Goal: Task Accomplishment & Management: Complete application form

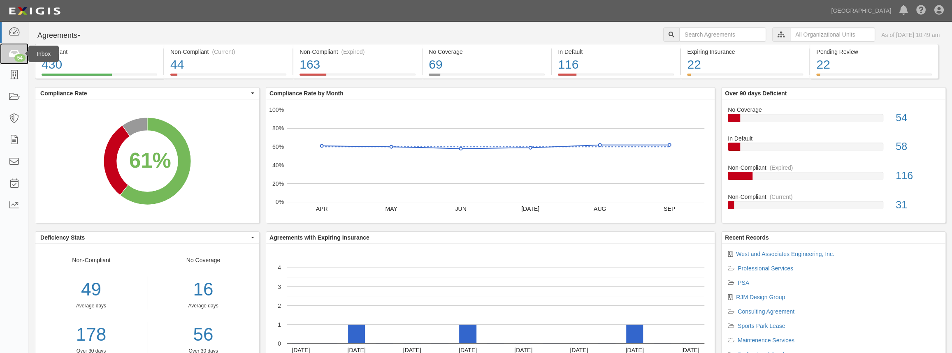
click at [16, 57] on div "54" at bounding box center [19, 57] width 11 height 7
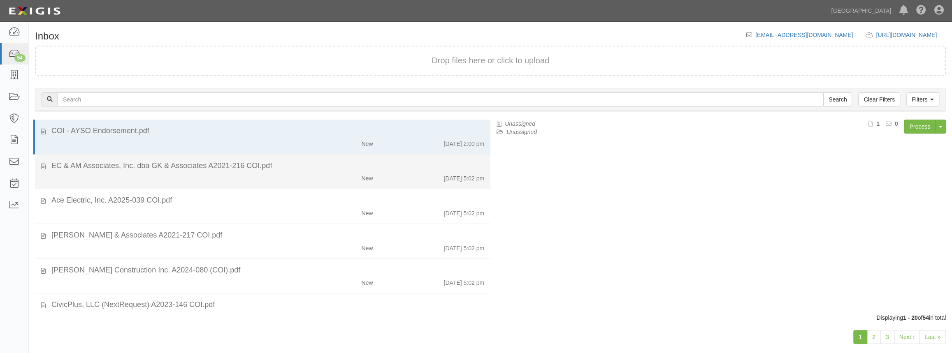
click at [319, 179] on div "New" at bounding box center [342, 177] width 74 height 12
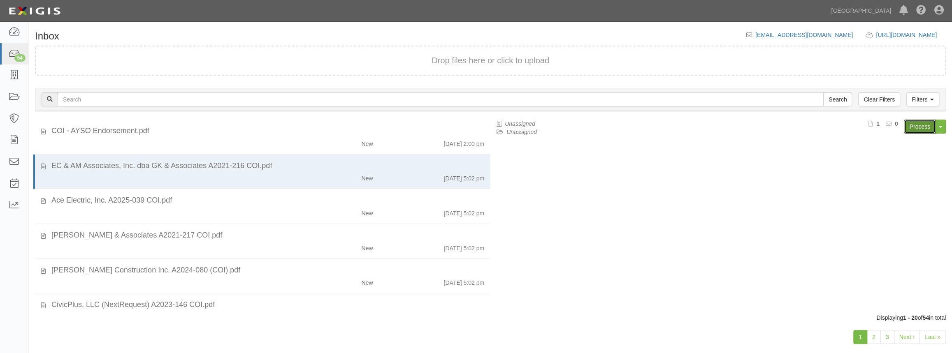
drag, startPoint x: 910, startPoint y: 126, endPoint x: 872, endPoint y: 128, distance: 37.9
click at [910, 126] on link "Process" at bounding box center [920, 127] width 32 height 14
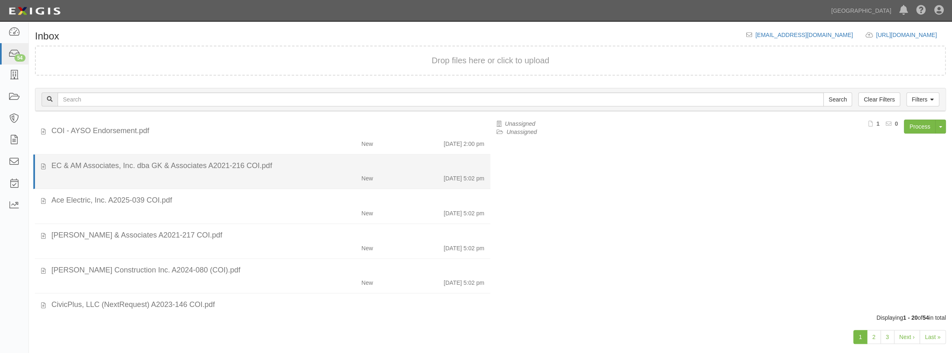
click at [156, 169] on div "EC & AM Associates, Inc. dba GK & Associates A2021-216 COI.pdf" at bounding box center [267, 166] width 433 height 11
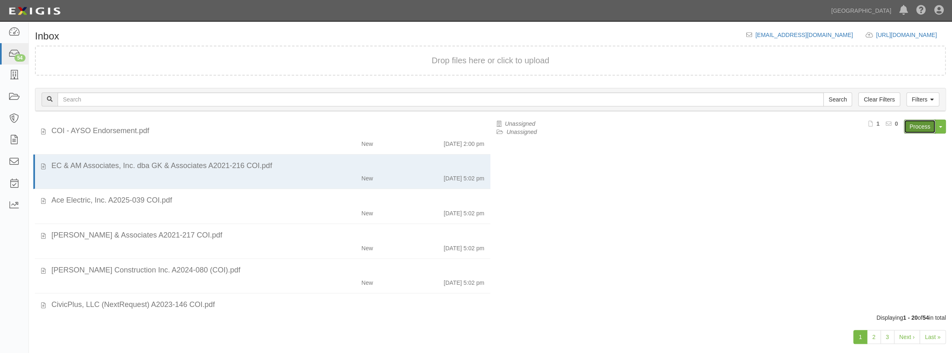
click at [920, 125] on link "Process" at bounding box center [920, 127] width 32 height 14
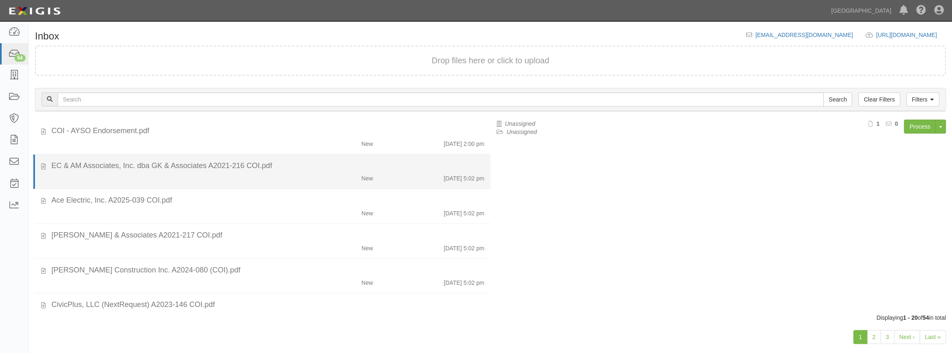
click at [354, 174] on div "New" at bounding box center [342, 177] width 74 height 12
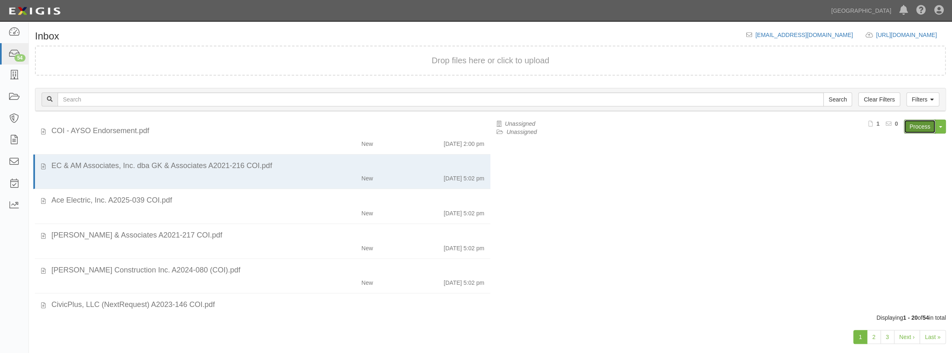
click at [921, 125] on link "Process" at bounding box center [920, 127] width 32 height 14
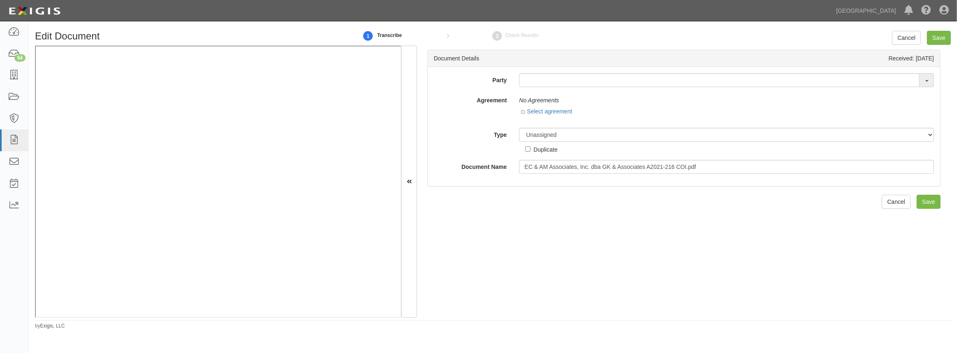
click at [458, 70] on div "Party 4LEAF, Inc. Abba Termite & Pest Control Abound Food Care Above the Crowd …" at bounding box center [684, 126] width 513 height 119
click at [569, 83] on input "text" at bounding box center [719, 80] width 401 height 14
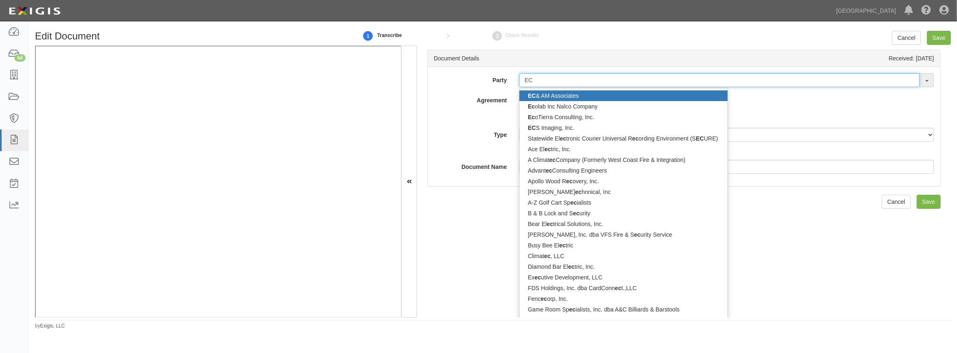
type input "EC"
click at [568, 97] on link "EC & AM Associates" at bounding box center [624, 96] width 208 height 11
type input "EC & AM Associates"
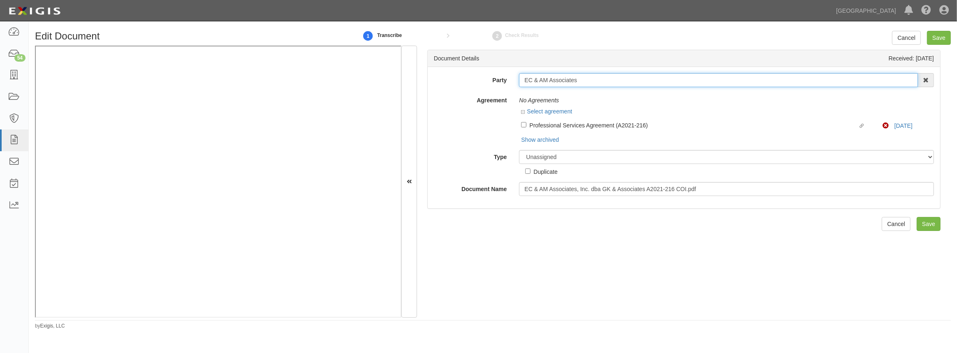
drag, startPoint x: 583, startPoint y: 79, endPoint x: 434, endPoint y: 93, distance: 149.6
click at [434, 93] on div "Party EC & AM Associates EC & AM Associates Ec olab Inc Nalco Company Ec oTierr…" at bounding box center [684, 134] width 500 height 123
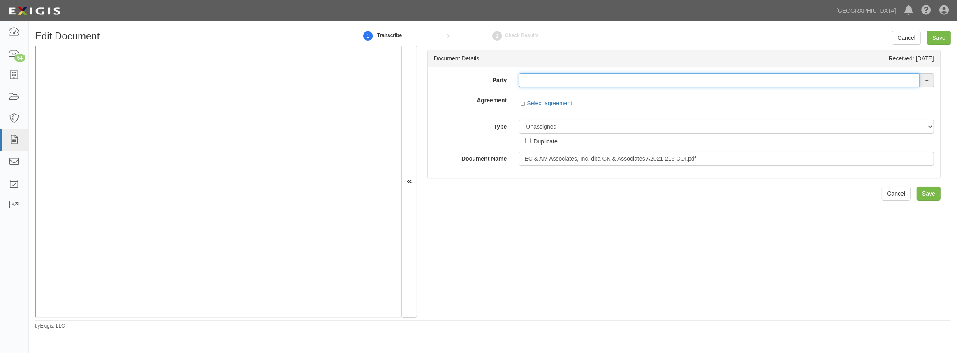
click at [526, 79] on input "text" at bounding box center [719, 80] width 401 height 14
paste input "EC & AM Associates"
type input "EC & AM Associates"
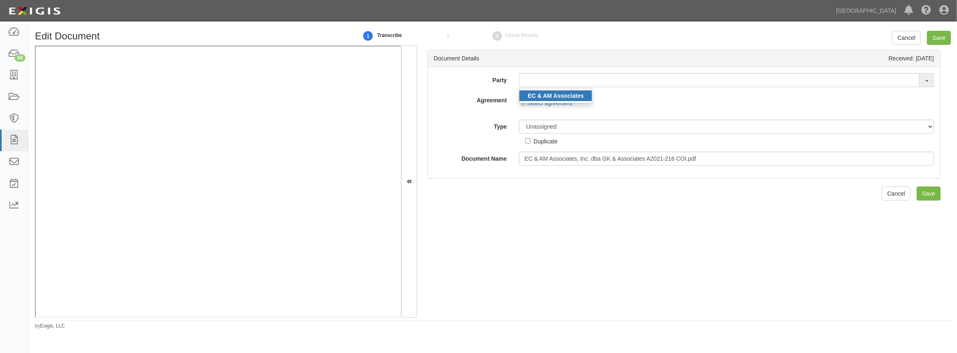
click at [544, 97] on strong "EC & AM Associates" at bounding box center [556, 96] width 56 height 7
type input "EC & AM Associates"
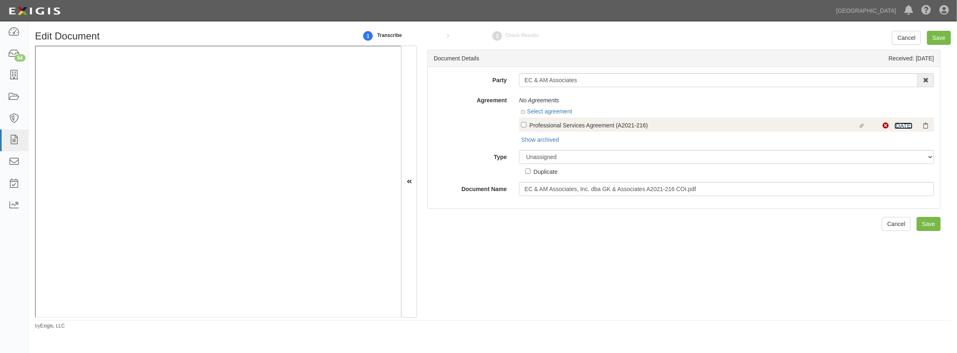
click at [899, 125] on link "[DATE]" at bounding box center [904, 126] width 18 height 7
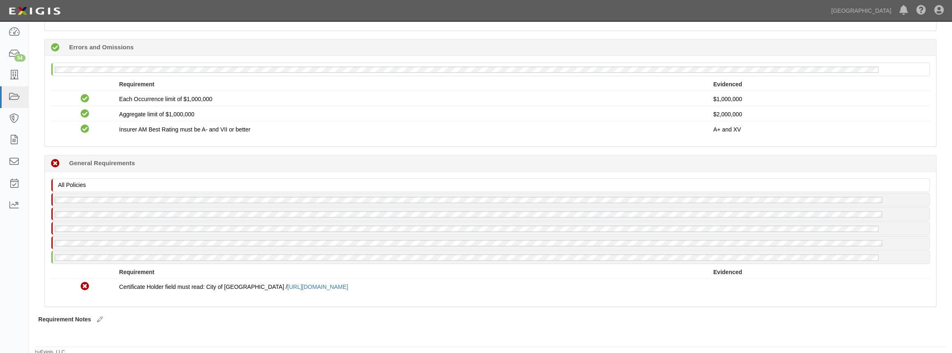
scroll to position [595, 0]
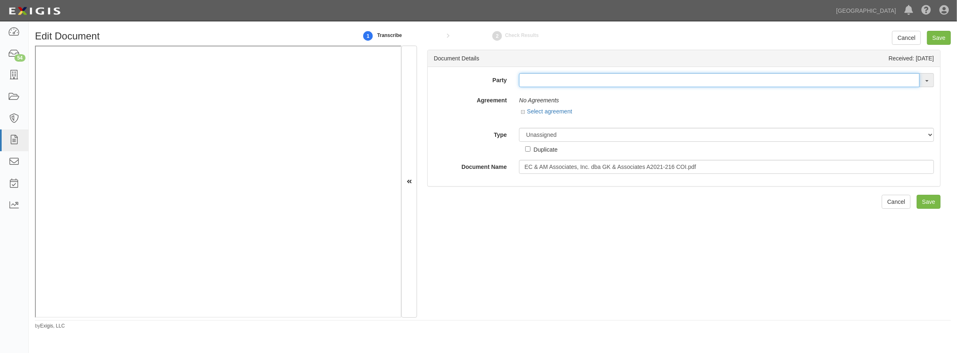
click at [578, 74] on input "text" at bounding box center [719, 80] width 401 height 14
paste input "EC & AM Associates"
type input "EC & AM Associates"
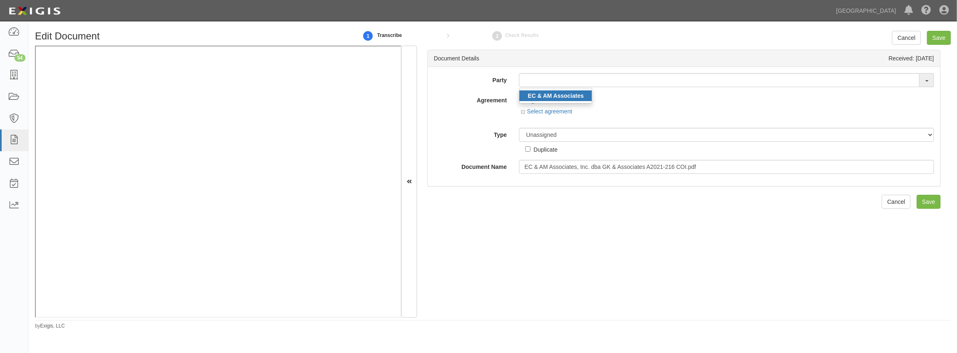
click at [569, 100] on link "EC & AM Associates" at bounding box center [556, 96] width 72 height 11
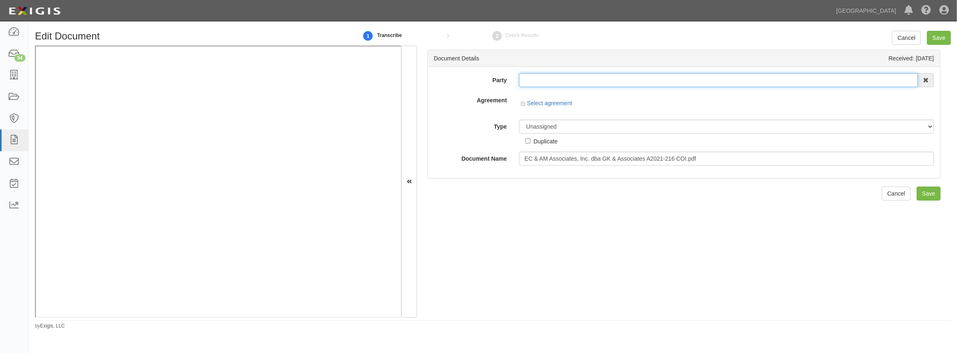
type input "EC & AM Associates"
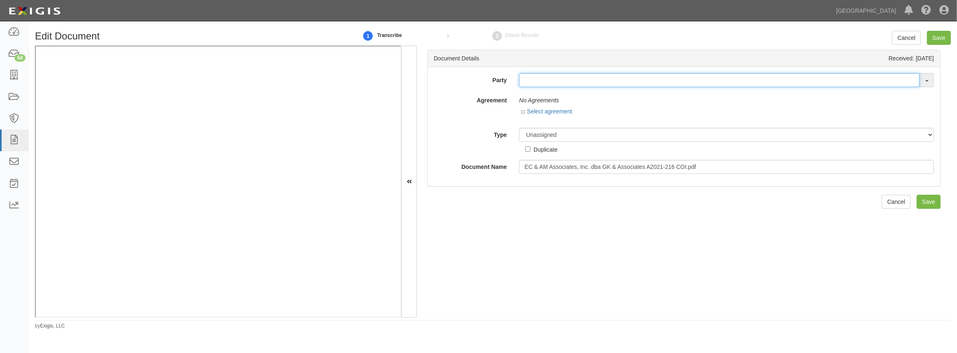
click at [603, 84] on input "text" at bounding box center [719, 80] width 401 height 14
paste input "EC & AM Associates"
type input "EC & AM Associates"
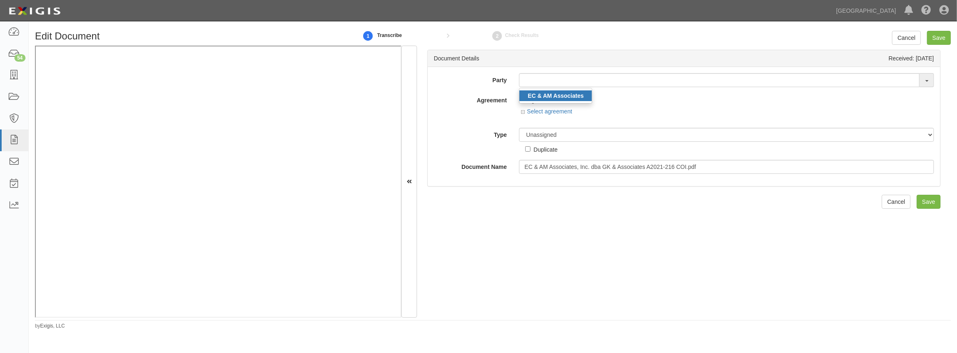
click at [567, 93] on strong "EC & AM Associates" at bounding box center [556, 96] width 56 height 7
type input "EC & AM Associates"
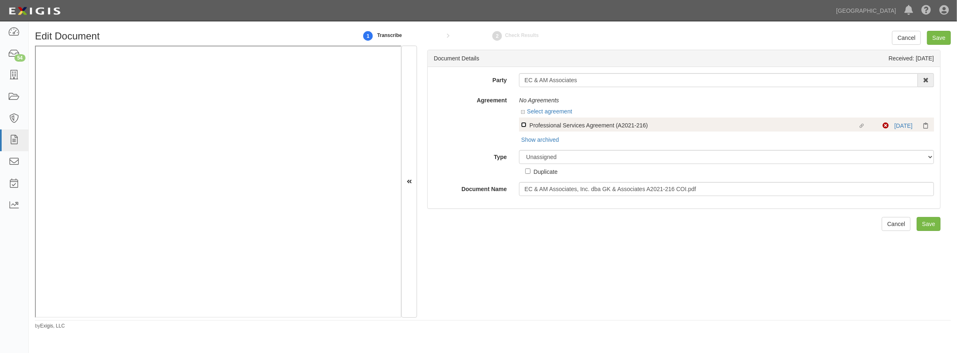
click at [523, 127] on input "Linked agreement Professional Services Agreement (A2021-216) Linked agreement" at bounding box center [523, 124] width 5 height 5
checkbox input "true"
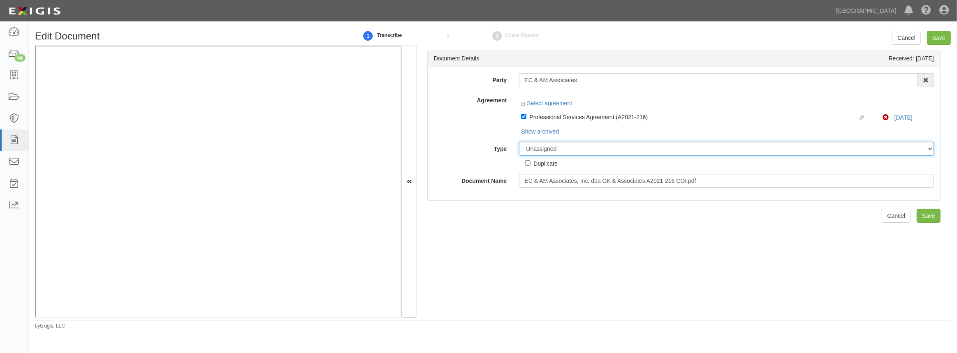
click at [550, 152] on select "Unassigned Binder Cancellation Notice Certificate Contract Endorsement Insuranc…" at bounding box center [726, 149] width 415 height 14
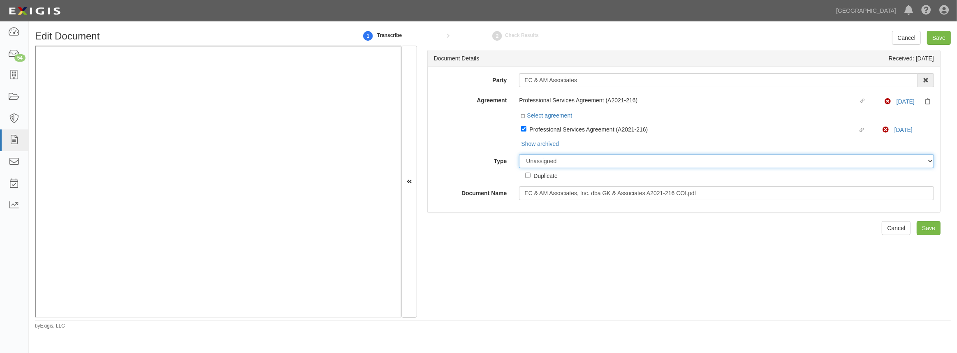
select select "CertificateDetail"
click at [519, 155] on select "Unassigned Binder Cancellation Notice Certificate Contract Endorsement Insuranc…" at bounding box center [726, 161] width 415 height 14
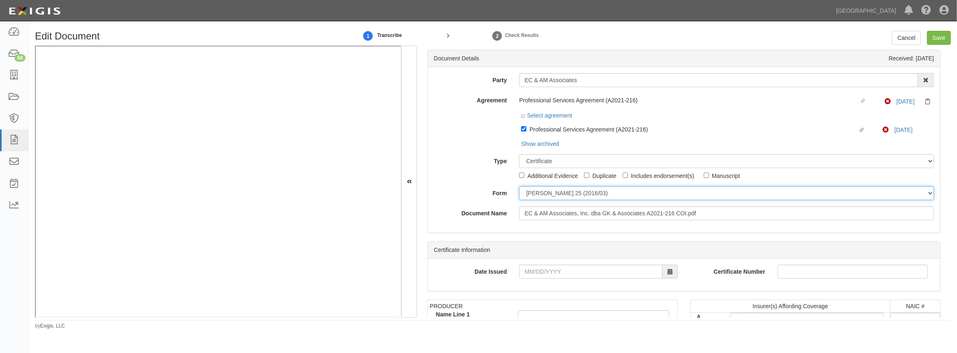
click at [542, 194] on select "ACORD 25 (2016/03) ACORD 101 ACORD 855 NY (2014/05) General" at bounding box center [726, 193] width 415 height 14
select select "GeneralFormDetail"
click at [519, 187] on select "ACORD 25 (2016/03) ACORD 101 ACORD 855 NY (2014/05) General" at bounding box center [726, 193] width 415 height 14
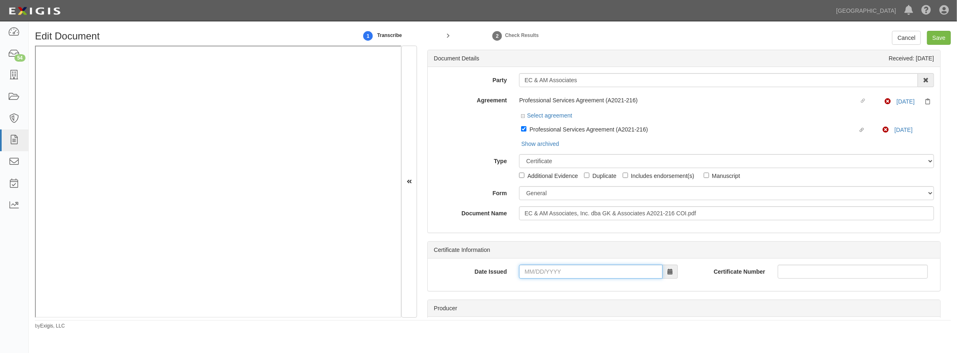
click at [530, 274] on input "Date Issued" at bounding box center [590, 272] width 143 height 14
type input "08/28/2025"
click at [574, 234] on td "28" at bounding box center [576, 231] width 12 height 12
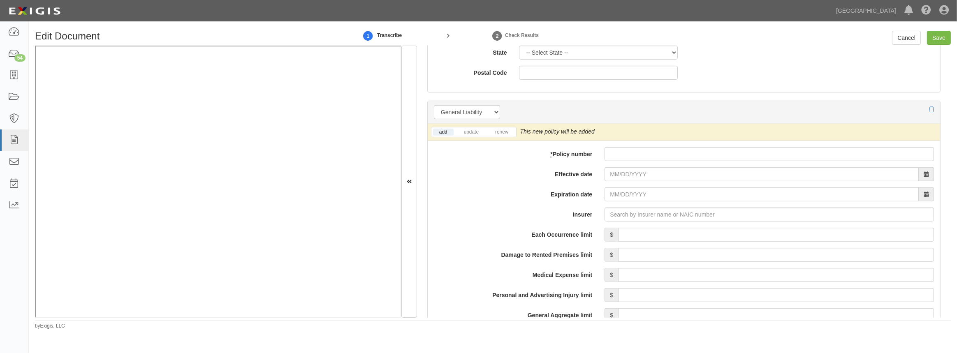
scroll to position [598, 0]
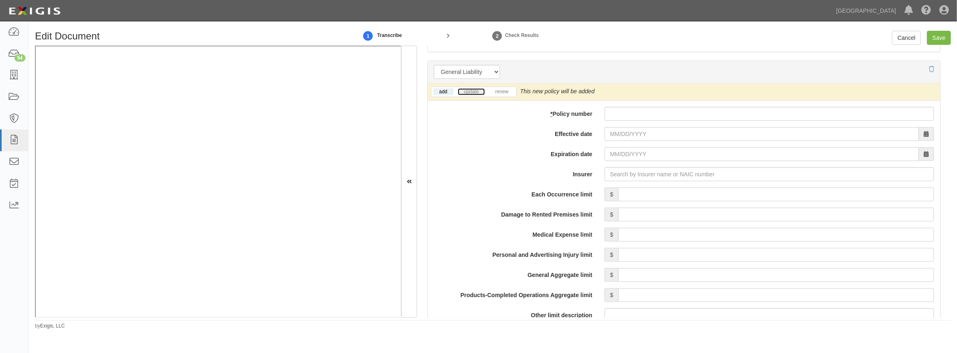
click at [473, 92] on link "update" at bounding box center [471, 91] width 27 height 7
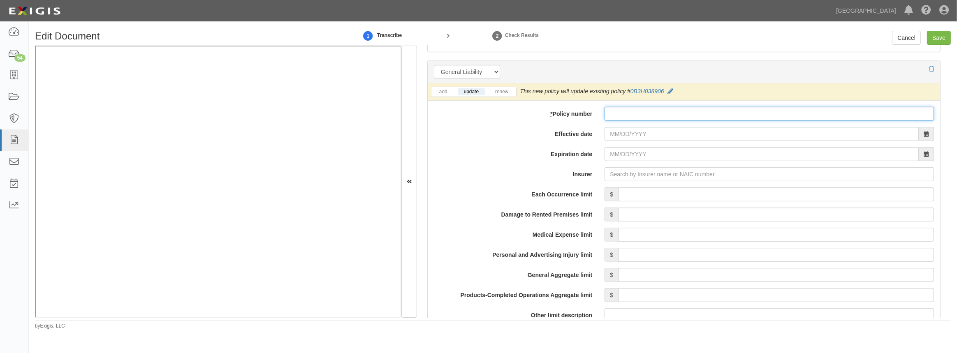
click at [621, 118] on input "* Policy number" at bounding box center [770, 114] width 330 height 14
paste input "0B3H038906"
type input "0B3H038906"
click at [610, 137] on input "Effective date" at bounding box center [762, 134] width 314 height 14
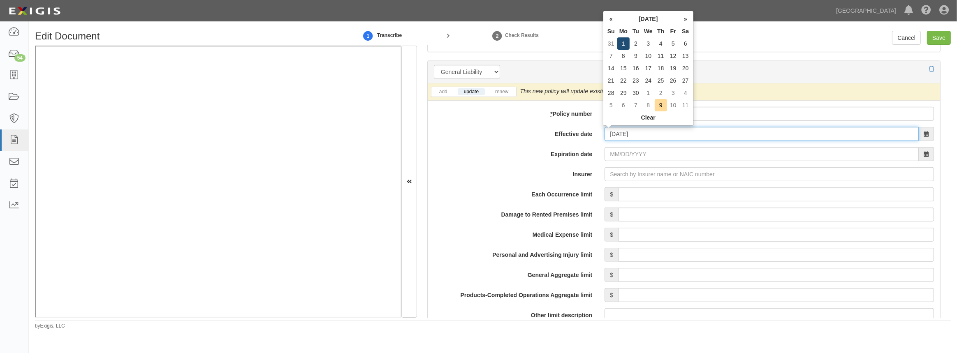
type input "09/01/2025"
type input "09/01/2026"
click at [621, 45] on td "1" at bounding box center [624, 43] width 12 height 12
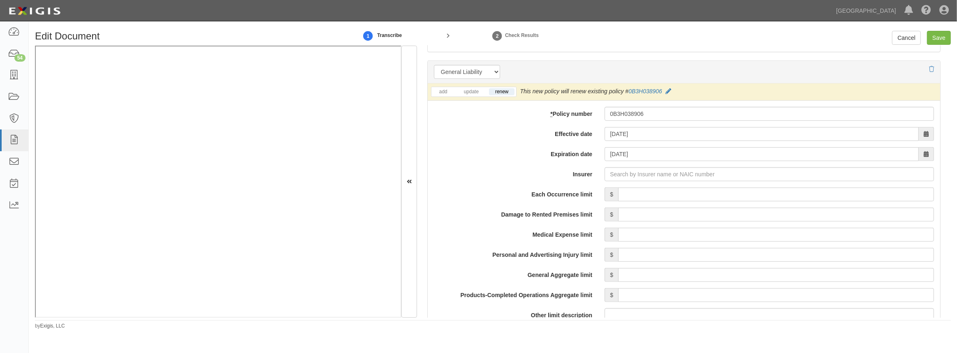
click at [478, 95] on li "update" at bounding box center [471, 91] width 30 height 9
click at [475, 93] on link "update" at bounding box center [471, 91] width 27 height 7
click at [616, 176] on input "Insurer" at bounding box center [770, 174] width 330 height 14
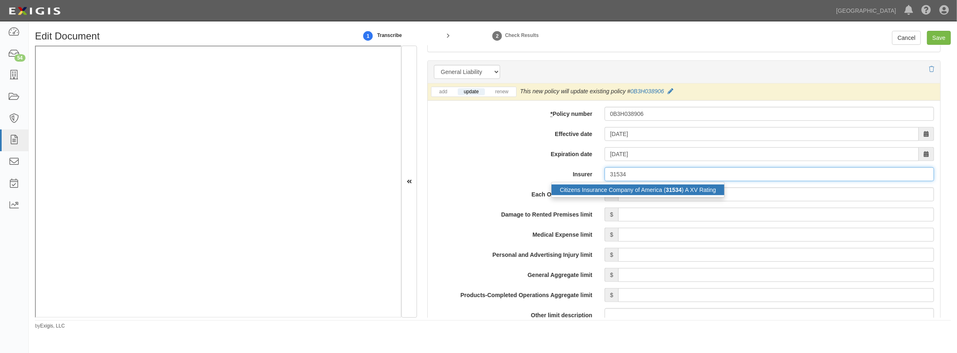
click at [619, 193] on div "Citizens Insurance Company of America ( 31534 ) A XV Rating" at bounding box center [638, 190] width 173 height 11
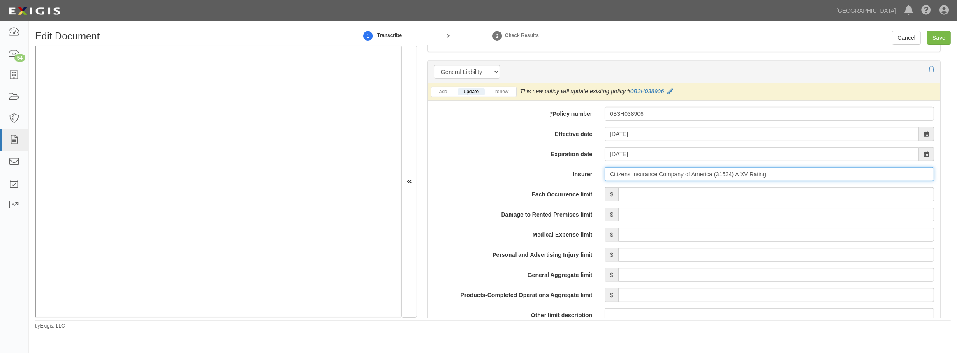
type input "Citizens Insurance Company of America (31534) A XV Rating"
click at [642, 198] on input "Each Occurrence limit" at bounding box center [776, 195] width 316 height 14
type input "2,000,000"
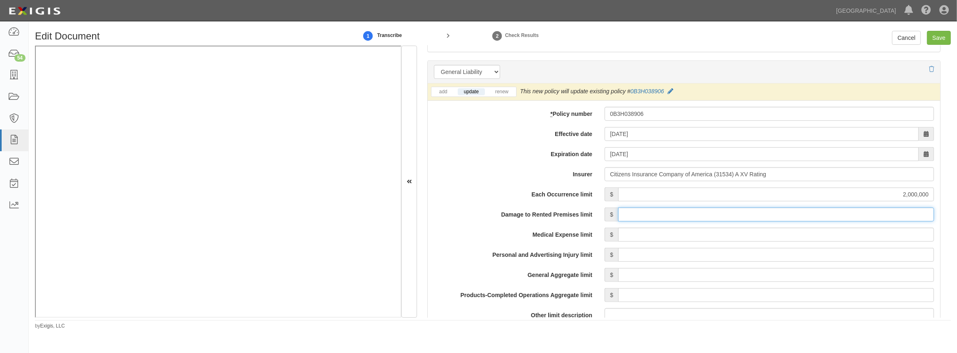
click at [641, 216] on input "Damage to Rented Premises limit" at bounding box center [776, 215] width 316 height 14
type input "1,000,000"
click at [633, 238] on input "Medical Expense limit" at bounding box center [776, 235] width 316 height 14
type input "10,000"
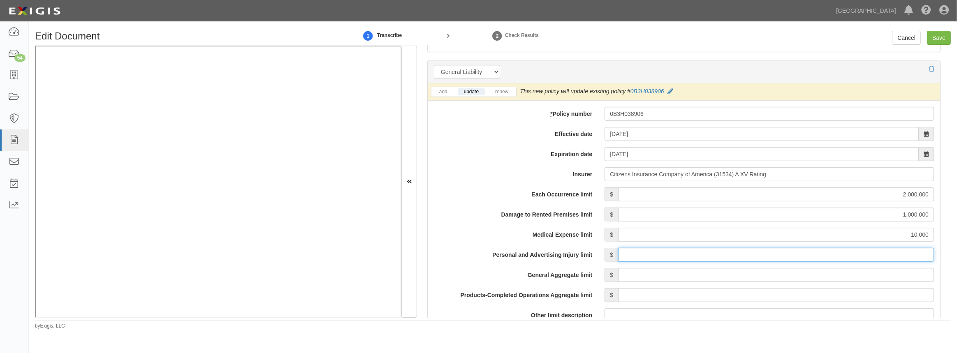
click at [633, 249] on input "Personal and Advertising Injury limit" at bounding box center [776, 255] width 316 height 14
type input "2,000,000"
click at [630, 268] on input "General Aggregate limit" at bounding box center [776, 275] width 316 height 14
type input "4,000,000"
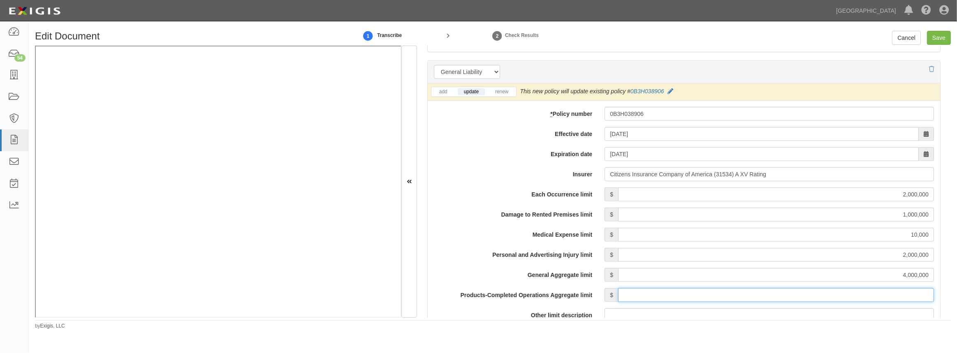
click at [630, 295] on input "Products-Completed Operations Aggregate limit" at bounding box center [776, 295] width 316 height 14
type input "4,000,000"
click at [439, 209] on label "Damage to Rented Premises limit" at bounding box center [513, 213] width 171 height 11
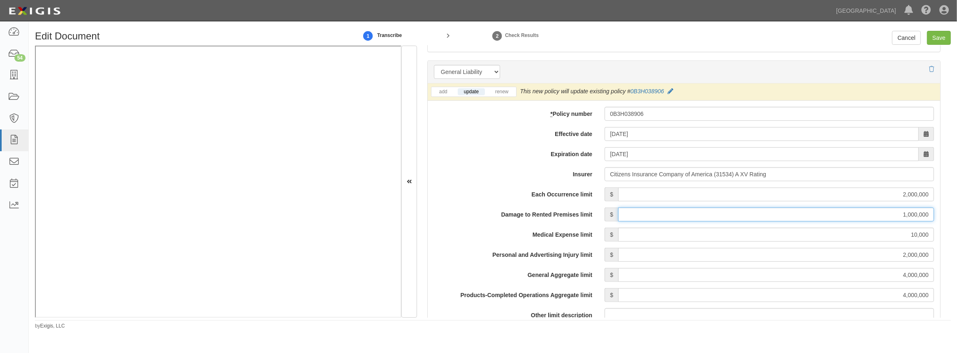
click at [618, 209] on input "1,000,000" at bounding box center [776, 215] width 316 height 14
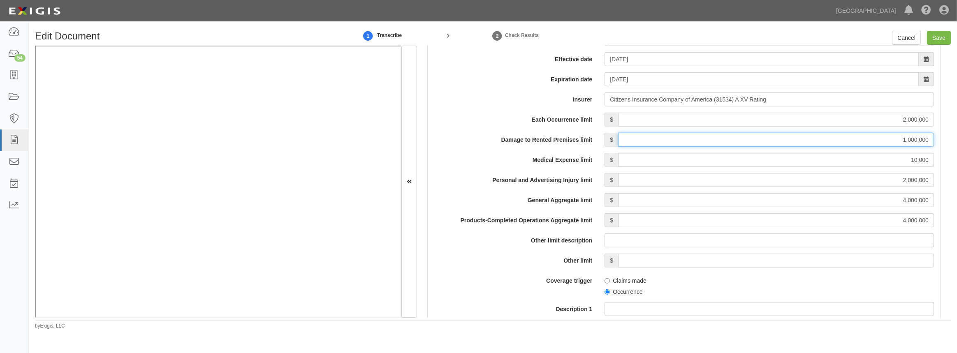
scroll to position [711, 0]
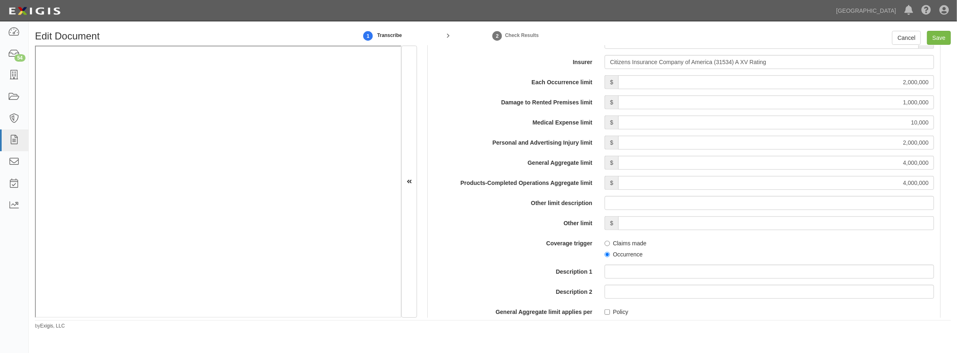
click at [605, 253] on label "Occurrence" at bounding box center [624, 255] width 38 height 8
click at [605, 256] on input "Occurrence" at bounding box center [607, 254] width 5 height 5
radio input "true"
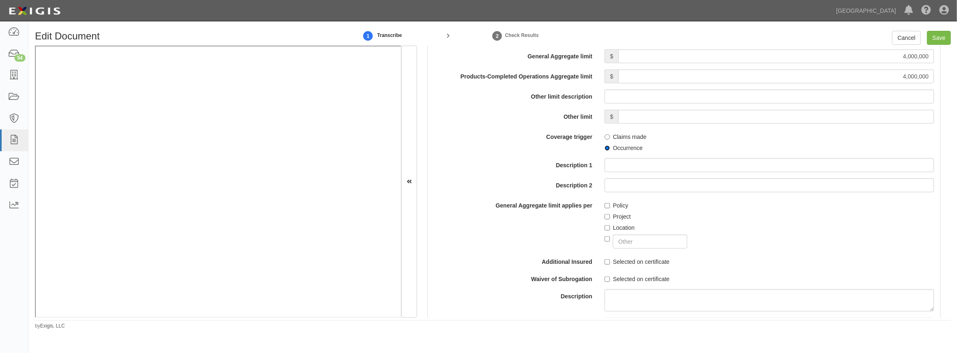
scroll to position [823, 0]
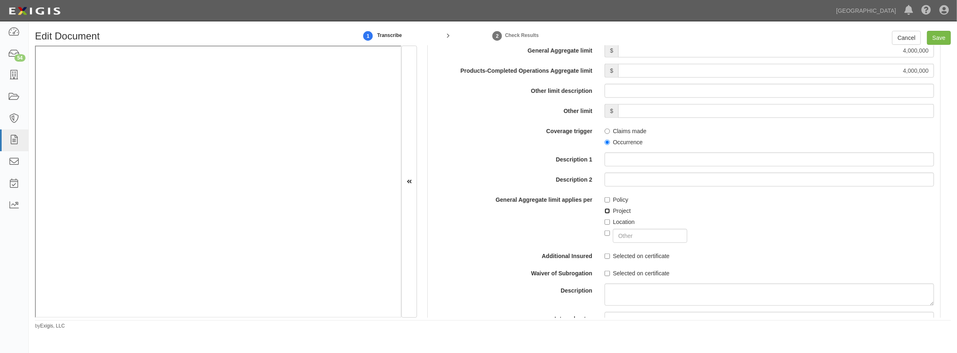
click at [606, 211] on input "Project" at bounding box center [607, 211] width 5 height 5
checkbox input "true"
click at [609, 255] on label "Selected on certificate" at bounding box center [637, 256] width 65 height 8
click at [609, 255] on input "Selected on certificate" at bounding box center [607, 256] width 5 height 5
checkbox input "true"
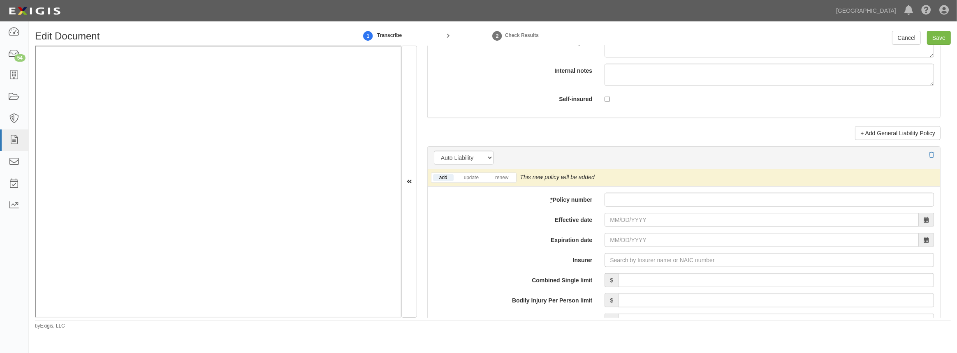
scroll to position [1085, 0]
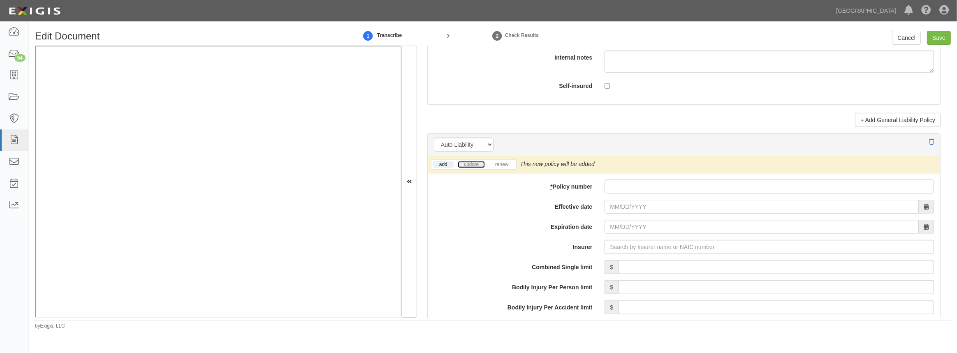
click at [467, 163] on link "update" at bounding box center [471, 164] width 27 height 7
click at [652, 185] on input "* Policy number" at bounding box center [770, 187] width 330 height 14
paste input "BA040000095080"
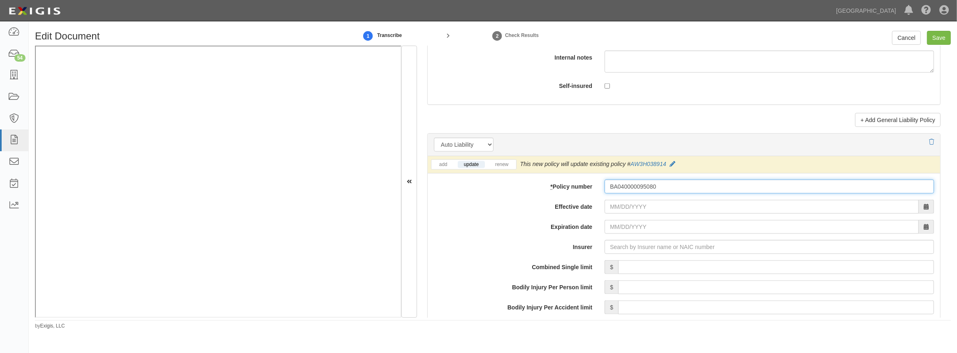
type input "BA040000095080"
click at [643, 206] on input "Effective date" at bounding box center [762, 207] width 314 height 14
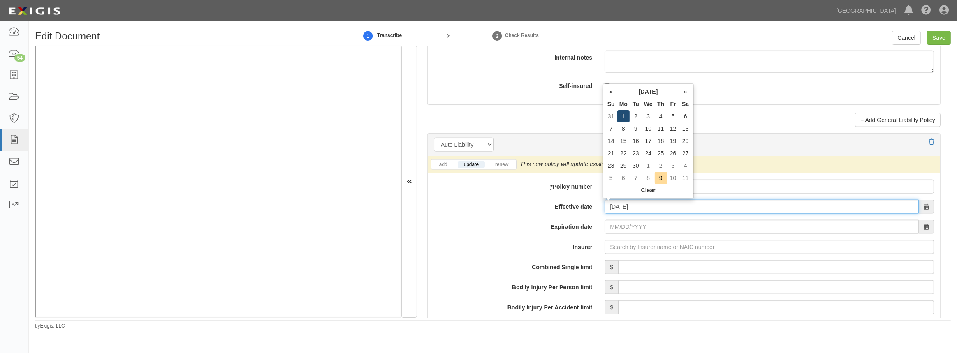
type input "09/01/2025"
type input "09/01/2026"
click at [622, 120] on td "1" at bounding box center [624, 116] width 12 height 12
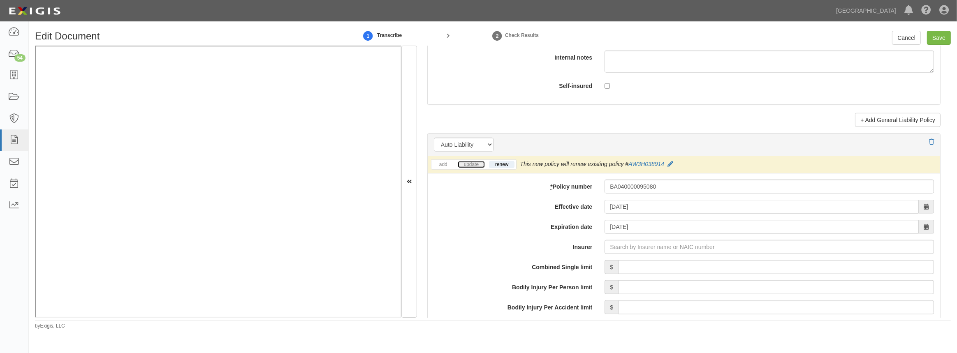
click at [474, 165] on link "update" at bounding box center [471, 164] width 27 height 7
click at [629, 247] on input "Insurer" at bounding box center [770, 247] width 330 height 14
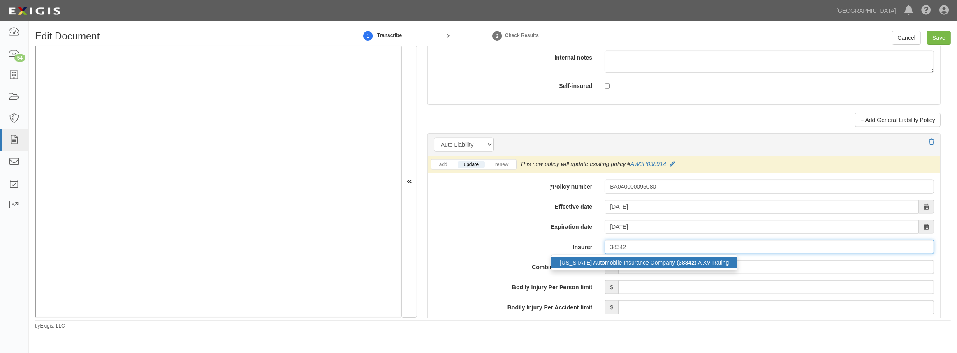
click at [632, 264] on div "California Automobile Insurance Company ( 38342 ) A XV Rating" at bounding box center [645, 263] width 186 height 11
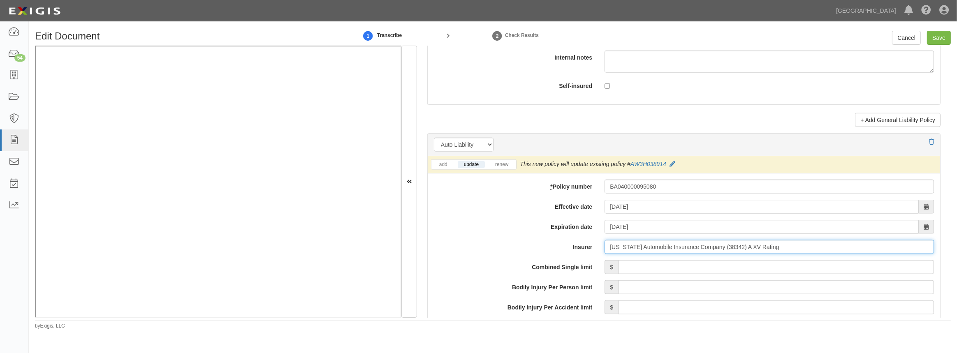
type input "California Automobile Insurance Company (38342) A XV Rating"
click at [633, 265] on input "Combined Single limit" at bounding box center [776, 267] width 316 height 14
type input "1,000,000"
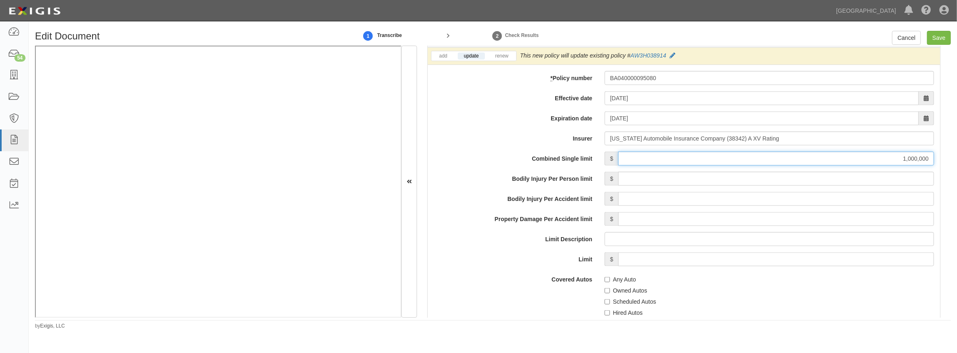
scroll to position [1197, 0]
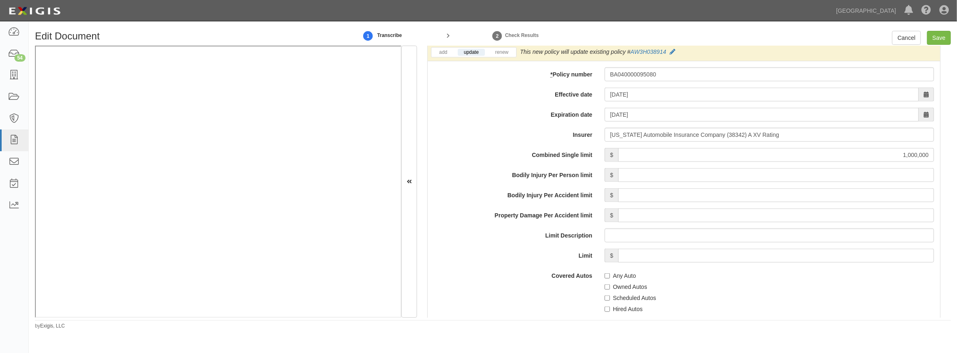
click at [612, 276] on label "Any Auto" at bounding box center [620, 276] width 31 height 8
click at [610, 276] on input "Any Auto" at bounding box center [607, 276] width 5 height 5
checkbox input "true"
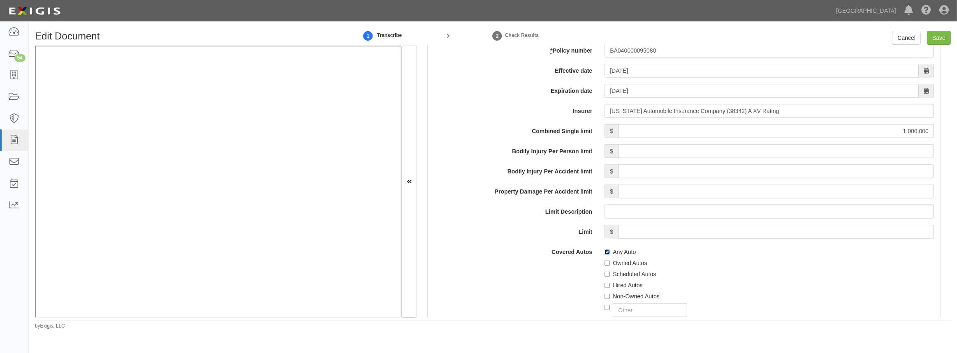
scroll to position [1234, 0]
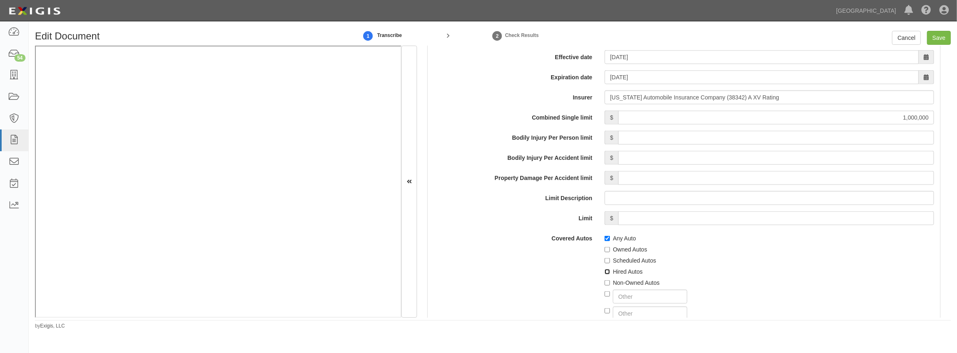
click at [606, 273] on input "Hired Autos" at bounding box center [607, 272] width 5 height 5
checkbox input "true"
click at [605, 283] on input "Non-Owned Autos" at bounding box center [607, 283] width 5 height 5
checkbox input "true"
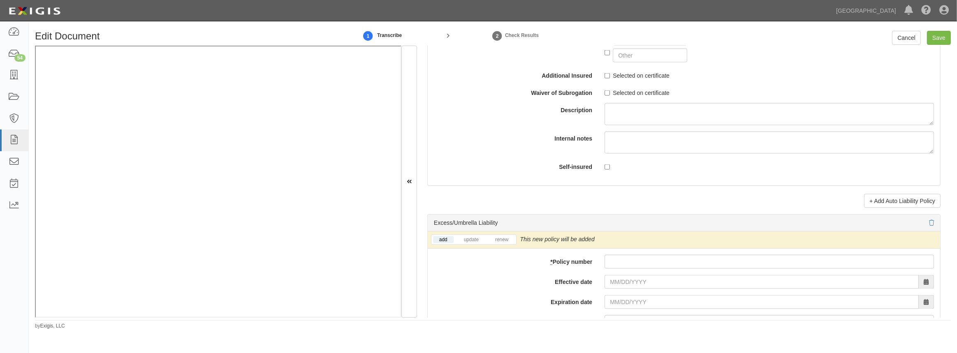
scroll to position [1496, 0]
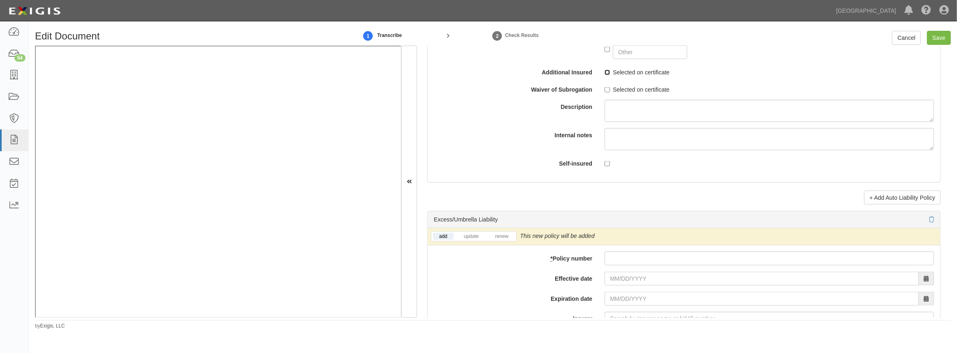
click at [607, 71] on input "Selected on certificate" at bounding box center [607, 72] width 5 height 5
checkbox input "true"
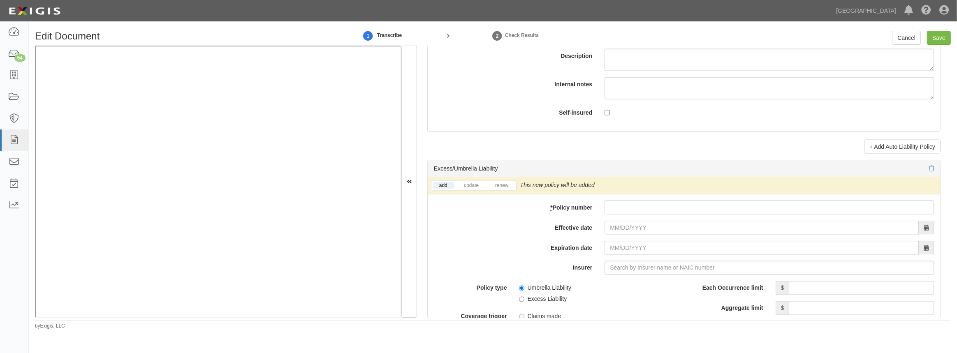
scroll to position [1608, 0]
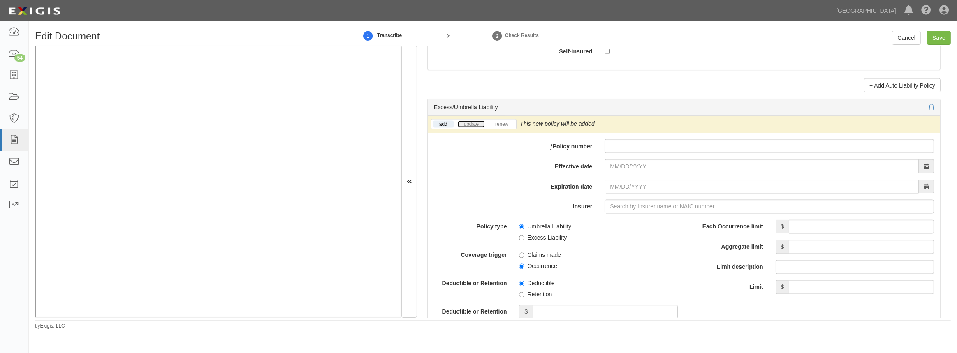
click at [468, 121] on link "update" at bounding box center [471, 124] width 27 height 7
click at [626, 145] on input "* Policy number" at bounding box center [770, 146] width 330 height 14
paste input "0B3H038906"
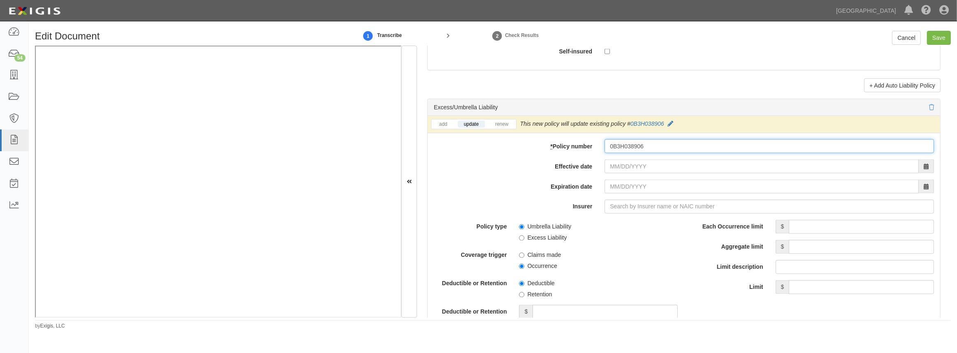
type input "0B3H038906"
click at [620, 166] on input "Effective date" at bounding box center [762, 167] width 314 height 14
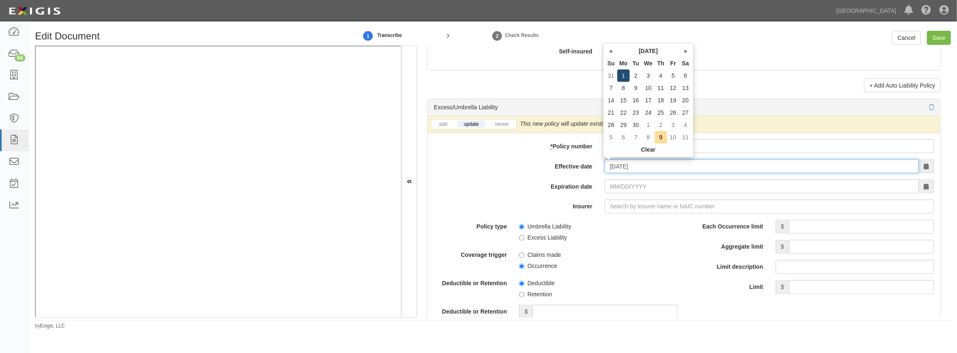
type input "09/01/2025"
type input "09/01/2026"
click at [621, 79] on td "1" at bounding box center [624, 76] width 12 height 12
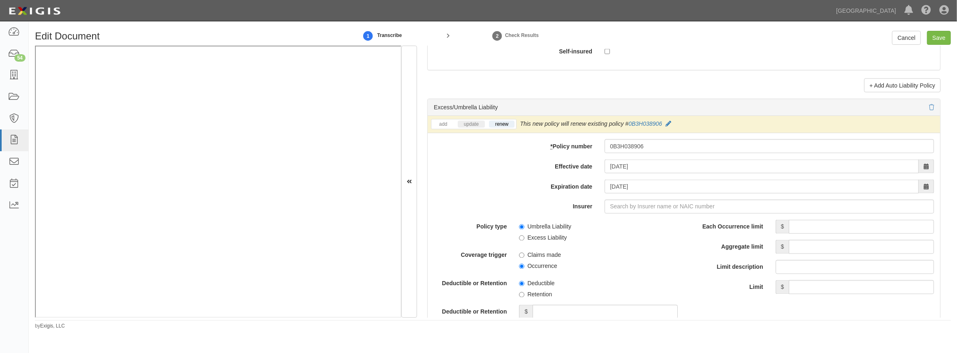
drag, startPoint x: 478, startPoint y: 129, endPoint x: 473, endPoint y: 124, distance: 7.6
click at [477, 128] on div "add update renew This new policy will be added This new policy will update exis…" at bounding box center [684, 124] width 513 height 17
click at [473, 123] on link "update" at bounding box center [471, 124] width 27 height 7
click at [632, 206] on input "Insurer" at bounding box center [770, 207] width 330 height 14
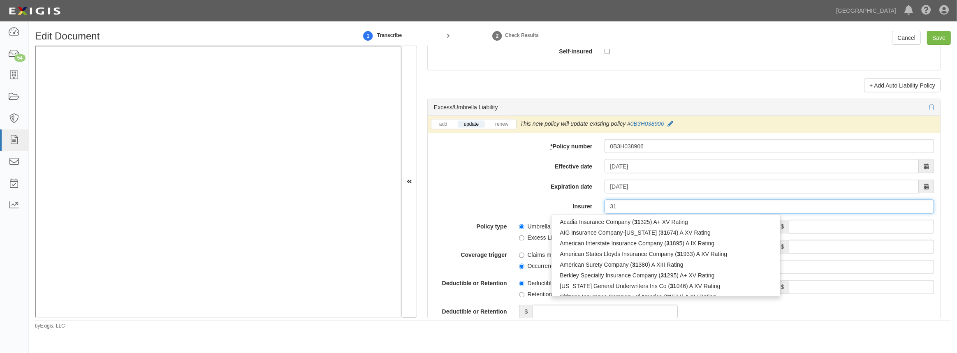
type input "3"
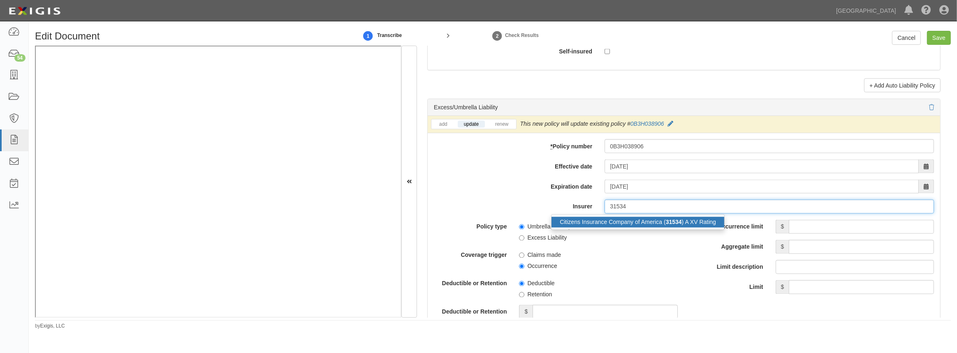
click at [682, 223] on div "Citizens Insurance Company of America ( 31534 ) A XV Rating" at bounding box center [638, 222] width 173 height 11
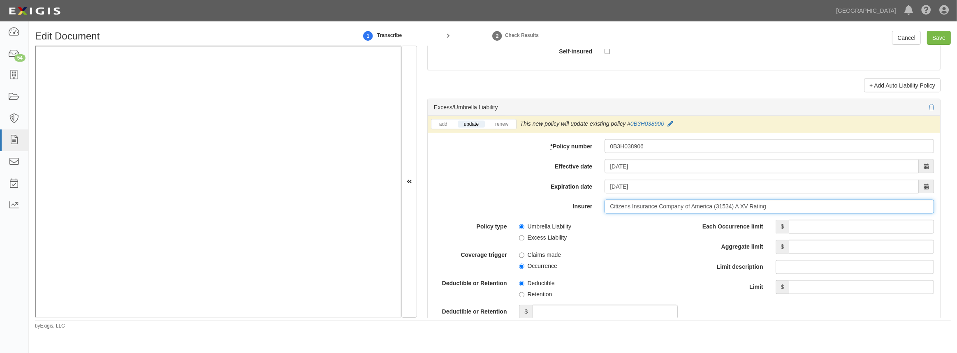
type input "Citizens Insurance Company of America (31534) A XV Rating"
click at [834, 229] on input "Each Occurrence limit" at bounding box center [861, 227] width 145 height 14
type input "1,000,000"
click at [820, 251] on input "Aggregate limit" at bounding box center [861, 247] width 145 height 14
type input "1,000,000"
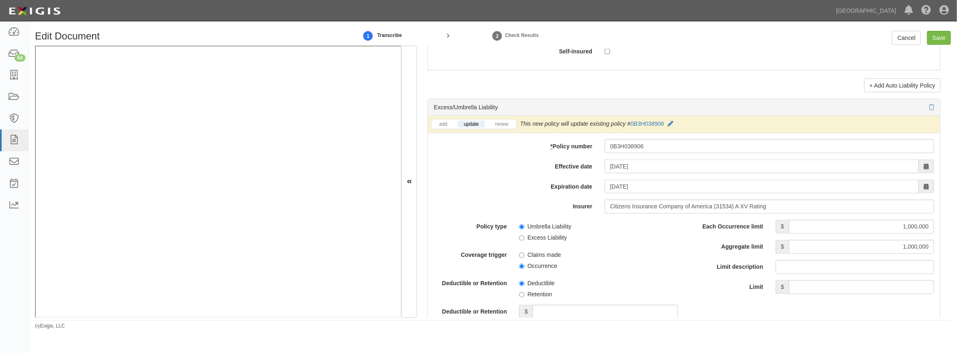
click at [662, 286] on span "Deductible" at bounding box center [598, 282] width 158 height 11
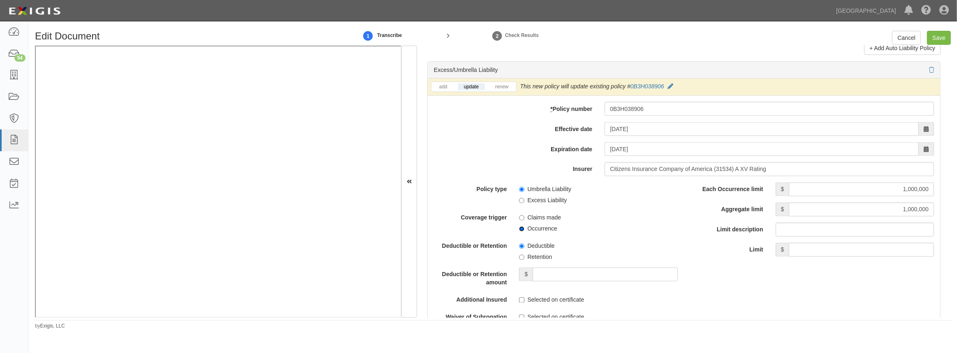
click at [519, 230] on input "Occurrence" at bounding box center [521, 229] width 5 height 5
radio input "true"
click at [520, 187] on input "Umbrella Liability" at bounding box center [521, 189] width 5 height 5
radio input "true"
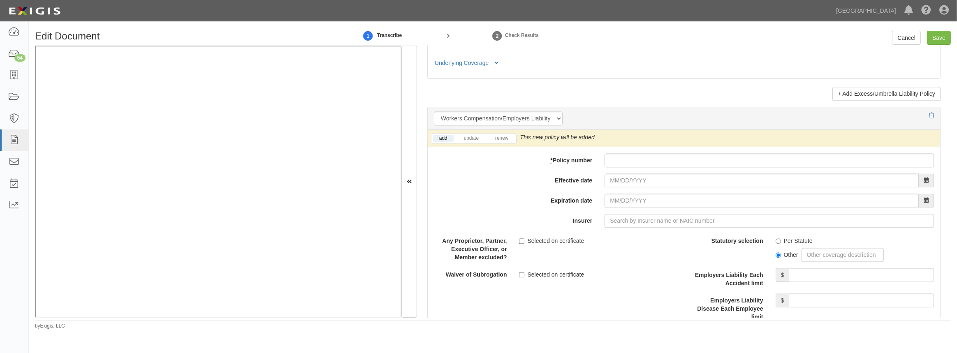
scroll to position [2020, 0]
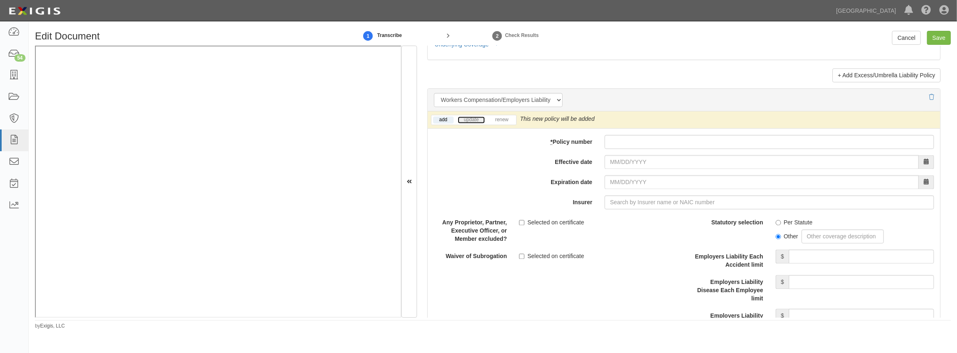
click at [470, 122] on link "update" at bounding box center [471, 119] width 27 height 7
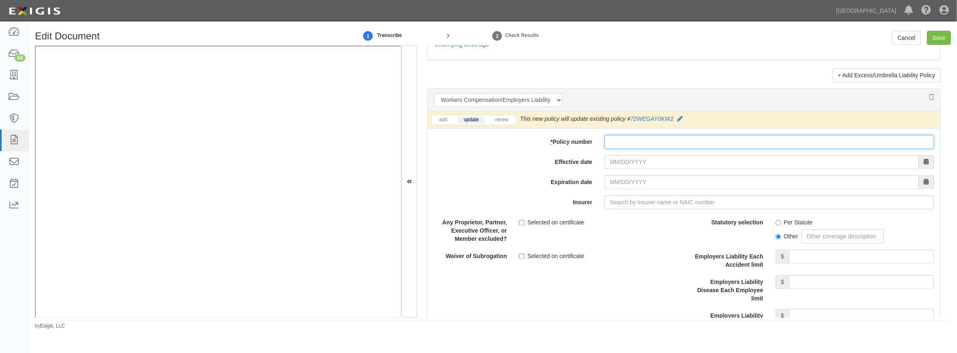
click at [633, 145] on input "* Policy number" at bounding box center [770, 142] width 330 height 14
paste input "72WEGAY0KW2"
type input "72WEGAY0KW2"
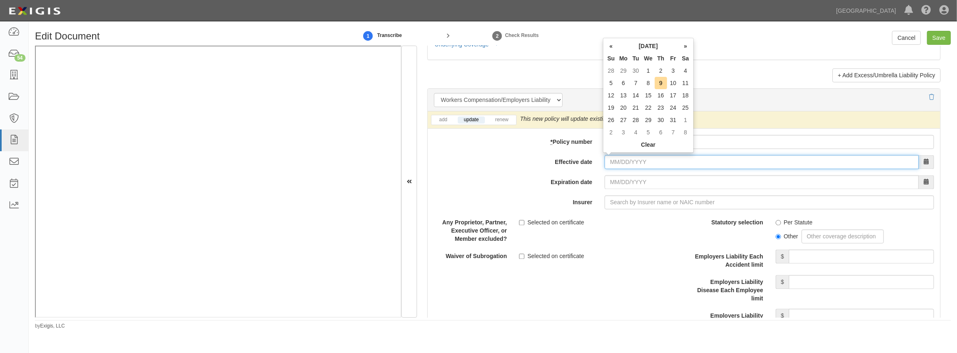
click at [627, 163] on input "Effective date" at bounding box center [762, 162] width 314 height 14
type input "07/09/2025"
type input "07/09/2026"
click at [648, 81] on td "9" at bounding box center [648, 83] width 13 height 12
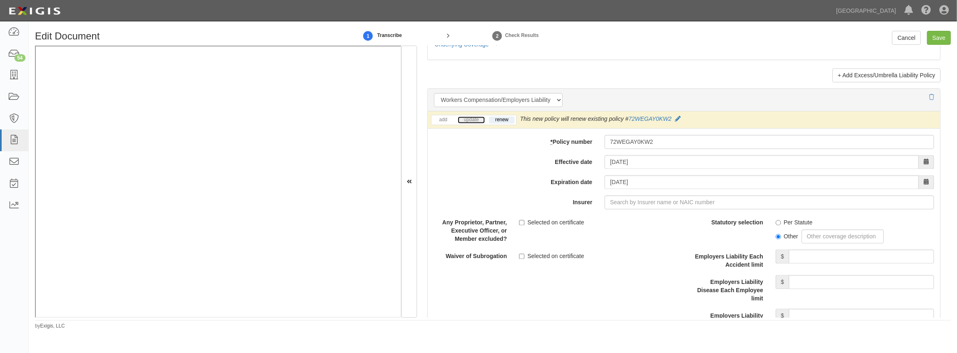
click at [474, 121] on link "update" at bounding box center [471, 119] width 27 height 7
click at [618, 208] on div "add update renew This new policy will be added This new policy will update exis…" at bounding box center [684, 264] width 513 height 305
click at [618, 198] on input "Insurer" at bounding box center [770, 202] width 330 height 14
type input "21st Century Advantage Insurance Company (25232) NR Rating"
type input "2"
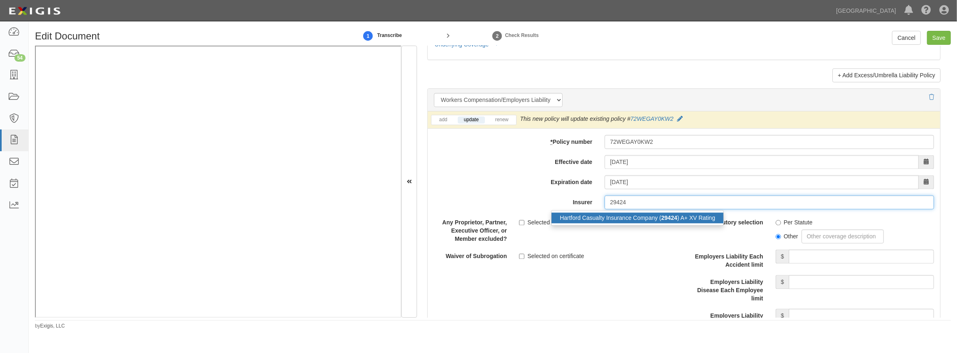
click at [621, 216] on div "Hartford Casualty Insurance Company ( 29424 ) A+ XV Rating" at bounding box center [638, 218] width 172 height 11
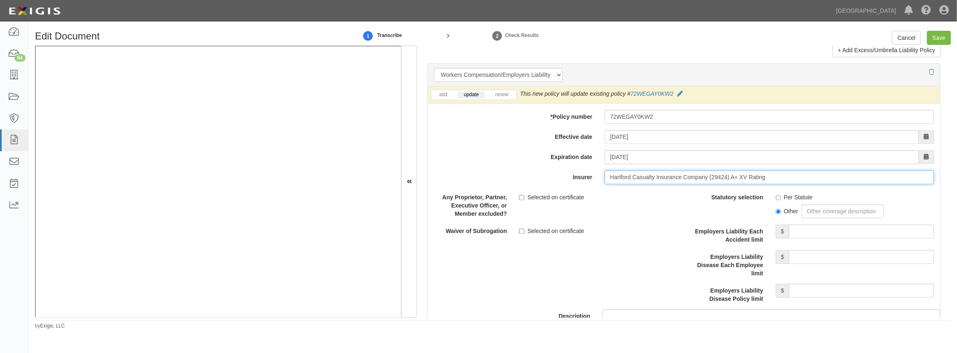
scroll to position [2057, 0]
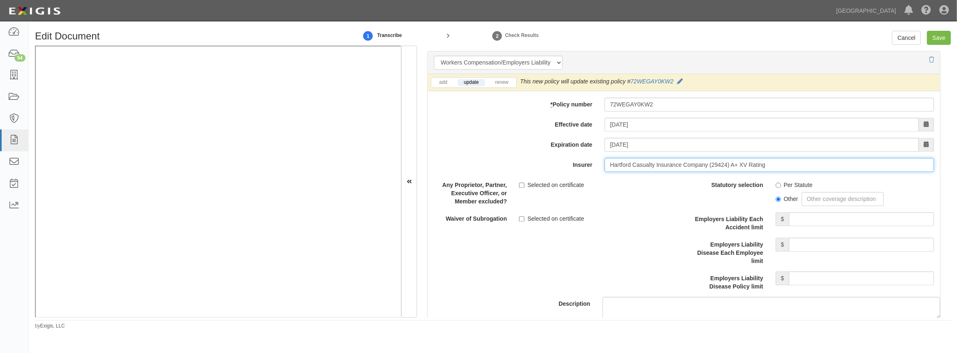
type input "Hartford Casualty Insurance Company (29424) A+ XV Rating"
click at [776, 183] on input "Per Statute" at bounding box center [778, 185] width 5 height 5
radio input "true"
click at [810, 218] on input "Employers Liability Each Accident limit" at bounding box center [861, 219] width 145 height 14
type input "1,000,000"
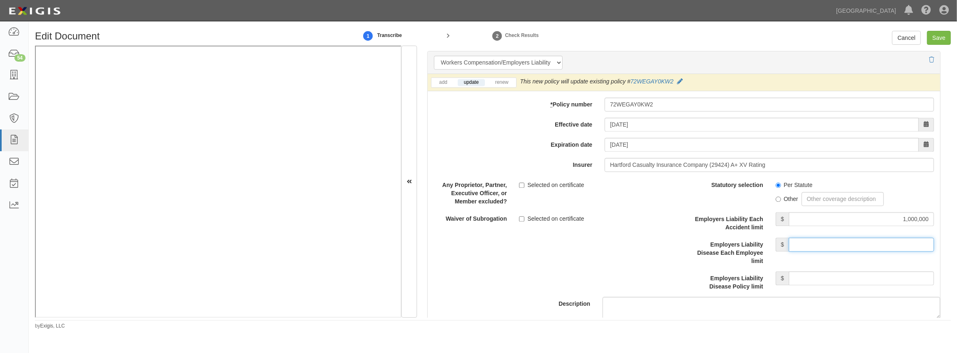
drag, startPoint x: 831, startPoint y: 238, endPoint x: 856, endPoint y: 246, distance: 26.8
click at [839, 246] on input "Employers Liability Disease Each Employee limit" at bounding box center [861, 245] width 145 height 14
type input "1,000,000"
click at [837, 284] on div "Employers Liability Disease Policy limit $" at bounding box center [812, 281] width 256 height 19
click at [835, 279] on input "Employers Liability Disease Policy limit" at bounding box center [861, 279] width 145 height 14
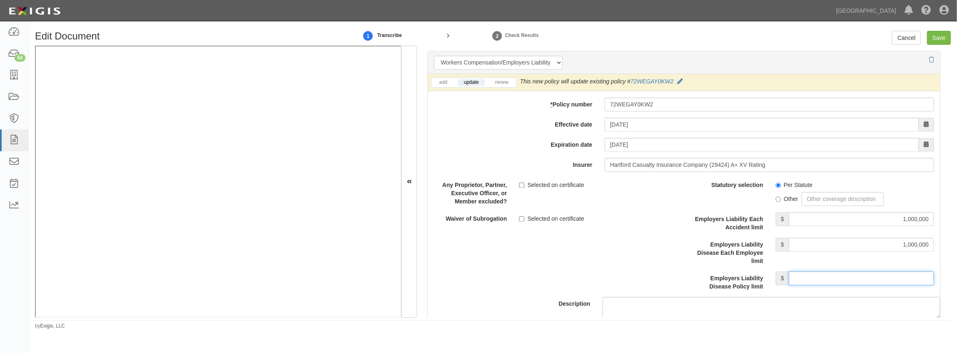
type input "1,000,000"
click at [628, 256] on div "Description" at bounding box center [684, 248] width 525 height 141
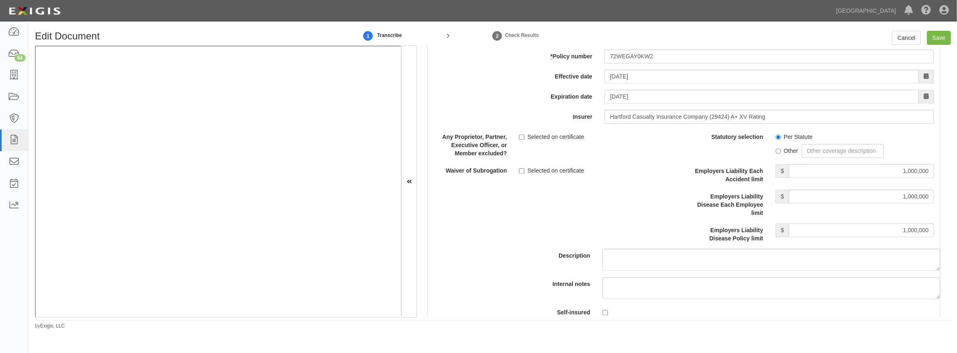
scroll to position [2132, 0]
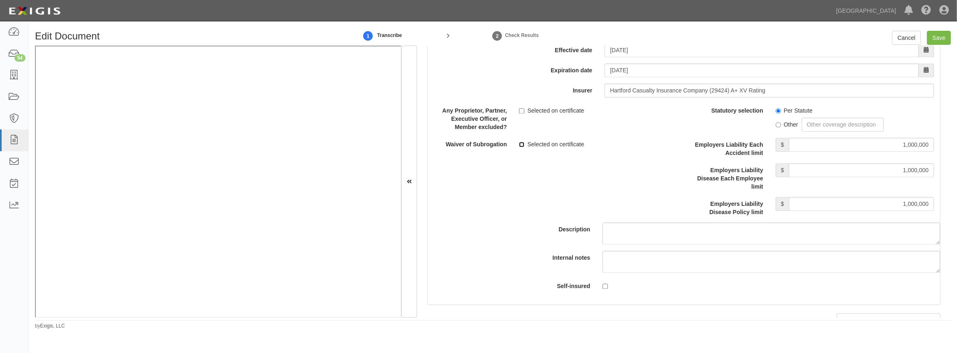
click at [521, 142] on input "Selected on certificate" at bounding box center [521, 144] width 5 height 5
checkbox input "true"
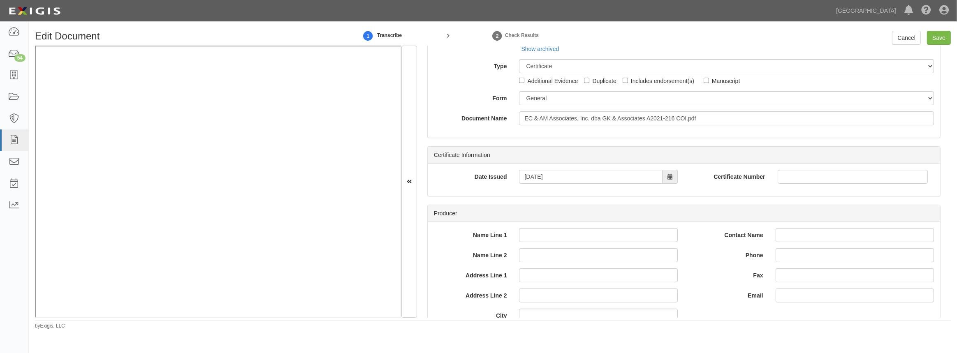
scroll to position [0, 0]
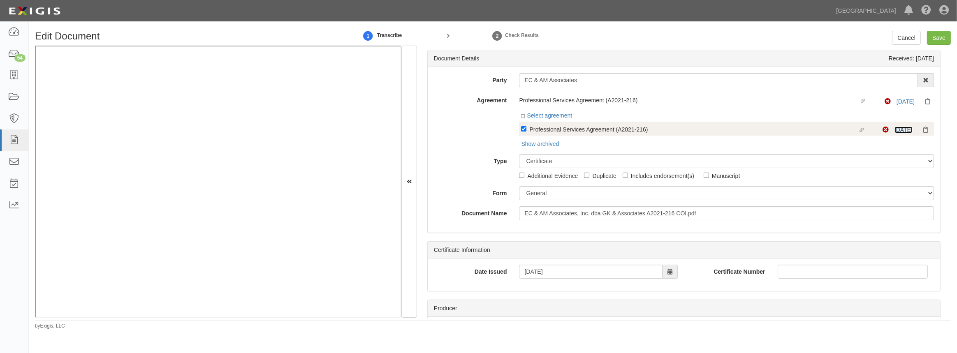
click at [898, 128] on link "7/9/25" at bounding box center [904, 130] width 18 height 7
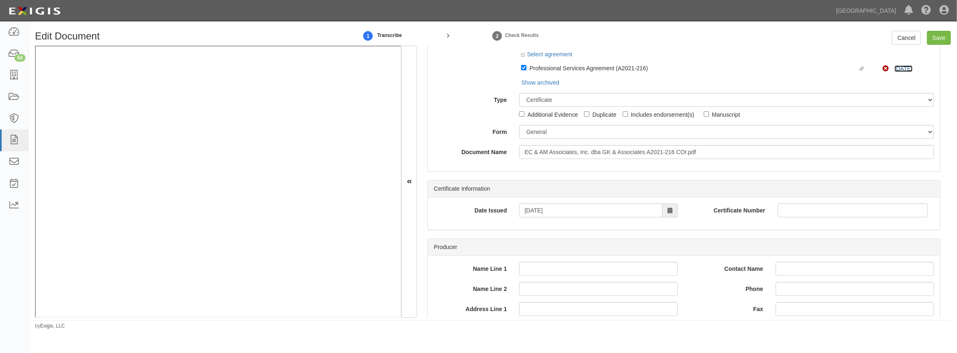
scroll to position [149, 0]
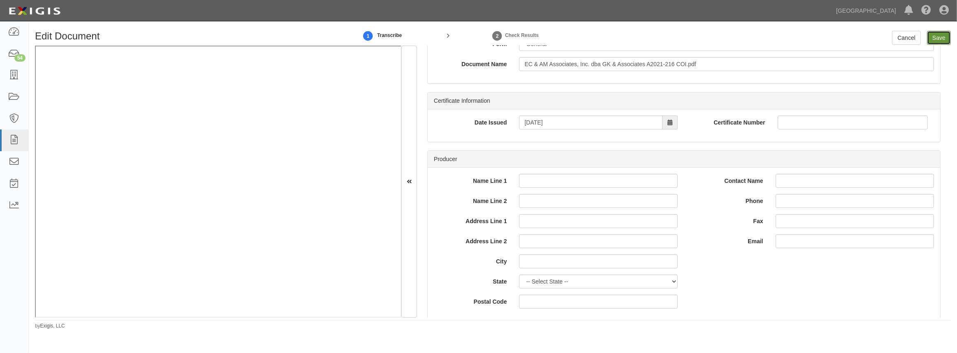
click at [936, 41] on input "Save" at bounding box center [939, 38] width 24 height 14
type input "2000000"
type input "1000000"
type input "10000"
type input "2000000"
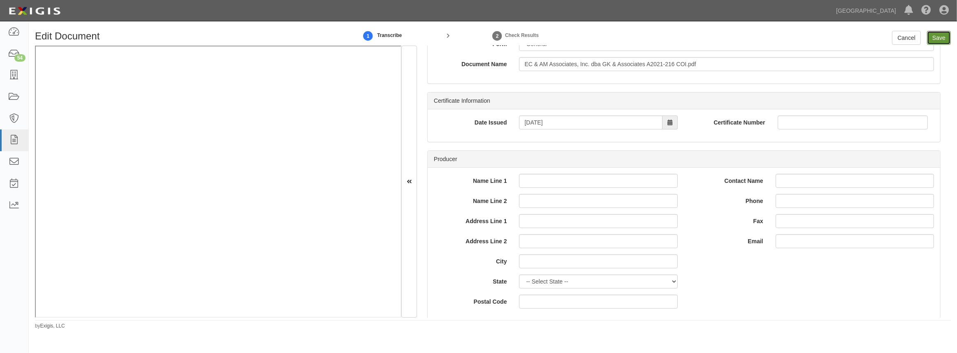
type input "4000000"
type input "1000000"
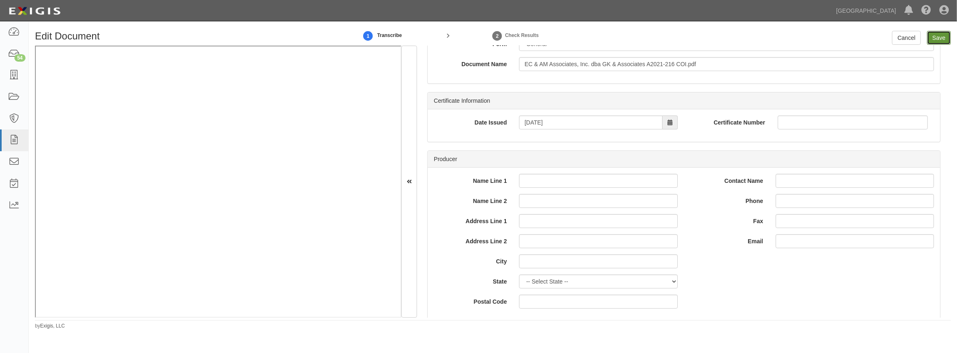
type input "1000000"
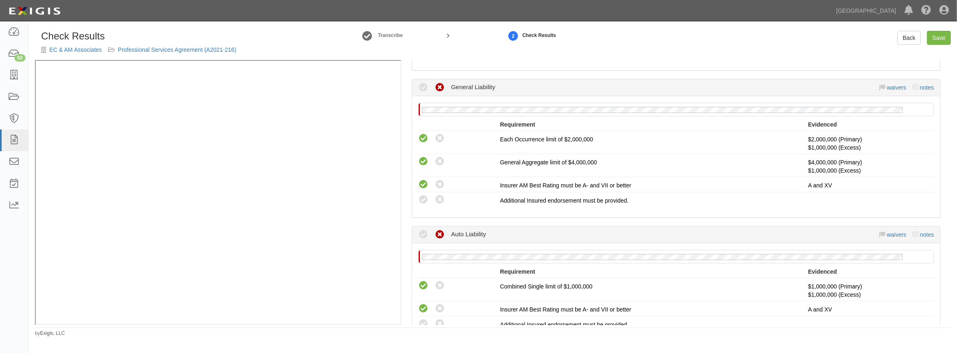
scroll to position [149, 0]
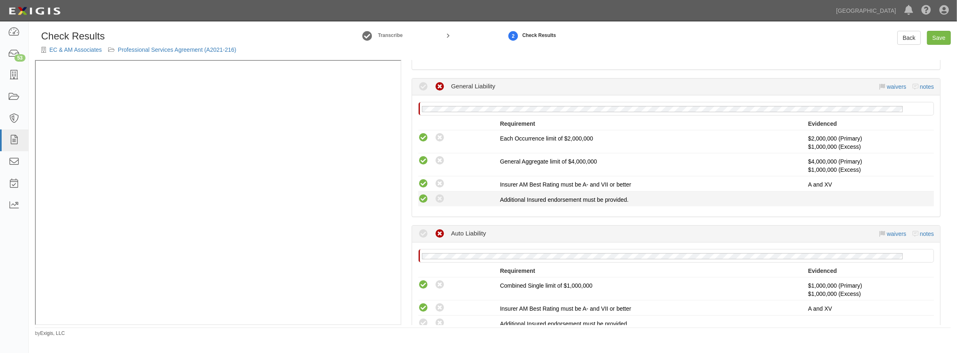
click at [420, 203] on icon at bounding box center [423, 199] width 10 height 10
radio input "true"
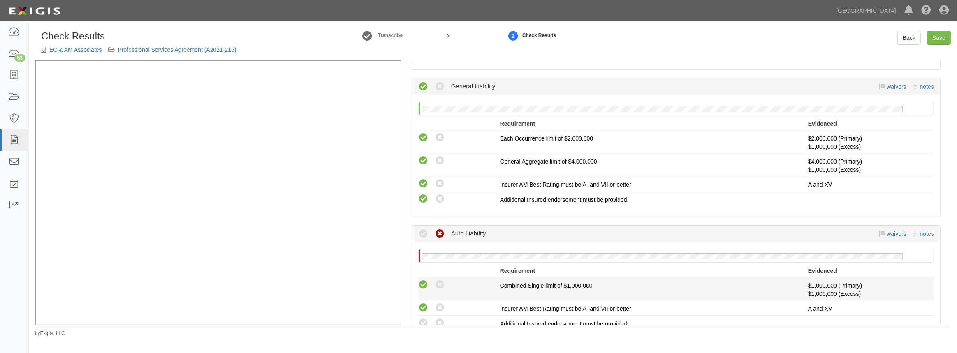
scroll to position [262, 0]
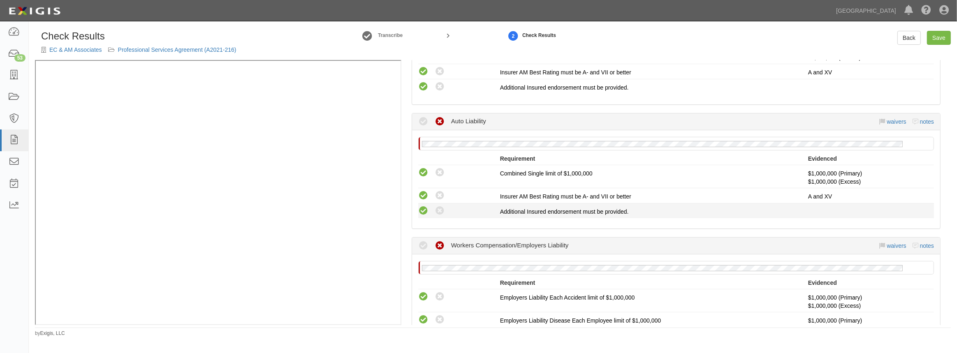
click at [425, 212] on icon at bounding box center [423, 211] width 10 height 10
radio input "true"
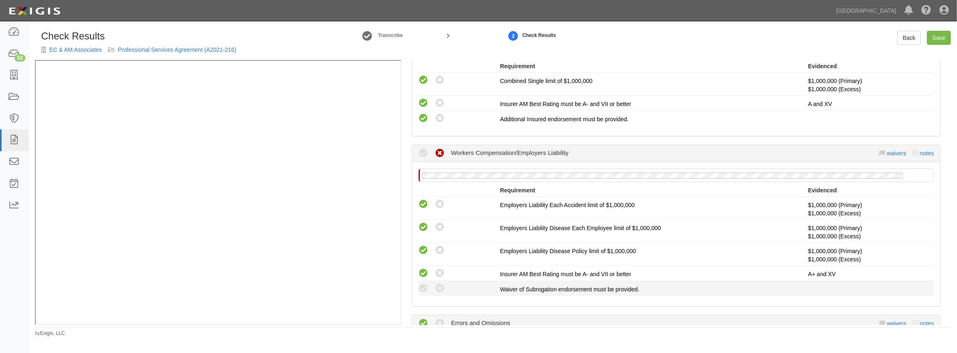
scroll to position [374, 0]
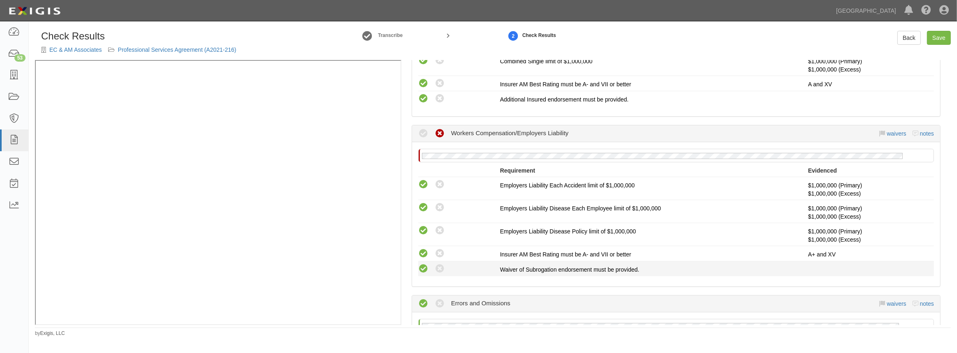
click at [428, 268] on div "Compliant Waived: Non-Compliant" at bounding box center [459, 269] width 82 height 11
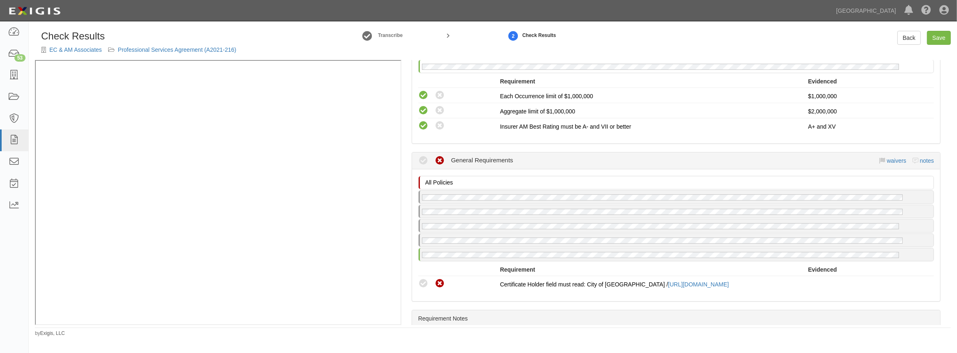
scroll to position [711, 0]
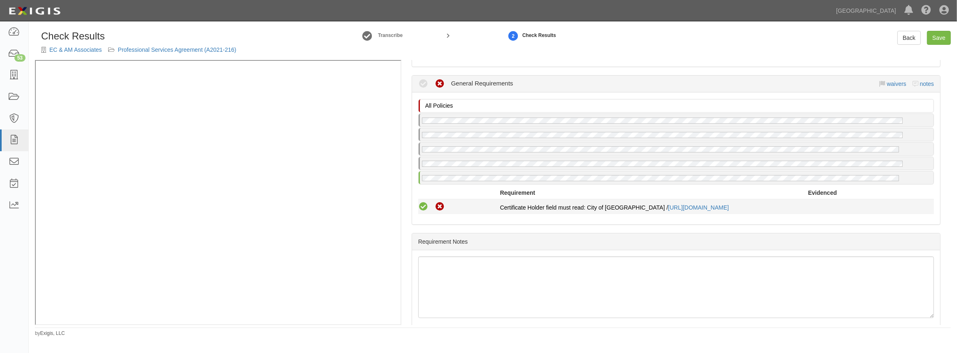
click at [424, 204] on icon at bounding box center [423, 207] width 10 height 10
radio input "true"
click at [938, 42] on link "Save" at bounding box center [939, 38] width 24 height 14
radio input "true"
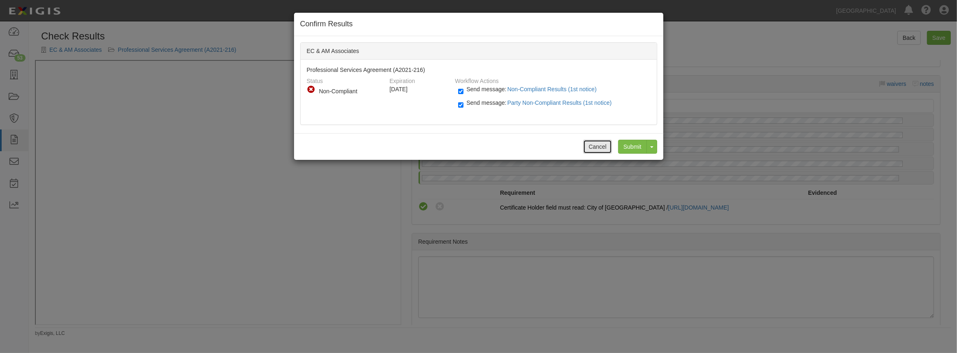
click at [598, 145] on button "Cancel" at bounding box center [597, 147] width 29 height 14
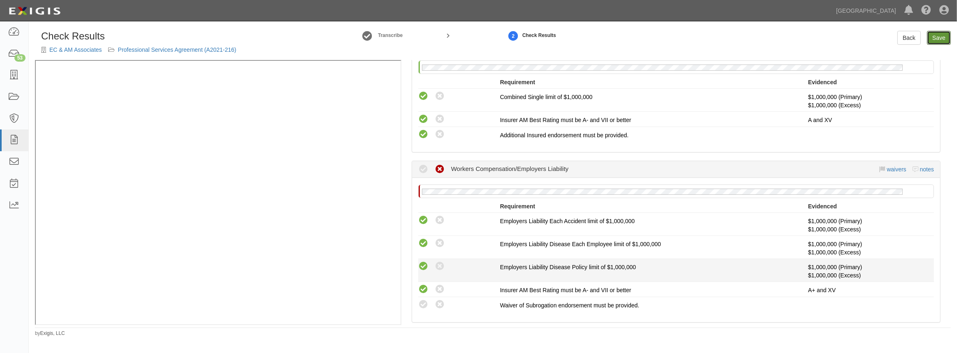
scroll to position [374, 0]
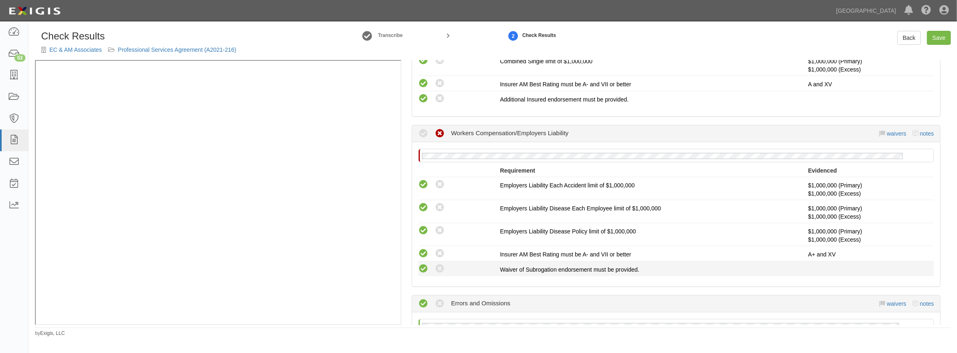
click at [427, 269] on icon at bounding box center [423, 269] width 10 height 10
radio input "true"
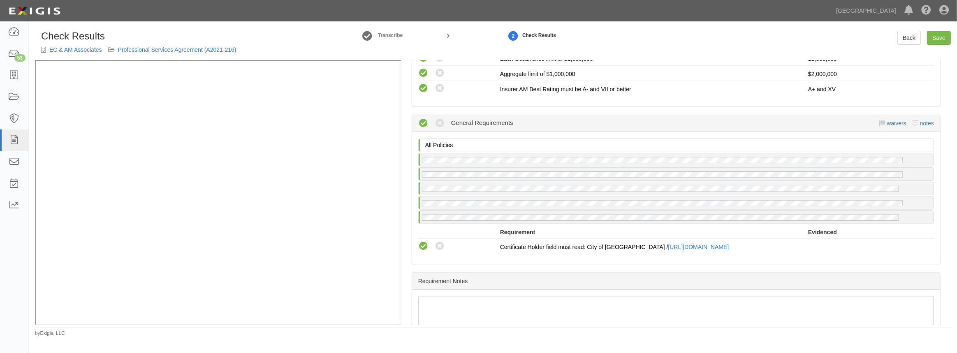
scroll to position [725, 0]
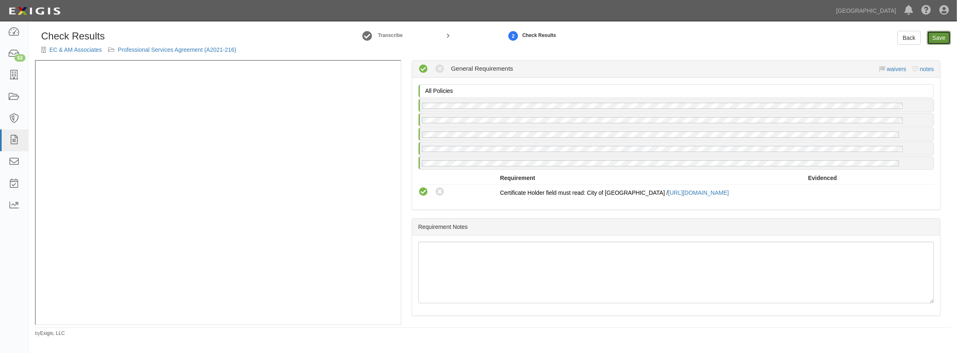
click at [946, 33] on link "Save" at bounding box center [939, 38] width 24 height 14
radio input "true"
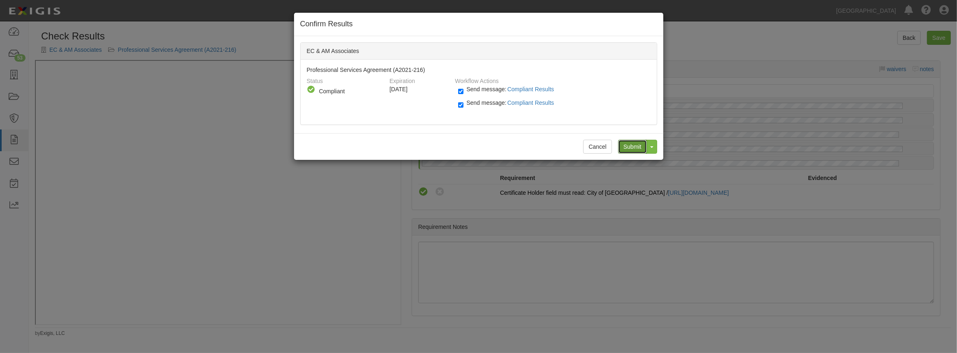
click at [625, 145] on input "Submit" at bounding box center [632, 147] width 29 height 14
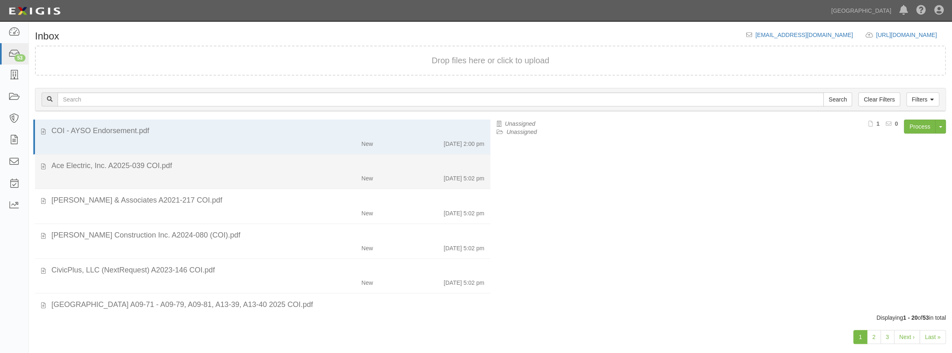
click at [235, 173] on div "New [DATE] 5:02 pm" at bounding box center [267, 177] width 445 height 12
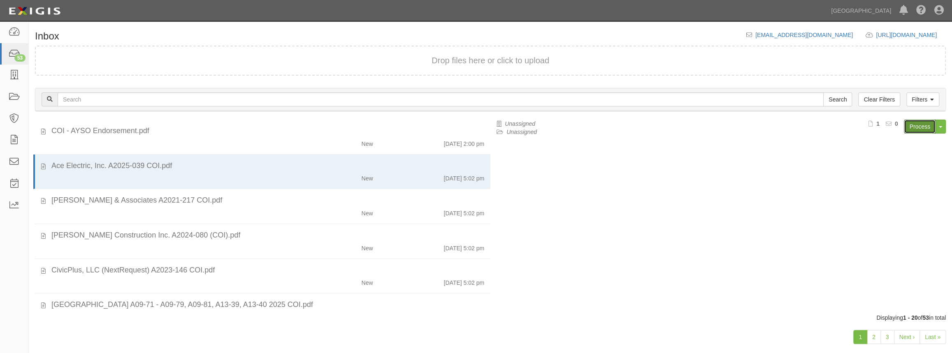
click at [911, 126] on link "Process" at bounding box center [920, 127] width 32 height 14
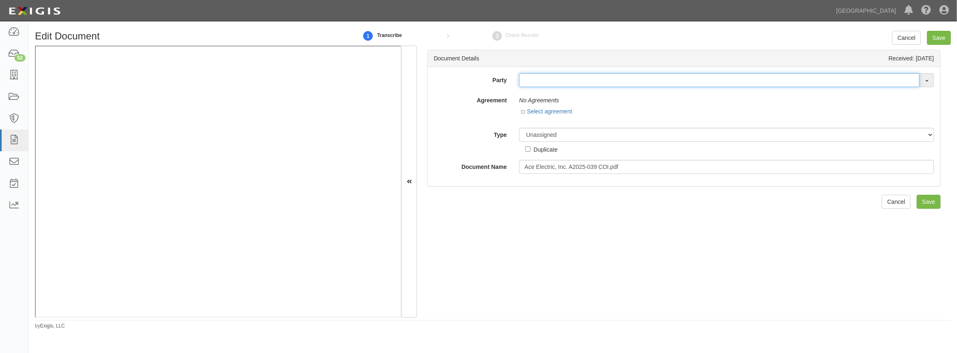
click at [579, 82] on input "text" at bounding box center [719, 80] width 401 height 14
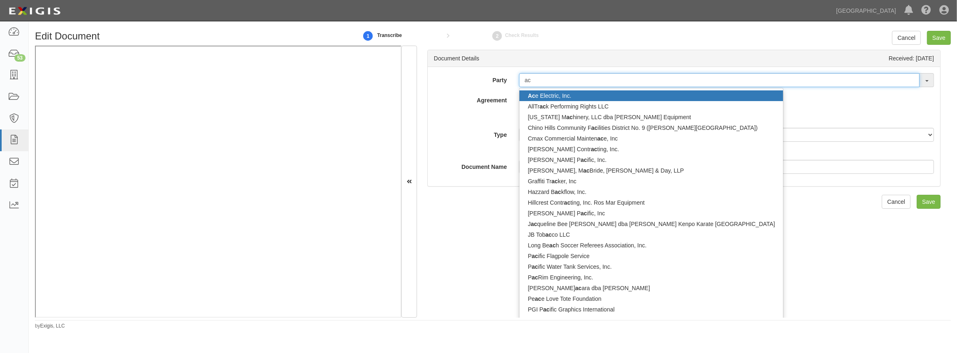
type input "ac"
click at [569, 92] on link "Ac e Electric, Inc." at bounding box center [652, 96] width 264 height 11
type input "Ace Electric, Inc."
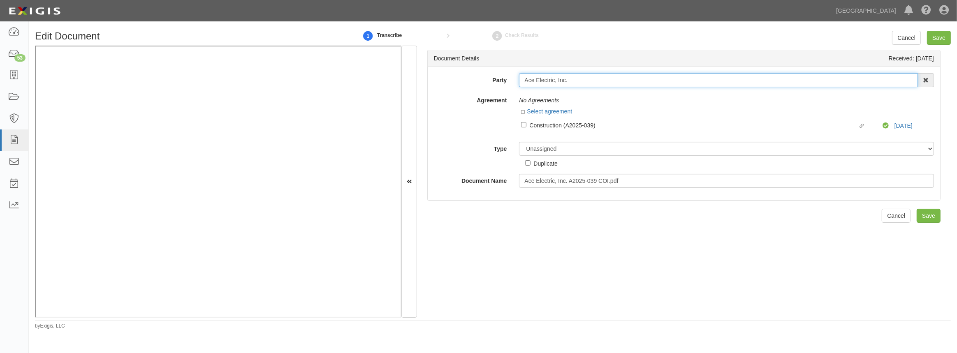
drag, startPoint x: 568, startPoint y: 79, endPoint x: 482, endPoint y: 89, distance: 86.6
click at [482, 89] on div "Party Ace Electric, Inc. Ac e Electric, Inc. AllTr ac k Performing Rights LLC […" at bounding box center [684, 130] width 500 height 115
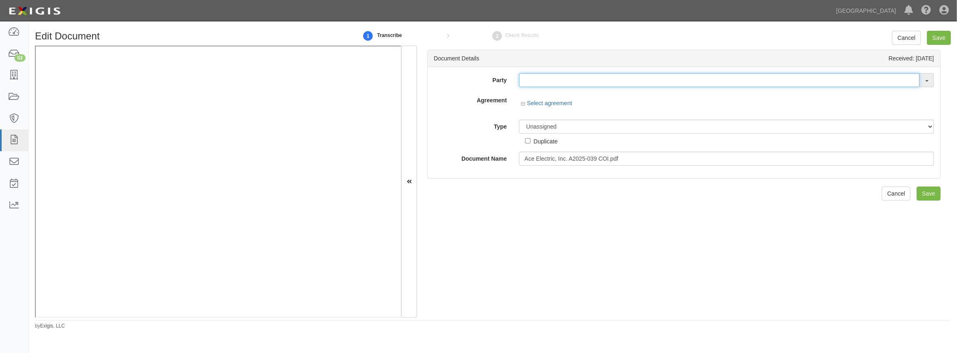
click at [538, 76] on input "text" at bounding box center [719, 80] width 401 height 14
paste input "Ace Electric, Inc."
type input "Ace Electric, Inc."
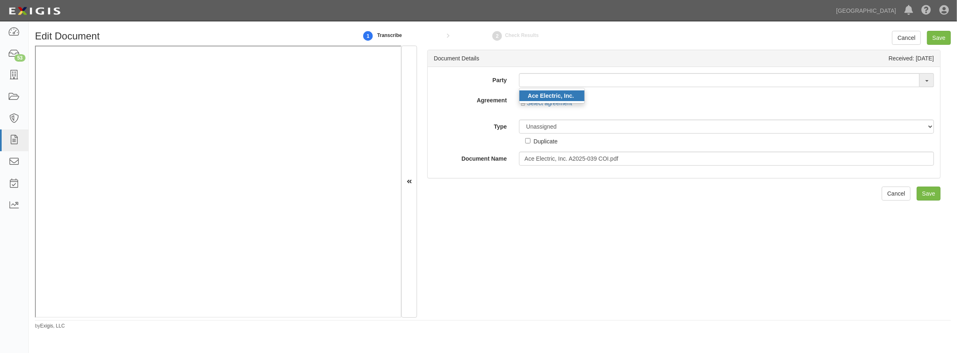
click at [548, 91] on link "Ace Electric, Inc." at bounding box center [552, 96] width 65 height 11
type input "Ace Electric, Inc."
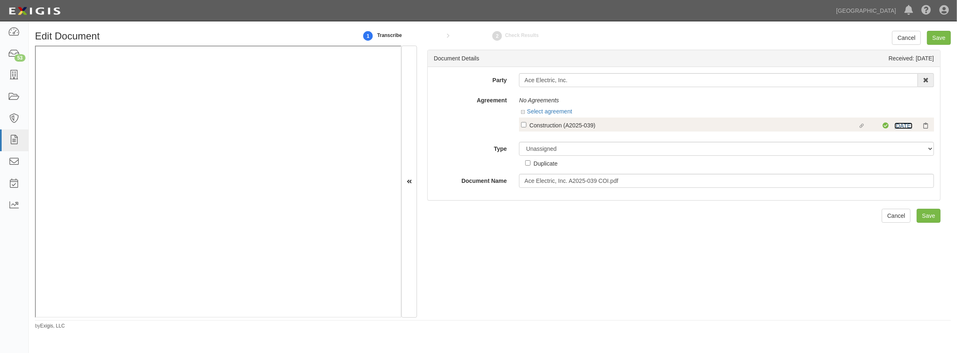
click at [904, 124] on link "[DATE]" at bounding box center [904, 126] width 18 height 7
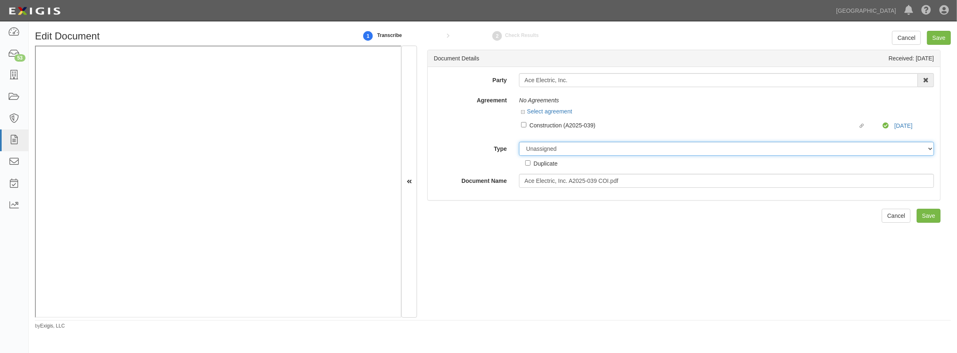
click at [561, 150] on select "Unassigned Binder Cancellation Notice Certificate Contract Endorsement Insuranc…" at bounding box center [726, 149] width 415 height 14
select select "OtherDetail"
click at [519, 142] on select "Unassigned Binder Cancellation Notice Certificate Contract Endorsement Insuranc…" at bounding box center [726, 149] width 415 height 14
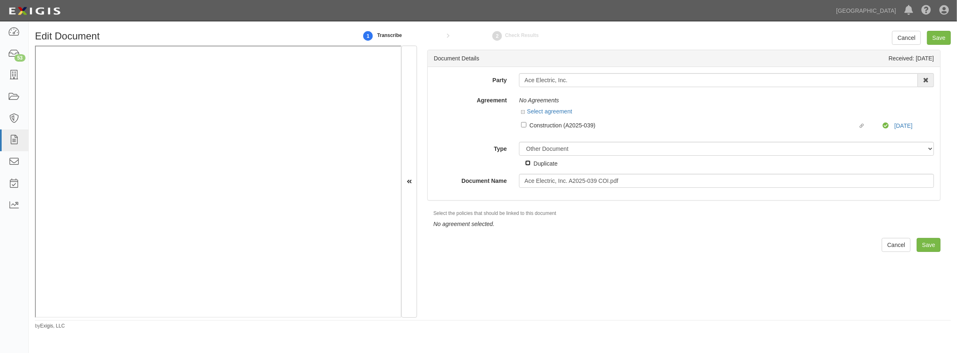
click at [527, 165] on input "Duplicate" at bounding box center [527, 162] width 5 height 5
checkbox input "true"
click at [579, 260] on div "Document Details Received: [DATE] Party Ace Electric, Inc. Ace Electric, Inc. 4…" at bounding box center [684, 182] width 534 height 272
click at [918, 249] on input "Save" at bounding box center [929, 245] width 24 height 14
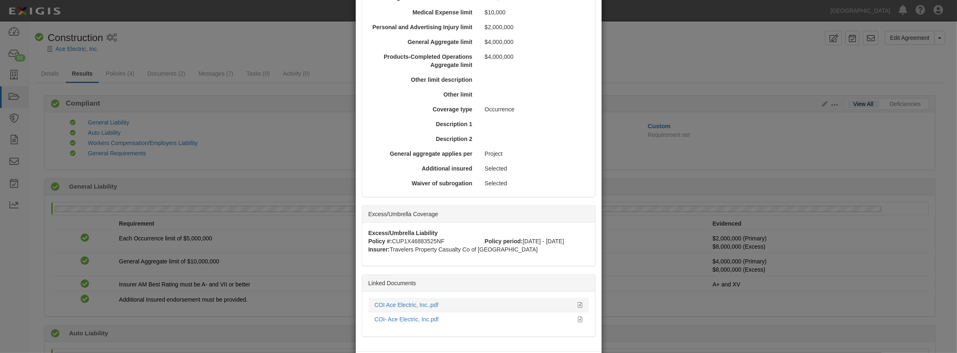
scroll to position [302, 0]
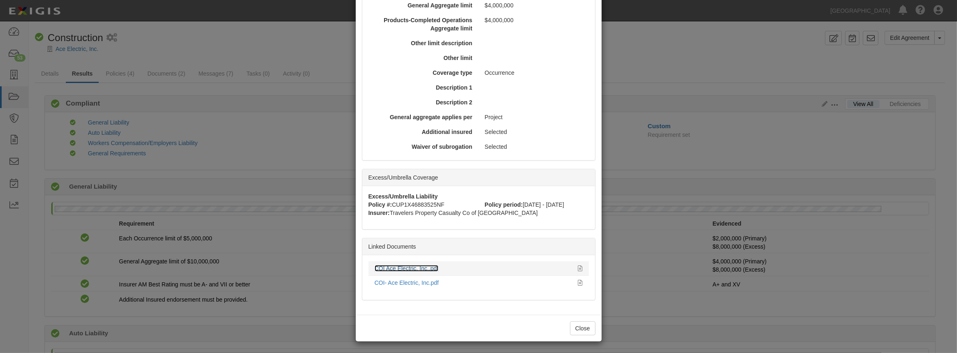
click at [420, 265] on link "COI Ace Electric, Inc..pdf" at bounding box center [407, 268] width 64 height 7
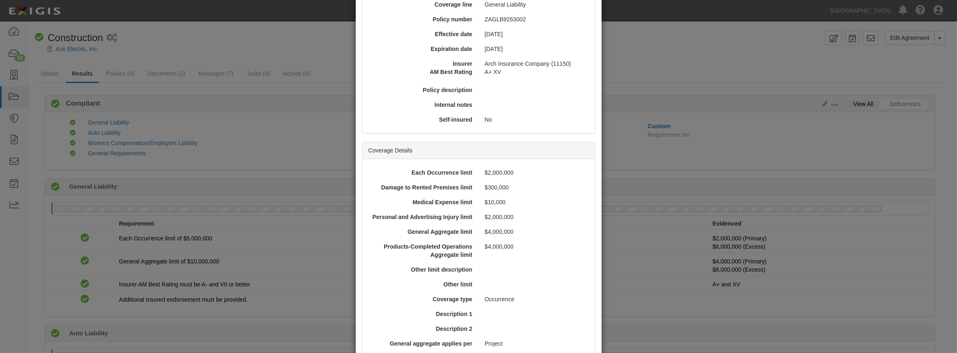
scroll to position [2, 0]
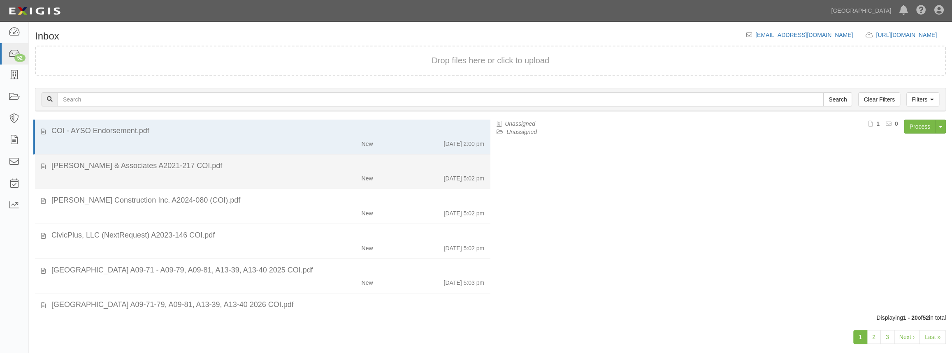
click at [217, 178] on div "New [DATE] 5:02 pm" at bounding box center [267, 177] width 445 height 12
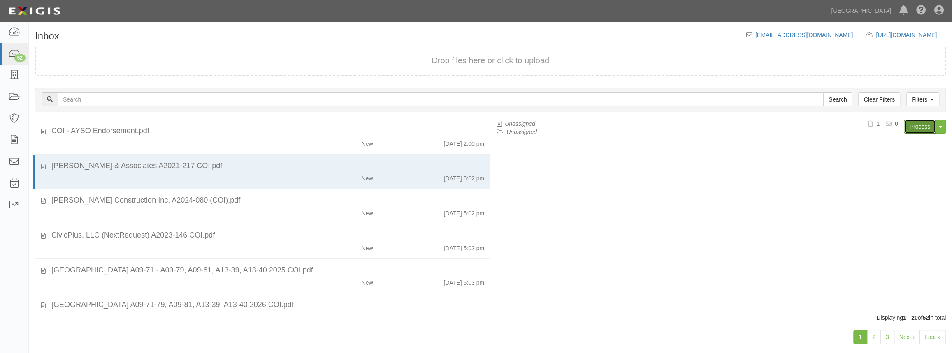
click at [915, 129] on link "Process" at bounding box center [920, 127] width 32 height 14
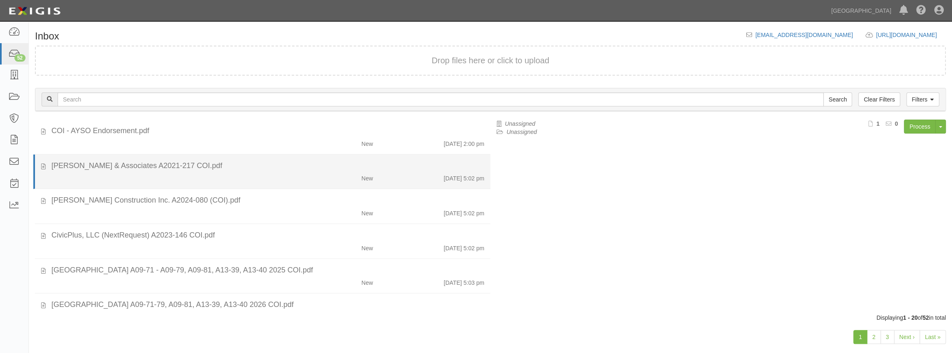
click at [257, 179] on div "New [DATE] 5:02 pm" at bounding box center [267, 177] width 445 height 12
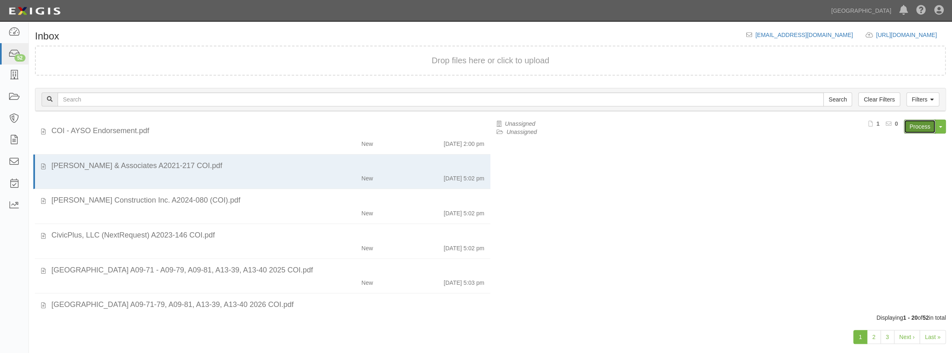
click at [916, 126] on link "Process" at bounding box center [920, 127] width 32 height 14
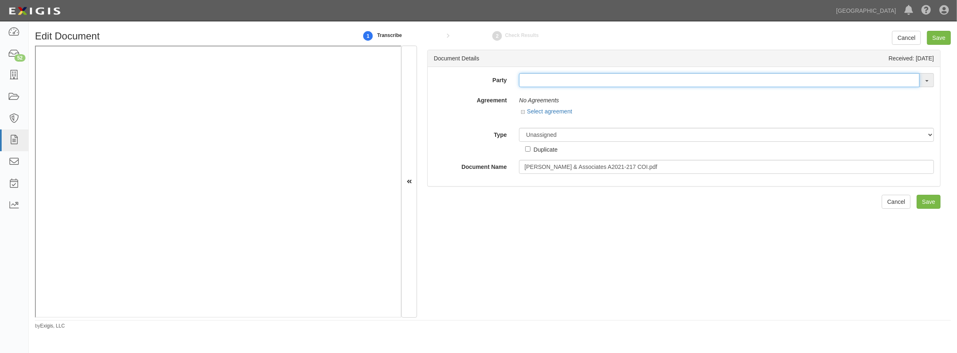
click at [541, 82] on input "text" at bounding box center [719, 80] width 401 height 14
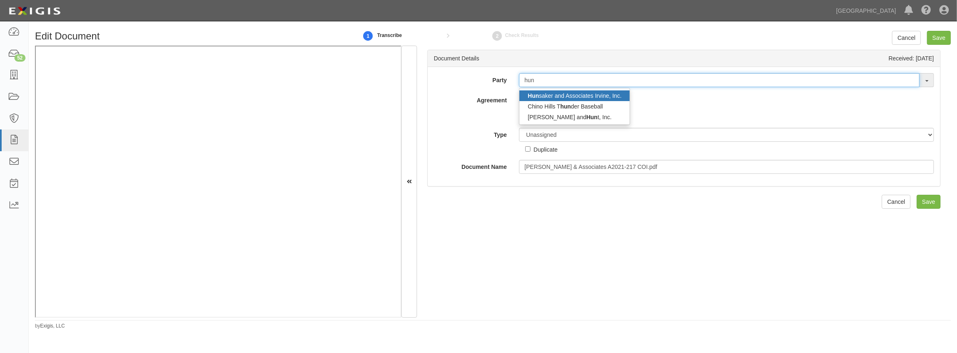
type input "hun"
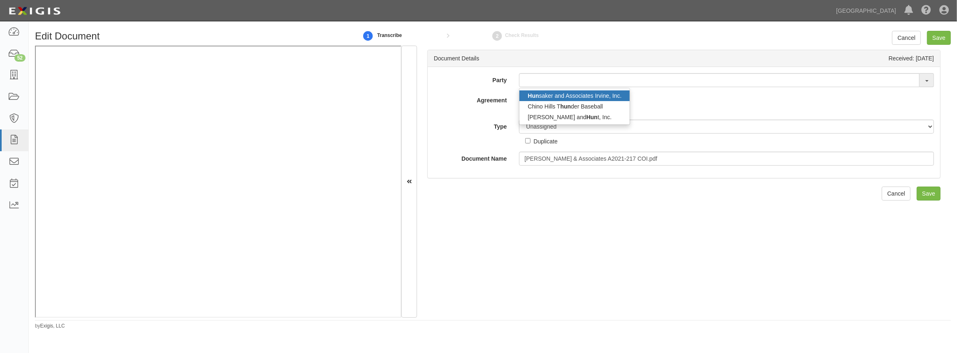
click at [546, 95] on link "Hun saker and Associates Irvine, Inc." at bounding box center [575, 96] width 110 height 11
type input "[PERSON_NAME] and Associates Irvine, Inc."
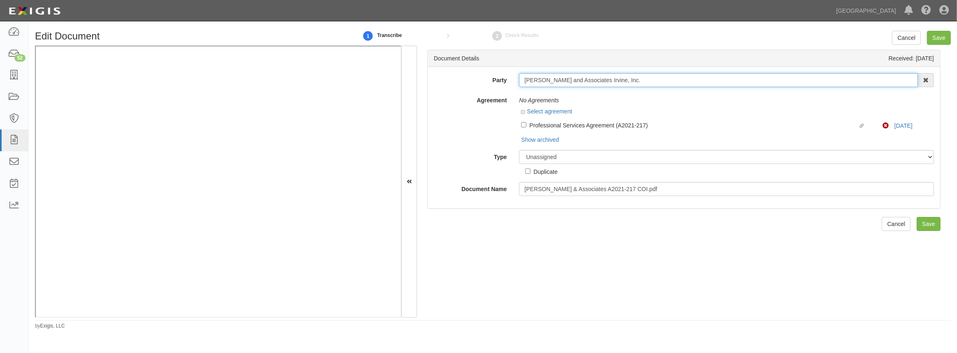
drag, startPoint x: 605, startPoint y: 81, endPoint x: 477, endPoint y: 94, distance: 128.6
click at [477, 94] on div "Party Hunsaker and Associates Irvine, Inc. Hun saker and Associates Irvine, Inc…" at bounding box center [684, 134] width 500 height 123
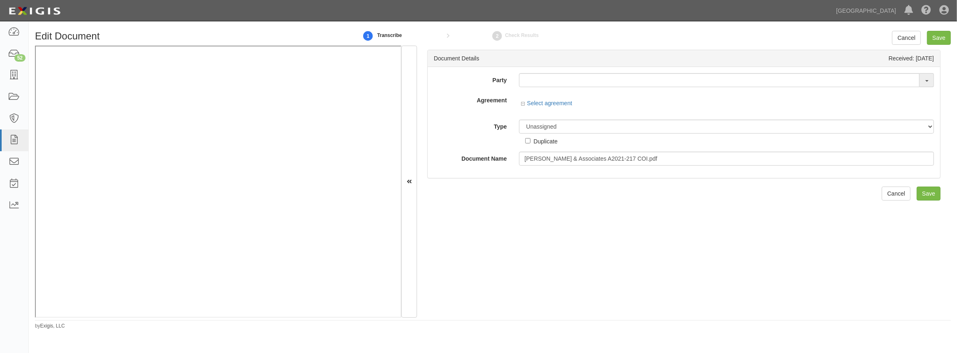
click at [540, 88] on div "Party Hunsaker and Associates Irvine, Inc. 4LEAF, Inc. Abba Termite & Pest Cont…" at bounding box center [684, 119] width 500 height 93
click at [539, 85] on input "text" at bounding box center [719, 80] width 401 height 14
paste input "[PERSON_NAME] and Associates [GEOGRAPHIC_DATA],"
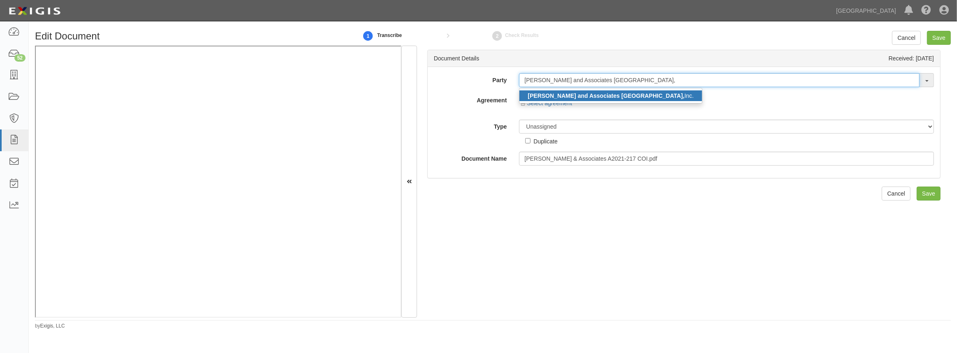
type input "[PERSON_NAME] and Associates [GEOGRAPHIC_DATA],"
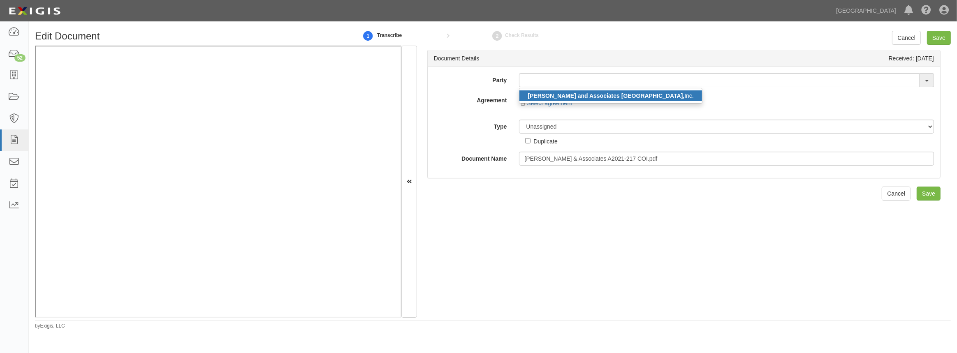
click at [553, 94] on strong "[PERSON_NAME] and Associates [GEOGRAPHIC_DATA]," at bounding box center [606, 96] width 157 height 7
type input "[PERSON_NAME] and Associates Irvine, Inc."
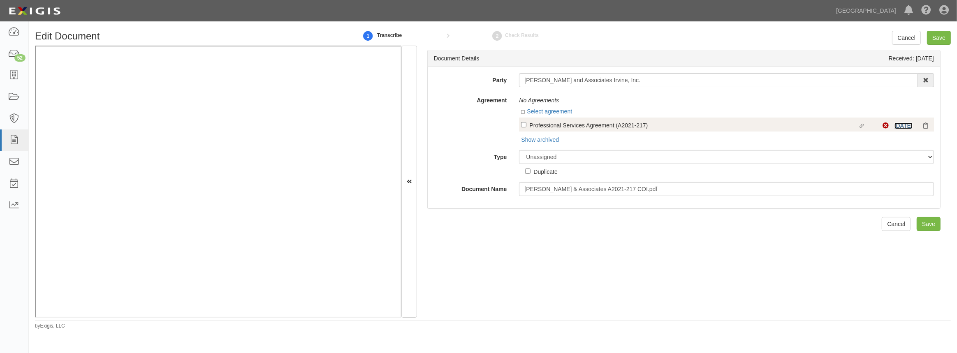
click at [904, 126] on link "[DATE]" at bounding box center [904, 126] width 18 height 7
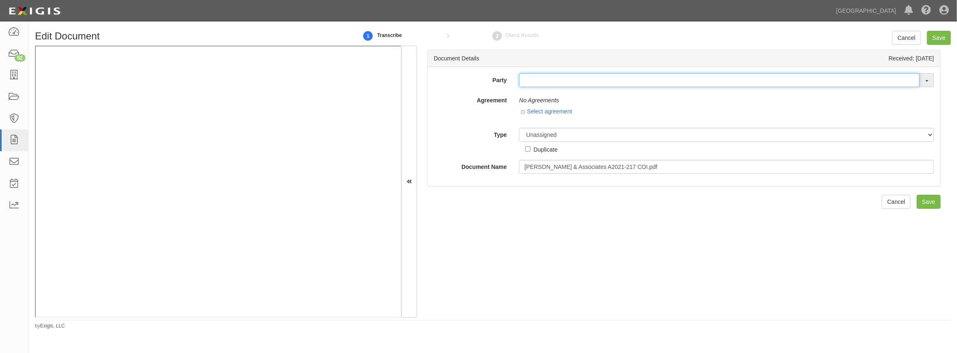
click at [545, 79] on input "text" at bounding box center [719, 80] width 401 height 14
paste input "[PERSON_NAME] and Associates [GEOGRAPHIC_DATA],"
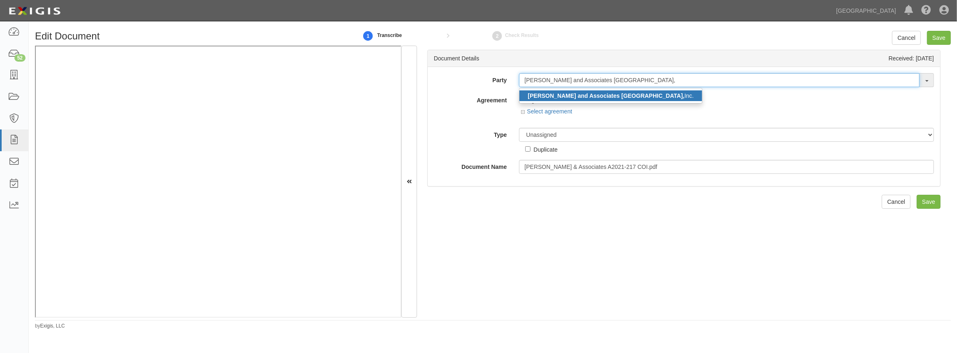
type input "[PERSON_NAME] and Associates [GEOGRAPHIC_DATA],"
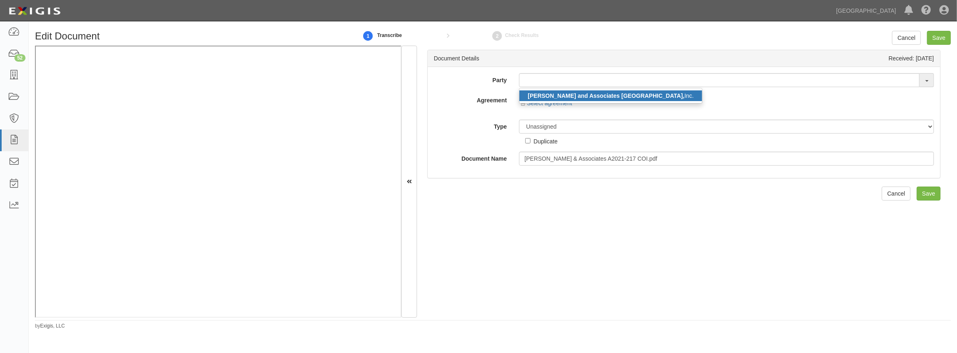
click at [551, 98] on strong "[PERSON_NAME] and Associates [GEOGRAPHIC_DATA]," at bounding box center [606, 96] width 157 height 7
type input "[PERSON_NAME] and Associates Irvine, Inc."
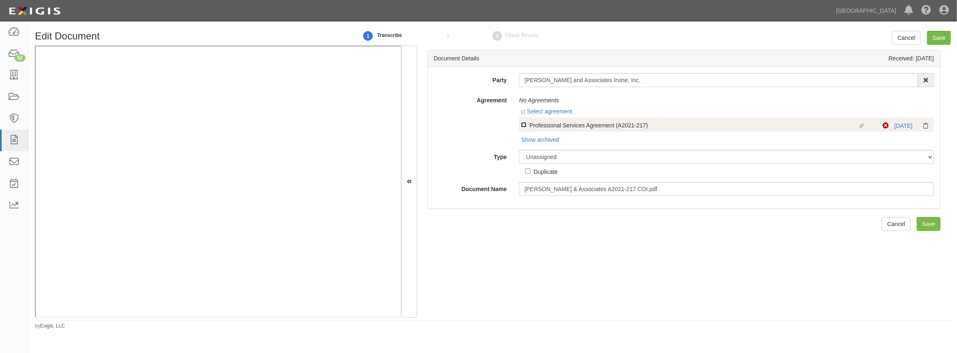
click at [523, 125] on input "Linked agreement Professional Services Agreement (A2021-217) Linked agreement" at bounding box center [523, 124] width 5 height 5
checkbox input "true"
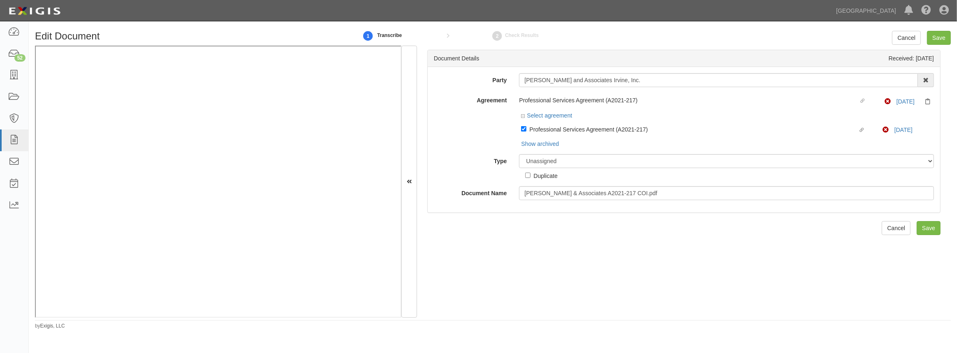
click at [551, 152] on div "Party [PERSON_NAME] and Associates Irvine, Inc. [PERSON_NAME] and Associates Ir…" at bounding box center [684, 136] width 500 height 127
click at [548, 158] on select "Unassigned Binder Cancellation Notice Certificate Contract Endorsement Insuranc…" at bounding box center [726, 161] width 415 height 14
click at [519, 155] on select "Unassigned Binder Cancellation Notice Certificate Contract Endorsement Insuranc…" at bounding box center [726, 161] width 415 height 14
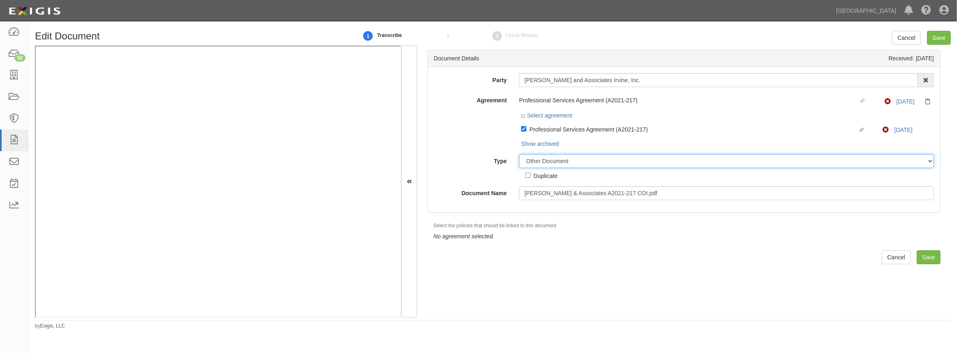
click at [539, 164] on select "Unassigned Binder Cancellation Notice Certificate Contract Endorsement Insuranc…" at bounding box center [726, 161] width 415 height 14
select select "CertificateDetail"
click at [519, 155] on select "Unassigned Binder Cancellation Notice Certificate Contract Endorsement Insuranc…" at bounding box center [726, 161] width 415 height 14
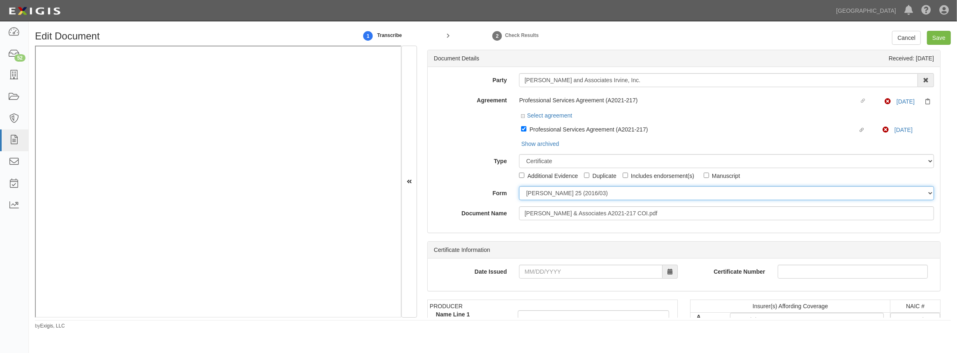
click at [537, 193] on select "ACORD 25 (2016/03) ACORD 101 ACORD 855 NY (2014/05) General" at bounding box center [726, 193] width 415 height 14
select select "GeneralFormDetail"
click at [519, 187] on select "ACORD 25 (2016/03) ACORD 101 ACORD 855 NY (2014/05) General" at bounding box center [726, 193] width 415 height 14
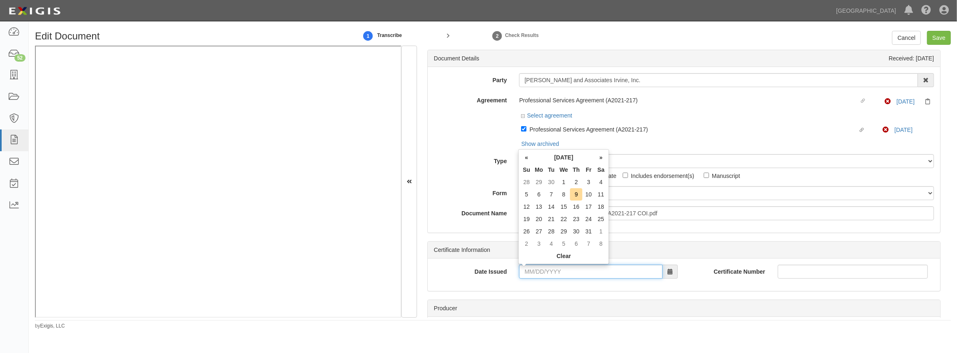
click at [542, 271] on input "Date Issued" at bounding box center [590, 272] width 143 height 14
type input "09/23/2025"
click at [549, 221] on td "23" at bounding box center [552, 219] width 12 height 12
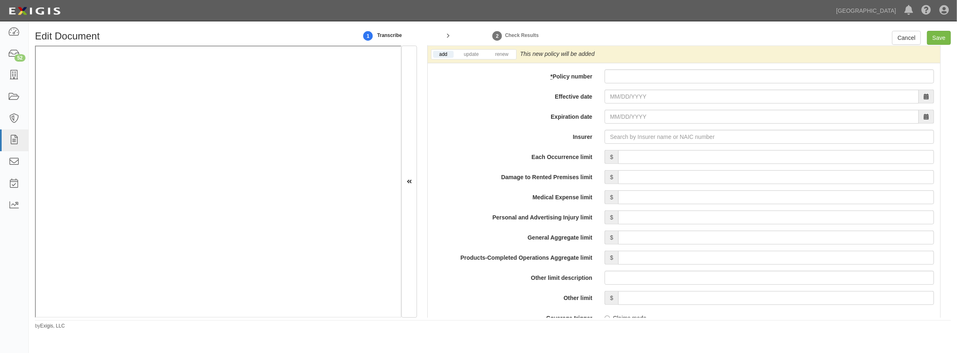
scroll to position [598, 0]
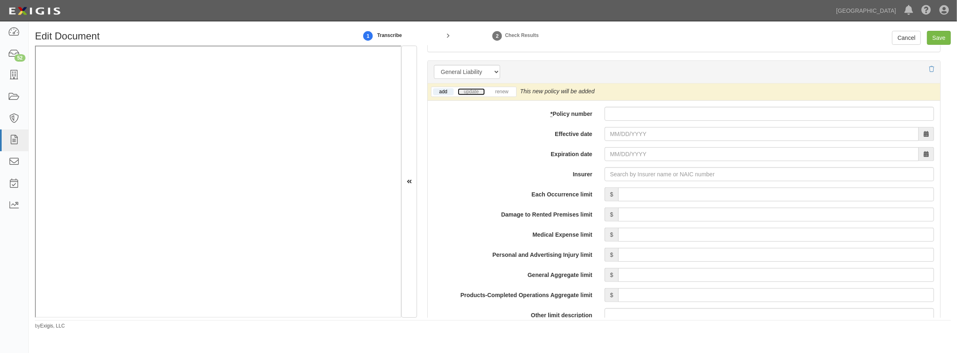
click at [462, 93] on link "update" at bounding box center [471, 91] width 27 height 7
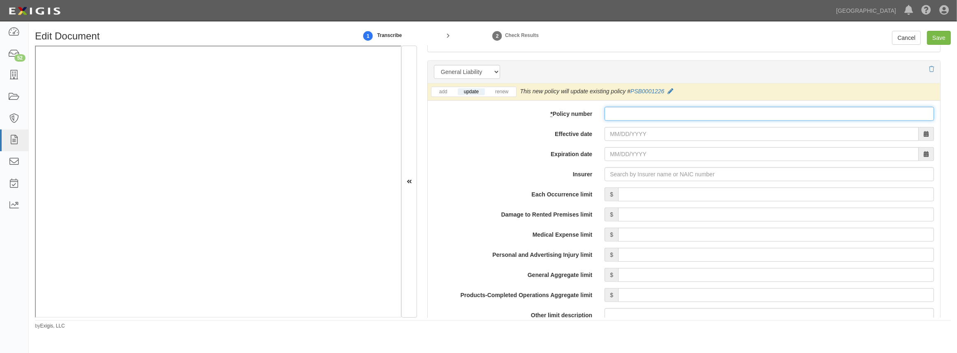
click at [617, 116] on input "* Policy number" at bounding box center [770, 114] width 330 height 14
paste input "Hunsaker and Associates Irvine,"
type input "Hunsaker and Associates Irvine,"
drag, startPoint x: 707, startPoint y: 115, endPoint x: 440, endPoint y: 151, distance: 269.8
click at [431, 151] on div "add update renew This new policy will be added This new policy will update exis…" at bounding box center [684, 337] width 513 height 507
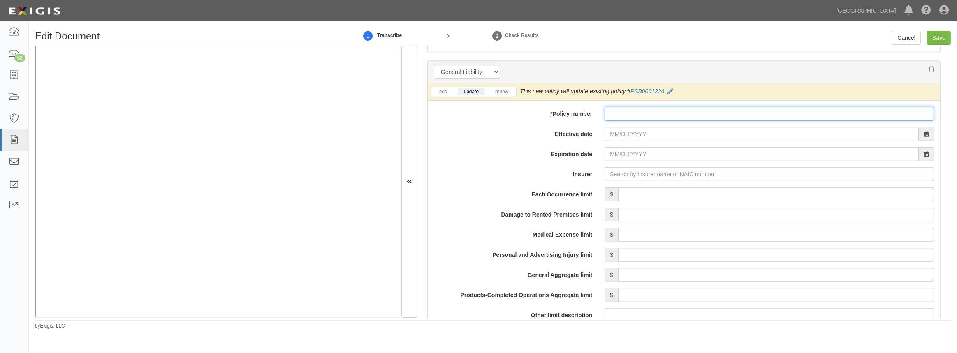
click at [610, 115] on input "* Policy number" at bounding box center [770, 114] width 330 height 14
paste input "PSB0001226"
type input "PSB0001226"
click at [610, 129] on input "Effective date" at bounding box center [762, 134] width 314 height 14
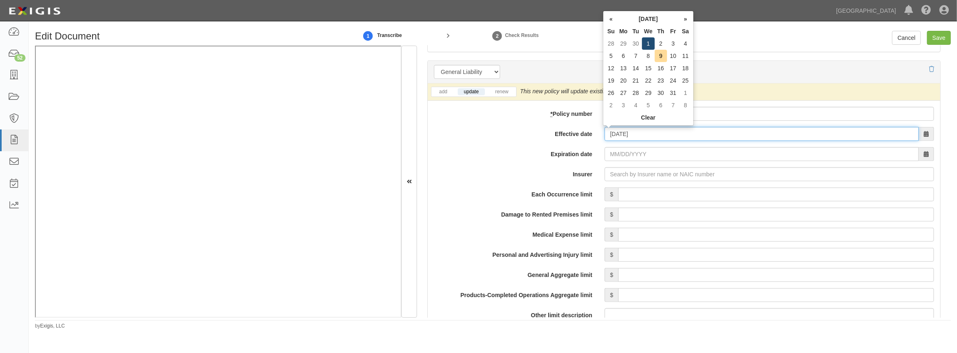
type input "10/01/2025"
type input "10/01/2026"
click at [647, 45] on td "1" at bounding box center [648, 43] width 13 height 12
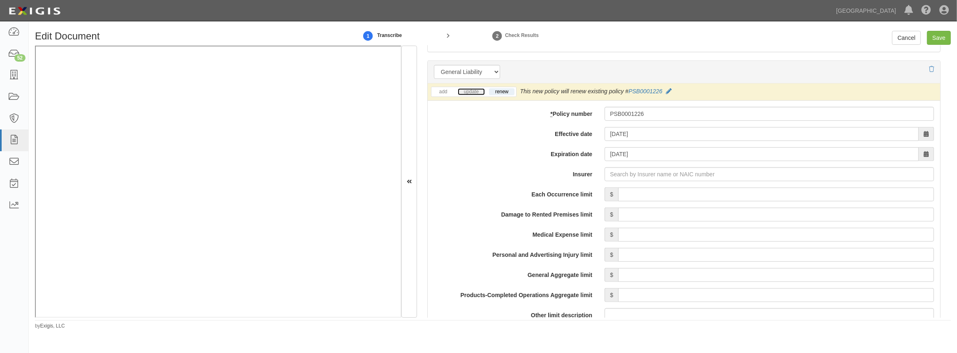
click at [475, 94] on link "update" at bounding box center [471, 91] width 27 height 7
click at [627, 172] on input "Insurer" at bounding box center [770, 174] width 330 height 14
type input "180 Seguros S.A. (0) NR Rating"
type input "1"
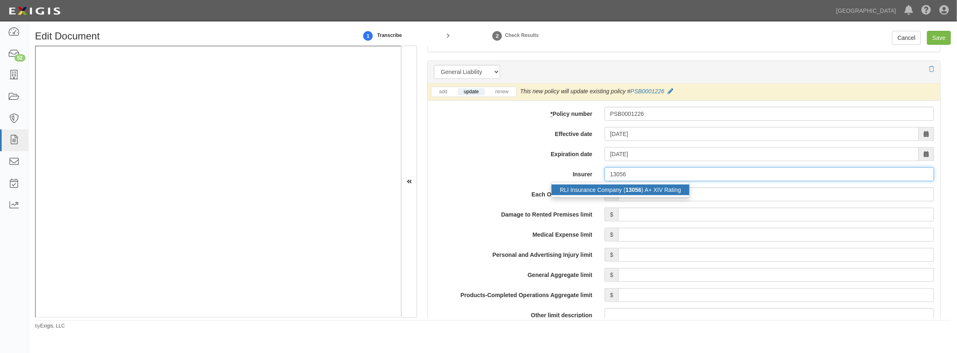
click at [620, 193] on div "RLI Insurance Company ( 13056 ) A+ XIV Rating" at bounding box center [621, 190] width 138 height 11
type input "RLI Insurance Company (13056) A+ XIV Rating"
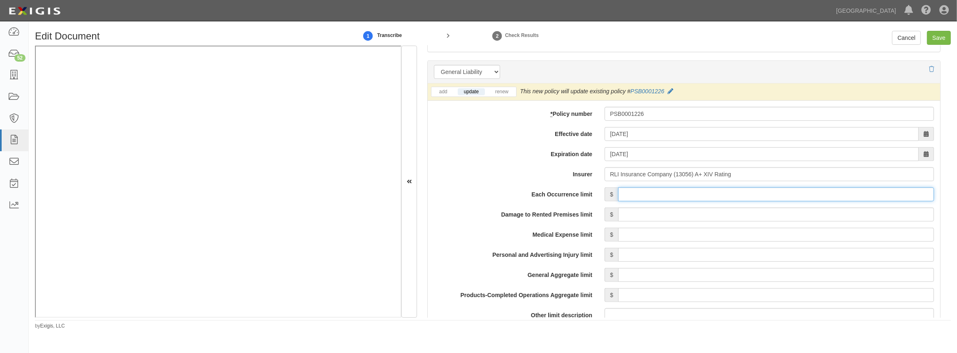
click at [634, 198] on input "Each Occurrence limit" at bounding box center [776, 195] width 316 height 14
type input "1,000,000"
click at [657, 214] on input "Damage to Rented Premises limit" at bounding box center [776, 215] width 316 height 14
type input "1,000,000"
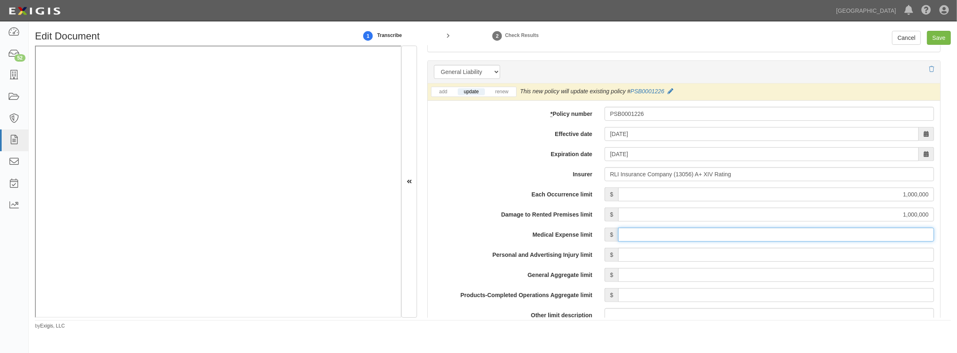
click at [710, 237] on input "Medical Expense limit" at bounding box center [776, 235] width 316 height 14
type input "10,000"
click at [711, 256] on input "Personal and Advertising Injury limit" at bounding box center [776, 255] width 316 height 14
type input "1,000,000"
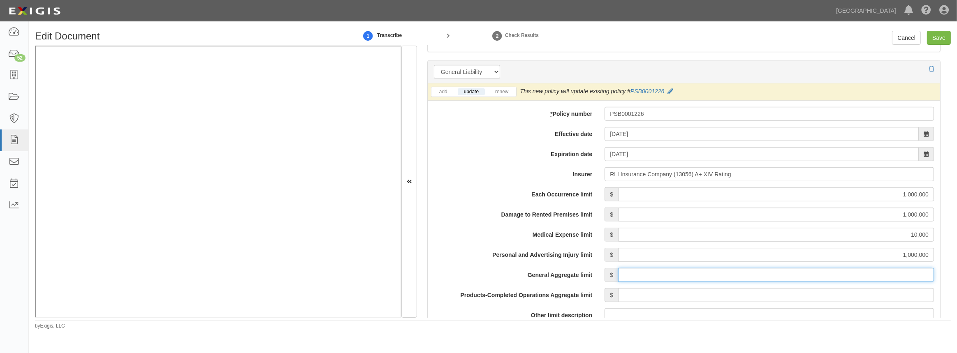
click at [701, 276] on input "General Aggregate limit" at bounding box center [776, 275] width 316 height 14
type input "2,000,000"
click at [629, 296] on input "Products-Completed Operations Aggregate limit" at bounding box center [776, 295] width 316 height 14
type input "2,000,000"
click at [506, 248] on label "Personal and Advertising Injury limit" at bounding box center [513, 253] width 171 height 11
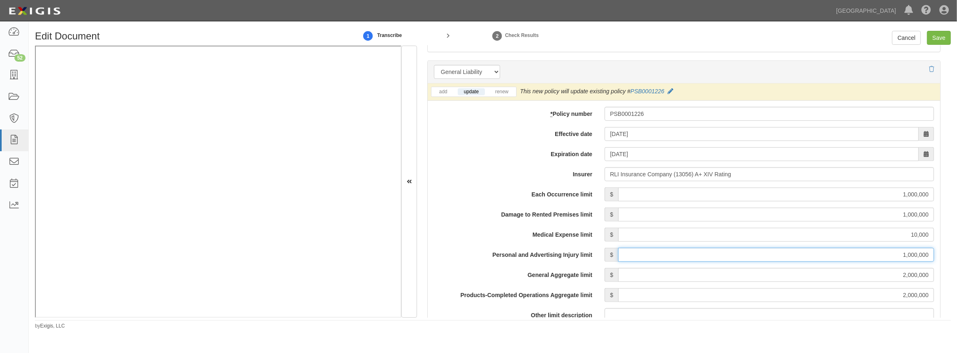
click at [618, 248] on input "1,000,000" at bounding box center [776, 255] width 316 height 14
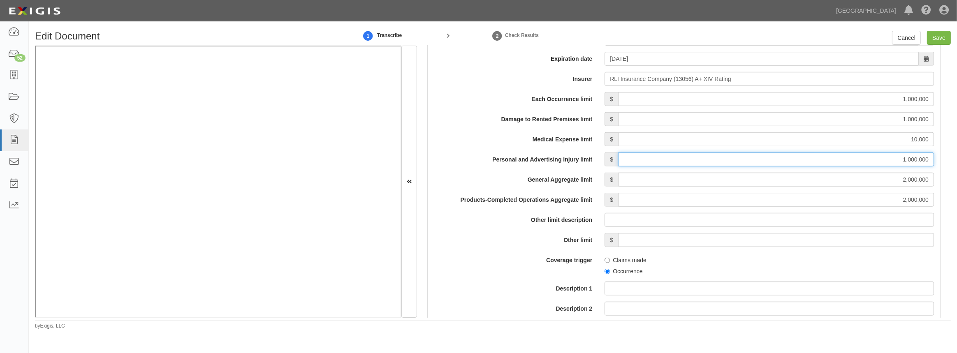
scroll to position [748, 0]
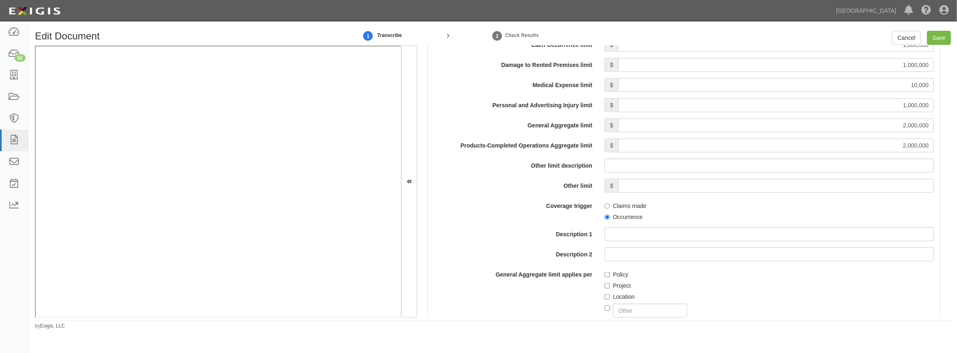
click at [481, 228] on label "Description 1" at bounding box center [513, 233] width 171 height 11
click at [605, 228] on input "Description 1" at bounding box center [770, 235] width 330 height 14
click at [609, 218] on label "Occurrence" at bounding box center [624, 217] width 38 height 8
click at [609, 218] on input "Occurrence" at bounding box center [607, 217] width 5 height 5
radio input "true"
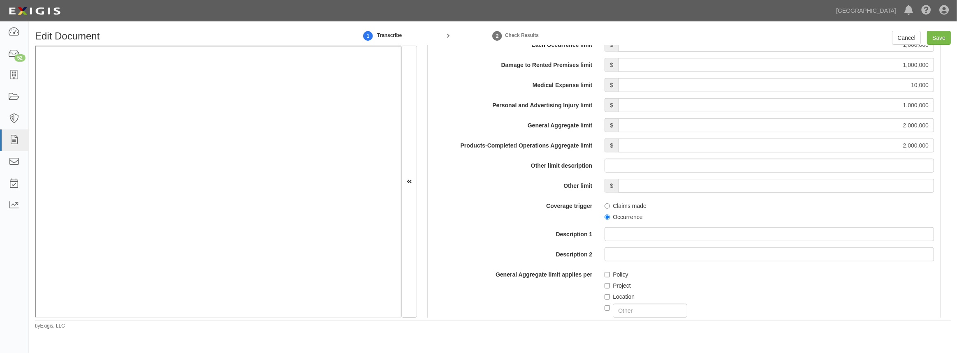
click at [489, 221] on div "Each Occurrence limit $ 1,000,000 Damage to Rented Premises limit $ 1,000,000 M…" at bounding box center [684, 233] width 500 height 391
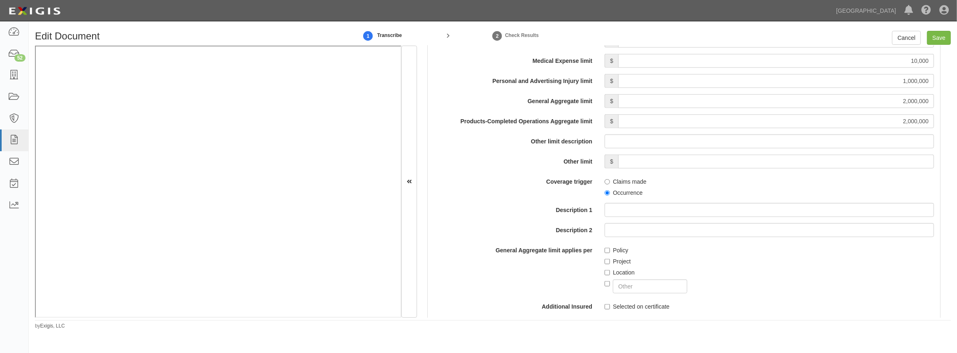
scroll to position [785, 0]
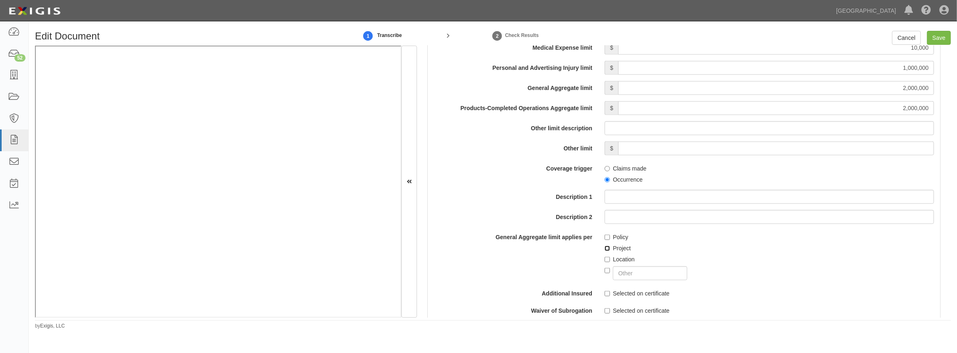
click at [607, 251] on input "Project" at bounding box center [607, 248] width 5 height 5
checkbox input "true"
click at [605, 292] on input "Selected on certificate" at bounding box center [607, 293] width 5 height 5
checkbox input "true"
click at [606, 312] on input "Selected on certificate" at bounding box center [607, 311] width 5 height 5
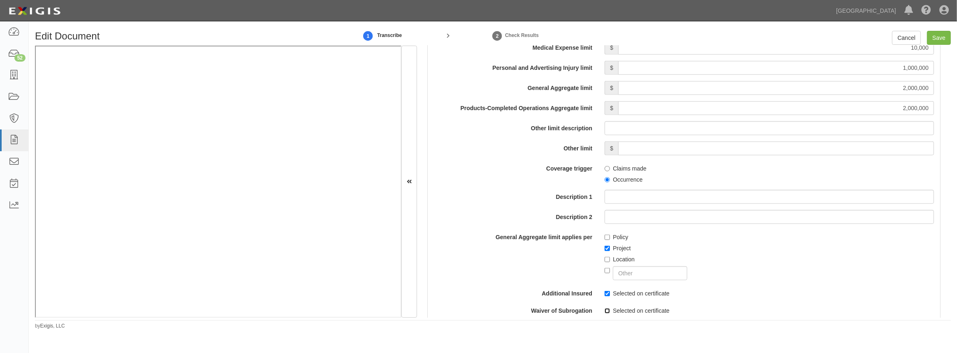
checkbox input "true"
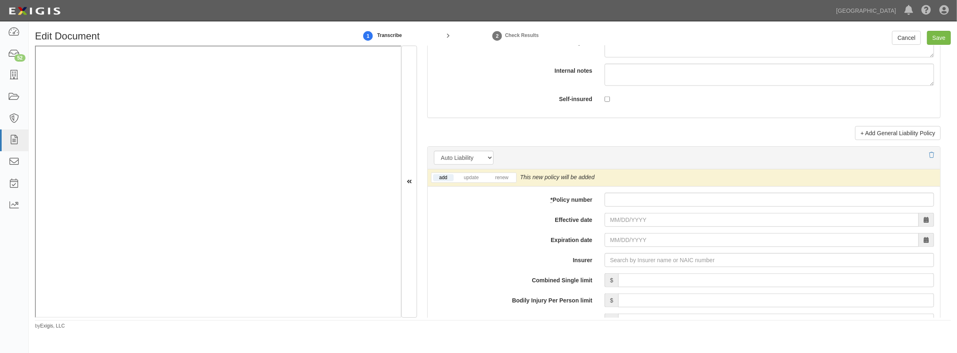
scroll to position [1085, 0]
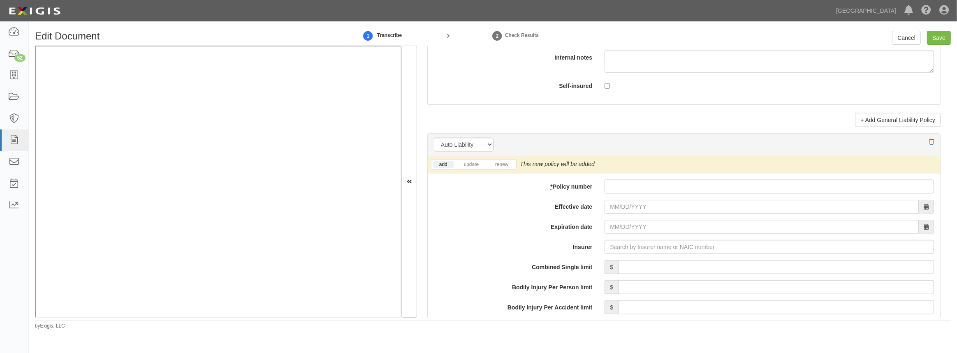
click at [462, 169] on li "update" at bounding box center [471, 164] width 30 height 9
click at [467, 166] on link "update" at bounding box center [471, 164] width 27 height 7
click at [625, 189] on input "* Policy number" at bounding box center [770, 187] width 330 height 14
paste input "PSA0001059"
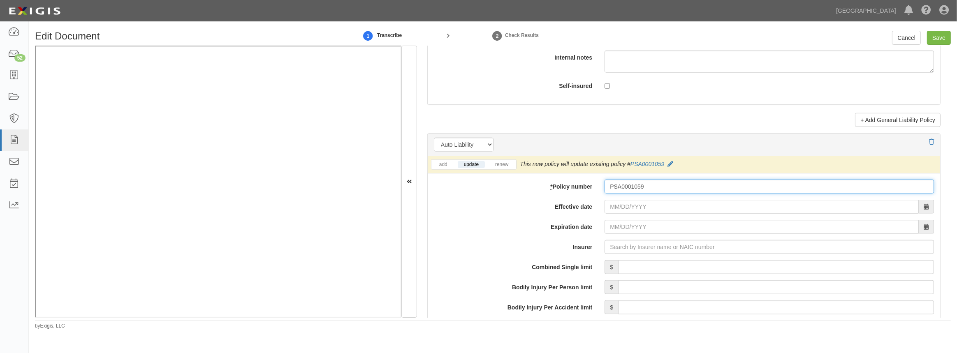
type input "PSA0001059"
click at [616, 209] on input "Effective date" at bounding box center [762, 207] width 314 height 14
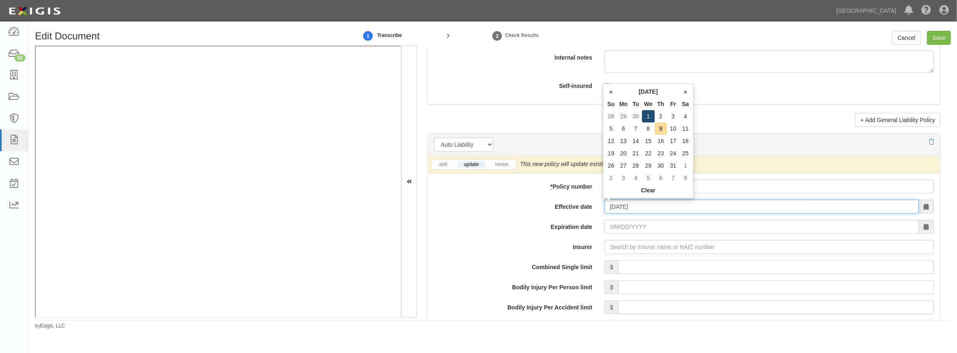
type input "10/01/2025"
type input "10/01/2026"
click at [652, 115] on td "1" at bounding box center [648, 116] width 13 height 12
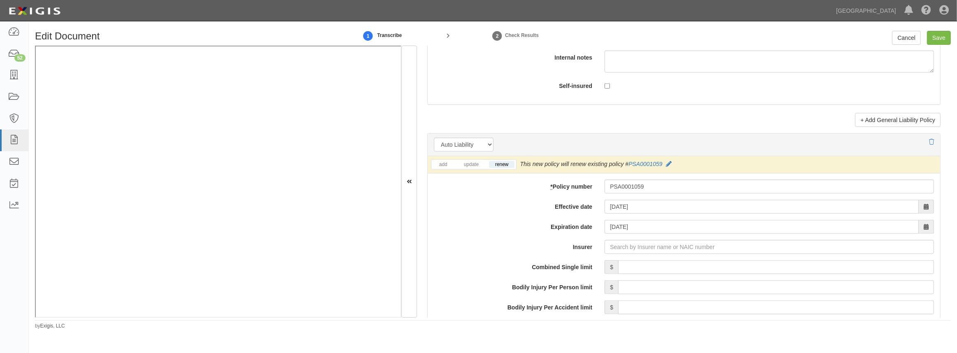
click at [471, 168] on li "update" at bounding box center [471, 164] width 30 height 9
click at [468, 163] on link "update" at bounding box center [471, 164] width 27 height 7
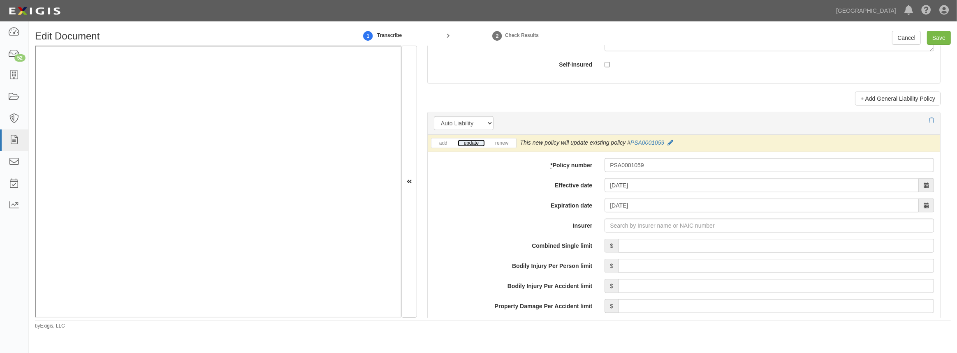
scroll to position [1159, 0]
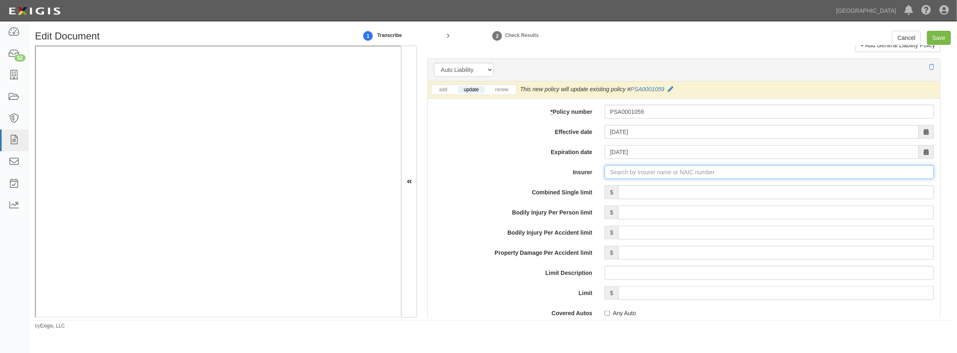
click at [633, 173] on input "Insurer" at bounding box center [770, 172] width 330 height 14
type input "180 Seguros S.A. (0) NR Rating"
type input "1"
click at [628, 185] on strong "13056" at bounding box center [634, 188] width 16 height 7
type input "RLI Insurance Company (13056) A+ XIV Rating"
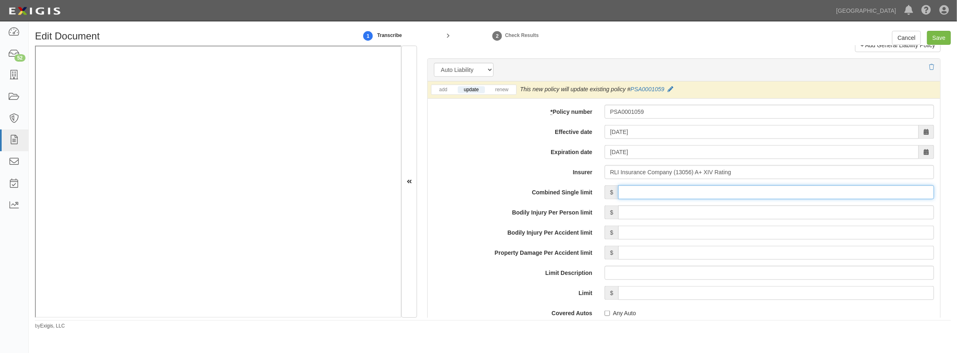
click at [629, 195] on input "Combined Single limit" at bounding box center [776, 193] width 316 height 14
type input "1,000,000"
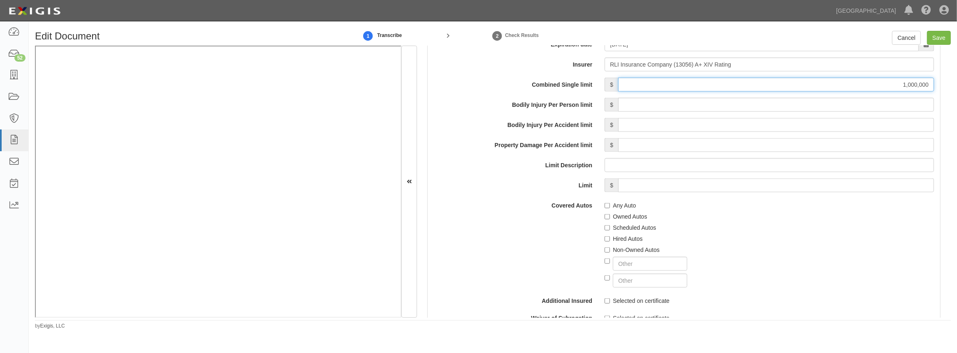
scroll to position [1271, 0]
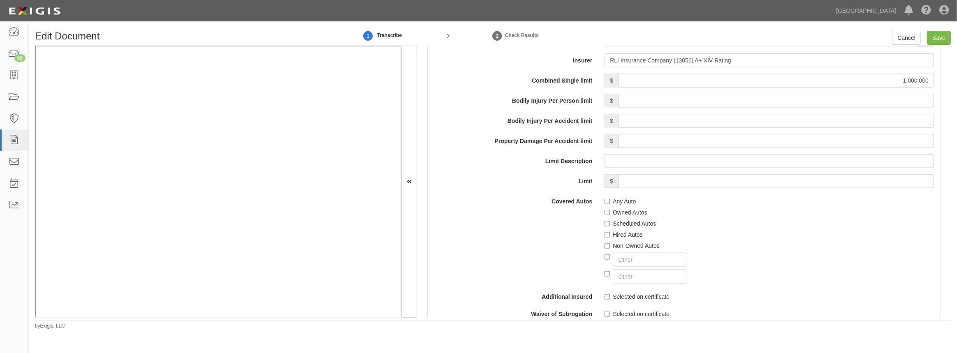
click at [608, 204] on label "Any Auto" at bounding box center [620, 201] width 31 height 8
click at [608, 204] on input "Any Auto" at bounding box center [607, 201] width 5 height 5
checkbox input "true"
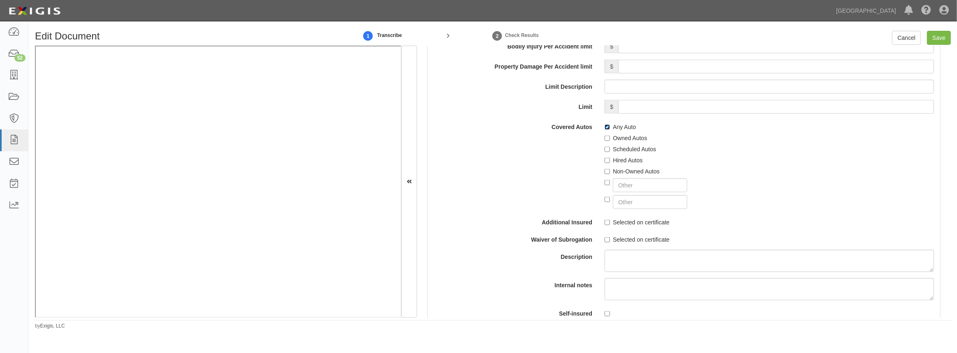
scroll to position [1346, 0]
click at [605, 223] on input "Selected on certificate" at bounding box center [607, 222] width 5 height 5
checkbox input "true"
click at [607, 241] on input "Selected on certificate" at bounding box center [607, 239] width 5 height 5
checkbox input "true"
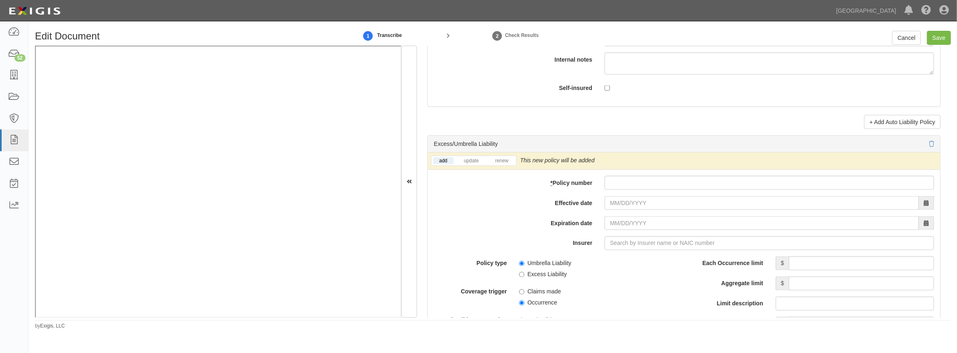
scroll to position [1608, 0]
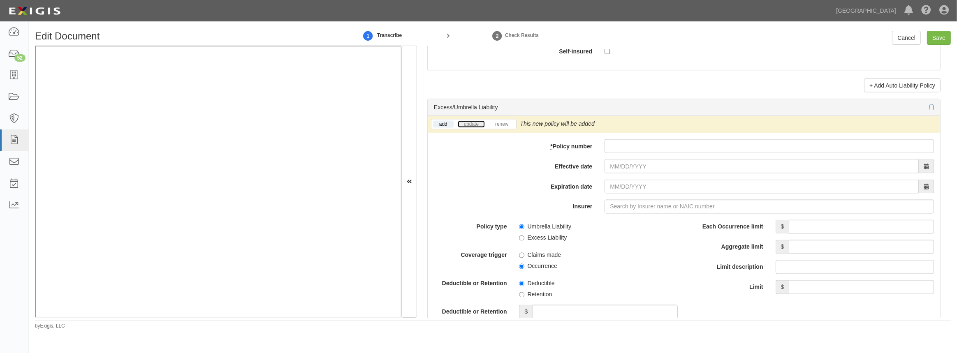
click at [469, 122] on link "update" at bounding box center [471, 124] width 27 height 7
click at [637, 146] on input "* Policy number" at bounding box center [770, 146] width 330 height 14
paste input "PSE0001126"
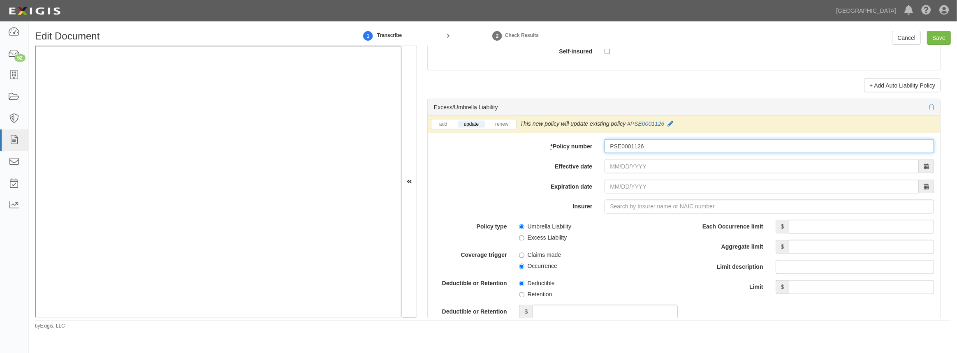
type input "PSE0001126"
click at [628, 166] on input "Effective date" at bounding box center [762, 167] width 314 height 14
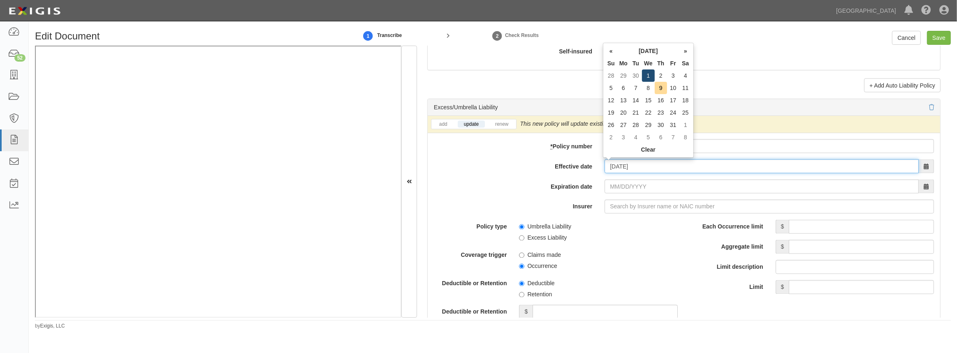
type input "10/01/2025"
type input "10/01/2026"
click at [645, 72] on td "1" at bounding box center [648, 76] width 13 height 12
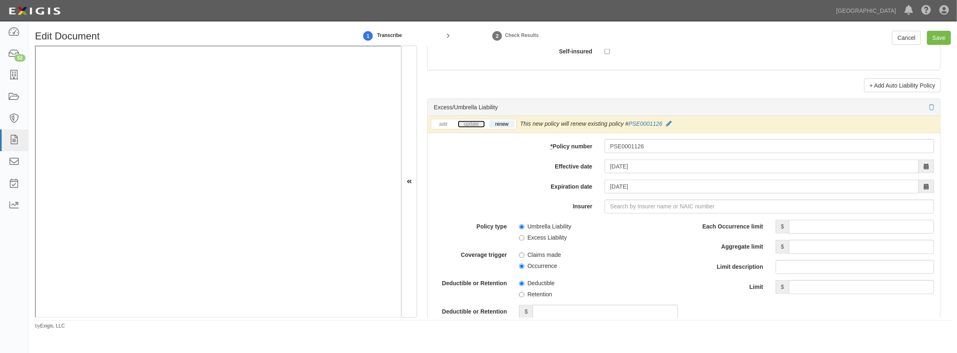
click at [472, 121] on link "update" at bounding box center [471, 124] width 27 height 7
click at [624, 205] on input "Insurer" at bounding box center [770, 207] width 330 height 14
type input "180 Seguros S.A. (0) NR Rating"
type input "1"
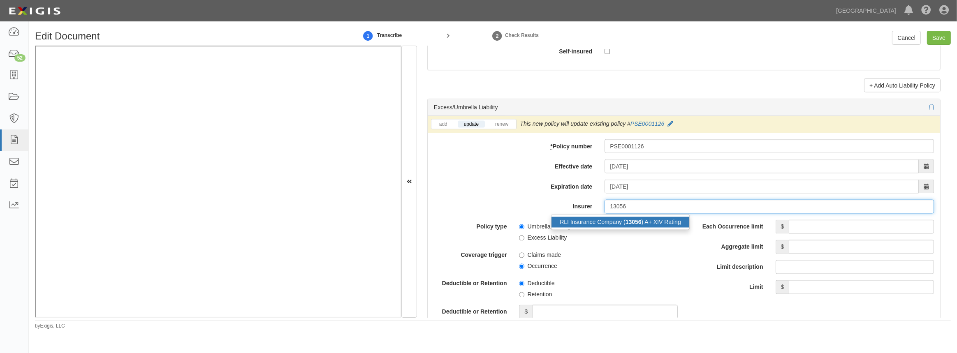
click at [621, 226] on div "RLI Insurance Company ( 13056 ) A+ XIV Rating" at bounding box center [621, 222] width 138 height 11
type input "RLI Insurance Company (13056) A+ XIV Rating"
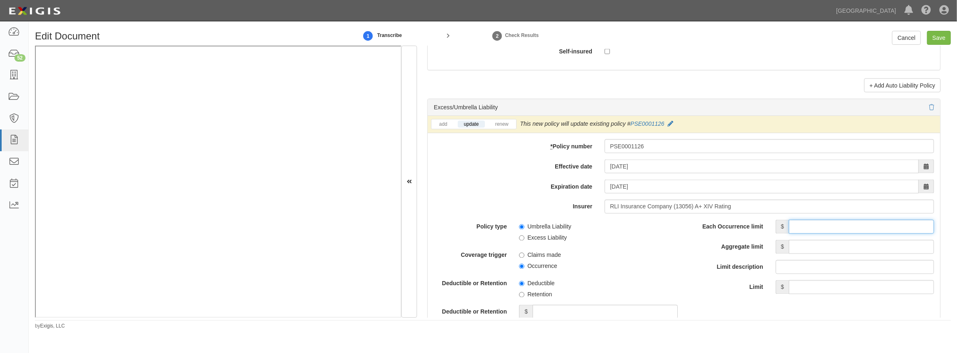
click at [823, 227] on input "Each Occurrence limit" at bounding box center [861, 227] width 145 height 14
type input "5,000,000"
click at [831, 250] on input "Aggregate limit" at bounding box center [861, 247] width 145 height 14
type input "5,000,000"
click at [637, 251] on span "Claims made" at bounding box center [598, 254] width 158 height 11
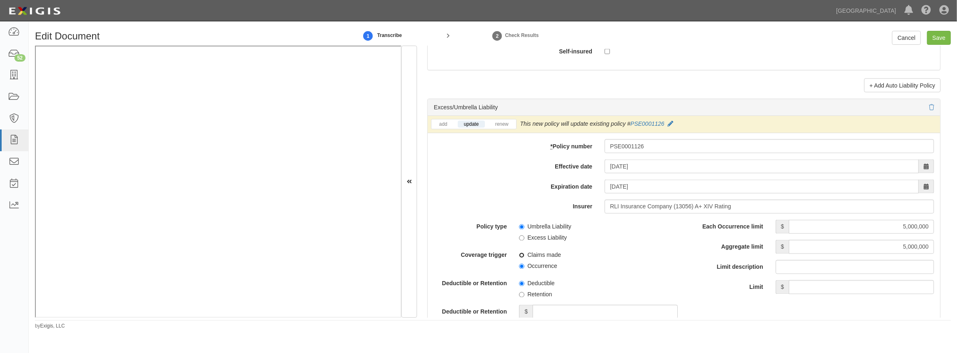
click at [520, 256] on input "Claims made" at bounding box center [521, 255] width 5 height 5
radio input "true"
click at [519, 264] on input "Occurrence" at bounding box center [521, 266] width 5 height 5
radio input "true"
click at [523, 237] on input "Excess Liability" at bounding box center [521, 238] width 5 height 5
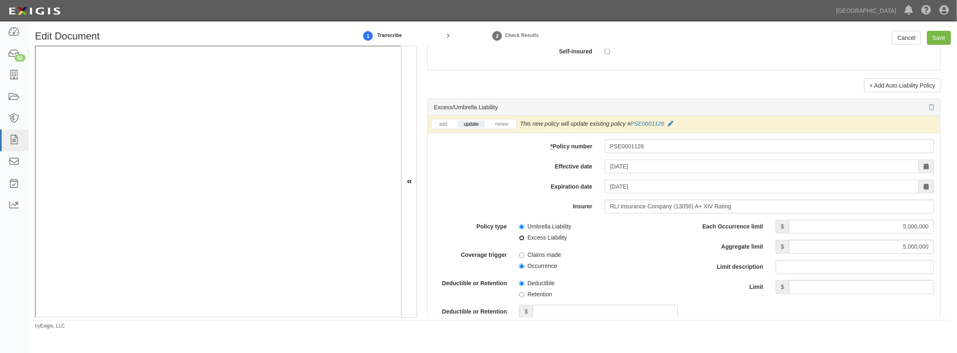
radio input "true"
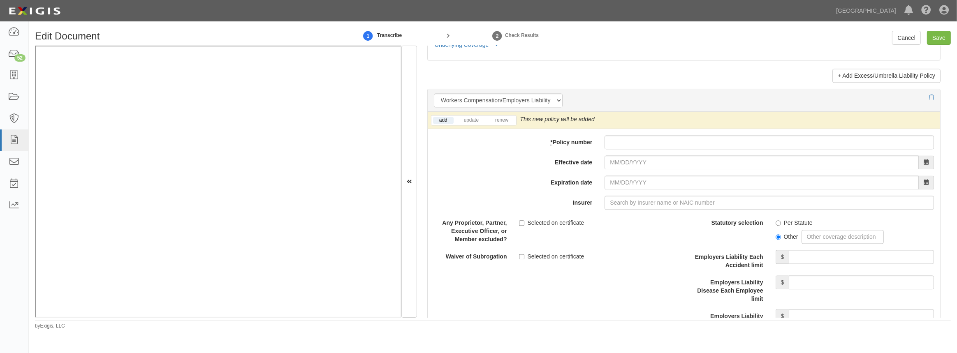
scroll to position [2020, 0]
click at [472, 123] on li "update" at bounding box center [471, 119] width 30 height 9
click at [472, 119] on link "update" at bounding box center [471, 119] width 27 height 7
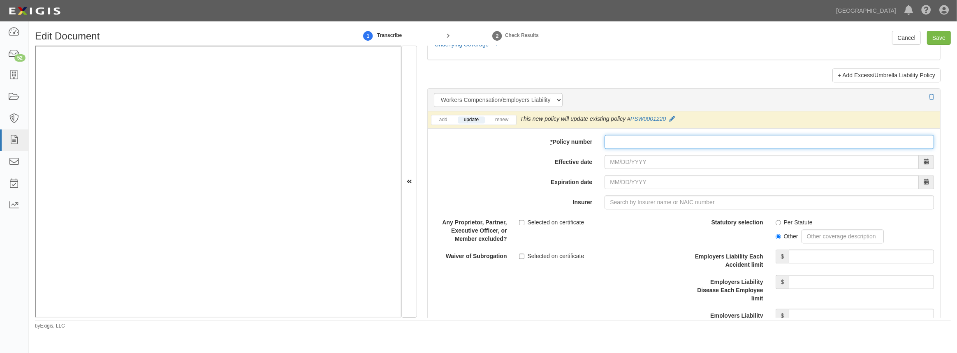
click at [629, 144] on input "* Policy number" at bounding box center [770, 142] width 330 height 14
paste input "PSW0001220"
type input "PSW0001220"
click at [614, 164] on input "Effective date" at bounding box center [762, 162] width 314 height 14
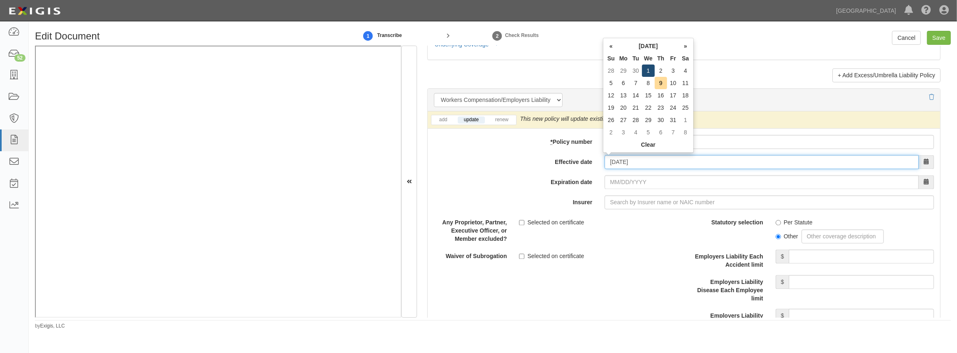
type input "10/01/2025"
type input "10/01/2026"
click at [646, 70] on td "1" at bounding box center [648, 71] width 13 height 12
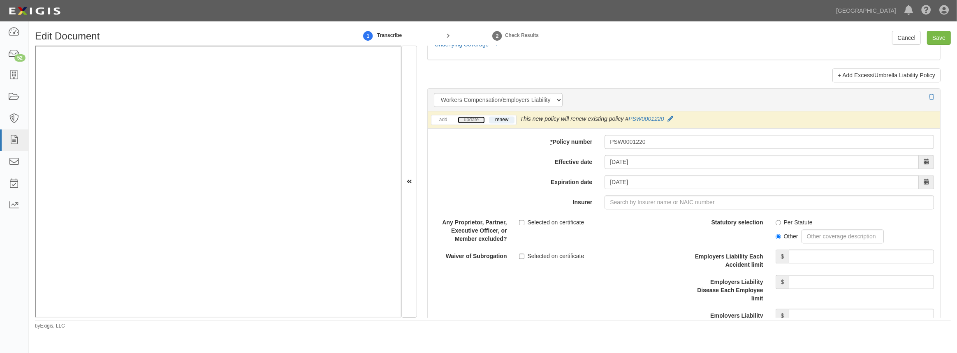
click at [474, 118] on link "update" at bounding box center [471, 119] width 27 height 7
click at [619, 201] on input "Insurer" at bounding box center [770, 202] width 330 height 14
type input "180 Seguros S.A. (0) NR Rating"
type input "1"
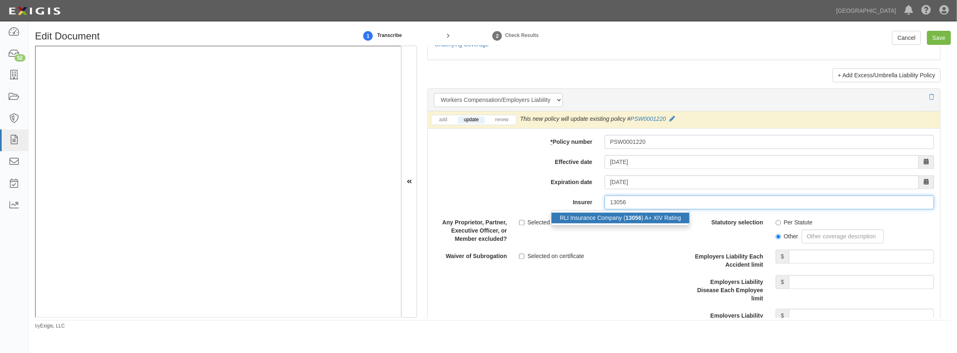
click at [612, 218] on div "RLI Insurance Company ( 13056 ) A+ XIV Rating" at bounding box center [621, 218] width 138 height 11
type input "RLI Insurance Company (13056) A+ XIV Rating"
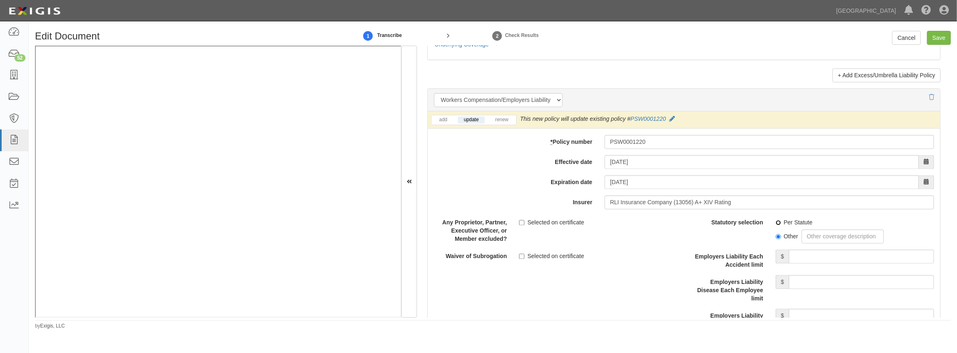
click at [776, 222] on input "Per Statute" at bounding box center [778, 222] width 5 height 5
radio input "true"
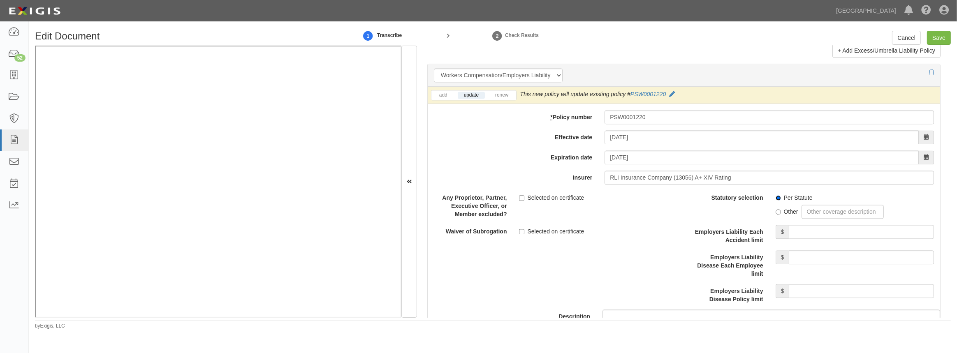
scroll to position [2057, 0]
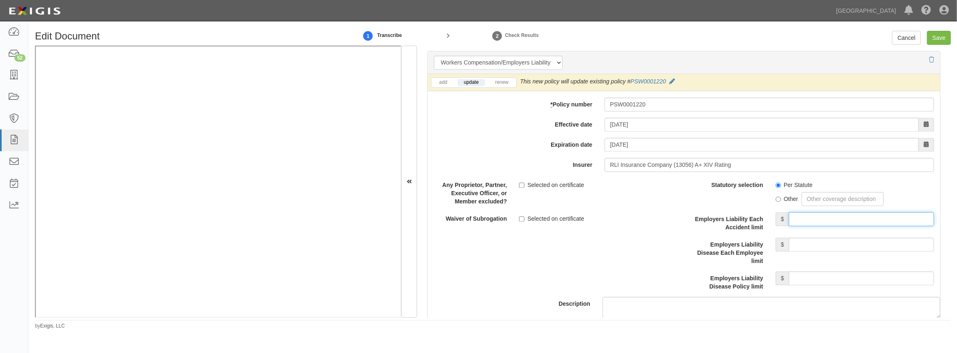
drag, startPoint x: 792, startPoint y: 220, endPoint x: 812, endPoint y: 233, distance: 23.5
click at [792, 220] on input "Employers Liability Each Accident limit" at bounding box center [861, 219] width 145 height 14
type input "1,000,000"
click at [822, 246] on input "Employers Liability Disease Each Employee limit" at bounding box center [861, 245] width 145 height 14
type input "1,000,000"
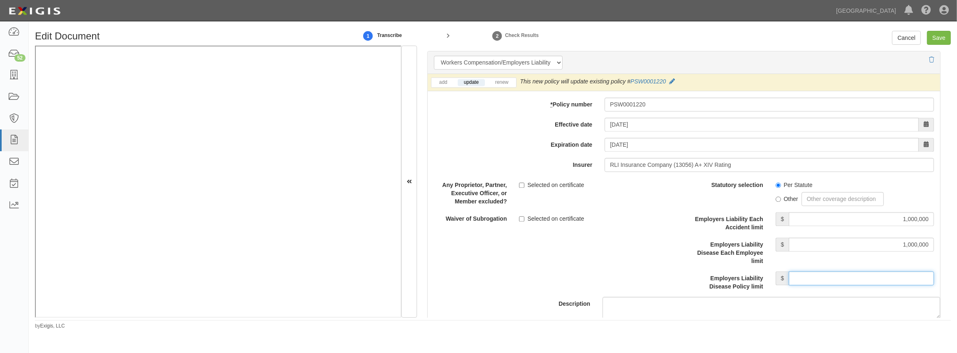
click at [837, 277] on input "Employers Liability Disease Policy limit" at bounding box center [861, 279] width 145 height 14
type input "1,000,000"
click at [519, 218] on input "Selected on certificate" at bounding box center [521, 218] width 5 height 5
checkbox input "true"
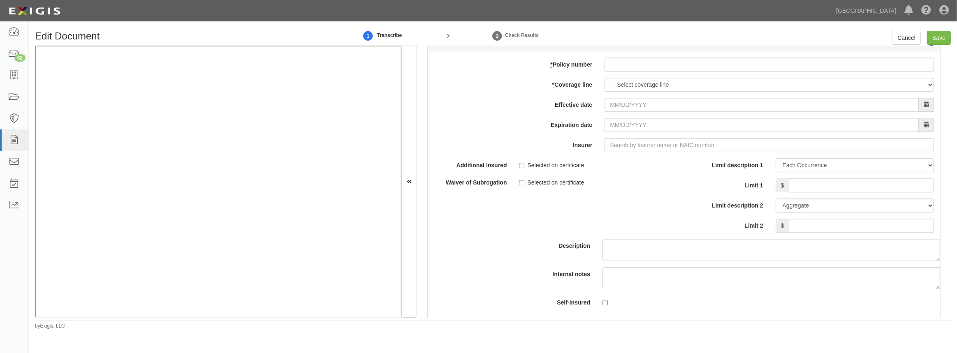
scroll to position [2394, 0]
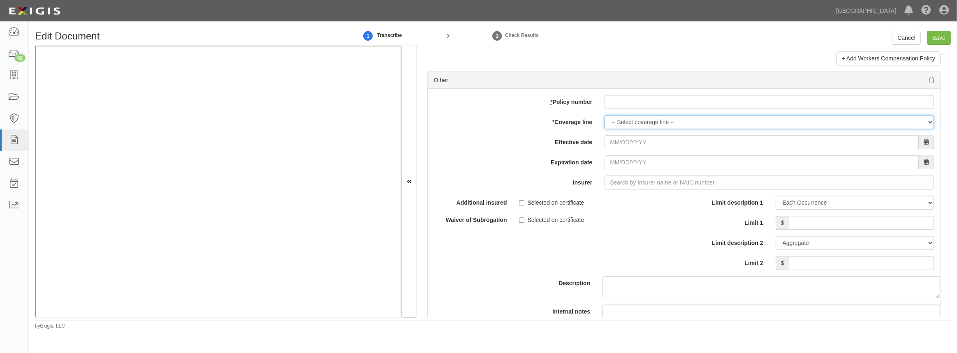
click at [625, 123] on select "-- Select coverage line -- Asbestos Abatement Auto Physical Damage Boiler & Mac…" at bounding box center [770, 122] width 330 height 14
select select "26"
click at [605, 129] on select "-- Select coverage line -- Asbestos Abatement Auto Physical Damage Boiler & Mac…" at bounding box center [770, 122] width 330 height 14
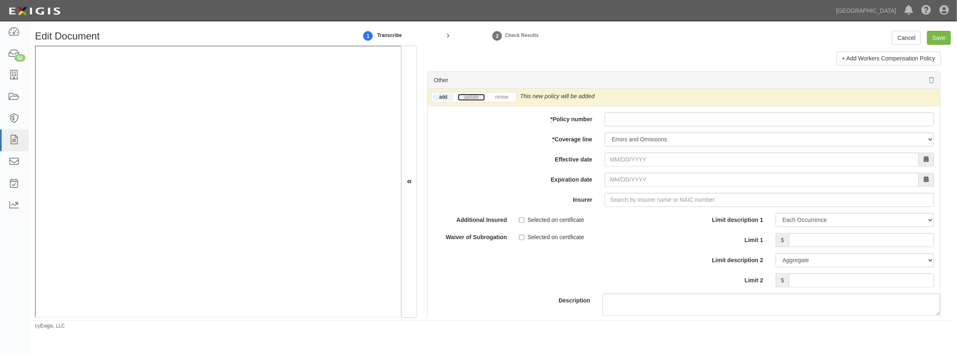
drag, startPoint x: 476, startPoint y: 94, endPoint x: 467, endPoint y: 107, distance: 15.5
click at [476, 94] on link "update" at bounding box center [471, 97] width 27 height 7
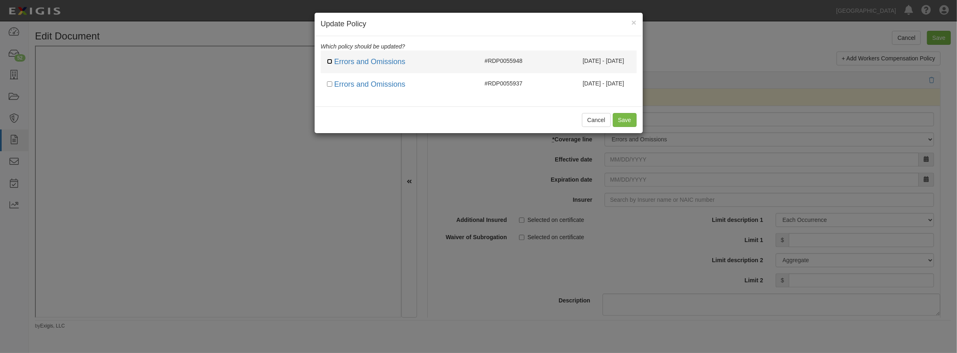
click at [331, 61] on input "checkbox" at bounding box center [329, 61] width 5 height 5
checkbox input "true"
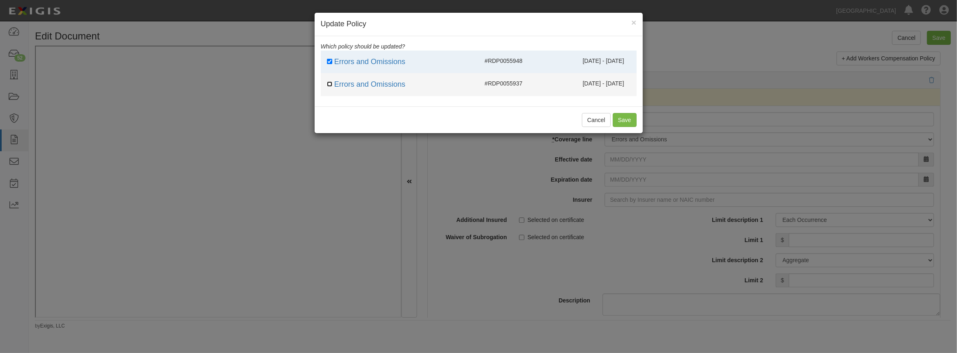
click at [330, 85] on input "checkbox" at bounding box center [329, 83] width 5 height 5
checkbox input "true"
click at [629, 123] on button "Save" at bounding box center [625, 120] width 24 height 14
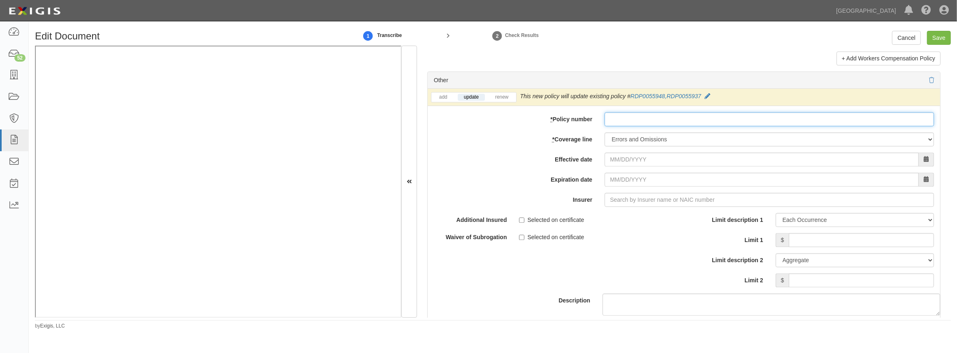
click at [625, 120] on input "* Policy number" at bounding box center [770, 119] width 330 height 14
paste input "RDP0059762"
type input "RDP0059762"
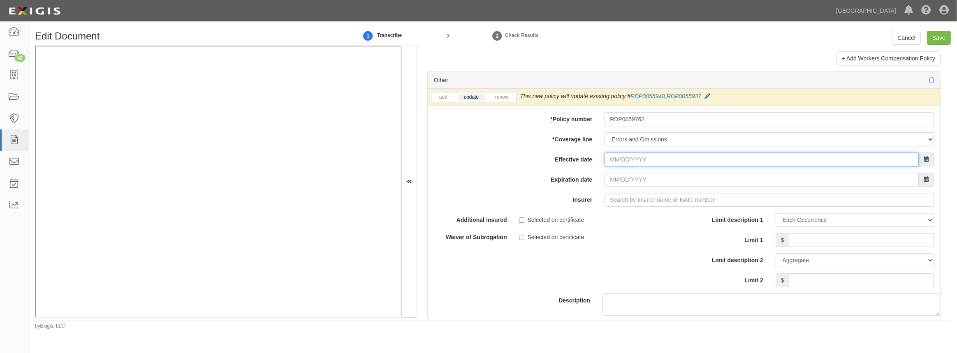
click at [613, 162] on input "Effective date" at bounding box center [762, 160] width 314 height 14
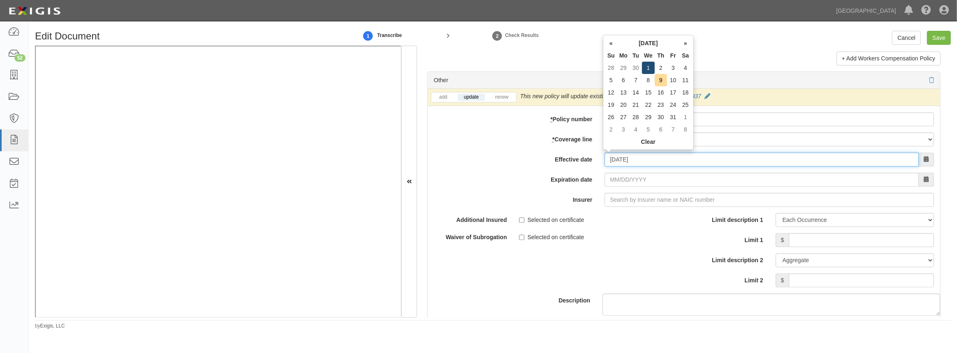
type input "10/01/2025"
type input "10/01/2026"
click at [644, 67] on td "1" at bounding box center [648, 68] width 13 height 12
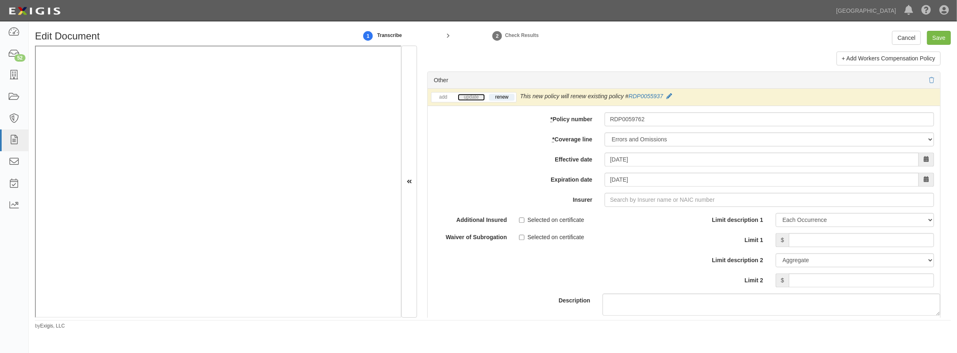
drag, startPoint x: 468, startPoint y: 94, endPoint x: 474, endPoint y: 106, distance: 13.4
click at [468, 94] on link "update" at bounding box center [471, 97] width 27 height 7
click at [623, 199] on input "Insurer" at bounding box center [770, 200] width 330 height 14
type input "180 Seguros S.A. (0) NR Rating"
type input "1"
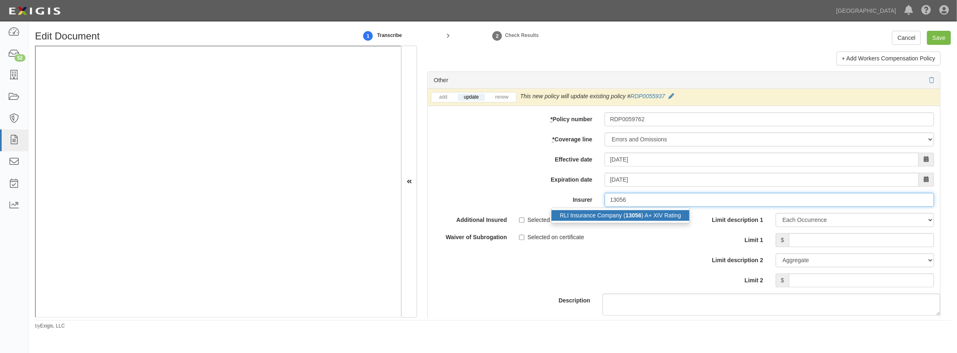
click at [621, 212] on div "RLI Insurance Company ( 13056 ) A+ XIV Rating" at bounding box center [621, 215] width 138 height 11
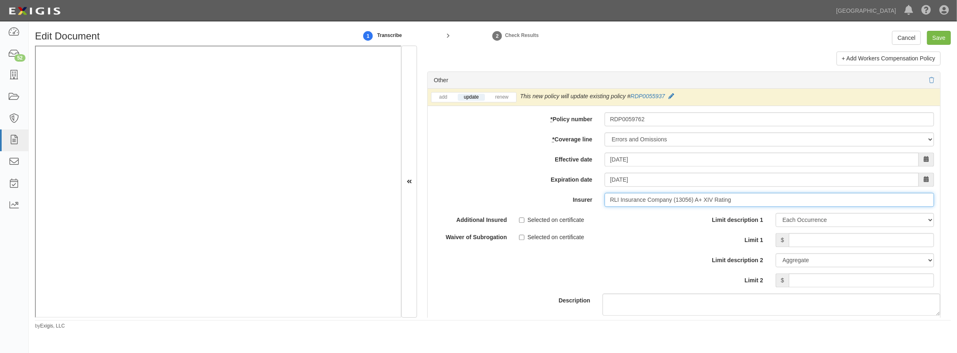
type input "RLI Insurance Company (13056) A+ XIV Rating"
click at [855, 233] on input "Limit 1" at bounding box center [861, 240] width 145 height 14
type input "2,000,000"
click at [838, 277] on input "Limit 2" at bounding box center [861, 281] width 145 height 14
type input "2,000,000"
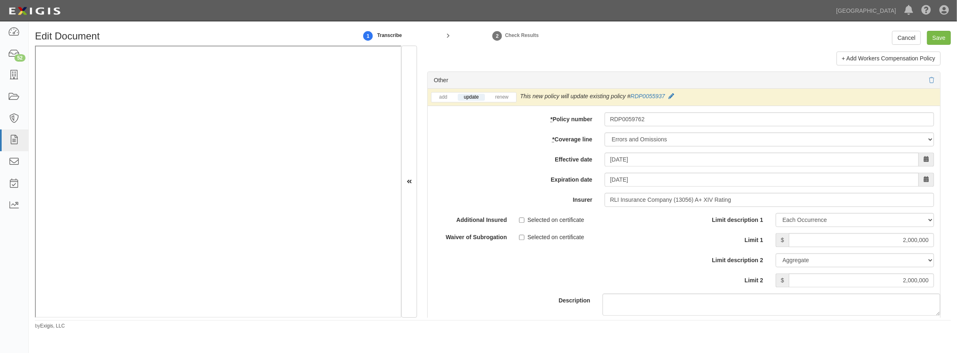
click at [676, 240] on div "Additional Insured Selected on certificate Waiver of Subrogation Selected on ce…" at bounding box center [556, 230] width 256 height 35
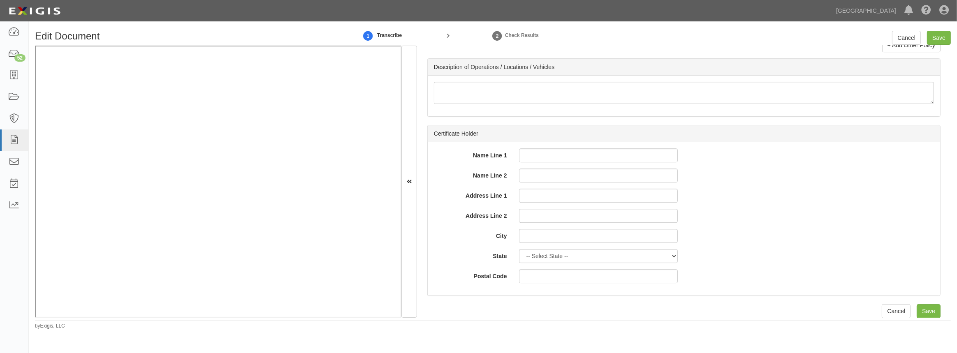
scroll to position [2742, 0]
click at [926, 307] on input "Save" at bounding box center [929, 309] width 24 height 14
type input "1000000"
type input "10000"
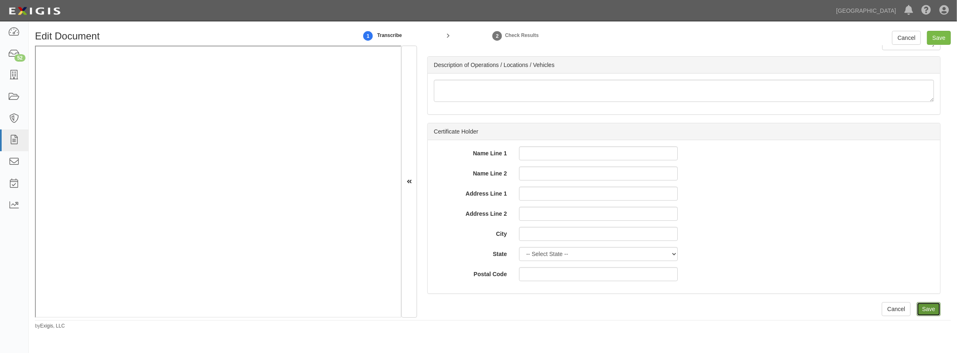
type input "1000000"
type input "2000000"
type input "1000000"
type input "5000000"
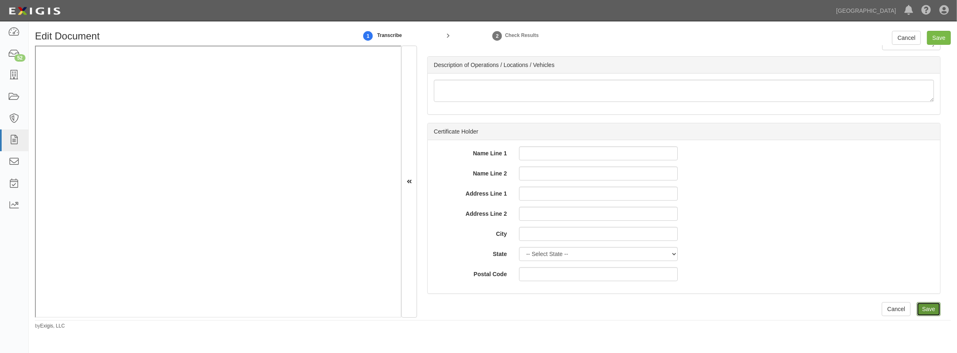
type input "5000000"
type input "1000000"
type input "2000000"
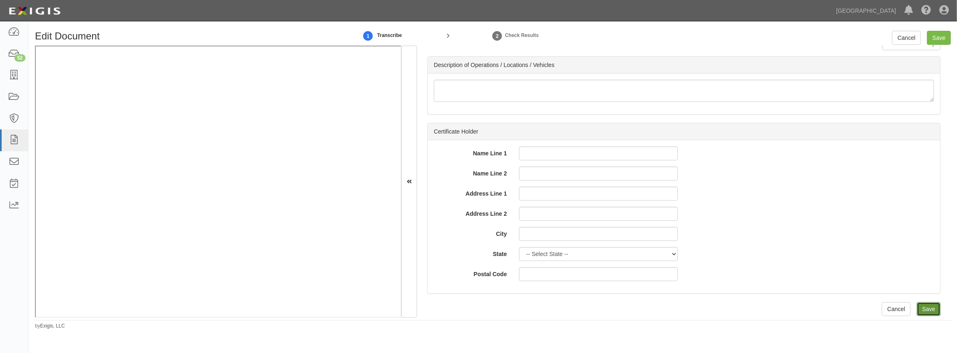
type input "2000000"
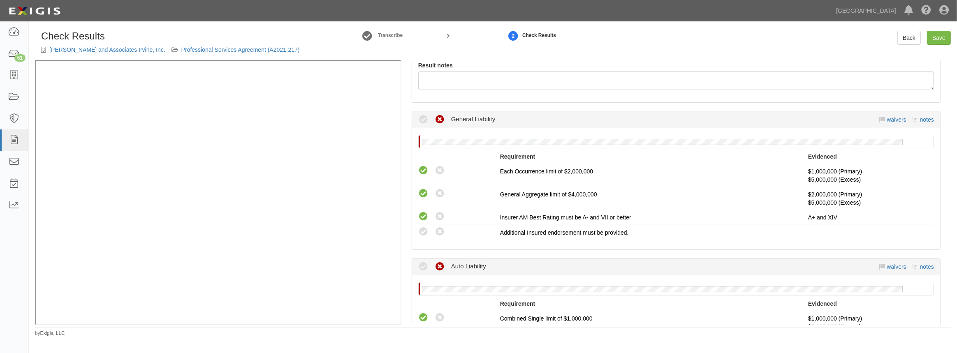
scroll to position [149, 0]
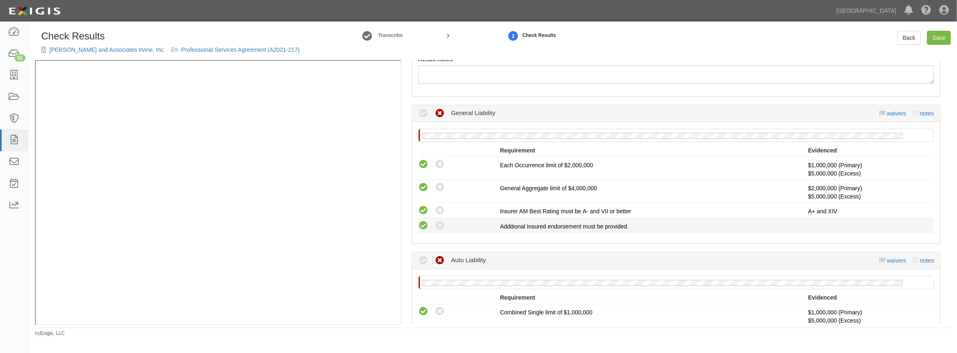
click at [424, 222] on icon at bounding box center [423, 226] width 10 height 10
radio input "true"
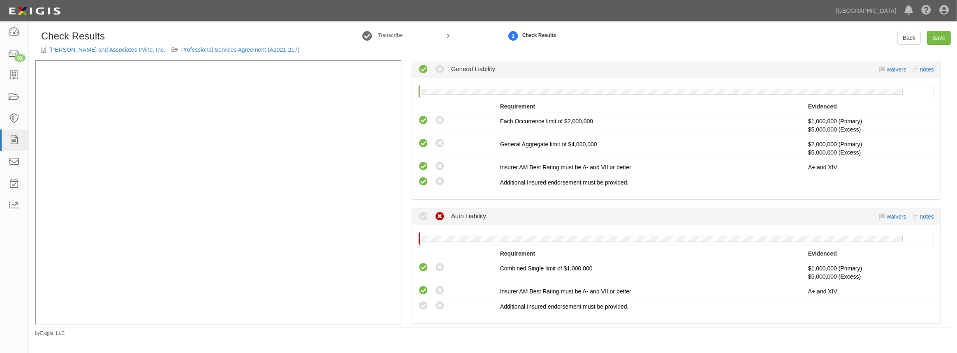
scroll to position [262, 0]
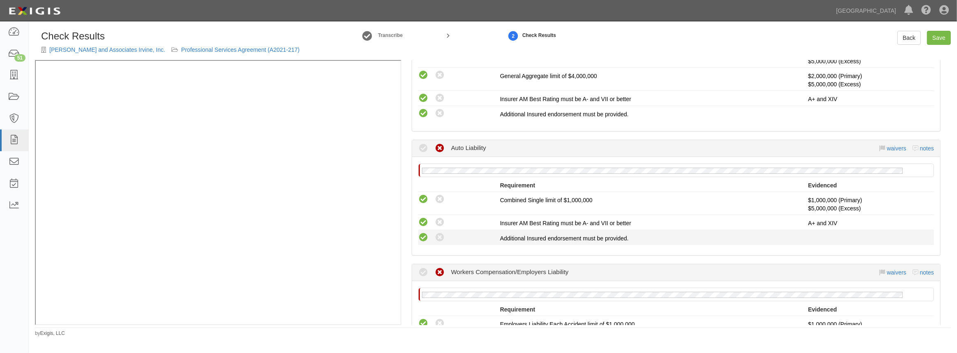
click at [421, 234] on icon at bounding box center [423, 238] width 10 height 10
radio input "true"
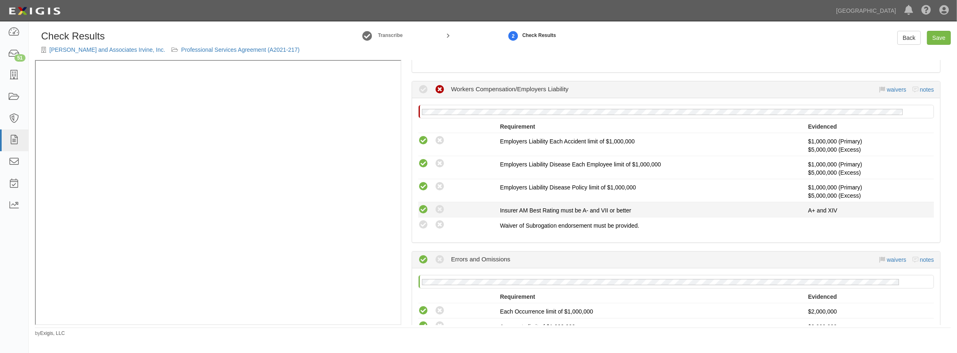
scroll to position [448, 0]
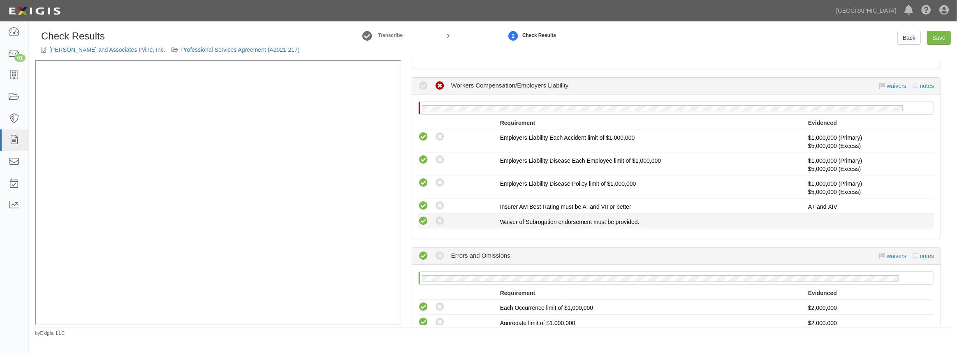
click at [425, 218] on icon at bounding box center [423, 221] width 10 height 10
radio input "true"
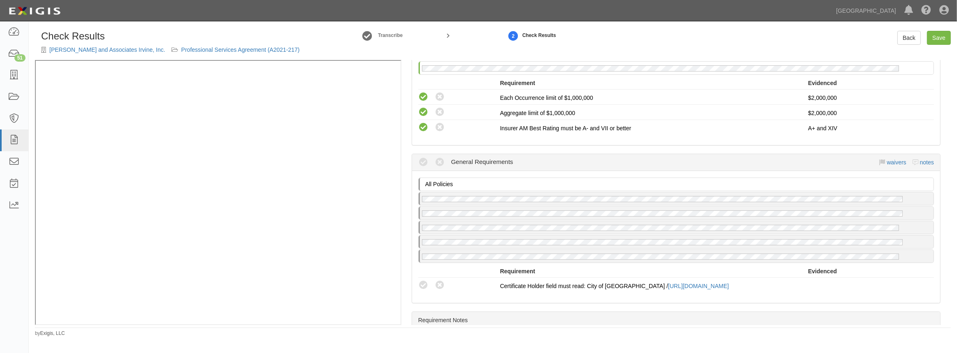
scroll to position [748, 0]
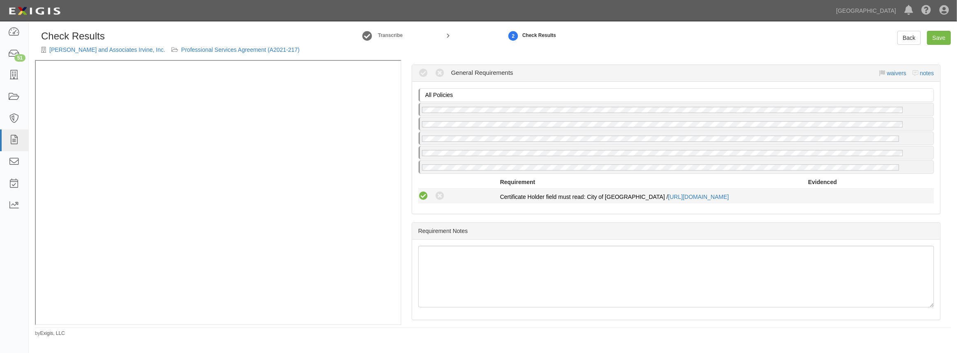
click at [422, 194] on icon at bounding box center [423, 196] width 10 height 10
radio input "true"
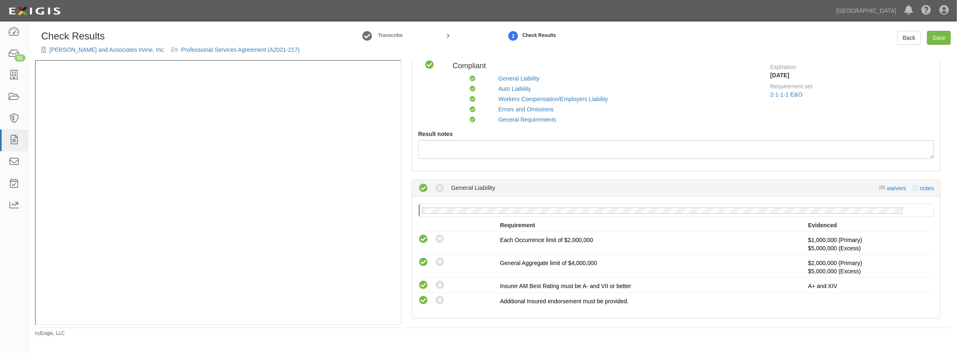
scroll to position [0, 0]
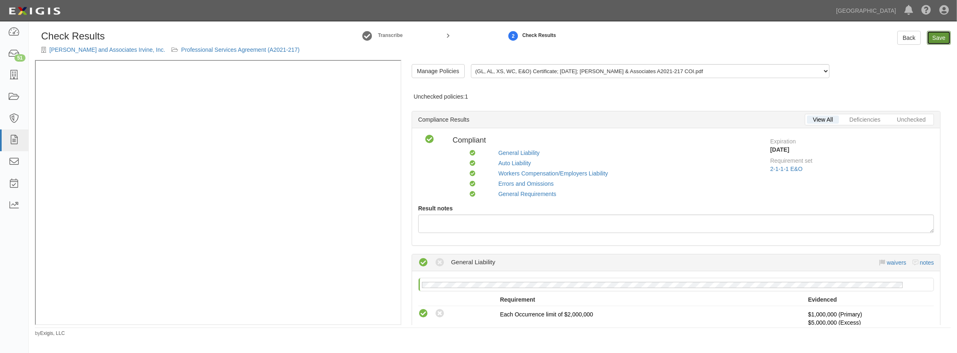
click at [934, 36] on link "Save" at bounding box center [939, 38] width 24 height 14
radio input "true"
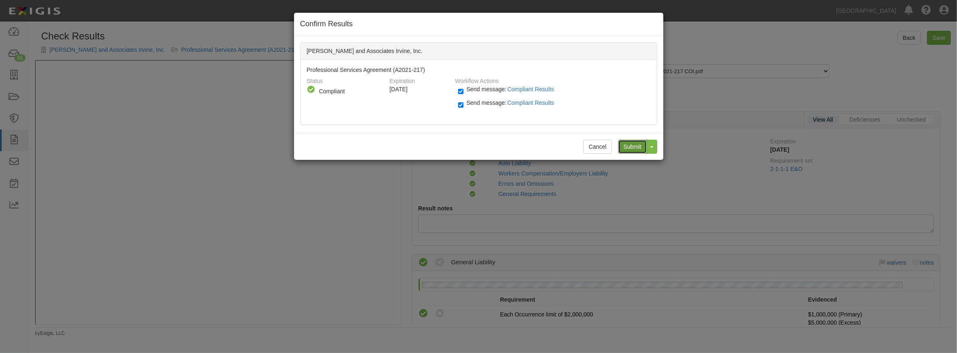
click at [634, 140] on input "Submit" at bounding box center [632, 147] width 29 height 14
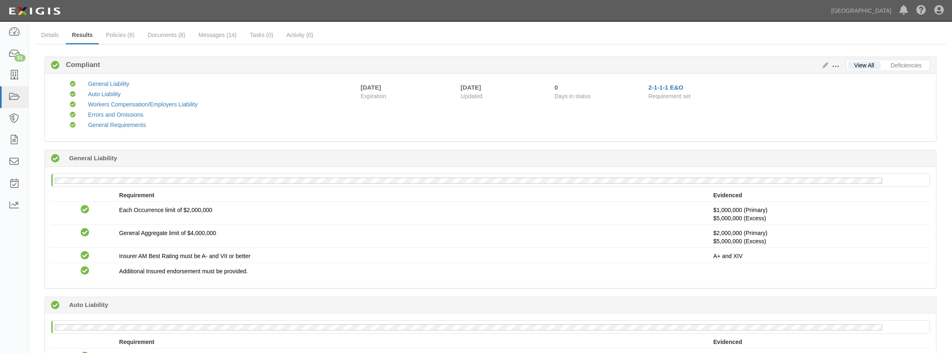
scroll to position [74, 0]
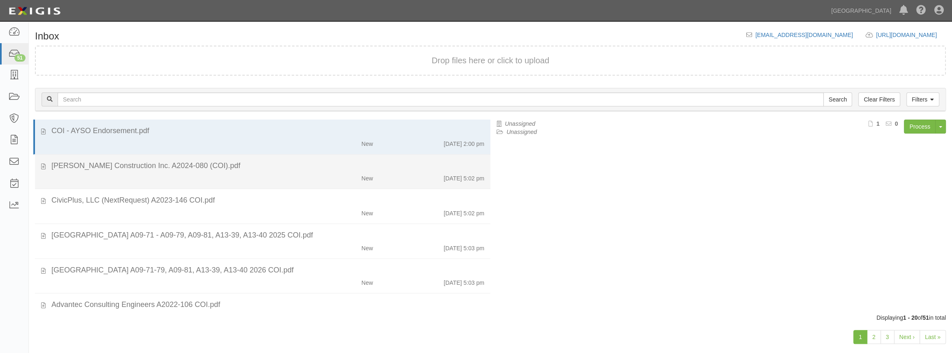
click at [260, 174] on div "New [DATE] 5:02 pm" at bounding box center [267, 177] width 445 height 12
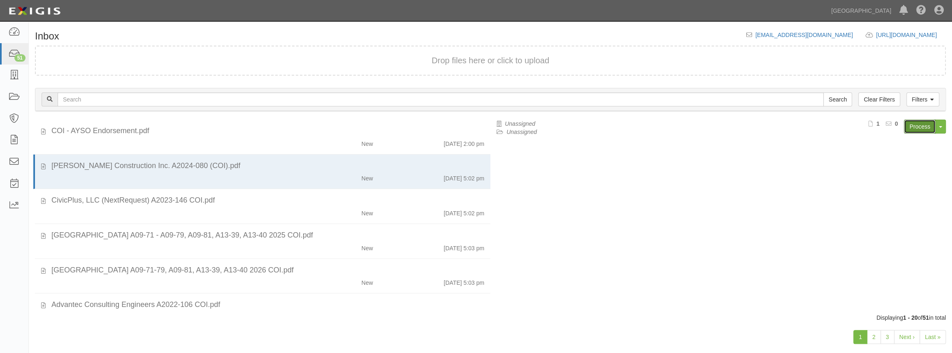
click at [910, 123] on link "Process" at bounding box center [920, 127] width 32 height 14
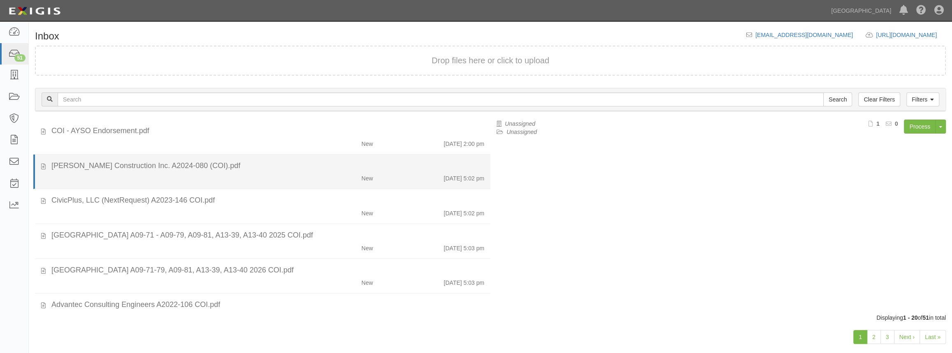
click at [282, 173] on div "New [DATE] 5:02 pm" at bounding box center [267, 177] width 445 height 12
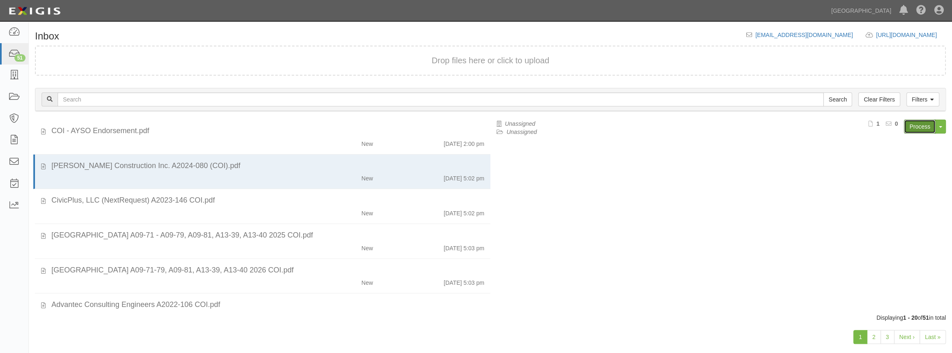
click at [913, 125] on link "Process" at bounding box center [920, 127] width 32 height 14
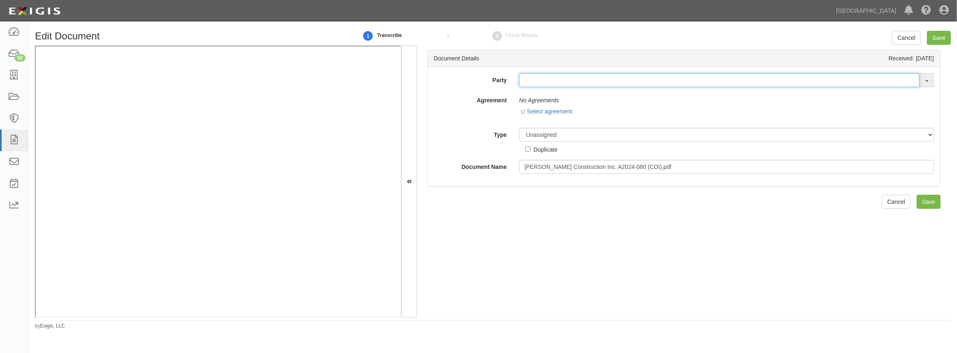
click at [520, 76] on input "text" at bounding box center [719, 80] width 401 height 14
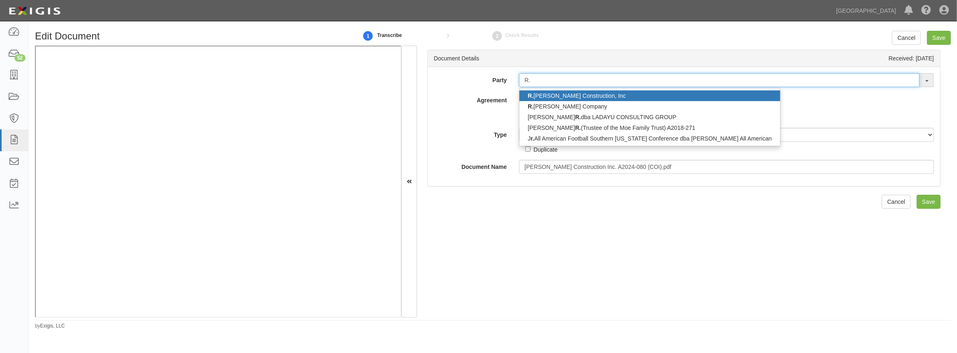
type input "R."
click at [555, 92] on link "R. E. [PERSON_NAME] Construction, Inc" at bounding box center [650, 96] width 260 height 11
type input "R.E. [PERSON_NAME] Construction, Inc"
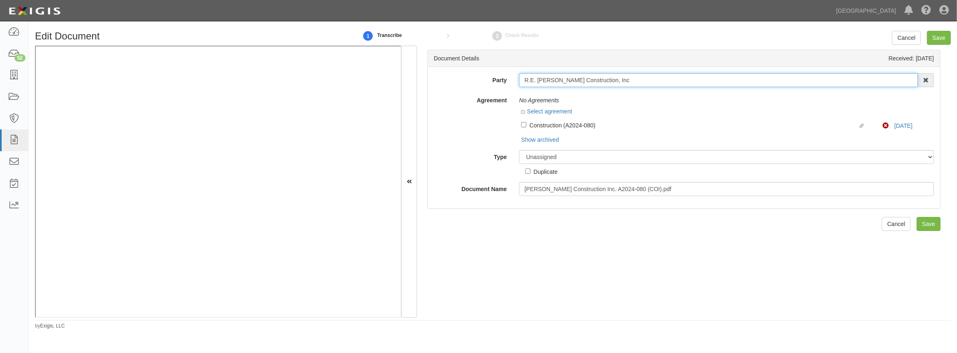
drag, startPoint x: 589, startPoint y: 79, endPoint x: 455, endPoint y: 83, distance: 133.8
click at [455, 83] on div "Party R.E. [PERSON_NAME] Construction, Inc R. E. [PERSON_NAME] Construction, In…" at bounding box center [684, 80] width 513 height 14
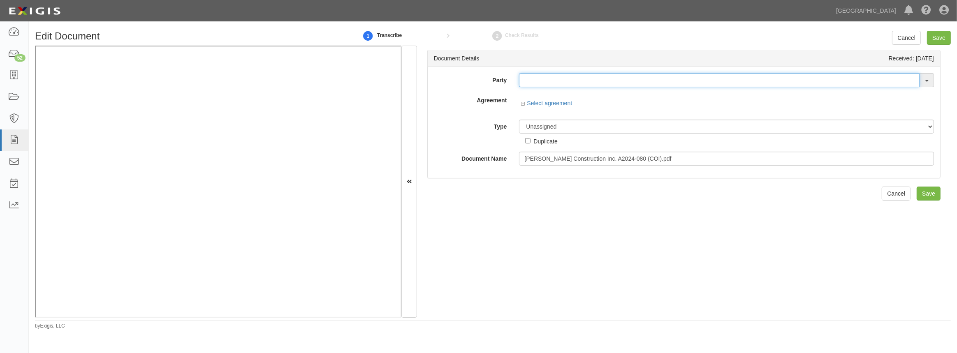
drag, startPoint x: 636, startPoint y: 84, endPoint x: 627, endPoint y: 82, distance: 9.7
click at [631, 82] on input "text" at bounding box center [719, 80] width 401 height 14
paste input "R.E. [PERSON_NAME] Construction"
type input "R.E. [PERSON_NAME] Construction"
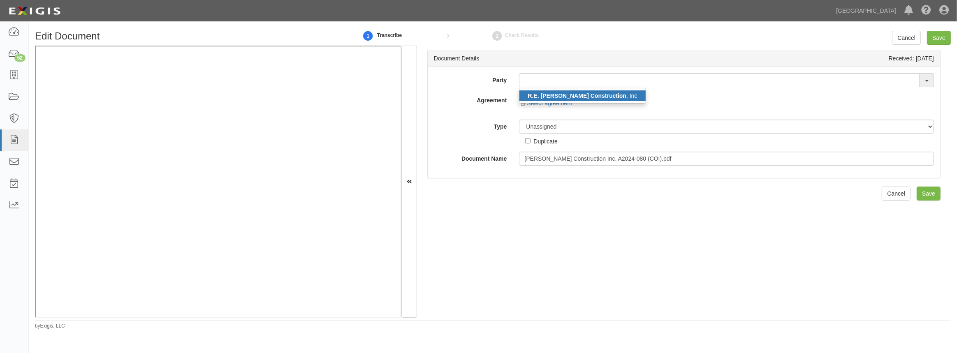
click at [609, 95] on link "R.E. Schultz Construction , Inc" at bounding box center [583, 96] width 126 height 11
type input "R.E. [PERSON_NAME] Construction, Inc"
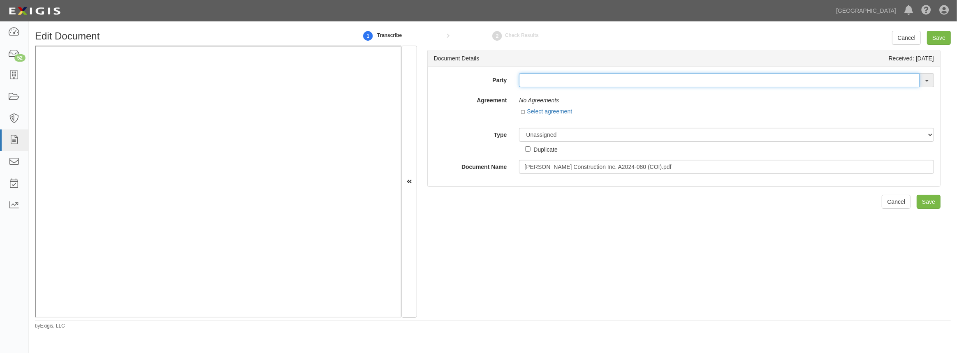
click at [527, 83] on input "text" at bounding box center [719, 80] width 401 height 14
paste input "R.E. [PERSON_NAME] Construction"
type input "R.E. [PERSON_NAME] Construction"
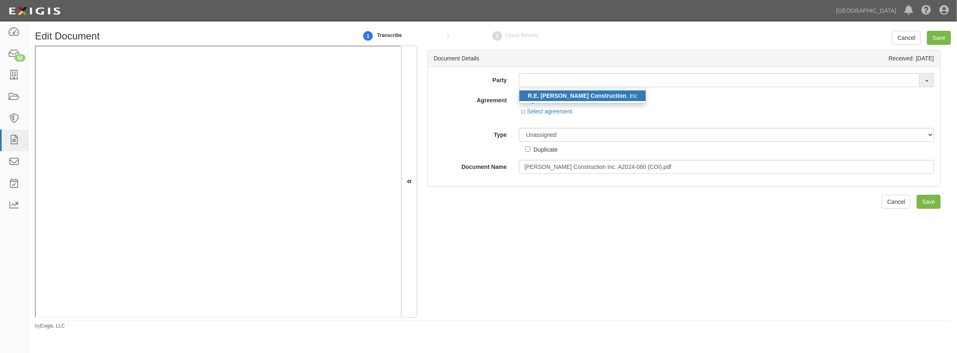
click at [530, 93] on strong "R.E. [PERSON_NAME] Construction" at bounding box center [577, 96] width 99 height 7
type input "R.E. [PERSON_NAME] Construction, Inc"
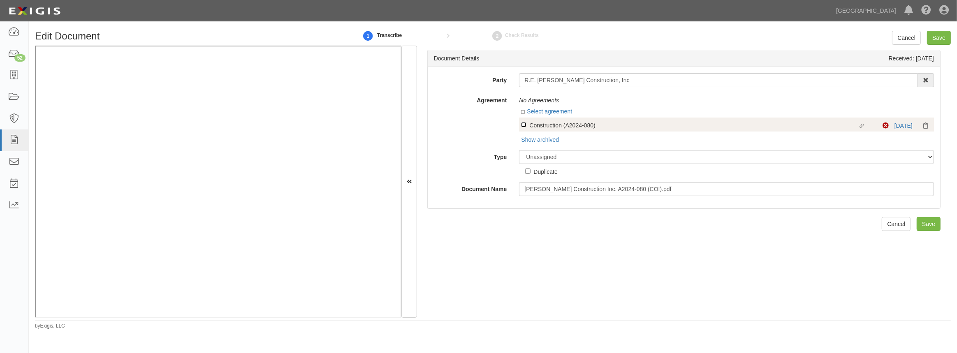
click at [525, 126] on input "Linked agreement Construction (A2024-080) Linked agreement" at bounding box center [523, 124] width 5 height 5
checkbox input "true"
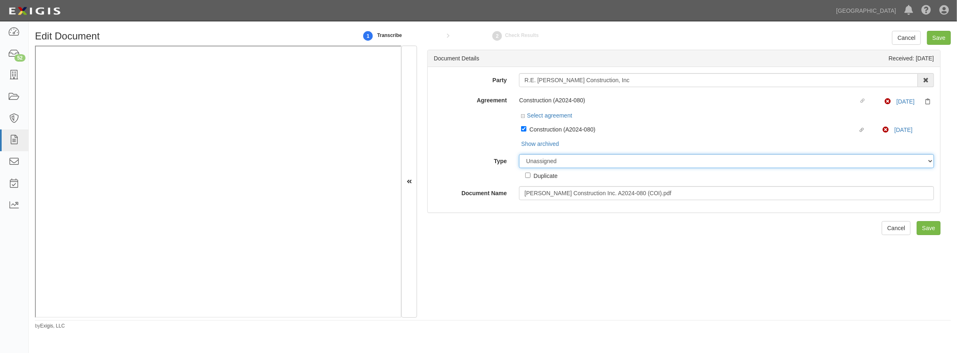
click at [546, 165] on select "Unassigned Binder Cancellation Notice Certificate Contract Endorsement Insuranc…" at bounding box center [726, 161] width 415 height 14
select select "CertificateDetail"
click at [519, 155] on select "Unassigned Binder Cancellation Notice Certificate Contract Endorsement Insuranc…" at bounding box center [726, 161] width 415 height 14
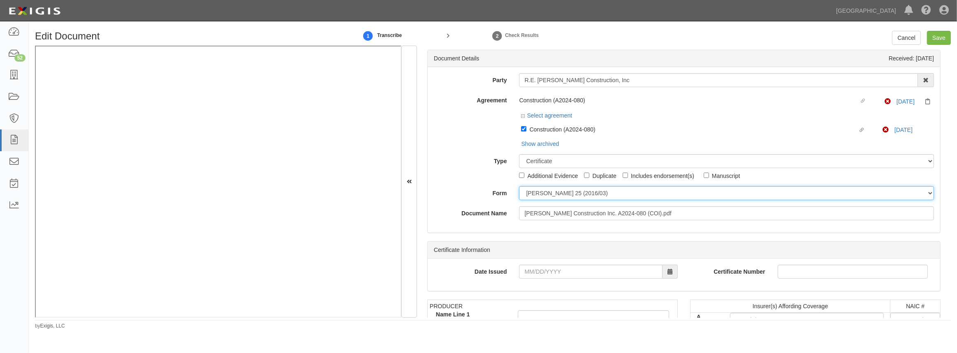
click at [541, 195] on select "ACORD 25 (2016/03) ACORD 101 ACORD 855 NY (2014/05) General" at bounding box center [726, 193] width 415 height 14
select select "GeneralFormDetail"
click at [519, 187] on select "ACORD 25 (2016/03) ACORD 101 ACORD 855 NY (2014/05) General" at bounding box center [726, 193] width 415 height 14
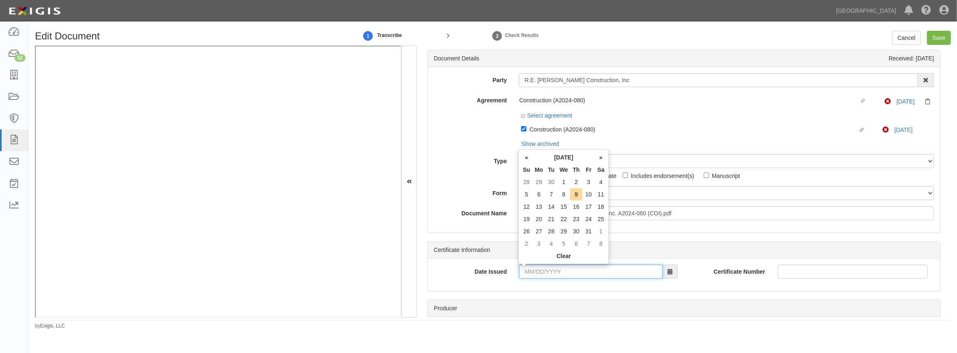
click at [548, 272] on input "Date Issued" at bounding box center [590, 272] width 143 height 14
type input "06/30/2025"
click at [541, 246] on td "30" at bounding box center [539, 244] width 12 height 12
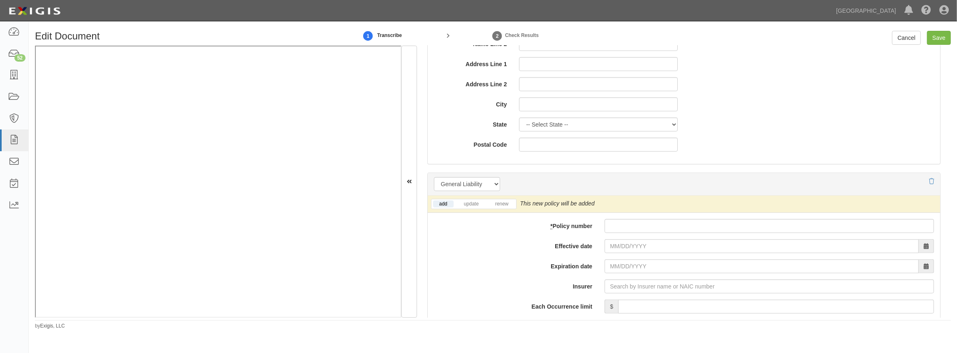
scroll to position [598, 0]
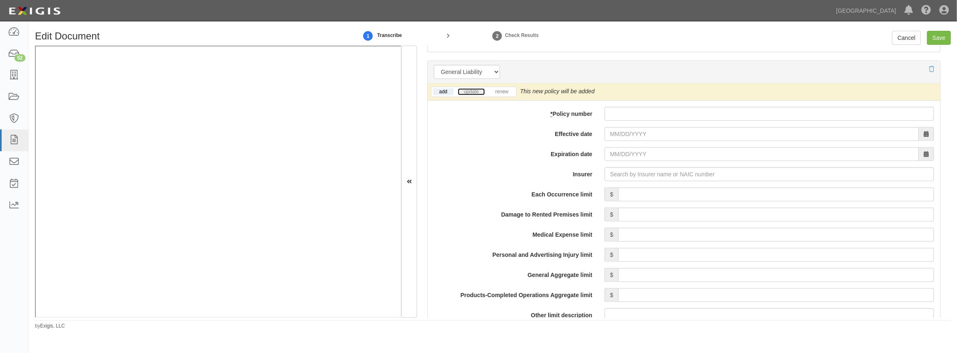
click at [470, 91] on link "update" at bounding box center [471, 91] width 27 height 7
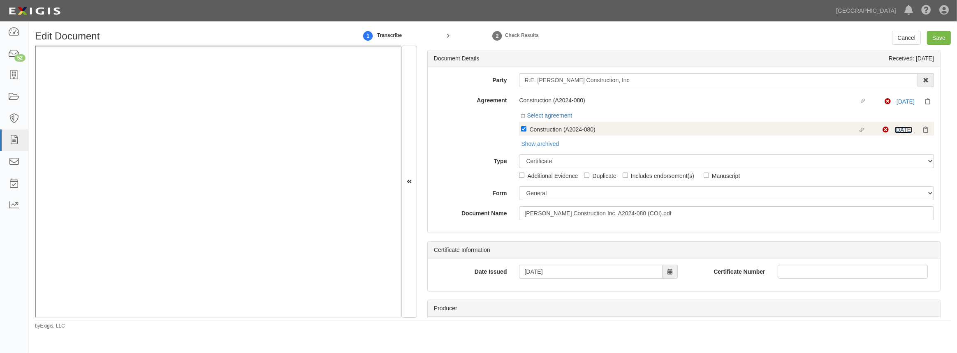
click at [896, 130] on link "4/14/26" at bounding box center [904, 130] width 18 height 7
click at [525, 130] on input "Linked agreement Construction (A2024-080) Linked agreement" at bounding box center [523, 128] width 5 height 5
checkbox input "false"
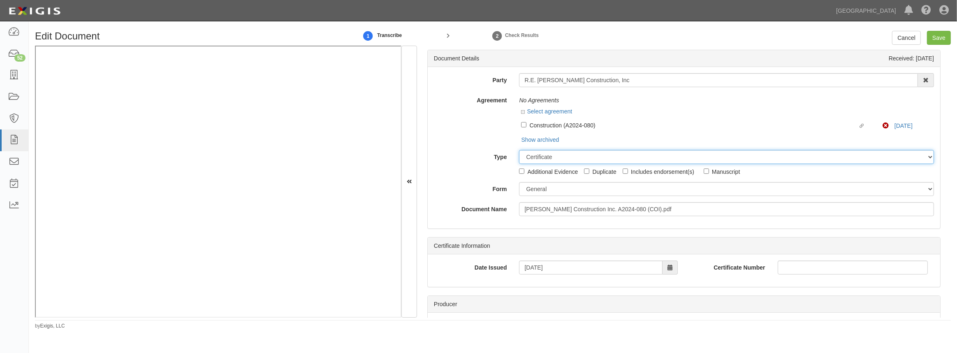
click at [542, 157] on select "Unassigned Binder Cancellation Notice Certificate Contract Endorsement Insuranc…" at bounding box center [726, 157] width 415 height 14
select select "OtherDetail"
click at [519, 150] on select "Unassigned Binder Cancellation Notice Certificate Contract Endorsement Insuranc…" at bounding box center [726, 157] width 415 height 14
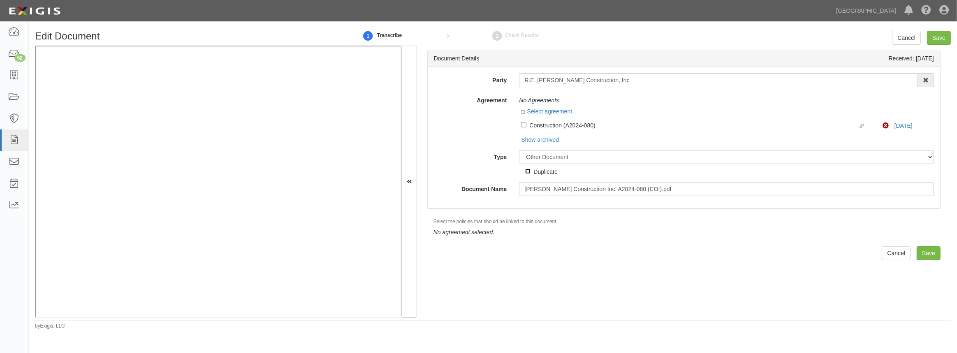
click at [527, 169] on input "Duplicate" at bounding box center [527, 171] width 5 height 5
checkbox input "true"
click at [925, 254] on input "Save" at bounding box center [929, 253] width 24 height 14
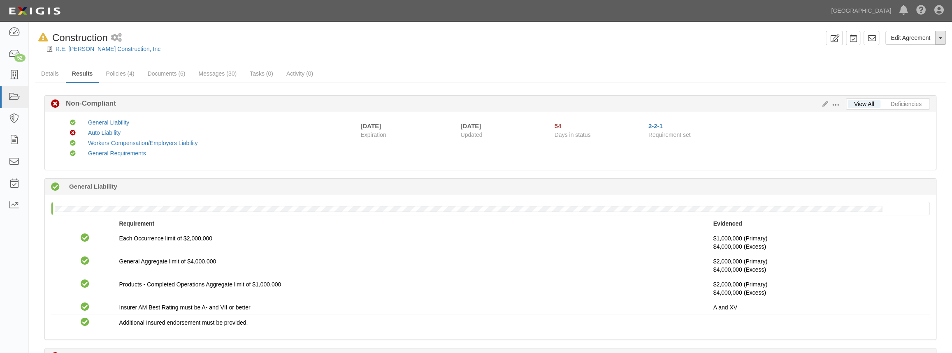
click at [941, 41] on button "Toggle Agreement Dropdown" at bounding box center [940, 38] width 11 height 14
click at [915, 79] on button "Remove from Default" at bounding box center [912, 76] width 67 height 12
click at [823, 102] on icon at bounding box center [823, 105] width 9 height 6
click at [174, 76] on link "Documents (6)" at bounding box center [167, 74] width 50 height 18
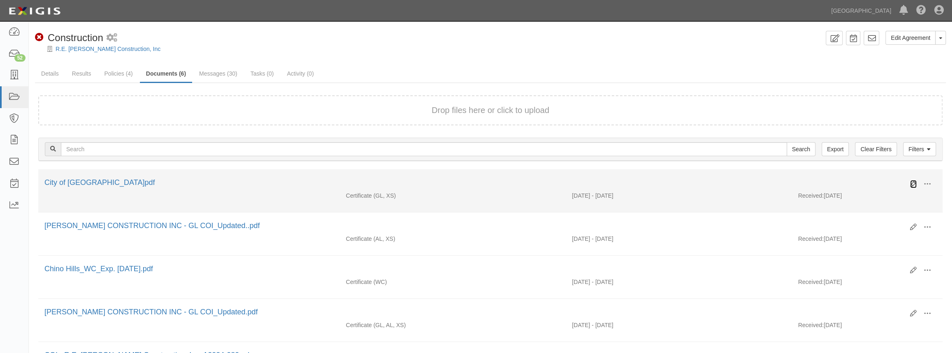
click at [913, 185] on icon at bounding box center [913, 184] width 7 height 7
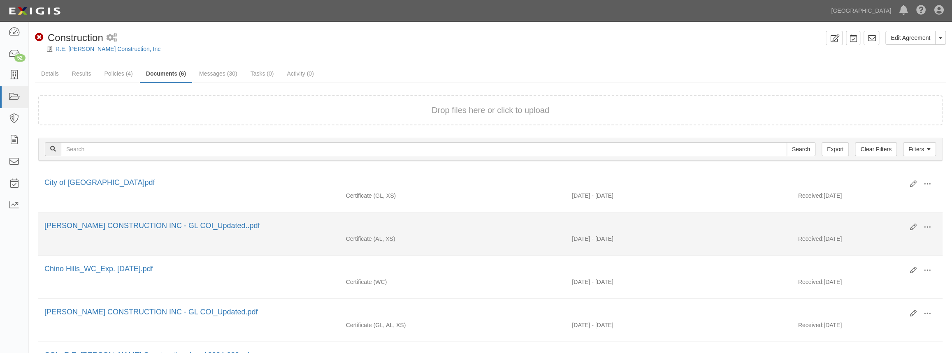
click at [909, 226] on div "Edit View View details Archive" at bounding box center [920, 228] width 33 height 14
click at [912, 229] on icon at bounding box center [913, 227] width 7 height 7
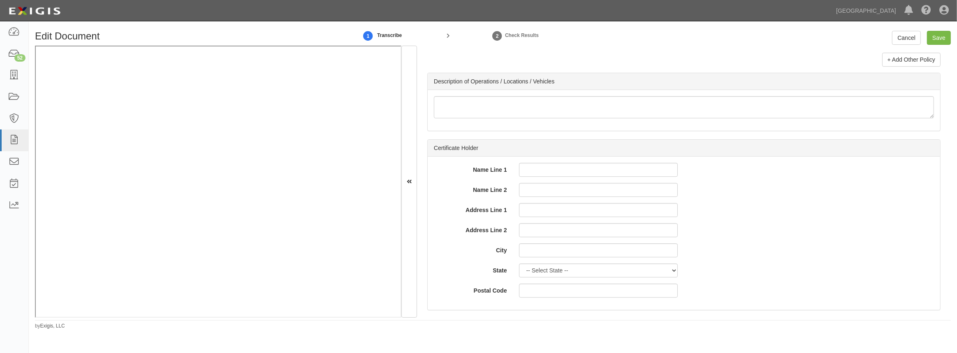
scroll to position [2664, 0]
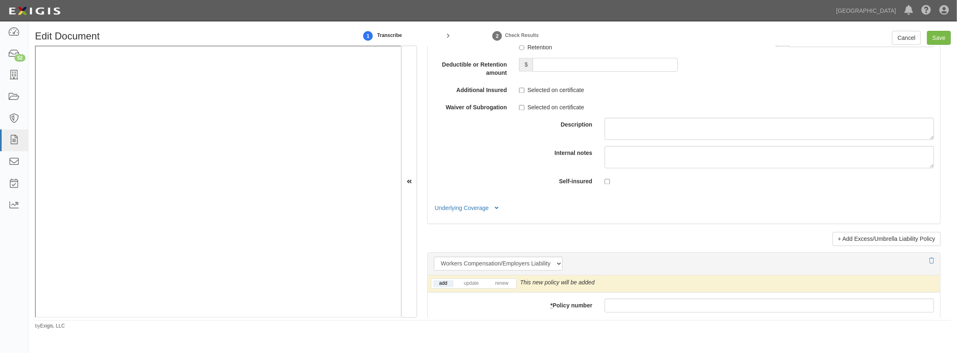
scroll to position [1795, 0]
click at [942, 38] on input "Save" at bounding box center [939, 38] width 24 height 14
type input "1000000"
type input "4000000"
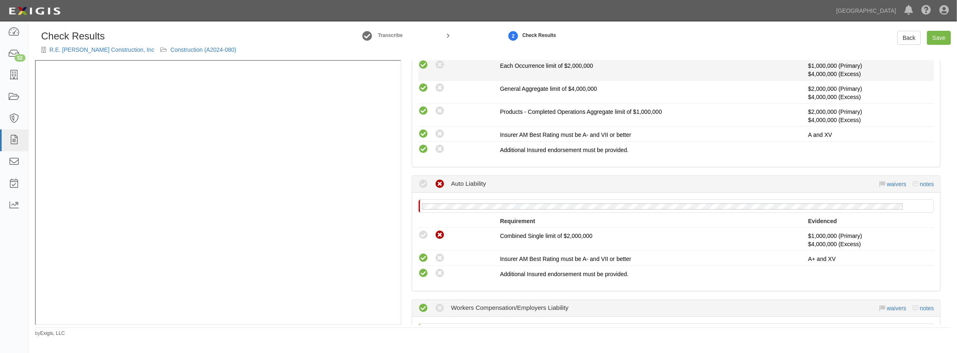
scroll to position [224, 0]
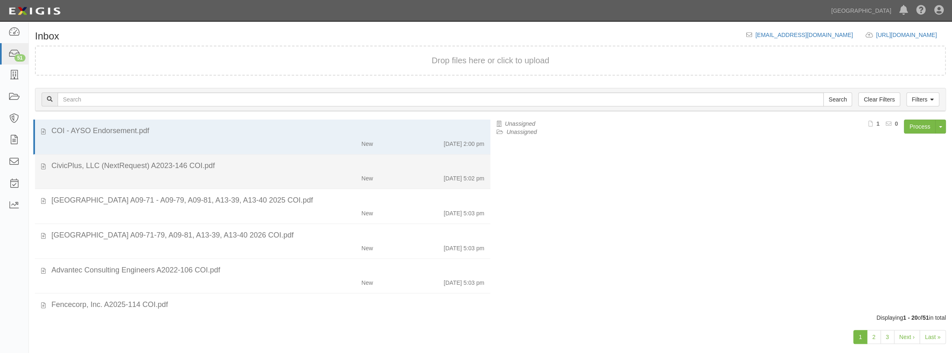
click at [289, 178] on div "New 10/1/25 5:02 pm" at bounding box center [267, 177] width 445 height 12
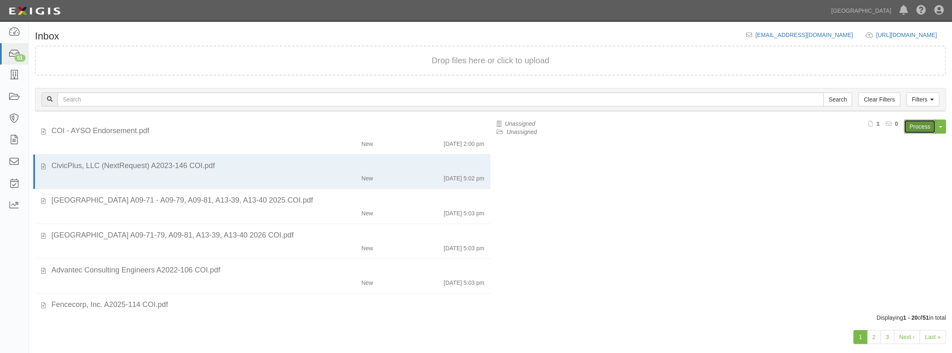
click at [920, 126] on link "Process" at bounding box center [920, 127] width 32 height 14
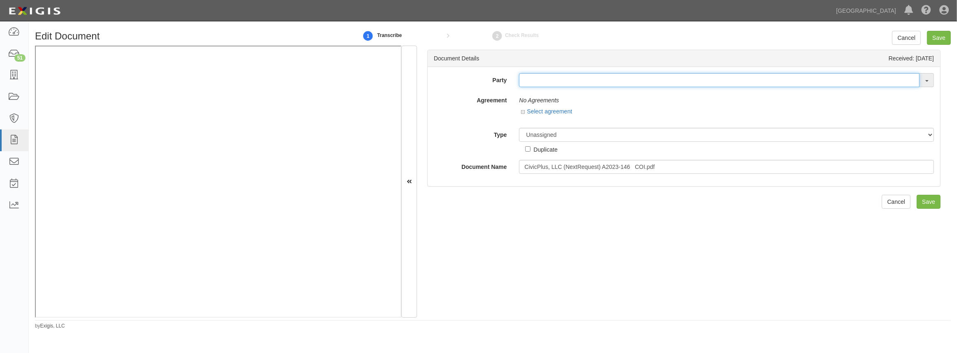
click at [534, 81] on input "text" at bounding box center [719, 80] width 401 height 14
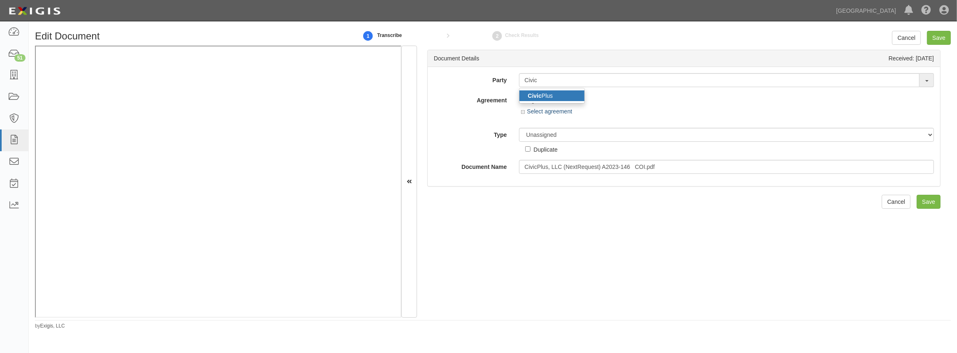
click at [566, 101] on ul "Civic Plus" at bounding box center [552, 96] width 66 height 16
type input "Civic Plus"
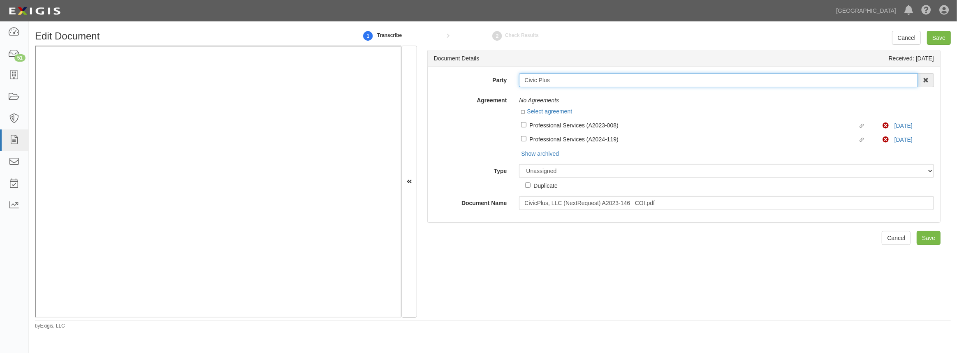
drag, startPoint x: 556, startPoint y: 80, endPoint x: 508, endPoint y: 74, distance: 48.9
click at [508, 74] on div "Party Civic Plus Civic Plus 4LEAF, Inc. Abba Termite & Pest Control Abound Food…" at bounding box center [684, 80] width 513 height 14
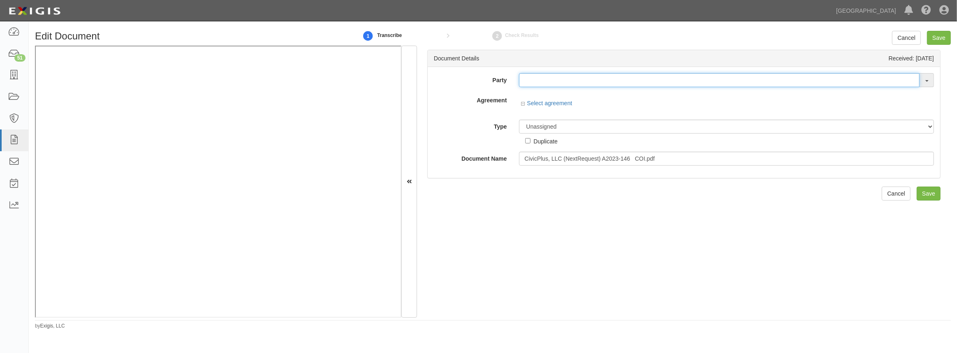
click at [561, 73] on input "text" at bounding box center [719, 80] width 401 height 14
paste input "Civic Plus"
type input "Civic Plus"
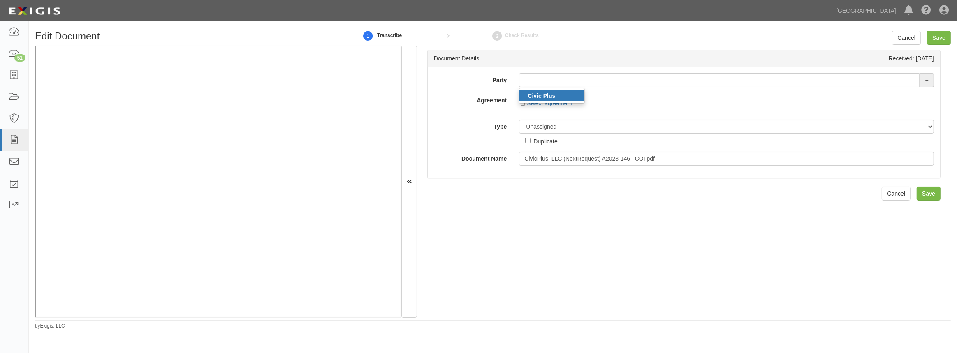
click at [555, 91] on link "Civic Plus" at bounding box center [552, 96] width 65 height 11
type input "Civic Plus"
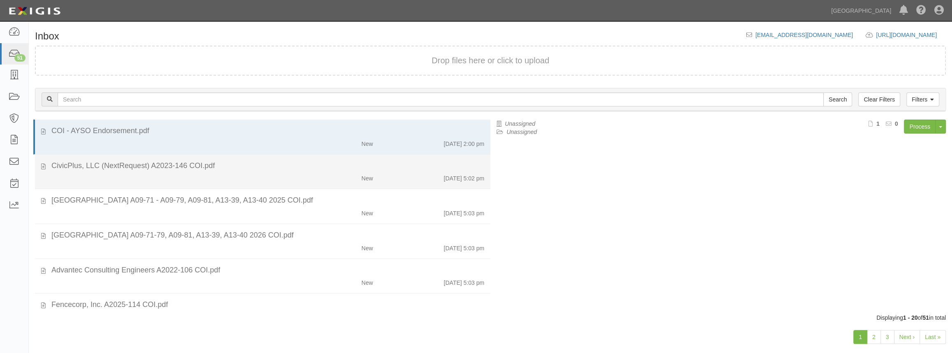
click at [209, 180] on div "New [DATE] 5:02 pm" at bounding box center [267, 177] width 445 height 12
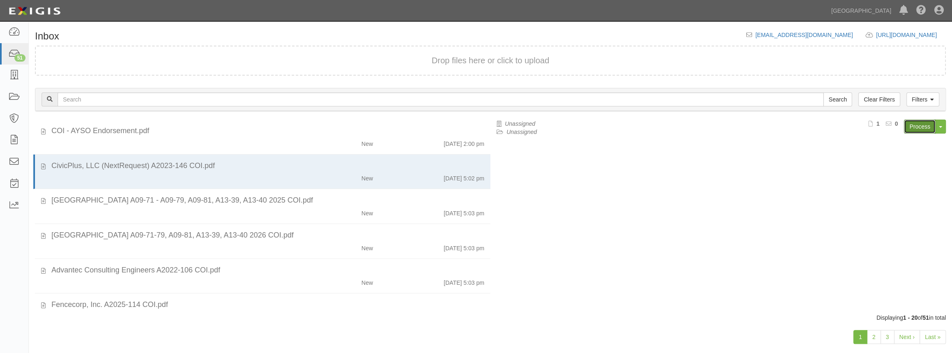
click at [923, 125] on link "Process" at bounding box center [920, 127] width 32 height 14
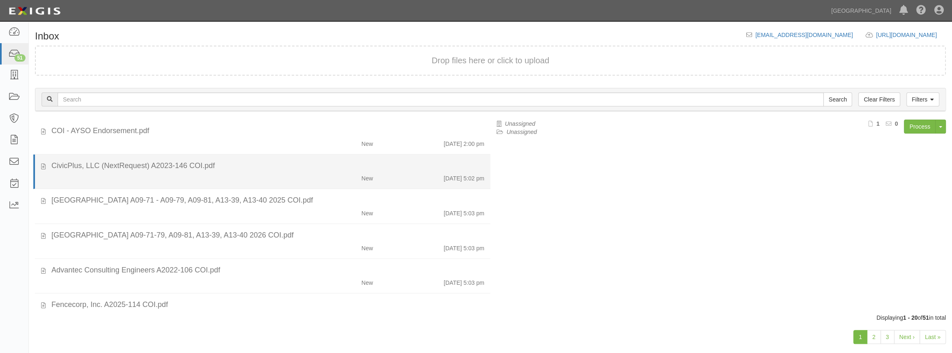
click at [346, 177] on div "New" at bounding box center [342, 177] width 74 height 12
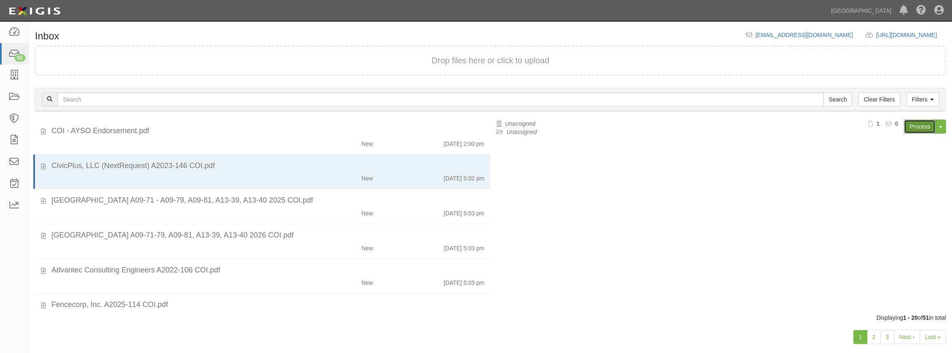
click at [915, 131] on link "Process" at bounding box center [920, 127] width 32 height 14
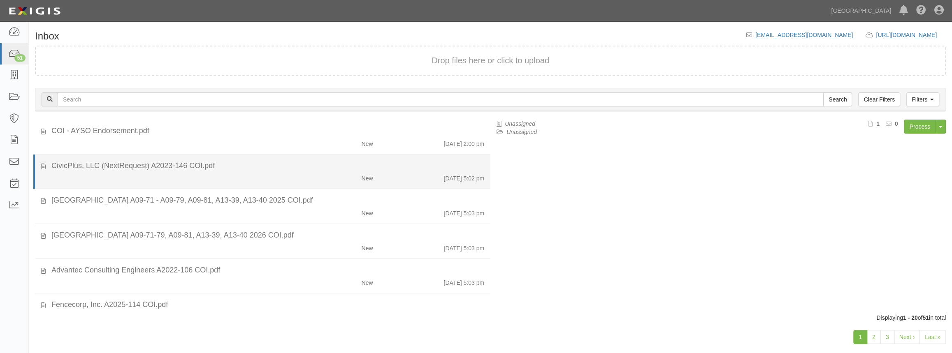
click at [410, 170] on div "CivicPlus, LLC (NextRequest) A2023-146 COI.pdf" at bounding box center [267, 166] width 433 height 11
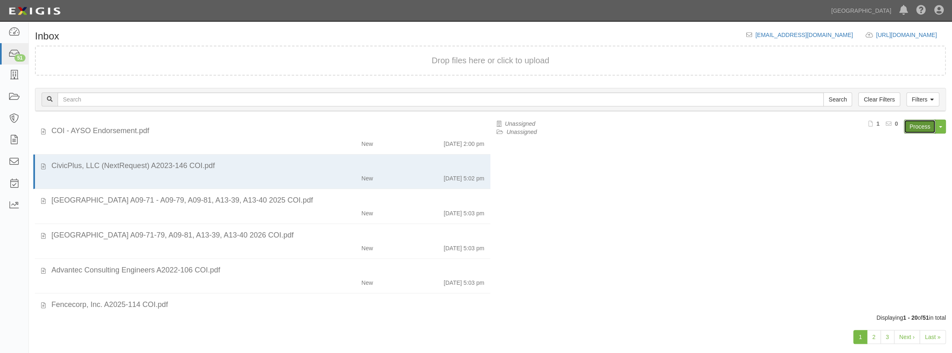
click at [911, 133] on link "Process" at bounding box center [920, 127] width 32 height 14
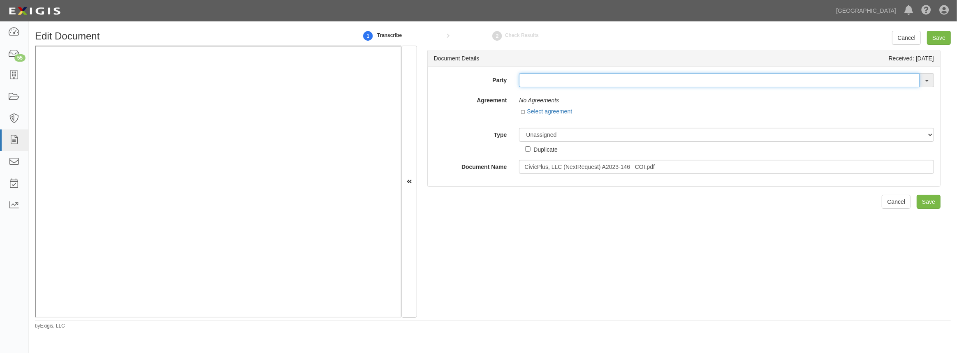
click at [617, 83] on input "text" at bounding box center [719, 80] width 401 height 14
paste input "Civic Plus"
type input "Civic Plus"
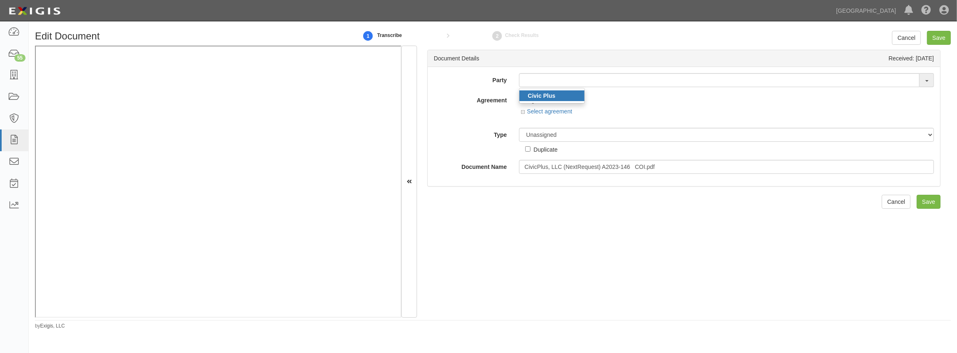
click at [569, 95] on link "Civic Plus" at bounding box center [552, 96] width 65 height 11
type input "Civic Plus"
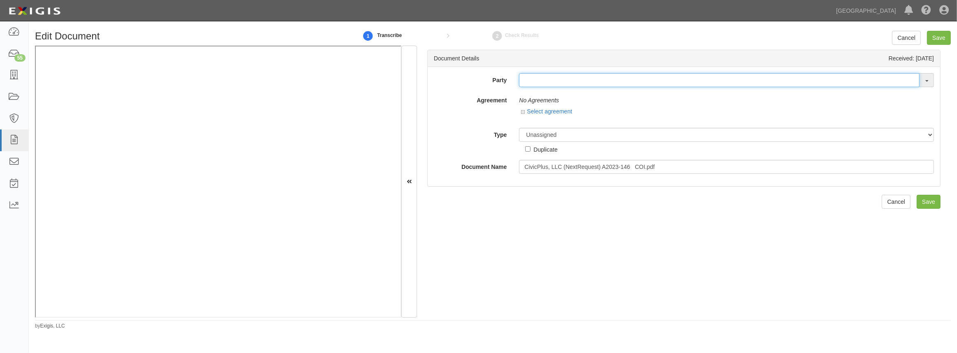
click at [555, 86] on input "text" at bounding box center [719, 80] width 401 height 14
paste input "Civic Plus"
type input "Civic Plus"
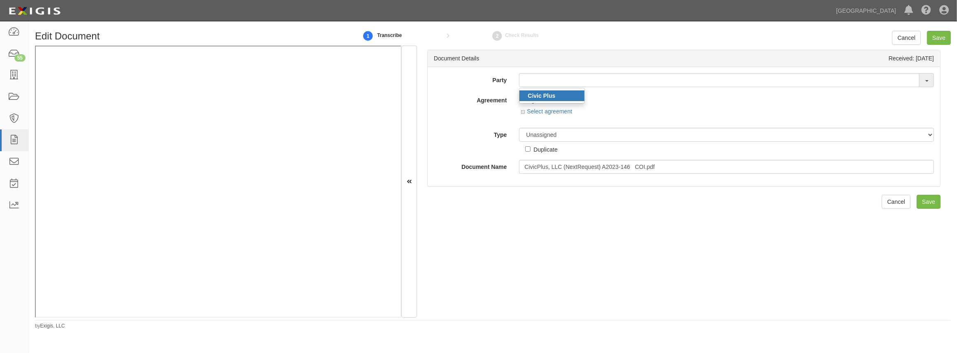
click at [549, 93] on strong "Civic Plus" at bounding box center [542, 96] width 28 height 7
type input "Civic Plus"
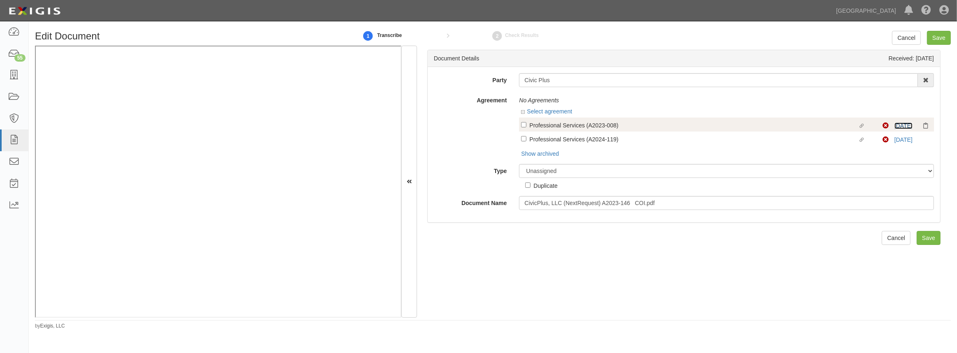
click at [897, 128] on link "[DATE]" at bounding box center [904, 126] width 18 height 7
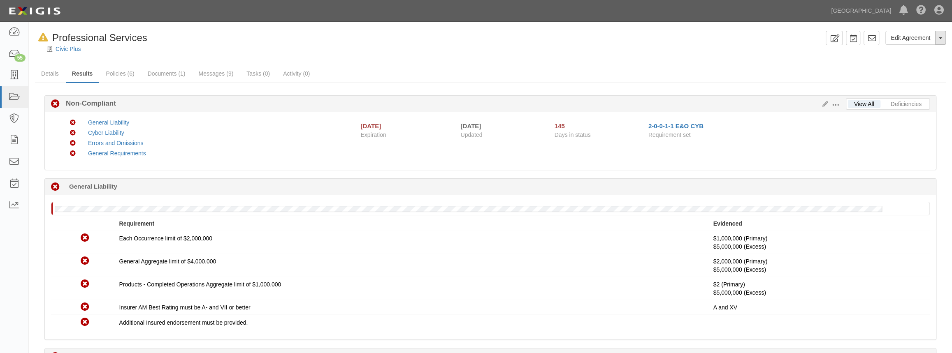
click at [941, 37] on button "Toggle Agreement Dropdown" at bounding box center [940, 38] width 11 height 14
click at [902, 78] on button "Remove from Default" at bounding box center [912, 76] width 67 height 12
click at [72, 50] on link "Civic Plus" at bounding box center [68, 49] width 25 height 7
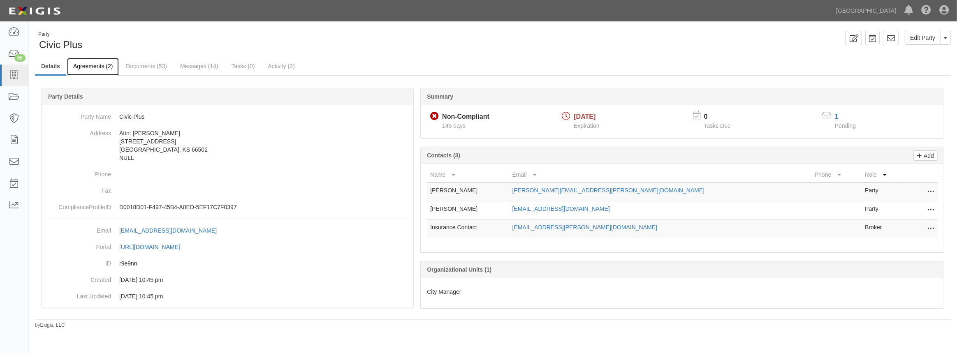
click at [78, 68] on link "Agreements (2)" at bounding box center [93, 67] width 52 height 18
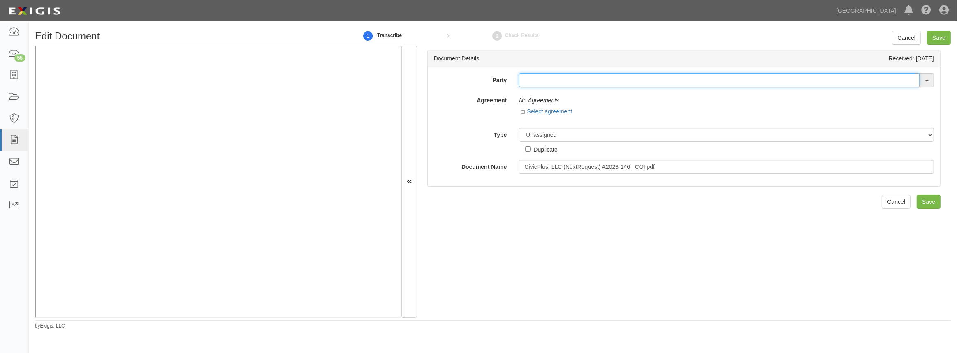
click at [529, 81] on input "text" at bounding box center [719, 80] width 401 height 14
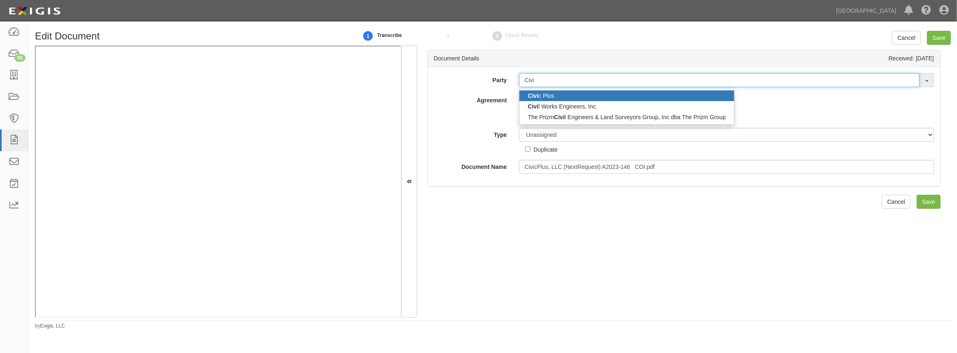
type input "Civi"
click at [568, 97] on link "Civi c Plus" at bounding box center [627, 96] width 214 height 11
type input "Civic Plus"
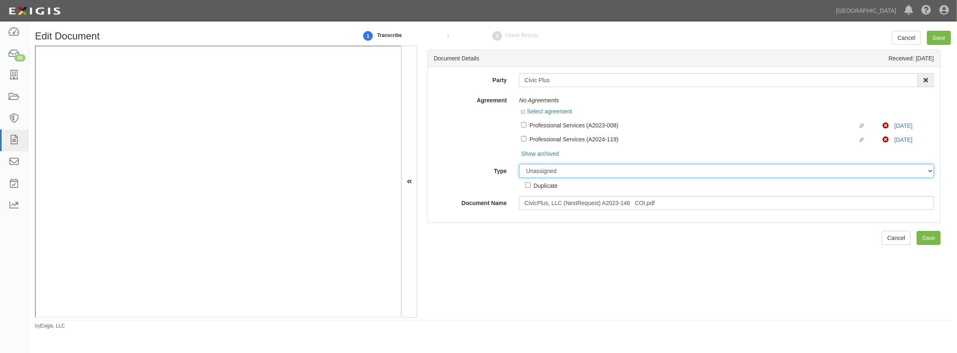
click at [556, 173] on select "Unassigned Binder Cancellation Notice Certificate Contract Endorsement Insuranc…" at bounding box center [726, 171] width 415 height 14
select select "OtherDetail"
click at [519, 165] on select "Unassigned Binder Cancellation Notice Certificate Contract Endorsement Insuranc…" at bounding box center [726, 171] width 415 height 14
click at [923, 270] on input "Save" at bounding box center [929, 267] width 24 height 14
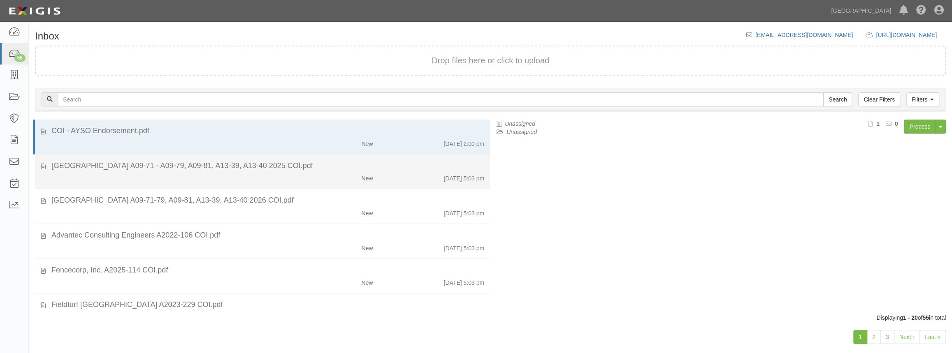
click at [194, 175] on div "New [DATE] 5:03 pm" at bounding box center [267, 177] width 445 height 12
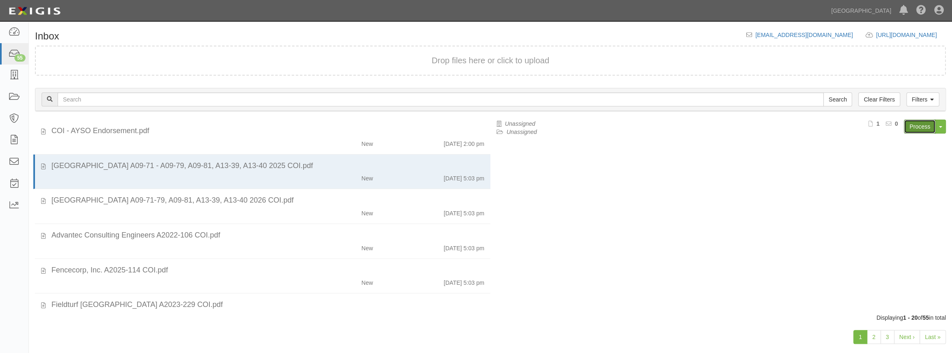
click at [918, 128] on link "Process" at bounding box center [920, 127] width 32 height 14
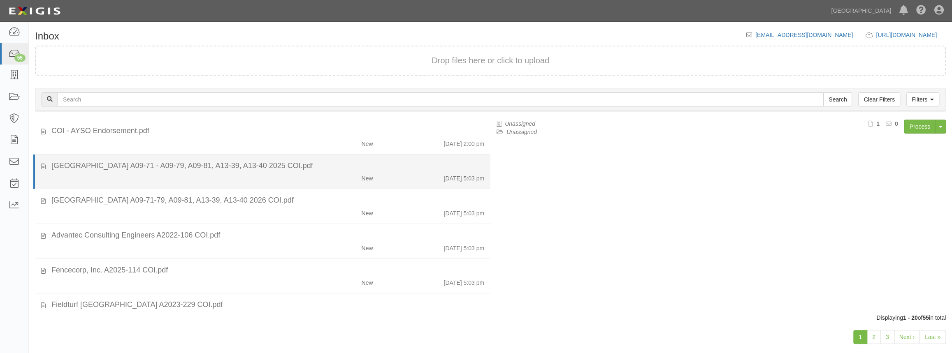
click at [321, 171] on div "New" at bounding box center [342, 177] width 74 height 12
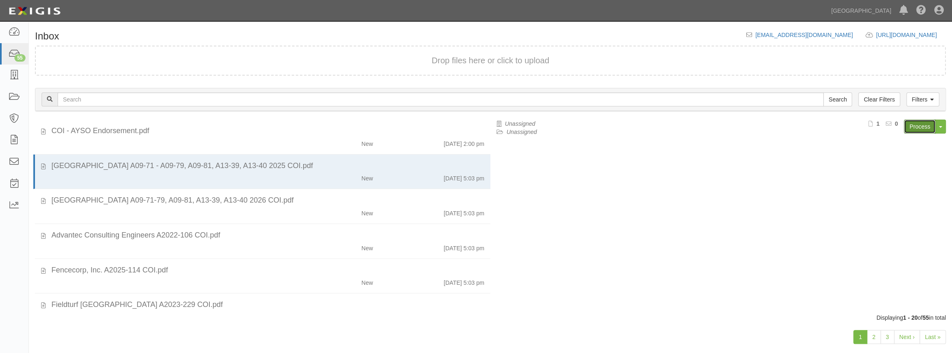
click at [920, 121] on link "Process" at bounding box center [920, 127] width 32 height 14
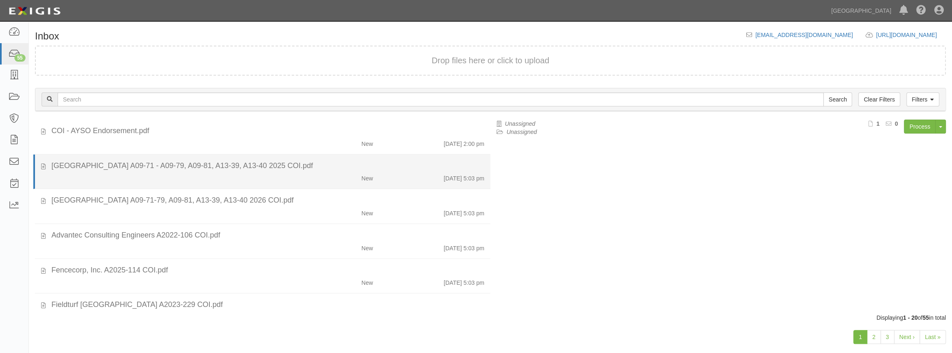
click at [347, 182] on div "New" at bounding box center [342, 177] width 74 height 12
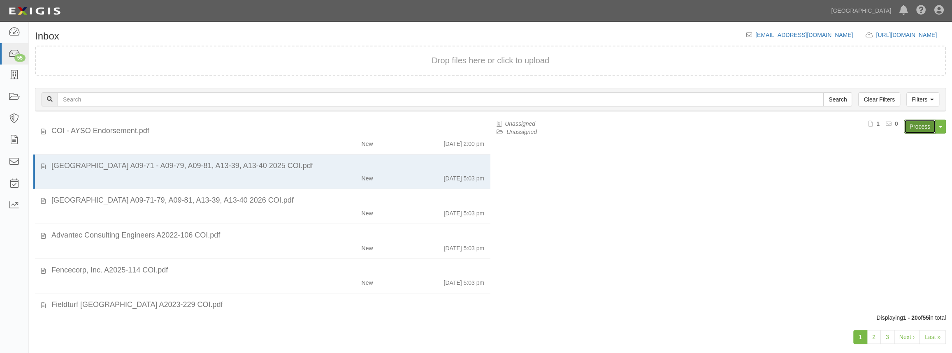
click at [911, 128] on link "Process" at bounding box center [920, 127] width 32 height 14
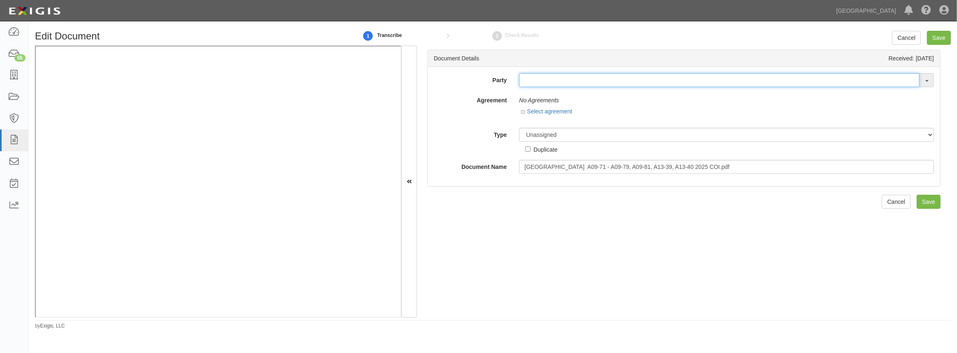
click at [588, 84] on input "text" at bounding box center [719, 80] width 401 height 14
type input "crown"
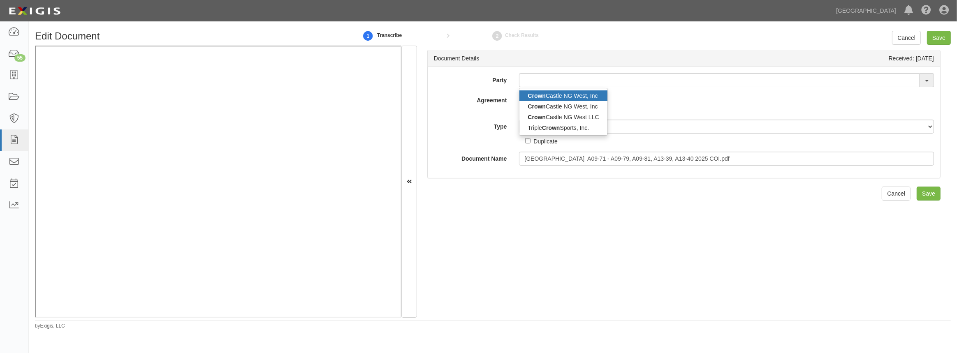
click at [578, 96] on link "Crown Castle NG West, Inc" at bounding box center [564, 96] width 88 height 11
type input "Crown Castle NG West, Inc"
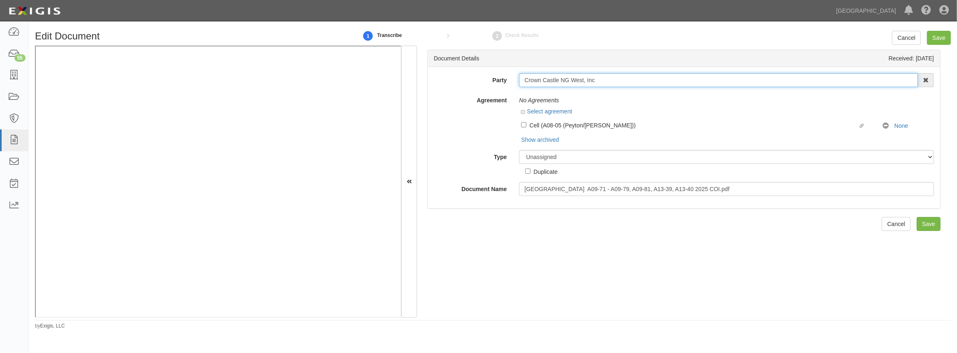
drag, startPoint x: 583, startPoint y: 80, endPoint x: 491, endPoint y: 82, distance: 91.8
click at [491, 82] on div "Party Crown Castle NG West, Inc Crown Castle NG West, Inc Crown Castle NG West,…" at bounding box center [684, 80] width 513 height 14
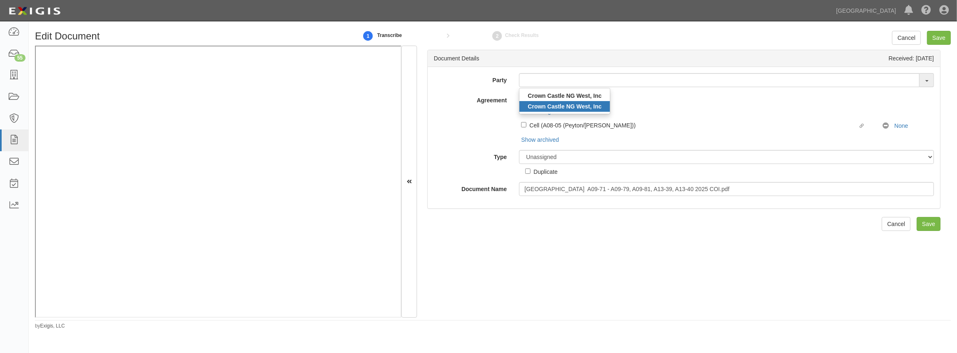
click at [572, 104] on strong "Crown Castle NG West, Inc" at bounding box center [565, 106] width 74 height 7
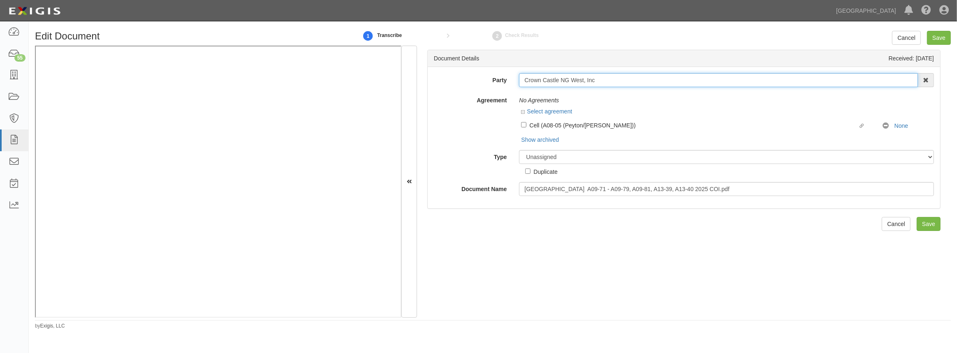
click at [578, 82] on input "Crown Castle NG West, Inc" at bounding box center [718, 80] width 399 height 14
drag, startPoint x: 598, startPoint y: 80, endPoint x: 575, endPoint y: 89, distance: 25.3
click at [575, 89] on div "Party Crown Castle NG West, Inc Crown Castle NG West, Inc Crown Castle NG West,…" at bounding box center [684, 134] width 500 height 123
type input "Crown Castle NG"
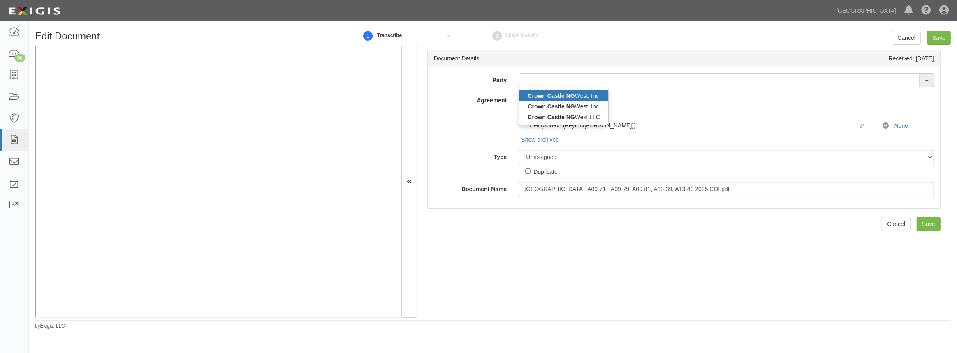
click at [575, 96] on strong "Crown Castle NG" at bounding box center [551, 96] width 47 height 7
type input "Crown Castle NG West, Inc"
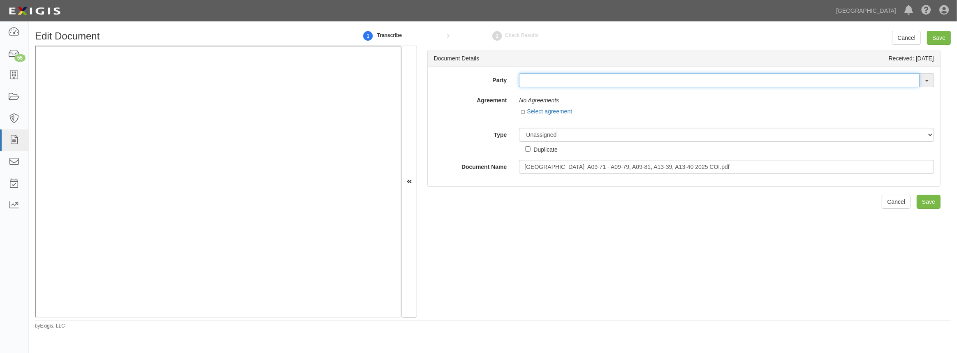
click at [617, 85] on input "text" at bounding box center [719, 80] width 401 height 14
type input "crown"
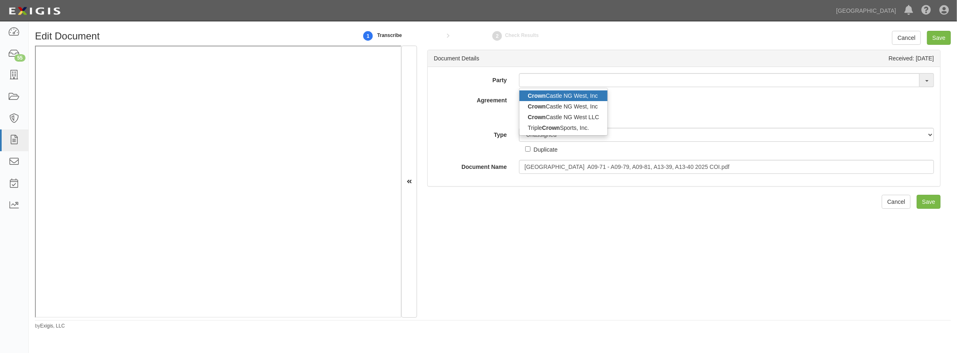
click at [582, 98] on link "Crown Castle NG West, Inc" at bounding box center [564, 96] width 88 height 11
type input "Crown Castle NG West, Inc"
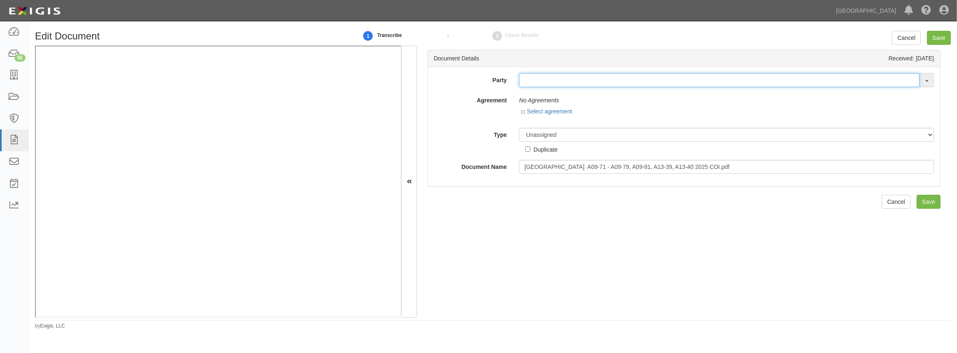
click at [595, 84] on input "text" at bounding box center [719, 80] width 401 height 14
paste input "Crown Castle NG West"
type input "Crown Castle NG West"
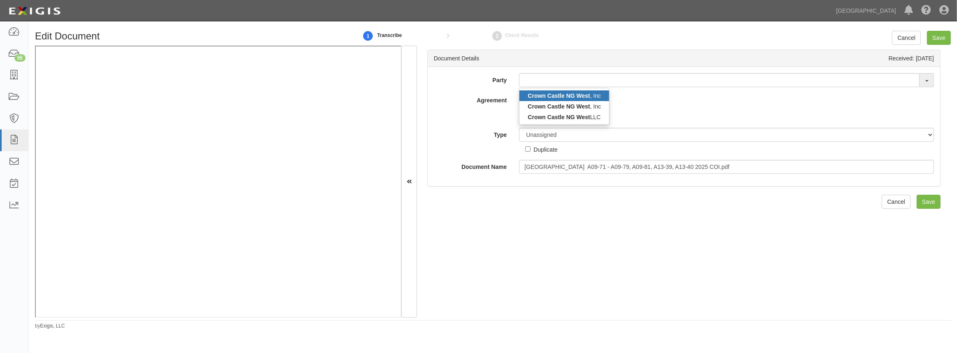
click at [588, 91] on link "Crown Castle NG West , Inc" at bounding box center [565, 96] width 90 height 11
type input "Crown Castle NG West, Inc"
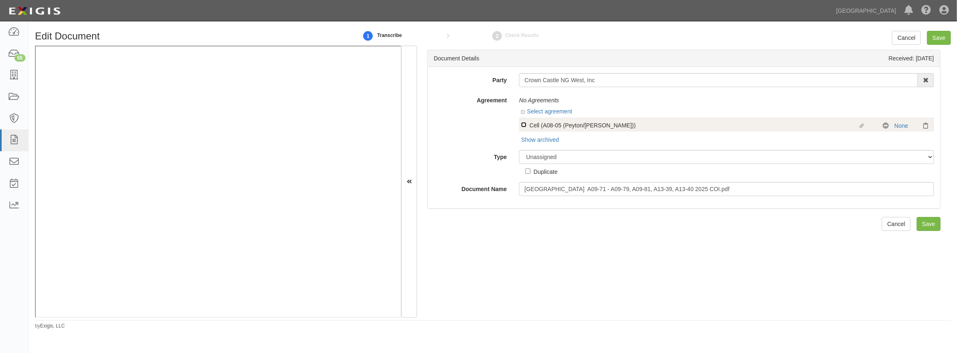
click at [524, 125] on input "Linked agreement Cell (A08-05 (Peyton/[PERSON_NAME])) Linked agreement" at bounding box center [523, 124] width 5 height 5
checkbox input "true"
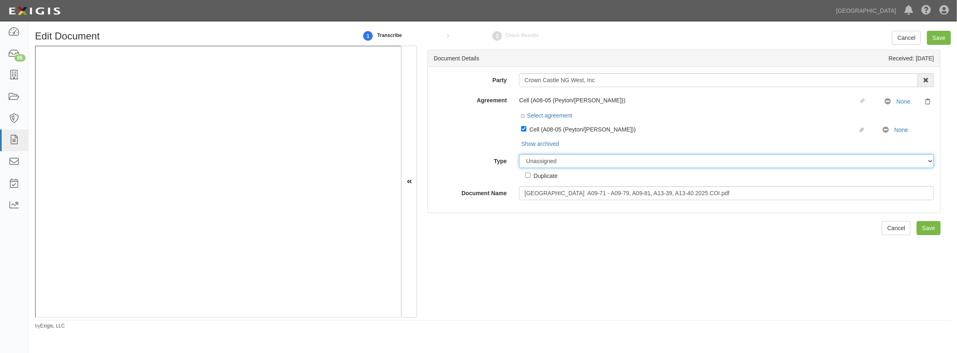
click at [539, 162] on select "Unassigned Binder Cancellation Notice Certificate Contract Endorsement Insuranc…" at bounding box center [726, 161] width 415 height 14
select select "CertificateDetail"
click at [519, 155] on select "Unassigned Binder Cancellation Notice Certificate Contract Endorsement Insuranc…" at bounding box center [726, 161] width 415 height 14
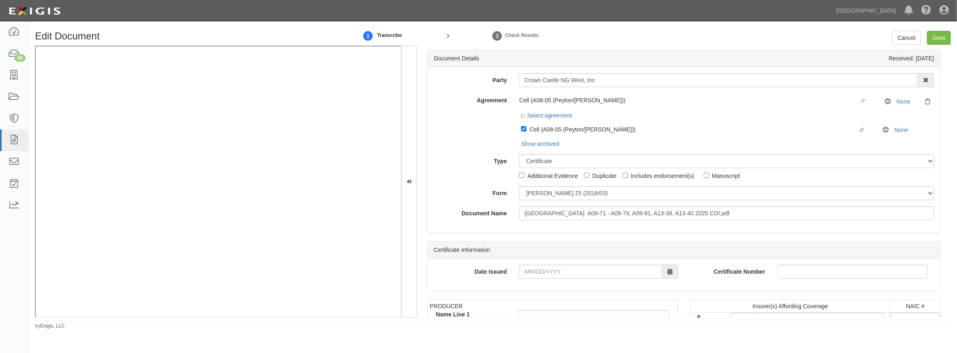
click at [624, 202] on div "Party [GEOGRAPHIC_DATA] NG West, Inc [GEOGRAPHIC_DATA] NG West , Inc [GEOGRAPHI…" at bounding box center [684, 146] width 500 height 147
click at [623, 194] on select "[PERSON_NAME] 25 (2016/03) [PERSON_NAME] 101 [PERSON_NAME] 855 NY (2014/05) Gen…" at bounding box center [726, 193] width 415 height 14
select select "GeneralFormDetail"
click at [519, 187] on select "[PERSON_NAME] 25 (2016/03) [PERSON_NAME] 101 [PERSON_NAME] 855 NY (2014/05) Gen…" at bounding box center [726, 193] width 415 height 14
click at [540, 267] on input "Date Issued" at bounding box center [590, 272] width 143 height 14
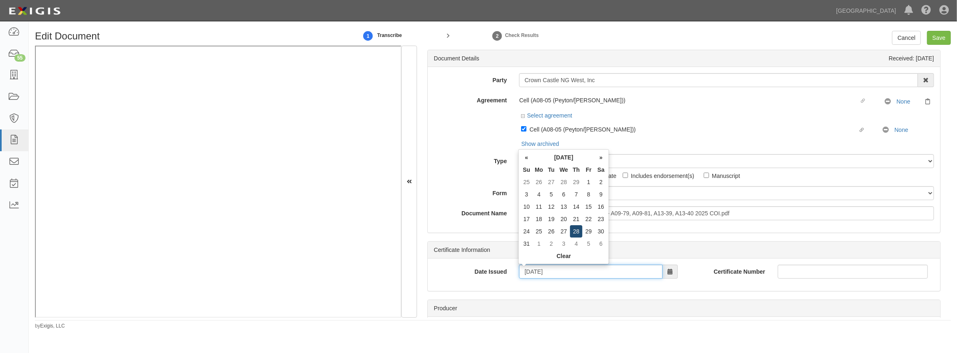
type input "[DATE]"
click at [577, 231] on td "28" at bounding box center [576, 231] width 12 height 12
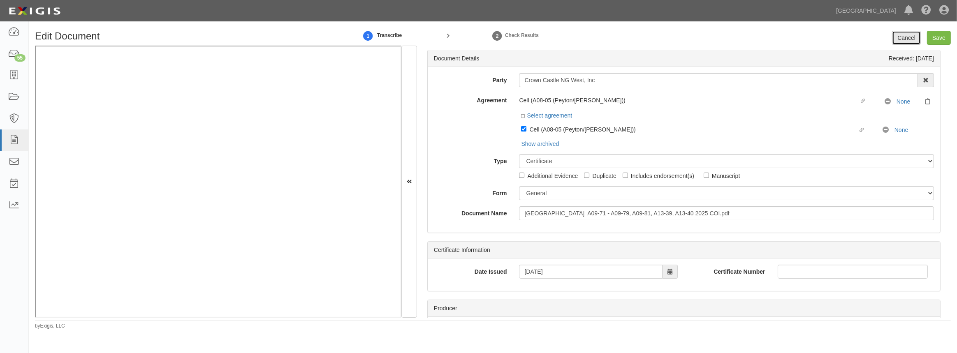
click at [909, 42] on link "Cancel" at bounding box center [906, 38] width 29 height 14
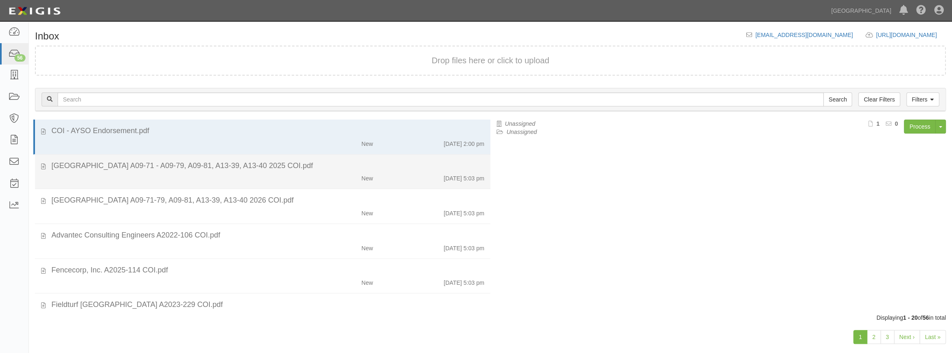
click at [262, 170] on div "[GEOGRAPHIC_DATA] A09-71 - A09-79, A09-81, A13-39, A13-40 2025 COI.pdf" at bounding box center [267, 166] width 433 height 11
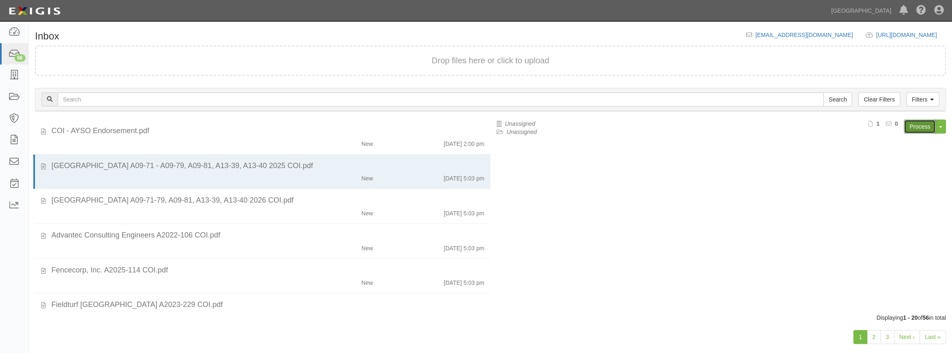
click at [920, 123] on link "Process" at bounding box center [920, 127] width 32 height 14
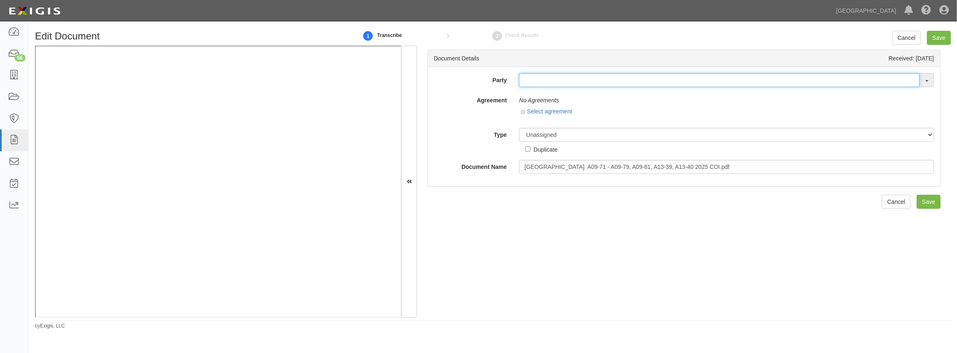
click at [541, 79] on input "text" at bounding box center [719, 80] width 401 height 14
paste input "Crown Castle NG West"
type input "Crown Castle NG West"
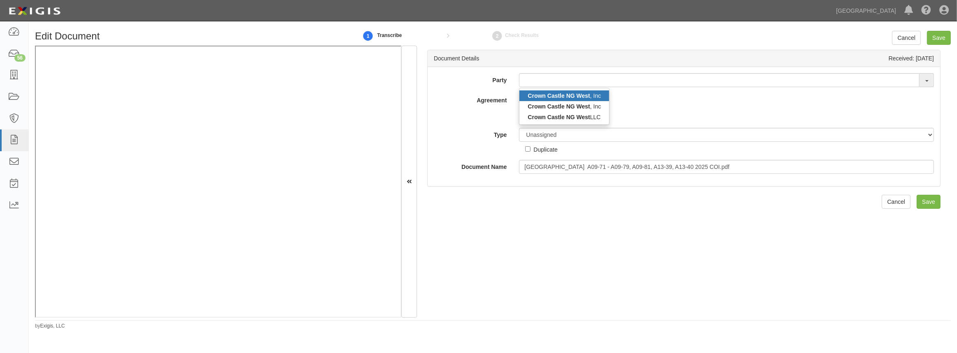
click at [541, 94] on strong "Crown Castle NG West" at bounding box center [559, 96] width 62 height 7
type input "Crown Castle NG West, Inc"
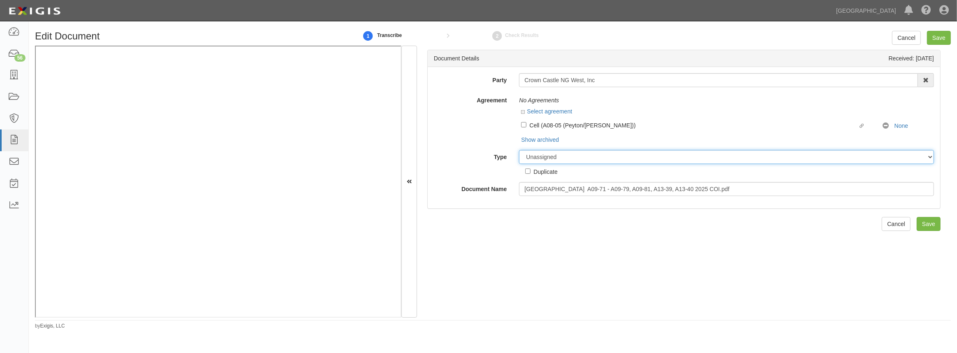
click at [535, 159] on select "Unassigned Binder Cancellation Notice Certificate Contract Endorsement Insuranc…" at bounding box center [726, 157] width 415 height 14
select select "OtherDetail"
click at [519, 150] on select "Unassigned Binder Cancellation Notice Certificate Contract Endorsement Insuranc…" at bounding box center [726, 157] width 415 height 14
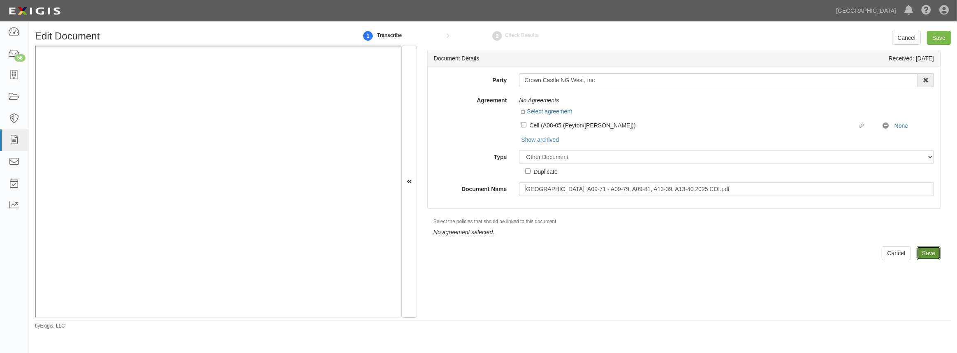
click at [917, 251] on input "Save" at bounding box center [929, 253] width 24 height 14
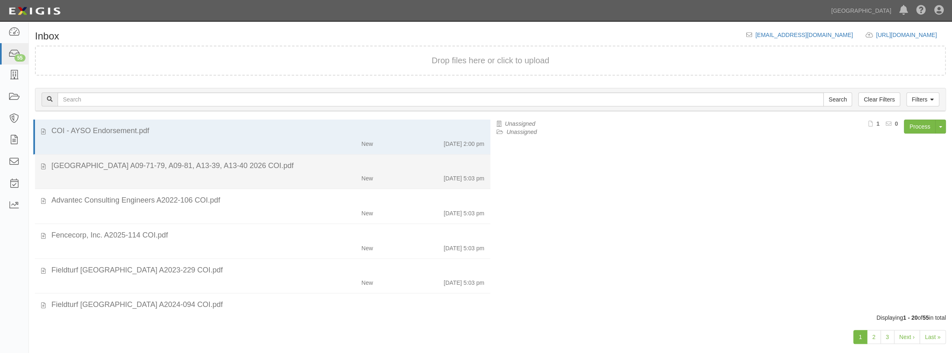
click at [140, 174] on div "New [DATE] 5:03 pm" at bounding box center [267, 177] width 445 height 12
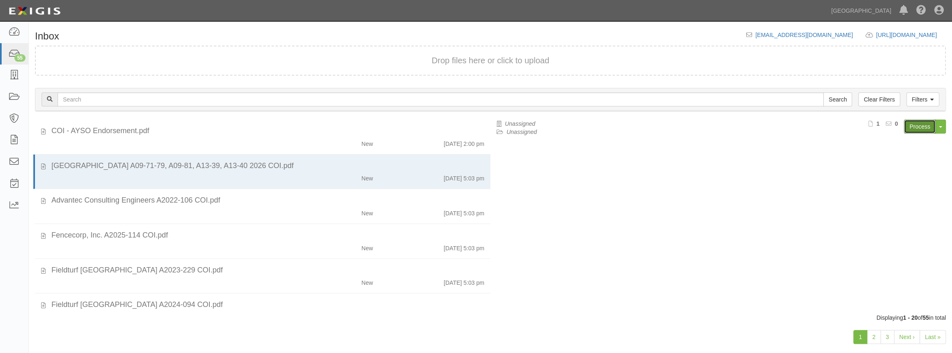
click at [918, 125] on link "Process" at bounding box center [920, 127] width 32 height 14
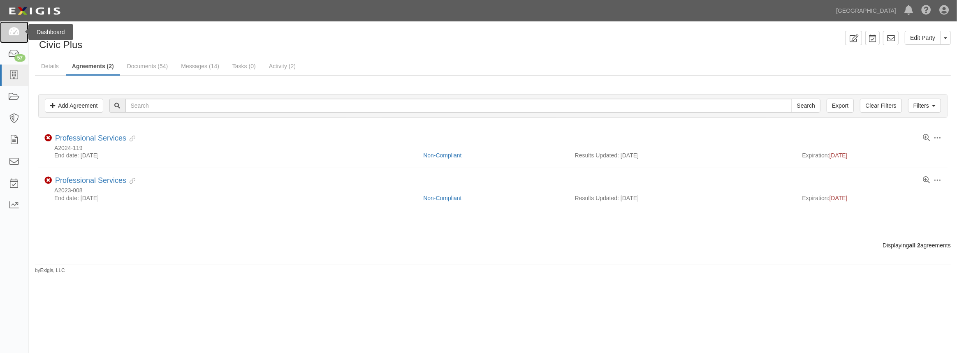
click at [16, 32] on icon at bounding box center [14, 32] width 12 height 9
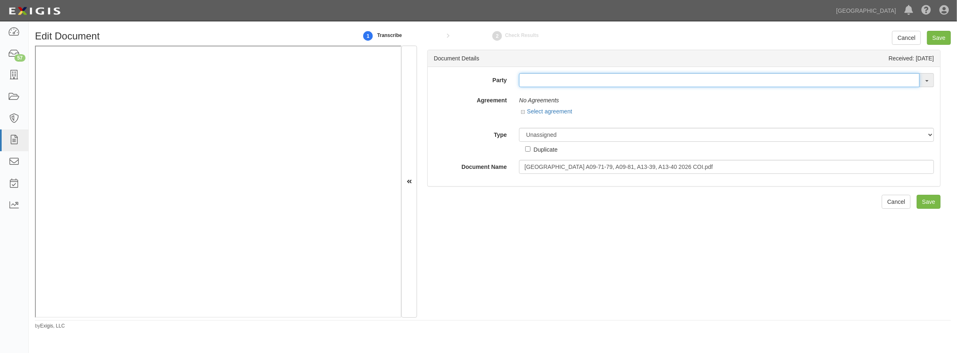
click at [535, 86] on input "text" at bounding box center [719, 80] width 401 height 14
paste input "Crown Castle NG West"
type input "Crown Castle NG West"
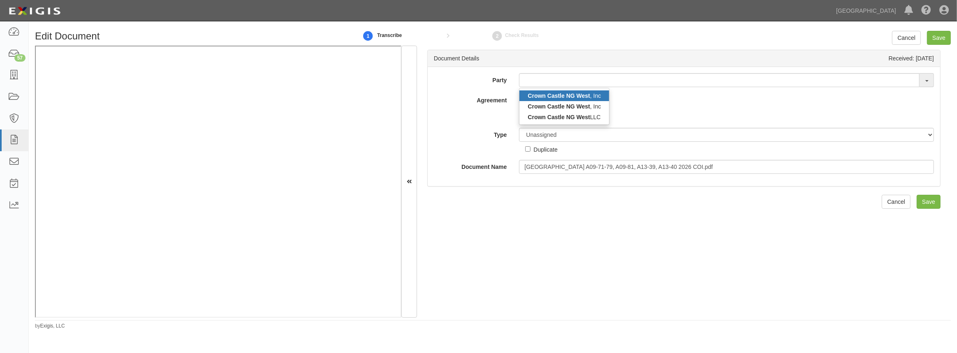
click at [552, 98] on strong "Crown Castle NG West" at bounding box center [559, 96] width 62 height 7
type input "Crown Castle NG West, Inc"
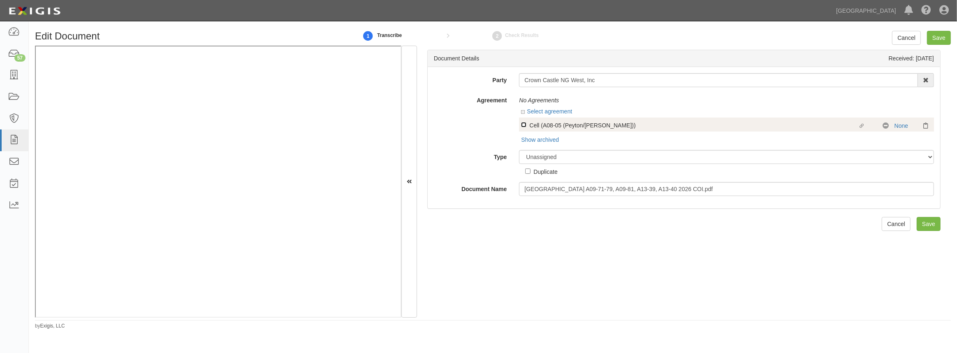
click at [523, 125] on input "Linked agreement Cell (A08-05 (Peyton/[PERSON_NAME])) Linked agreement" at bounding box center [523, 124] width 5 height 5
checkbox input "true"
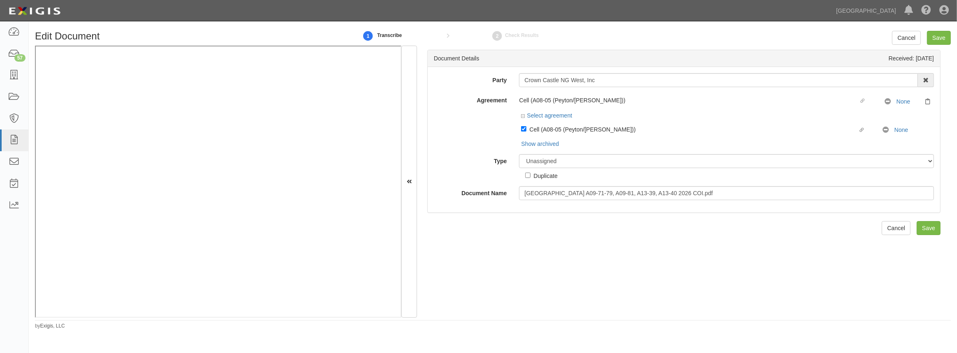
click at [535, 151] on div "Party [GEOGRAPHIC_DATA] NG West, Inc [GEOGRAPHIC_DATA] NG West , Inc [GEOGRAPHI…" at bounding box center [684, 136] width 500 height 127
click at [538, 163] on select "Unassigned Binder Cancellation Notice Certificate Contract Endorsement Insuranc…" at bounding box center [726, 161] width 415 height 14
select select "CertificateDetail"
click at [519, 155] on select "Unassigned Binder Cancellation Notice Certificate Contract Endorsement Insuranc…" at bounding box center [726, 161] width 415 height 14
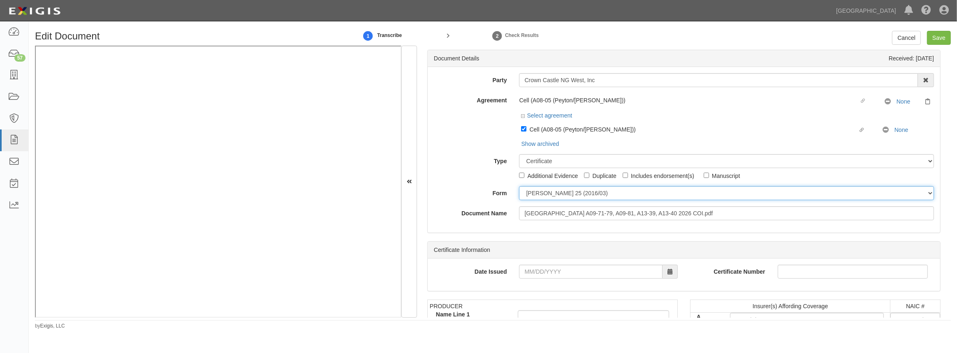
click at [543, 196] on select "ACORD 25 (2016/03) ACORD 101 ACORD 855 NY (2014/05) General" at bounding box center [726, 193] width 415 height 14
select select "GeneralFormDetail"
click at [519, 187] on select "ACORD 25 (2016/03) ACORD 101 ACORD 855 NY (2014/05) General" at bounding box center [726, 193] width 415 height 14
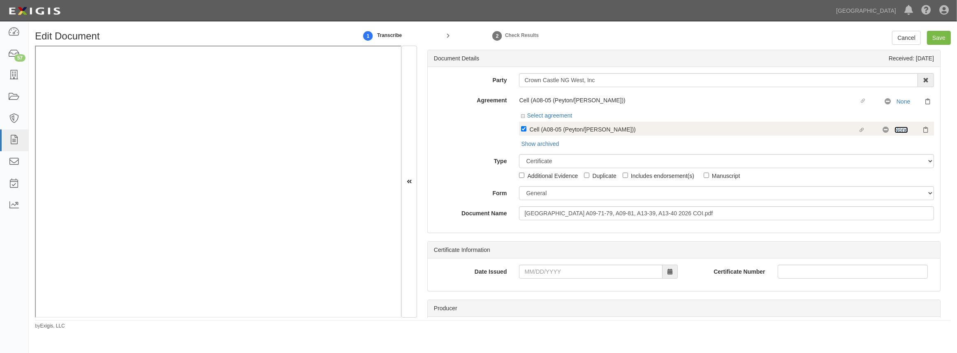
click at [895, 130] on link "None" at bounding box center [902, 130] width 14 height 7
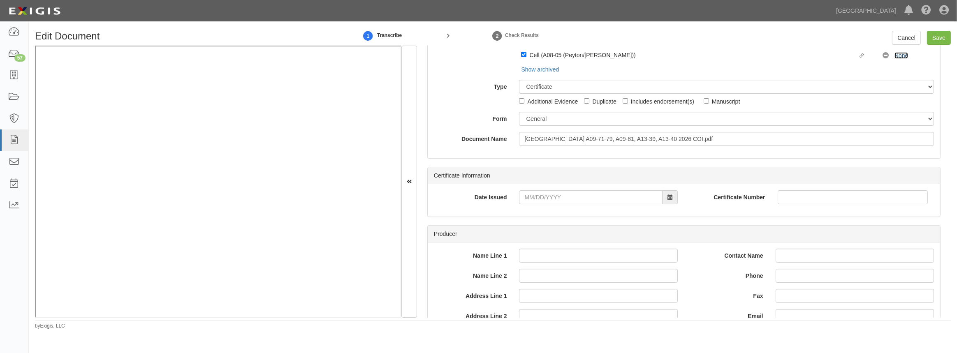
scroll to position [112, 0]
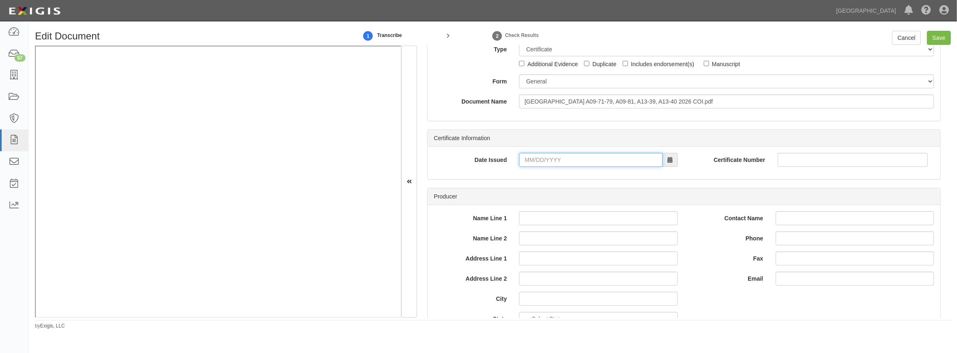
click at [565, 161] on input "Date Issued" at bounding box center [590, 160] width 143 height 14
type input "03/27/2025"
click at [580, 123] on td "27" at bounding box center [576, 119] width 12 height 12
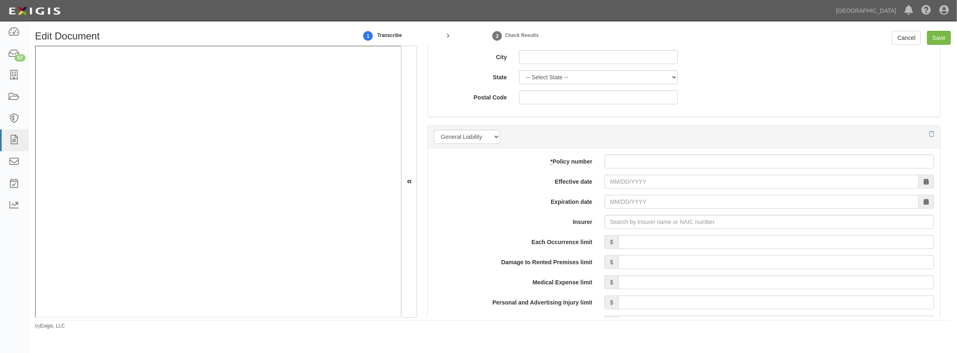
scroll to position [598, 0]
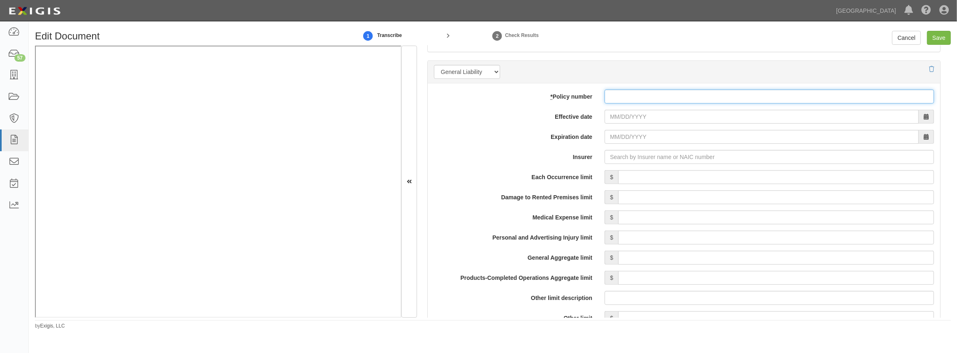
click at [613, 98] on input "* Policy number" at bounding box center [770, 97] width 330 height 14
paste input "COI & Endorsement"
type input "COI & Endorsement"
drag, startPoint x: 685, startPoint y: 94, endPoint x: 501, endPoint y: 124, distance: 186.4
click at [505, 124] on div "add update renew This new policy will be added This new policy will update exis…" at bounding box center [684, 329] width 513 height 490
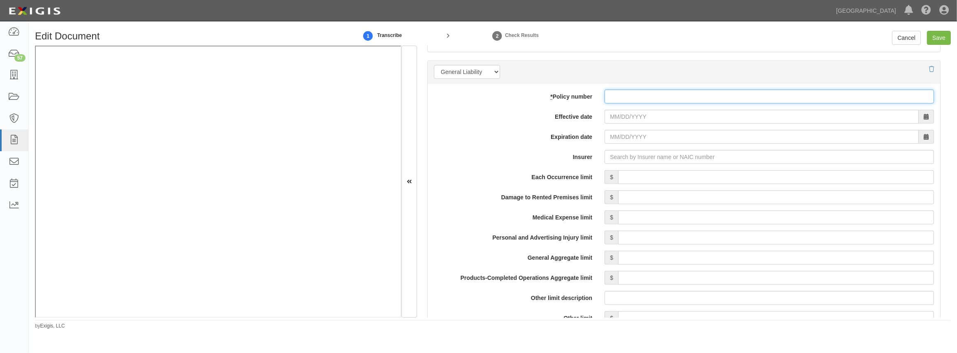
click at [636, 97] on input "* Policy number" at bounding box center [770, 97] width 330 height 14
paste input "HDO G48933889"
type input "HDO G48933889"
click at [625, 116] on input "Effective date" at bounding box center [762, 117] width 314 height 14
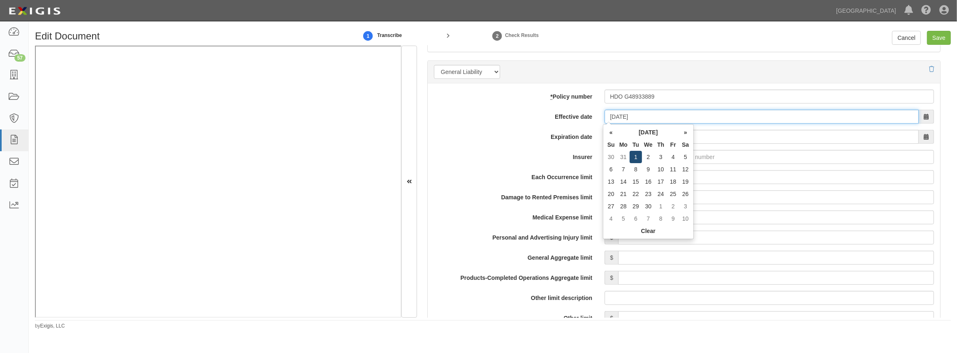
type input "04/01/2025"
type input "[DATE]"
click at [636, 153] on td "1" at bounding box center [636, 157] width 12 height 12
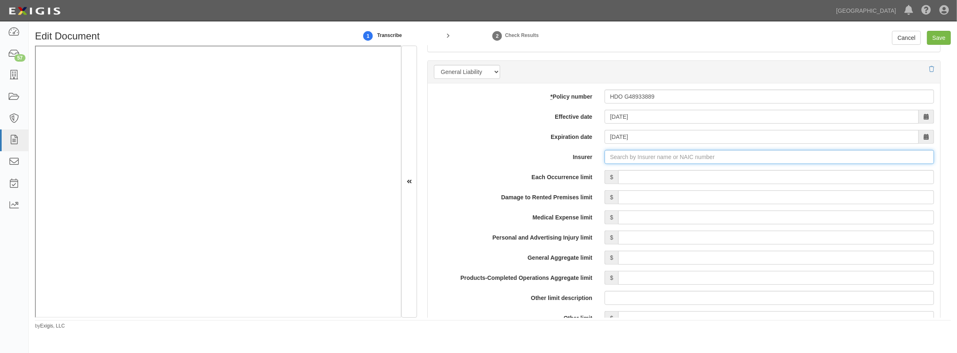
click at [633, 157] on input "Insurer" at bounding box center [770, 157] width 330 height 14
type input "21st Century Advantage Insurance Company (25232) NR Rating"
type input "2"
click at [626, 170] on div "ACE American Insurance Company ( 22667 ) A++ XV Rating" at bounding box center [636, 172] width 168 height 11
type input "ACE American Insurance Company (22667) A++ XV Rating"
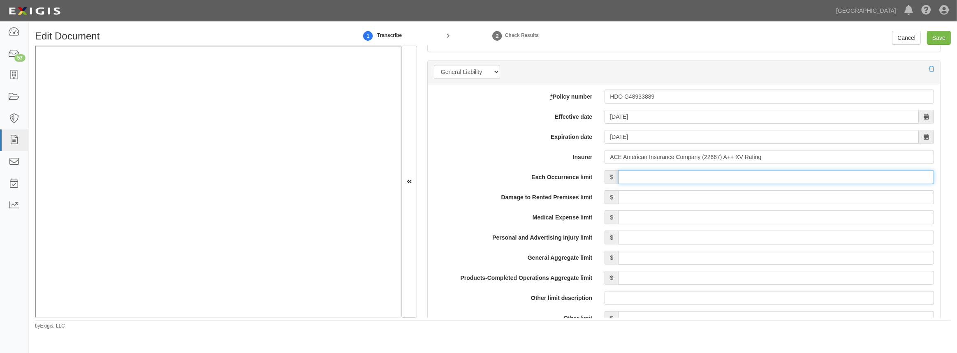
click at [638, 172] on input "Each Occurrence limit" at bounding box center [776, 177] width 316 height 14
type input "2,000,000"
click at [641, 194] on input "Damage to Rented Premises limit" at bounding box center [776, 198] width 316 height 14
type input "1,000,000"
click at [644, 218] on input "Medical Expense limit" at bounding box center [776, 218] width 316 height 14
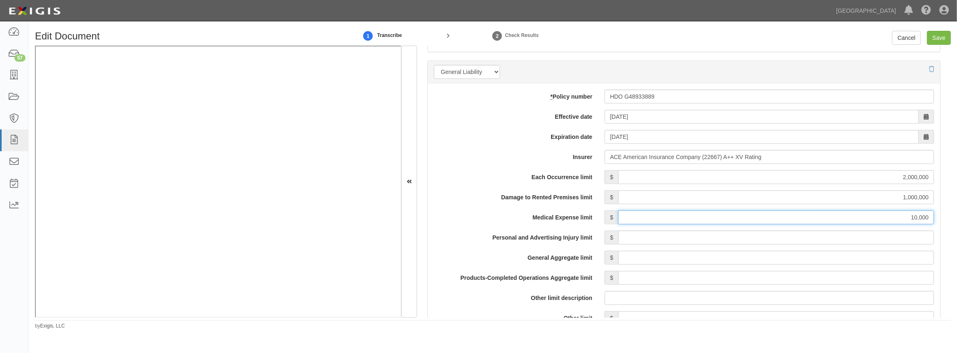
type input "10,000"
click at [645, 233] on input "Personal and Advertising Injury limit" at bounding box center [776, 238] width 316 height 14
type input "2,000,000"
click at [636, 260] on input "General Aggregate limit" at bounding box center [776, 258] width 316 height 14
type input "4,000,000"
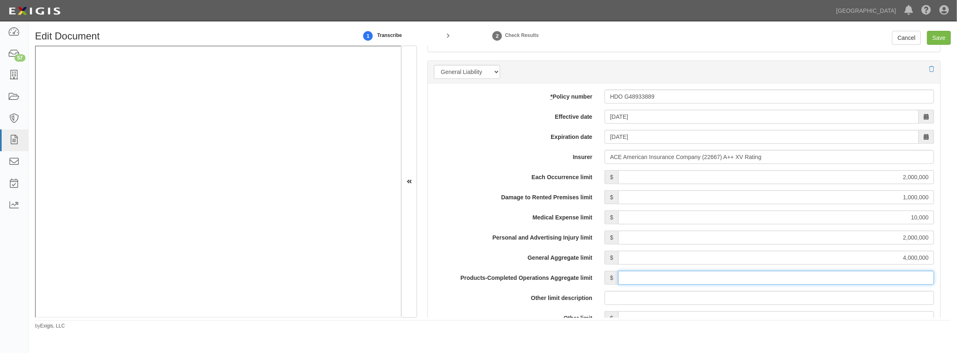
click at [639, 281] on input "Products-Completed Operations Aggregate limit" at bounding box center [776, 278] width 316 height 14
type input "4,000,000"
click at [599, 291] on div at bounding box center [770, 298] width 342 height 14
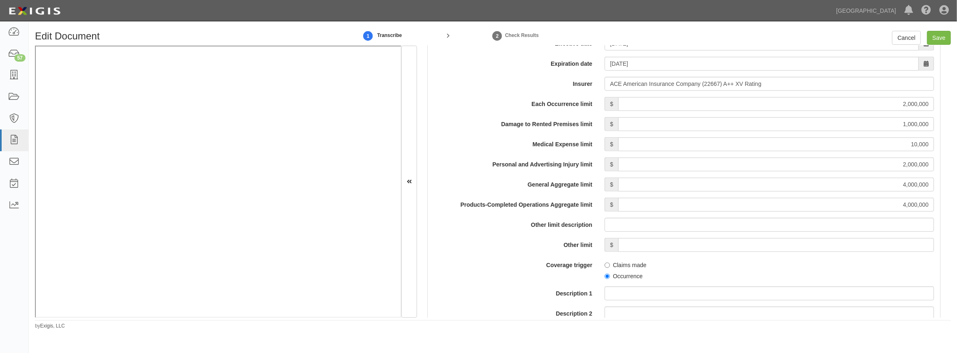
scroll to position [673, 0]
click at [605, 274] on input "Occurrence" at bounding box center [607, 274] width 5 height 5
radio input "true"
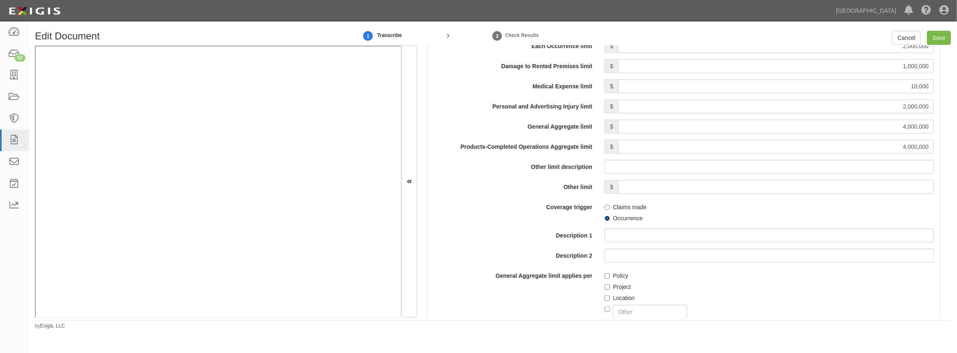
scroll to position [823, 0]
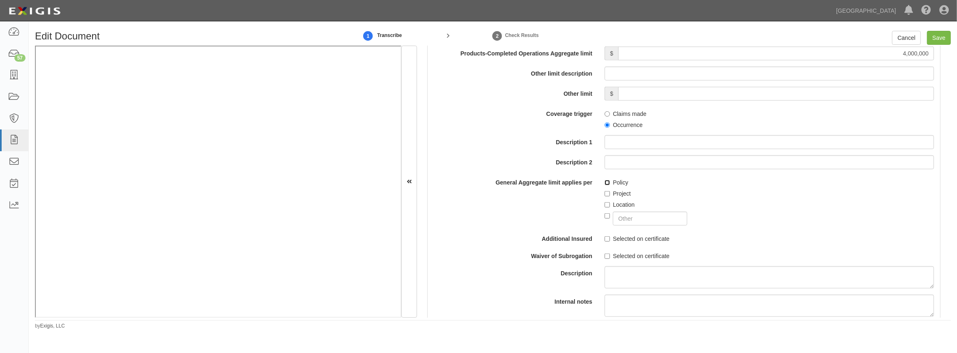
click at [608, 184] on input "Policy" at bounding box center [607, 182] width 5 height 5
checkbox input "true"
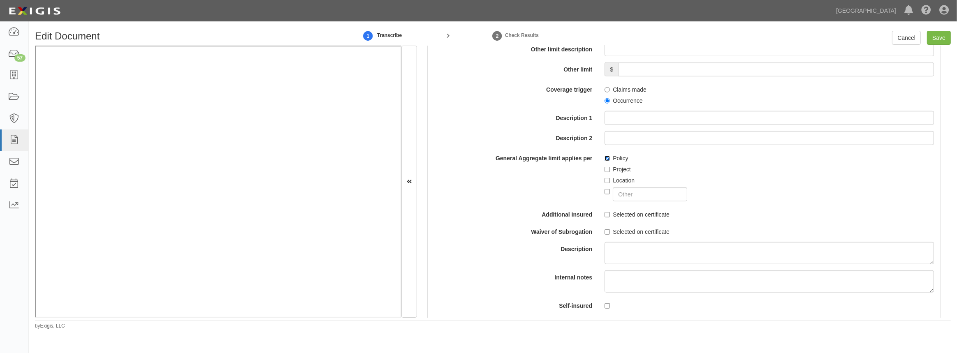
scroll to position [860, 0]
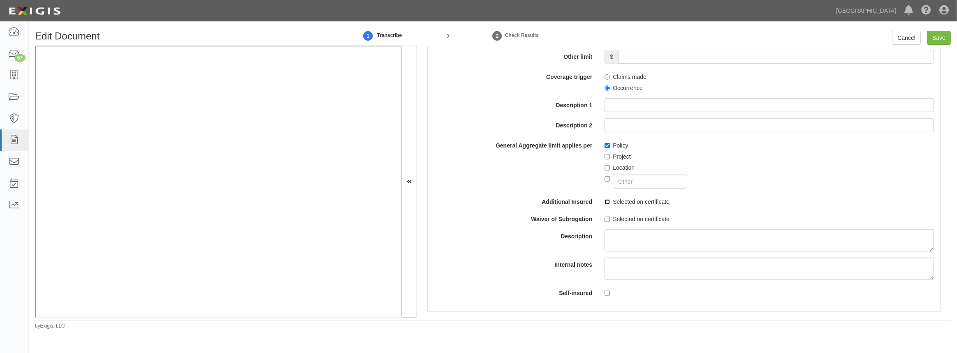
click at [605, 200] on input "Selected on certificate" at bounding box center [607, 202] width 5 height 5
checkbox input "true"
click at [605, 217] on input "Selected on certificate" at bounding box center [607, 219] width 5 height 5
checkbox input "true"
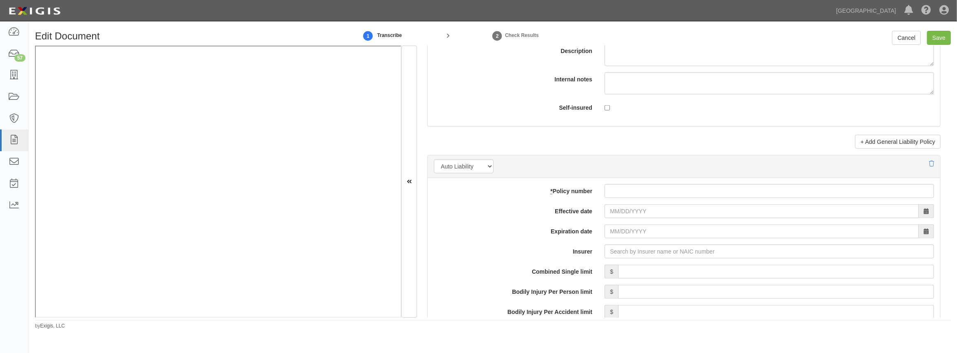
scroll to position [1122, 0]
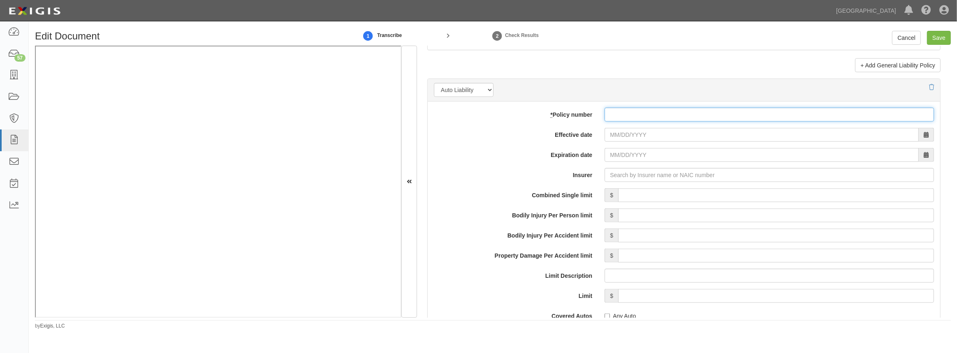
click at [617, 121] on input "* Policy number" at bounding box center [770, 115] width 330 height 14
click at [617, 118] on input "* Policy number" at bounding box center [770, 115] width 330 height 14
paste input "ISA H11357131"
type input "ISA H11357131"
click at [616, 134] on input "Effective date" at bounding box center [762, 135] width 314 height 14
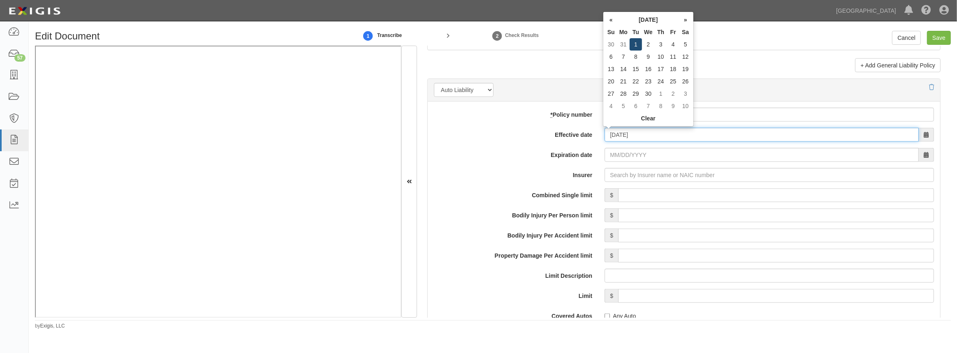
type input "04/01/2025"
type input "04/01/2026"
click at [639, 43] on td "1" at bounding box center [636, 44] width 12 height 12
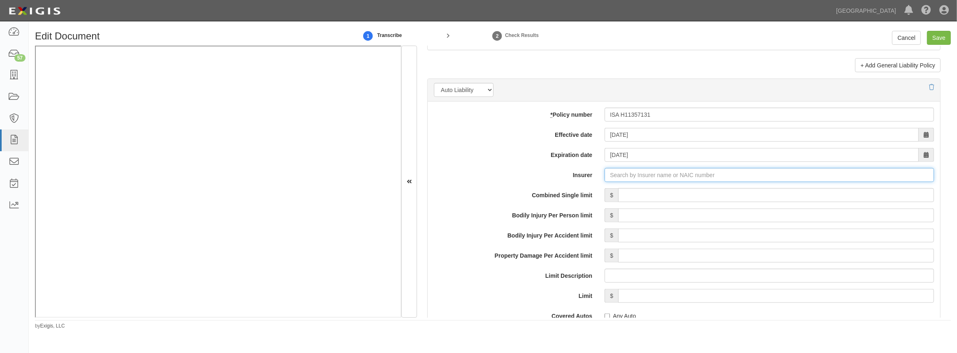
click at [629, 177] on input "Insurer" at bounding box center [770, 175] width 330 height 14
type input "21st Century Advantage Insurance Company (25232) NR Rating"
type input "2"
click at [629, 188] on div "ACE American Insurance Company ( 22667 ) A++ XV Rating" at bounding box center [636, 191] width 168 height 11
type input "ACE American Insurance Company (22667) A++ XV Rating"
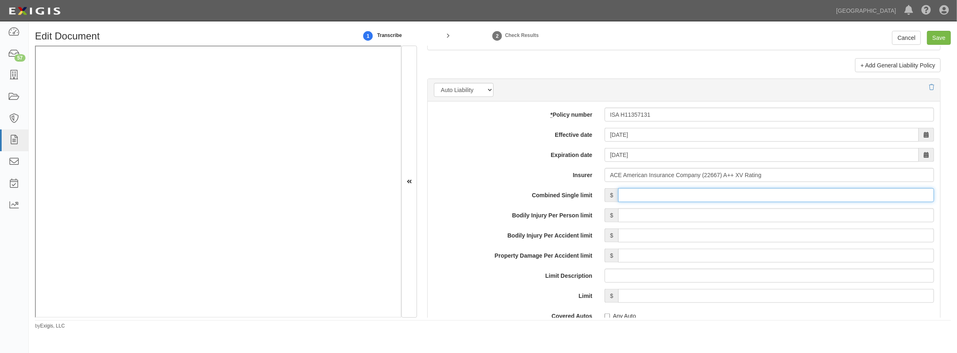
click at [646, 201] on input "Combined Single limit" at bounding box center [776, 195] width 316 height 14
type input "2,000,000"
click at [509, 283] on div "Combined Single limit $ 2,000,000 Bodily Injury Per Person limit $ Bodily Injur…" at bounding box center [684, 348] width 500 height 321
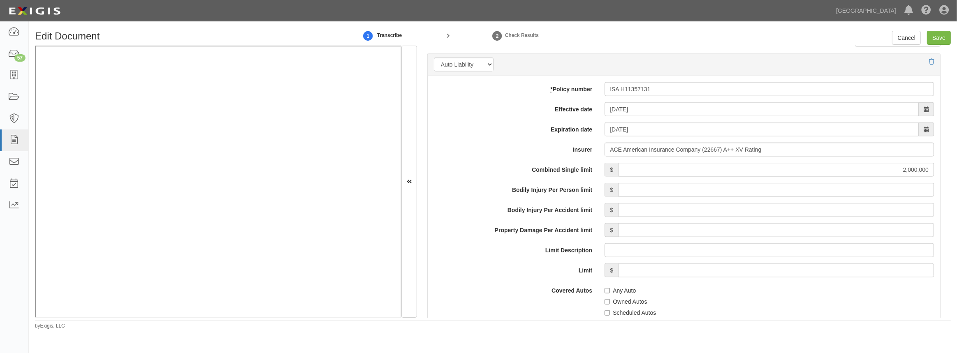
scroll to position [1159, 0]
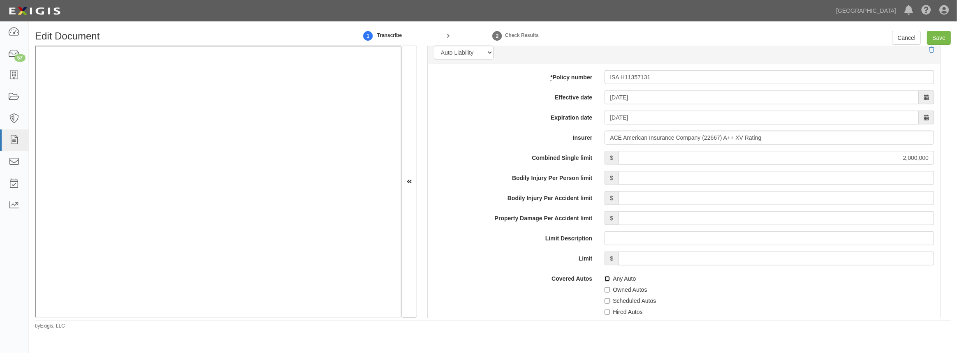
click at [605, 281] on input "Any Auto" at bounding box center [607, 278] width 5 height 5
checkbox input "true"
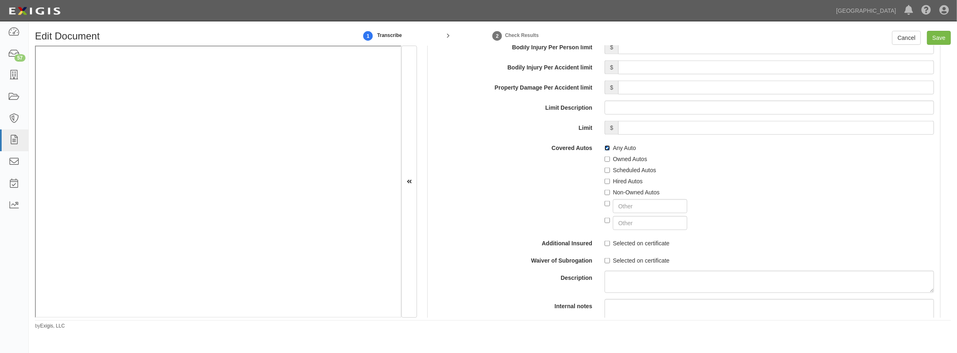
scroll to position [1309, 0]
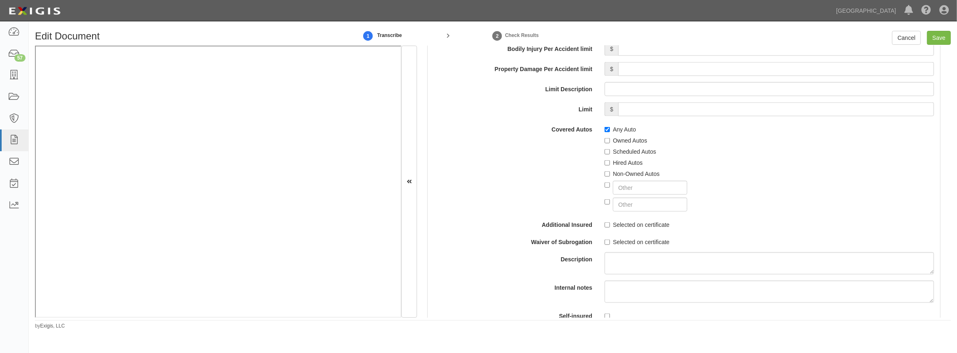
click at [609, 222] on label "Selected on certificate" at bounding box center [637, 225] width 65 height 8
click at [609, 223] on input "Selected on certificate" at bounding box center [607, 225] width 5 height 5
checkbox input "true"
click at [606, 250] on div "Combined Single limit $ 2,000,000 Bodily Injury Per Person limit $ Bodily Injur…" at bounding box center [684, 162] width 500 height 321
click at [607, 243] on input "Selected on certificate" at bounding box center [607, 242] width 5 height 5
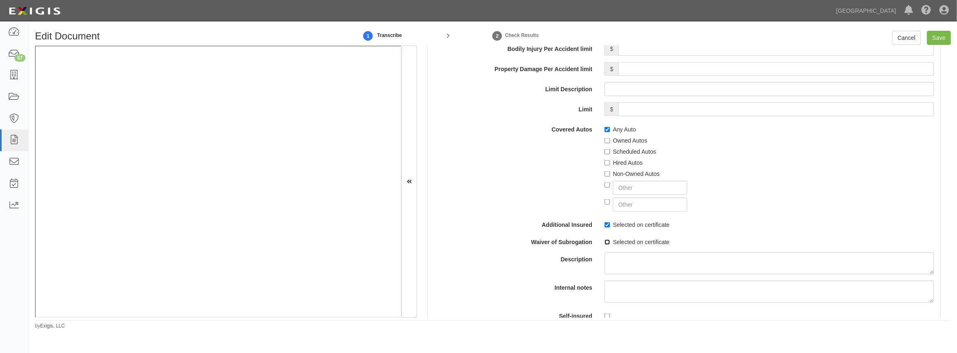
checkbox input "true"
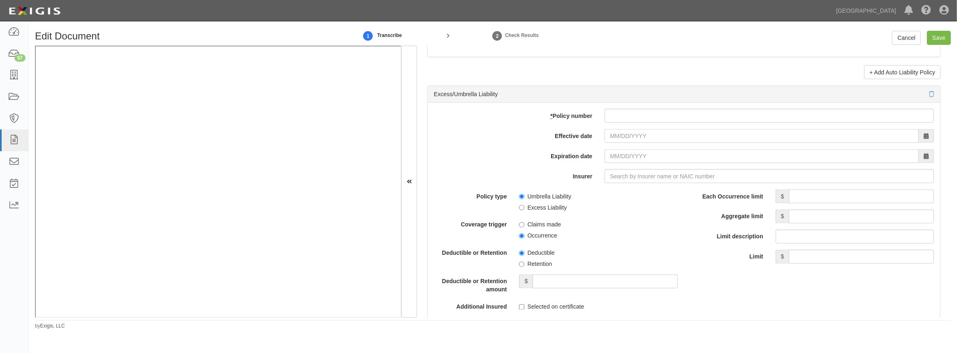
scroll to position [1534, 0]
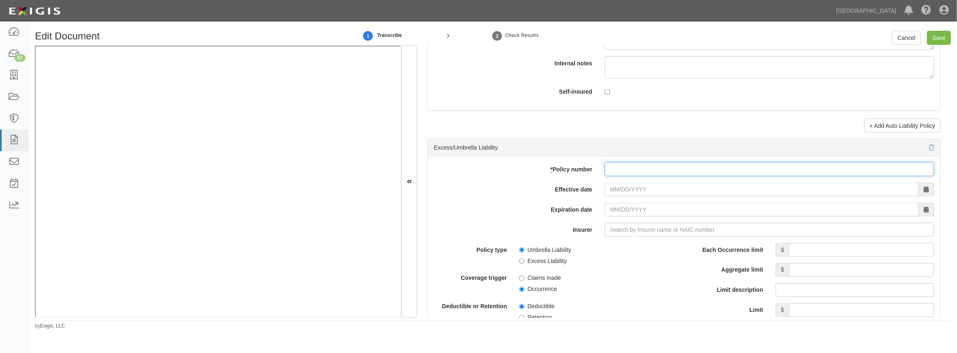
click at [618, 167] on input "* Policy number" at bounding box center [770, 170] width 330 height 14
paste input "XEUG47458262 002"
type input "XEUG47458262 002"
click at [618, 185] on input "Effective date" at bounding box center [762, 190] width 314 height 14
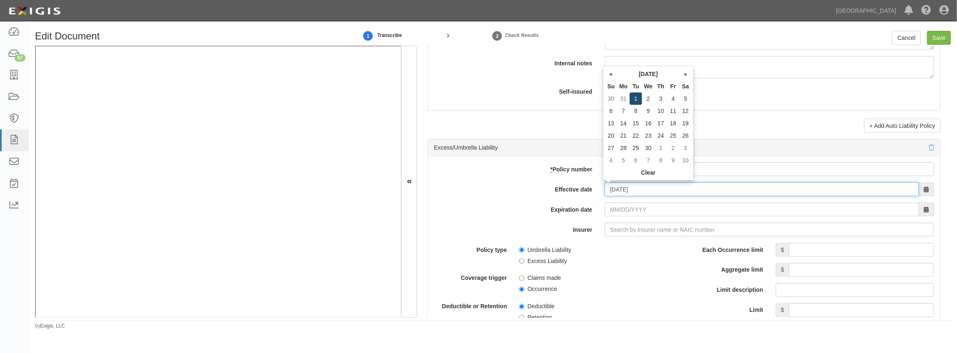
type input "04/01/2025"
type input "04/01/2026"
drag, startPoint x: 632, startPoint y: 102, endPoint x: 635, endPoint y: 105, distance: 4.7
click at [633, 102] on td "1" at bounding box center [636, 99] width 12 height 12
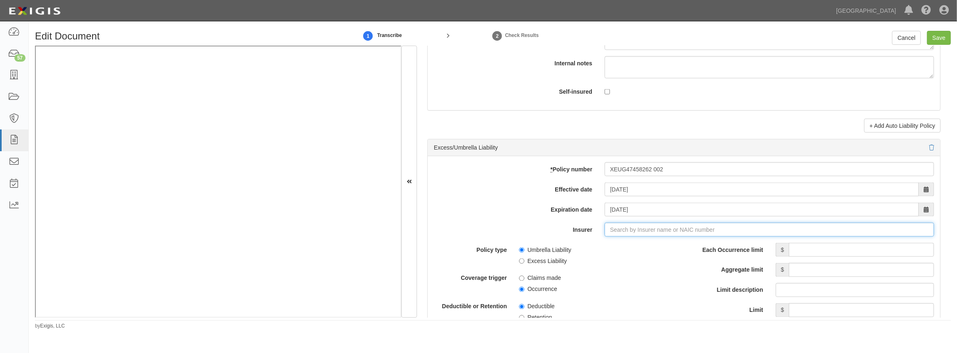
click at [644, 223] on input "Insurer" at bounding box center [770, 230] width 330 height 14
type input "21st Century Advantage Insurance Company (25232) NR Rating"
type input "2"
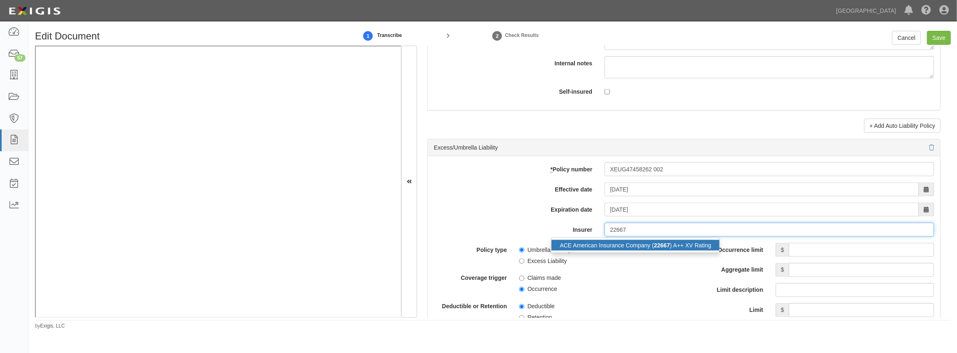
click at [626, 248] on div "ACE American Insurance Company ( 22667 ) A++ XV Rating" at bounding box center [636, 245] width 168 height 11
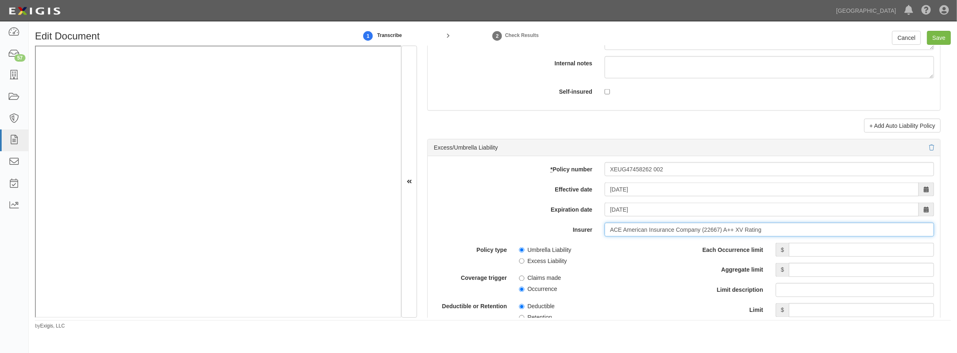
type input "ACE American Insurance Company (22667) A++ XV Rating"
drag, startPoint x: 799, startPoint y: 254, endPoint x: 823, endPoint y: 243, distance: 26.0
click at [799, 254] on input "Each Occurrence limit" at bounding box center [861, 250] width 145 height 14
type input "5,000,000"
click at [856, 267] on input "Aggregate limit" at bounding box center [861, 270] width 145 height 14
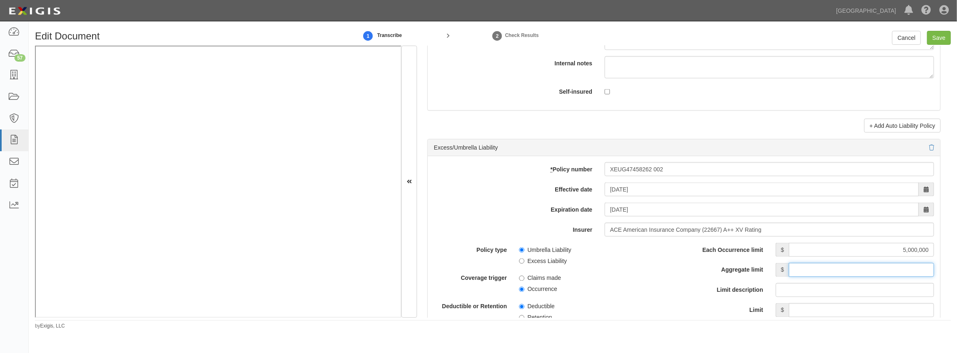
type input "5,000,000"
click at [519, 292] on label "Occurrence" at bounding box center [538, 290] width 38 height 8
click at [519, 292] on input "Occurrence" at bounding box center [521, 289] width 5 height 5
radio input "true"
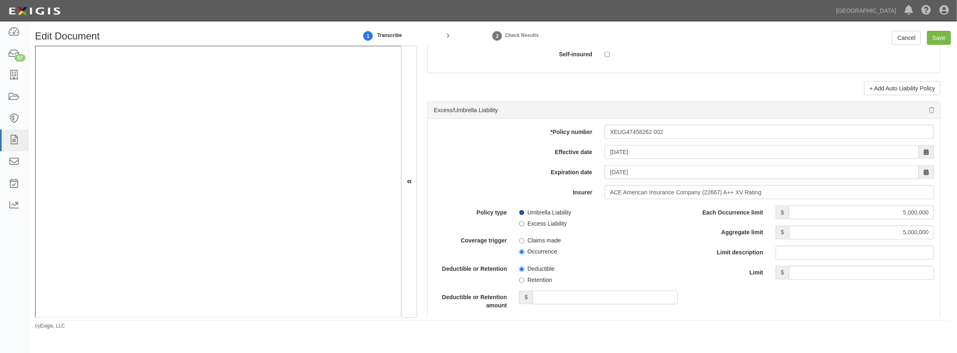
click at [522, 210] on input "Umbrella Liability" at bounding box center [521, 212] width 5 height 5
radio input "true"
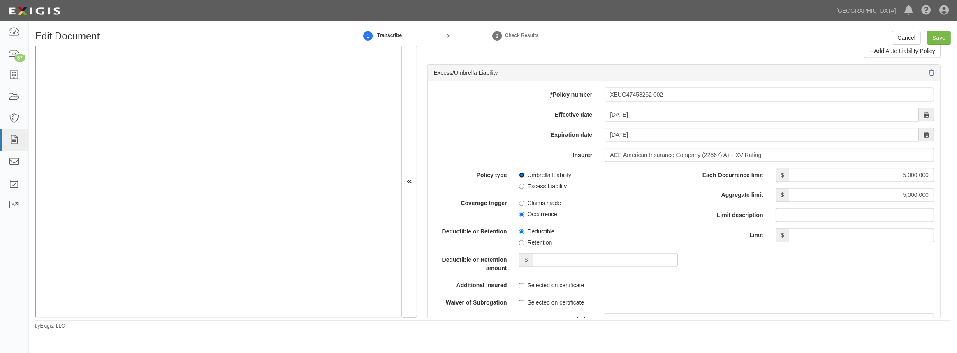
scroll to position [1646, 0]
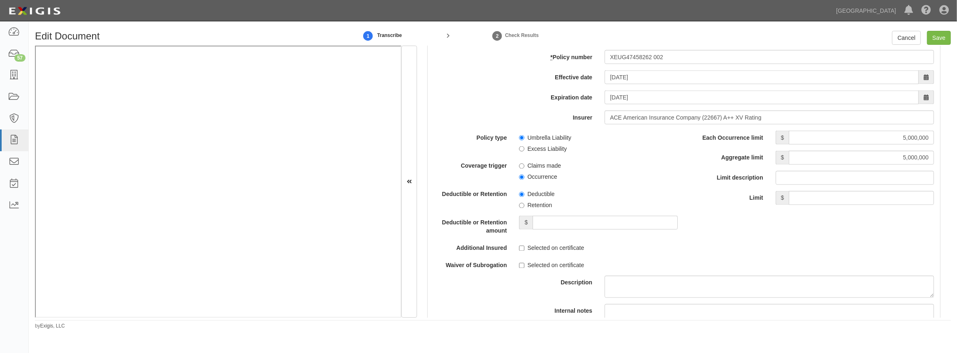
click at [524, 250] on label "Selected on certificate" at bounding box center [551, 248] width 65 height 8
click at [524, 250] on input "Selected on certificate" at bounding box center [521, 248] width 5 height 5
checkbox input "true"
click at [520, 264] on input "Selected on certificate" at bounding box center [521, 265] width 5 height 5
checkbox input "true"
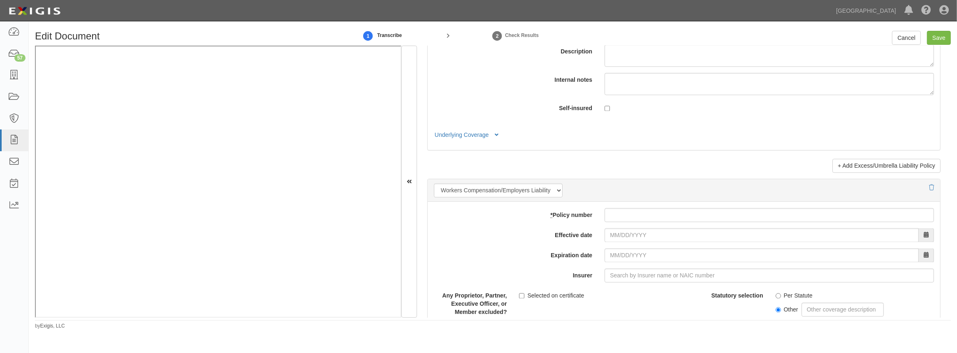
scroll to position [1908, 0]
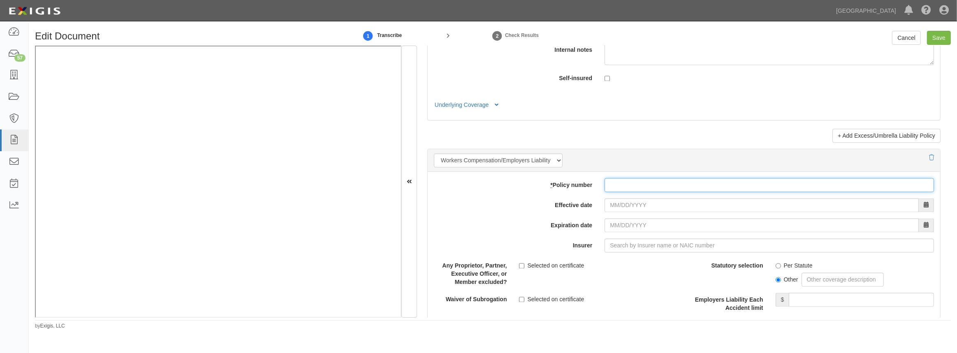
click at [605, 186] on input "* Policy number" at bounding box center [770, 185] width 330 height 14
paste input "WLR C72611251"
type input "WLR C72611251"
click at [621, 231] on div "add update renew This new policy will be added This new policy will update exis…" at bounding box center [684, 316] width 513 height 288
click at [625, 209] on input "Effective date" at bounding box center [762, 205] width 314 height 14
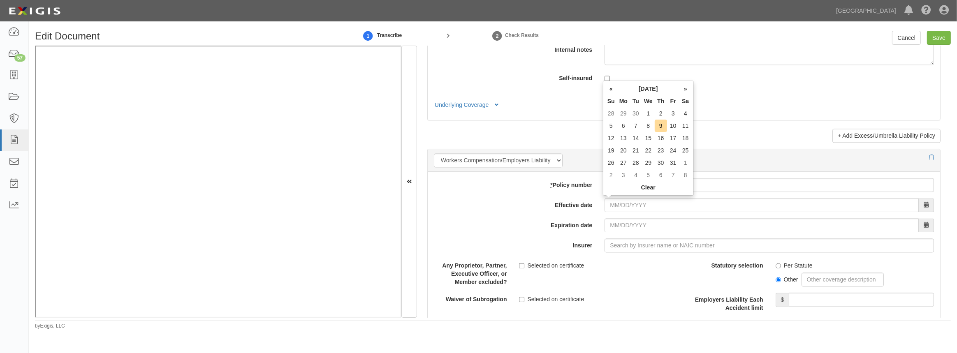
click at [500, 214] on div "add update renew This new policy will be added This new policy will update exis…" at bounding box center [684, 316] width 513 height 288
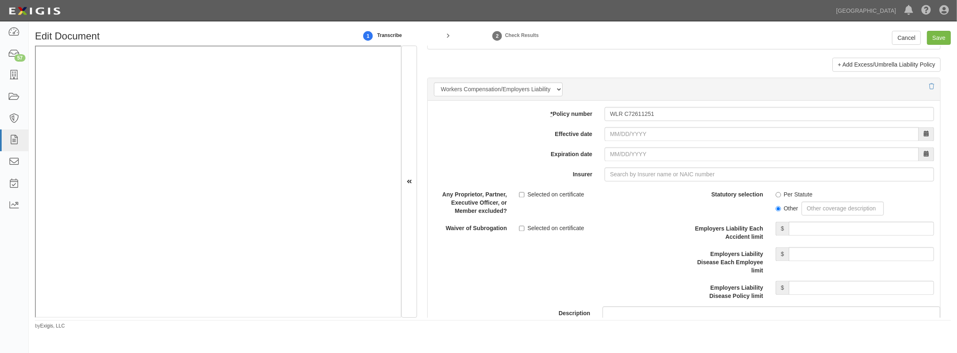
scroll to position [1982, 0]
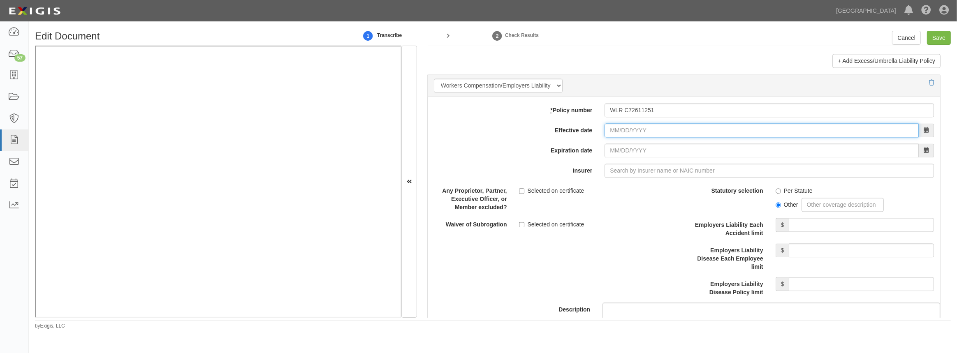
click at [637, 129] on input "Effective date" at bounding box center [762, 130] width 314 height 14
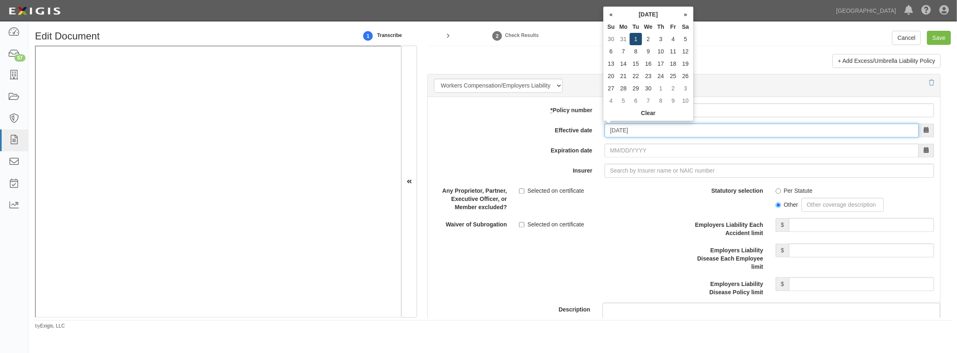
type input "04/01/2025"
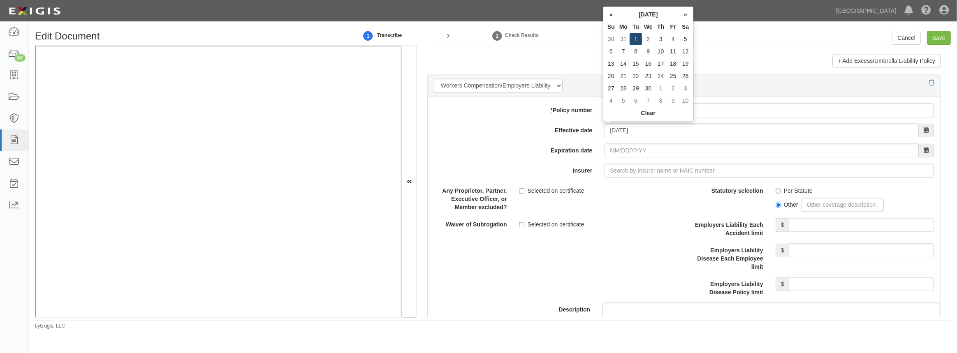
type input "04/01/2026"
click at [636, 41] on td "1" at bounding box center [636, 39] width 12 height 12
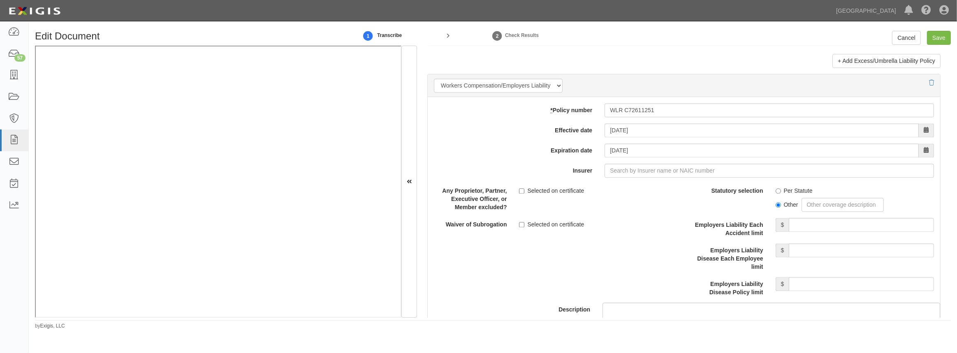
click at [631, 177] on div "add update renew This new policy will be added This new policy will update exis…" at bounding box center [684, 241] width 513 height 288
click at [631, 171] on input "Insurer" at bounding box center [770, 171] width 330 height 14
type input "21st Century Advantage Insurance Company (25232) NR Rating"
type input "2"
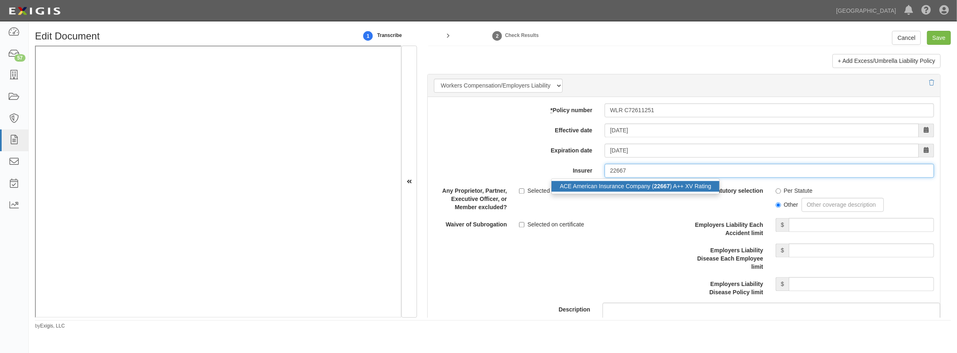
click at [588, 189] on div "ACE American Insurance Company ( 22667 ) A++ XV Rating" at bounding box center [636, 186] width 168 height 11
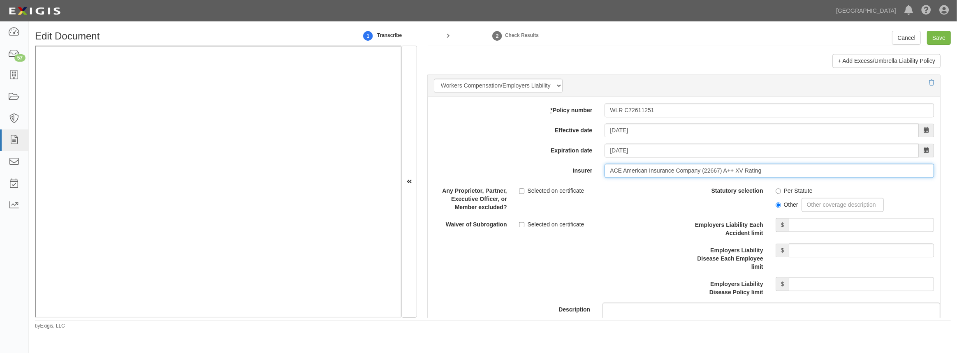
type input "ACE American Insurance Company (22667) A++ XV Rating"
click at [776, 188] on input "Per Statute" at bounding box center [778, 190] width 5 height 5
radio input "true"
click at [835, 220] on input "Employers Liability Each Accident limit" at bounding box center [861, 225] width 145 height 14
type input "1,000,000"
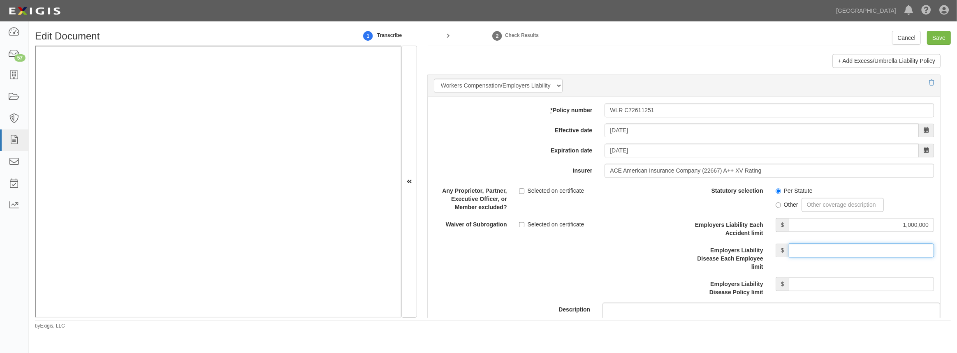
click at [855, 249] on input "Employers Liability Disease Each Employee limit" at bounding box center [861, 251] width 145 height 14
type input "1,000,000"
click at [843, 287] on input "Employers Liability Disease Policy limit" at bounding box center [861, 284] width 145 height 14
type input "1,000,000"
click at [592, 263] on div "Description" at bounding box center [684, 254] width 525 height 141
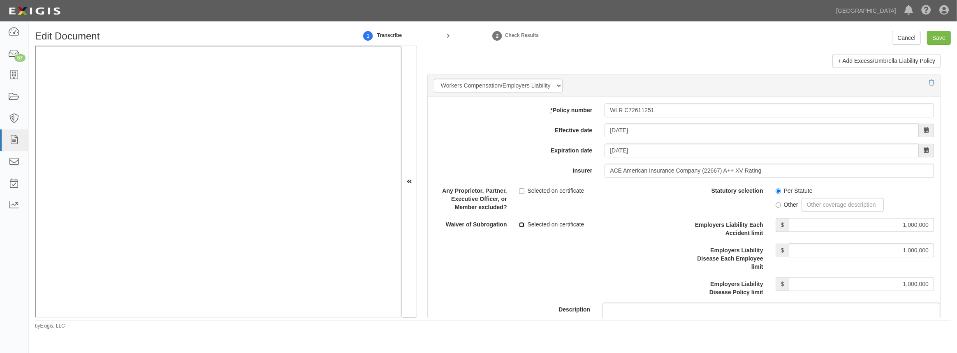
click at [521, 222] on input "Selected on certificate" at bounding box center [521, 224] width 5 height 5
checkbox input "true"
click at [523, 279] on div "Description" at bounding box center [684, 254] width 525 height 141
click at [656, 228] on div "Any Proprietor, Partner, Executive Officer, or Member excluded? Selected on cer…" at bounding box center [556, 209] width 256 height 51
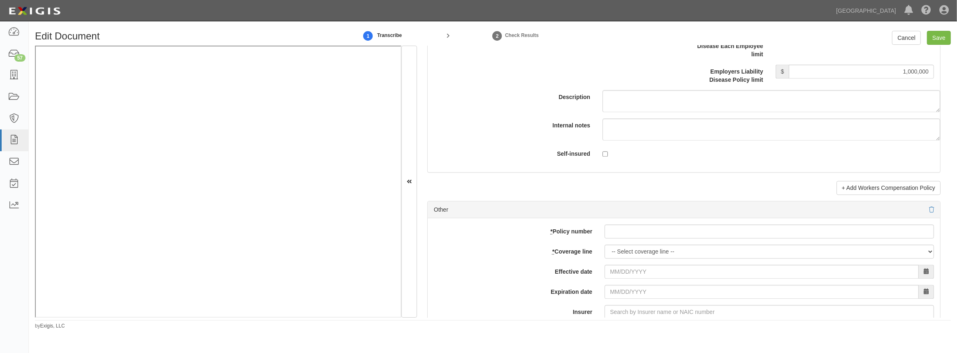
scroll to position [2207, 0]
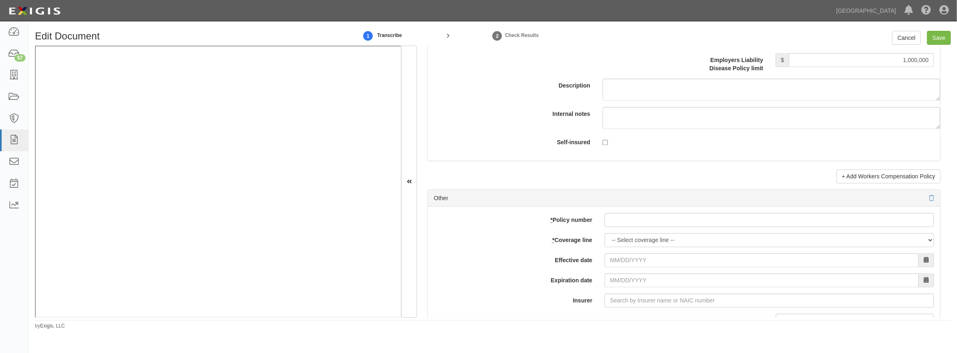
click at [492, 263] on div "Effective date" at bounding box center [684, 260] width 513 height 14
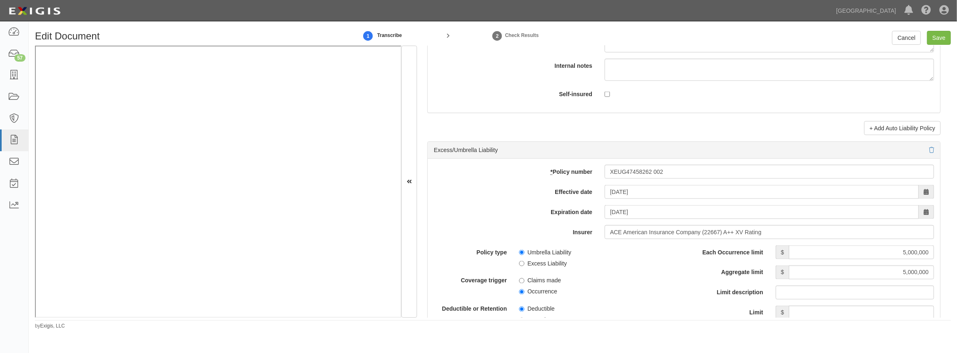
scroll to position [1421, 0]
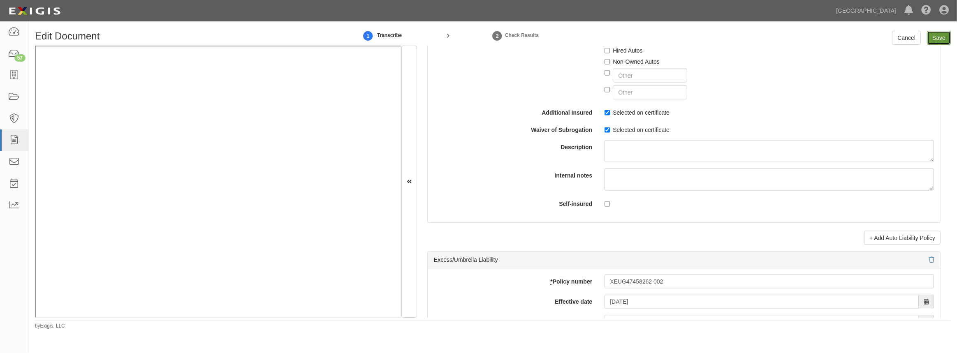
click at [934, 37] on input "Save" at bounding box center [939, 38] width 24 height 14
type input "2000000"
type input "1000000"
type input "10000"
type input "2000000"
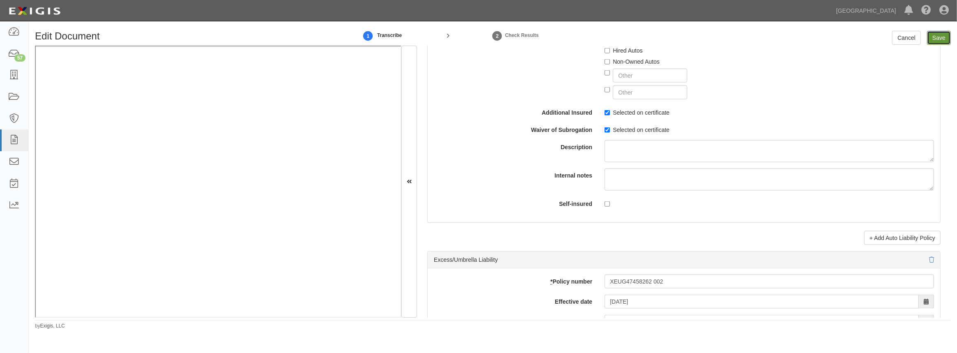
type input "4000000"
type input "2000000"
type input "5000000"
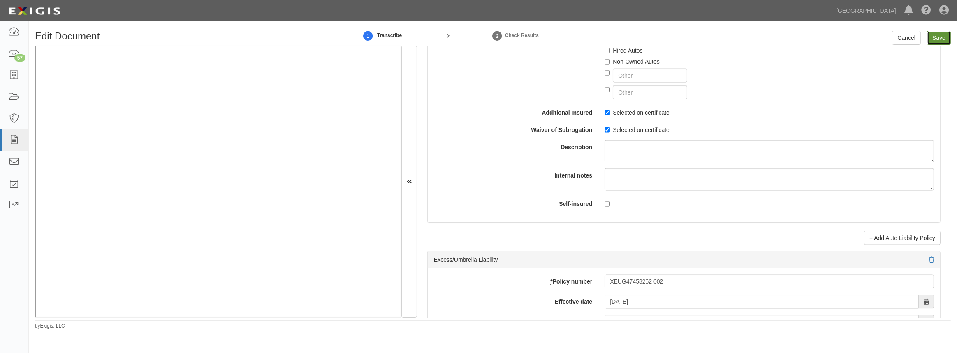
type input "1000000"
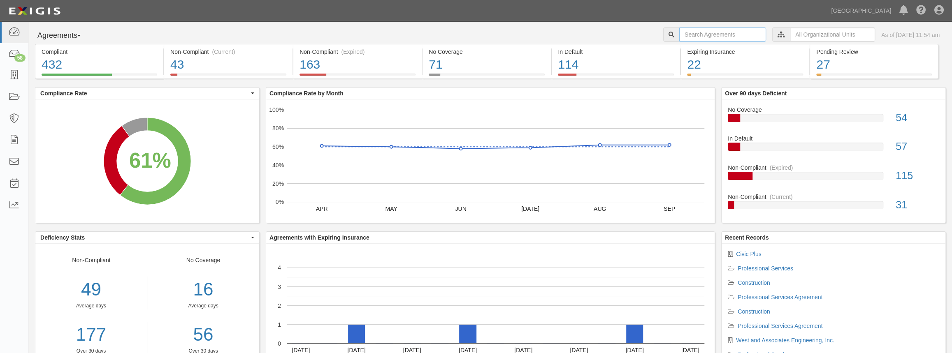
click at [704, 34] on input "text" at bounding box center [722, 35] width 87 height 14
paste input "COI & Endorsement"
type input "COI & Endorsement"
drag, startPoint x: 724, startPoint y: 36, endPoint x: 596, endPoint y: 67, distance: 131.2
click at [596, 67] on div "Agreements Parties Agreements Coverages COI & Endorsement City Clerk City Manag…" at bounding box center [490, 202] width 911 height 349
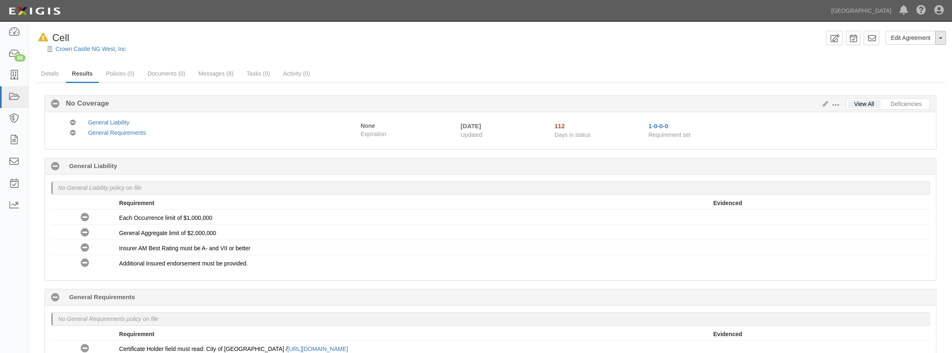
click at [939, 37] on span "button" at bounding box center [940, 38] width 3 height 2
click at [922, 74] on button "Remove from Default" at bounding box center [912, 76] width 67 height 12
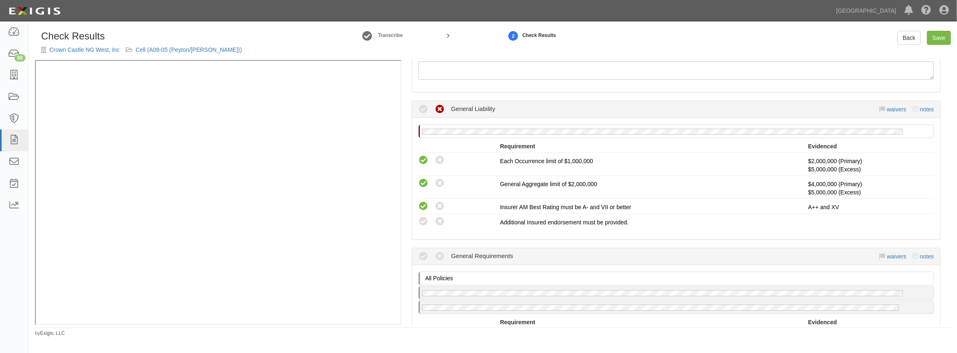
scroll to position [112, 0]
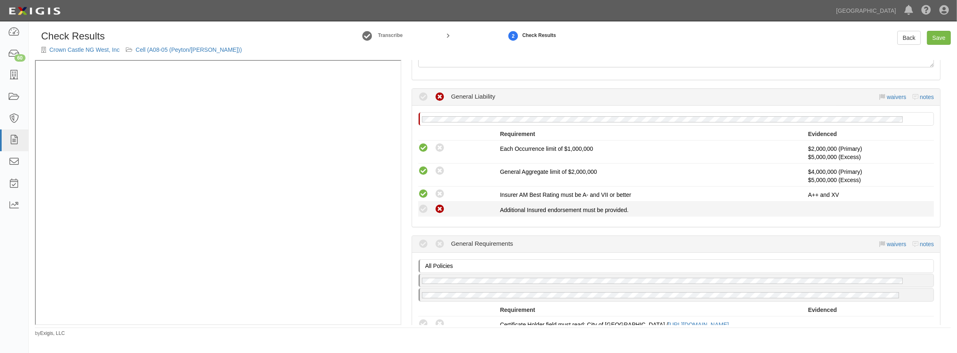
click at [437, 208] on icon at bounding box center [440, 209] width 10 height 10
radio input "true"
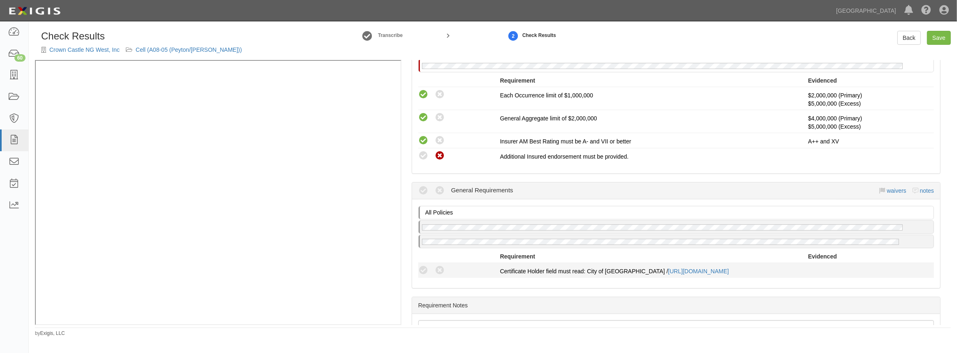
scroll to position [246, 0]
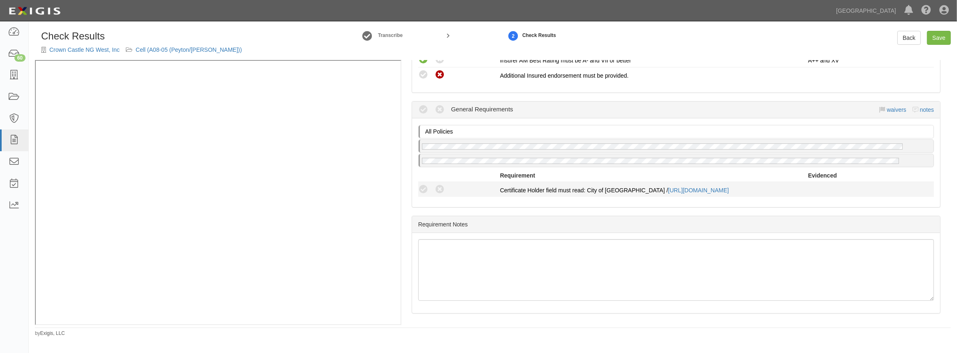
click at [417, 185] on div "Compliant Waived Non-Compliant" at bounding box center [456, 189] width 88 height 11
click at [421, 189] on icon at bounding box center [423, 190] width 10 height 10
radio input "true"
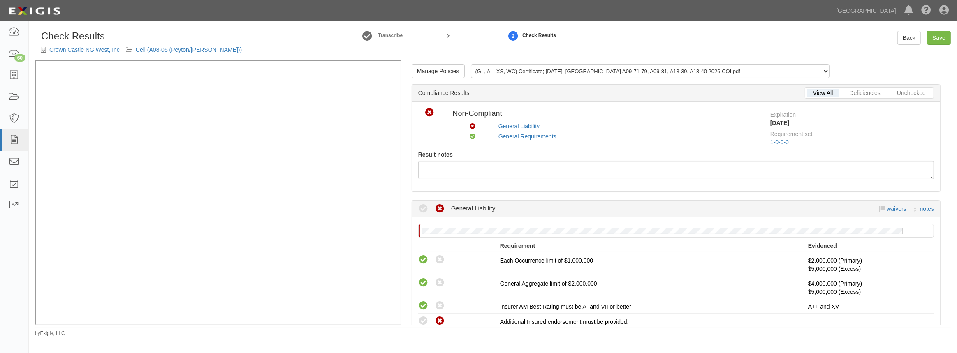
scroll to position [0, 0]
click at [935, 33] on link "Save" at bounding box center [939, 38] width 24 height 14
radio input "true"
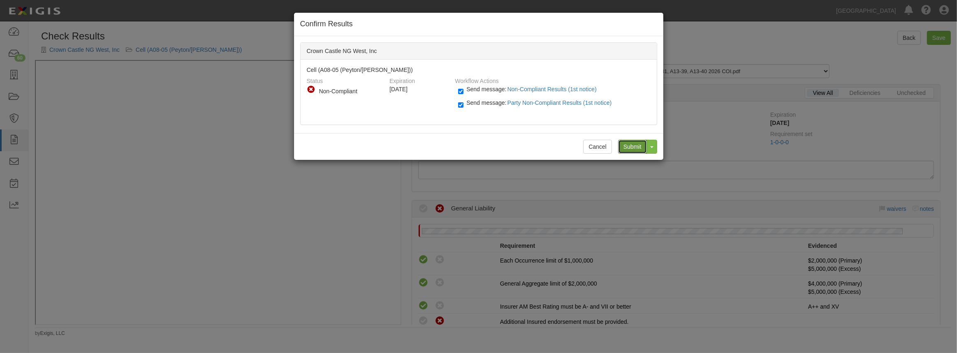
click at [628, 143] on input "Submit" at bounding box center [632, 147] width 29 height 14
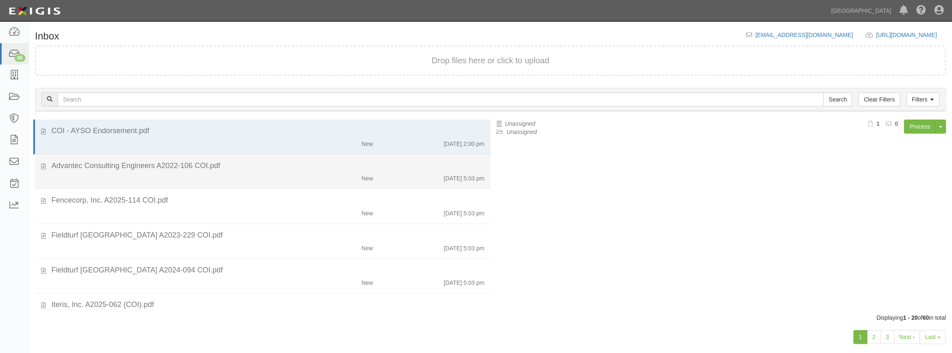
click at [146, 175] on div "New [DATE] 5:03 pm" at bounding box center [267, 177] width 445 height 12
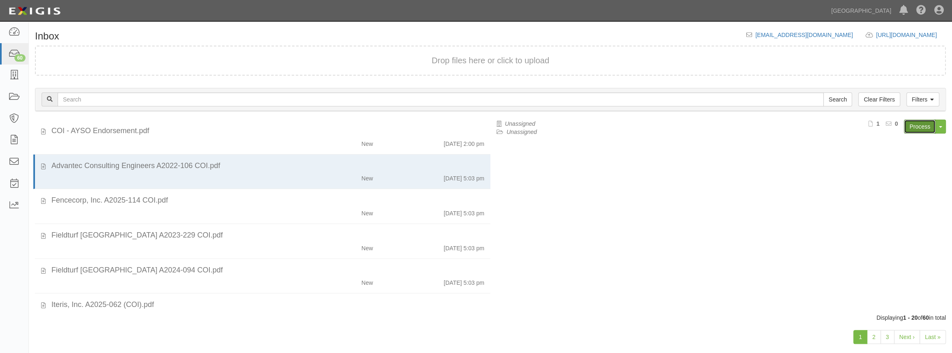
click at [921, 130] on link "Process" at bounding box center [920, 127] width 32 height 14
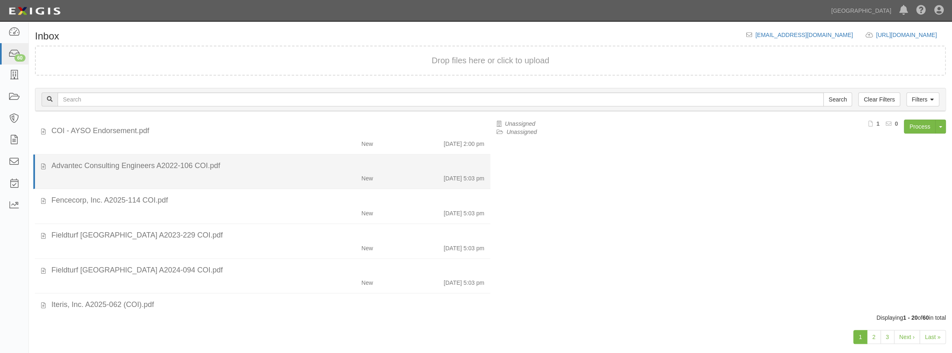
click at [309, 171] on div "New" at bounding box center [342, 177] width 74 height 12
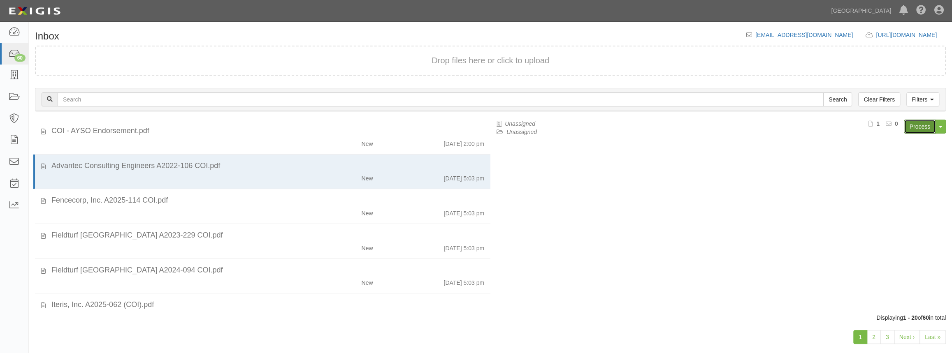
click at [922, 128] on link "Process" at bounding box center [920, 127] width 32 height 14
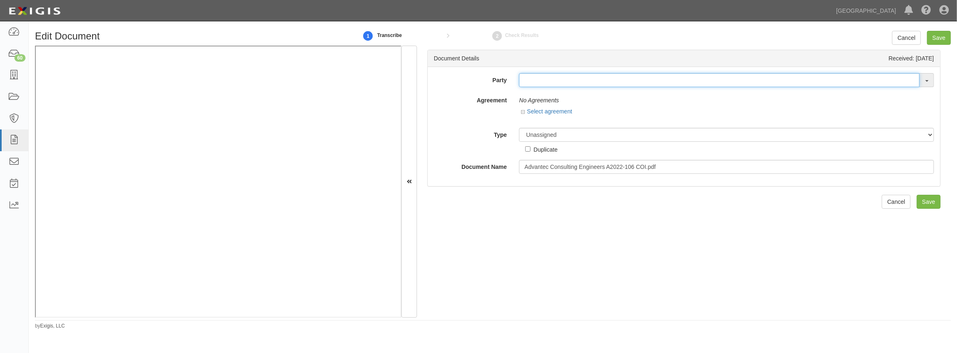
click at [535, 82] on input "text" at bounding box center [719, 80] width 401 height 14
type input "advantec"
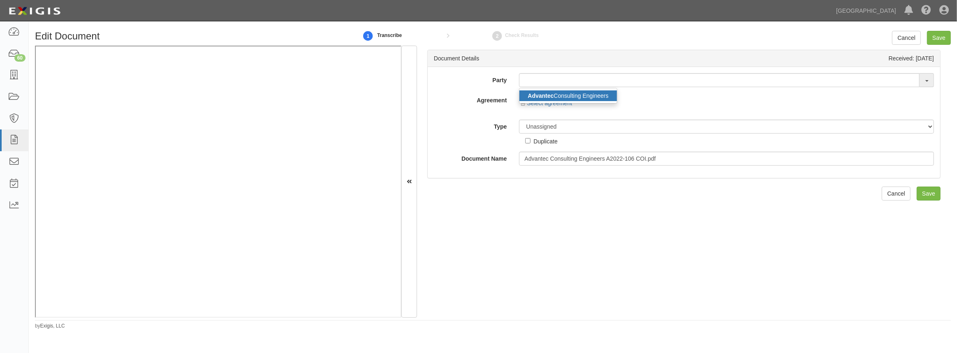
click at [541, 99] on link "Advantec Consulting Engineers" at bounding box center [568, 96] width 97 height 11
type input "Advantec Consulting Engineers"
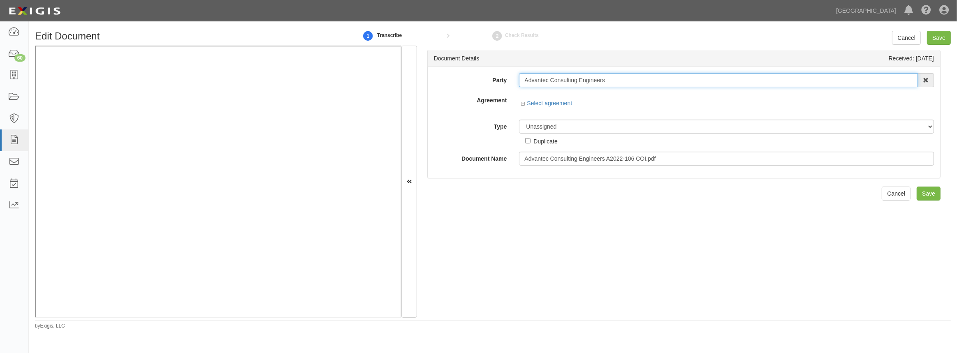
drag, startPoint x: 606, startPoint y: 77, endPoint x: 474, endPoint y: 105, distance: 134.2
click at [474, 105] on div "Party Advantec Consulting Engineers Advantec Consulting Engineers 4LEAF, Inc. A…" at bounding box center [684, 119] width 500 height 93
click at [528, 79] on input "text" at bounding box center [719, 80] width 401 height 14
paste input "Advantec Consulting Engineers"
type input "Advantec Consulting Engineers"
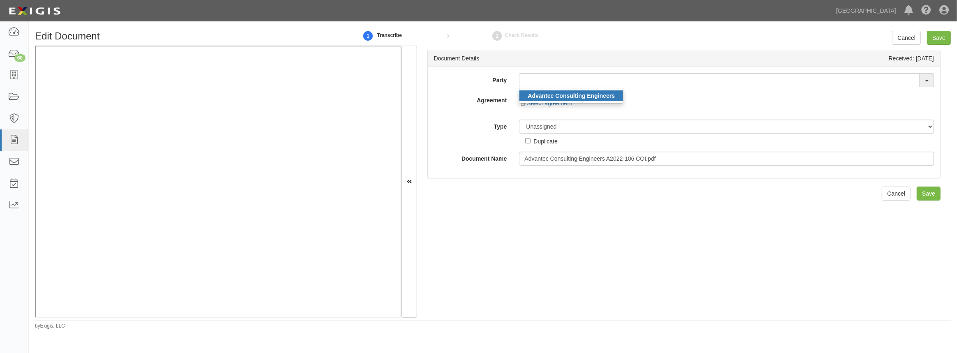
click at [534, 94] on strong "Advantec Consulting Engineers" at bounding box center [571, 96] width 87 height 7
type input "Advantec Consulting Engineers"
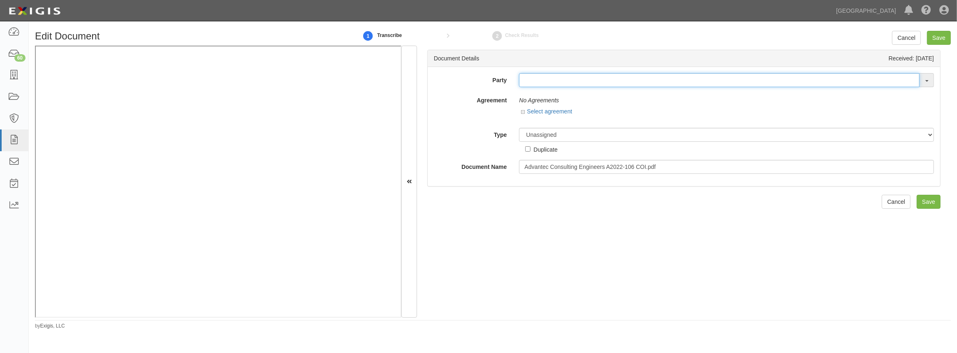
click at [600, 75] on input "text" at bounding box center [719, 80] width 401 height 14
paste input "Advantec Consulting Engineers"
type input "Advantec Consulting Engineers"
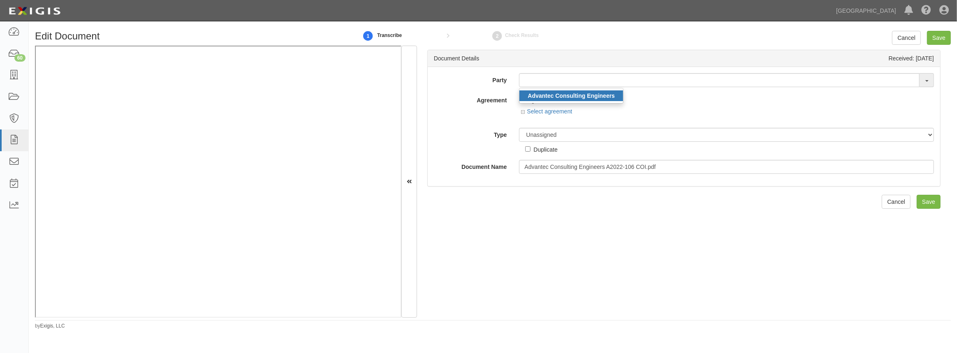
click at [590, 97] on strong "Advantec Consulting Engineers" at bounding box center [571, 96] width 87 height 7
type input "Advantec Consulting Engineers"
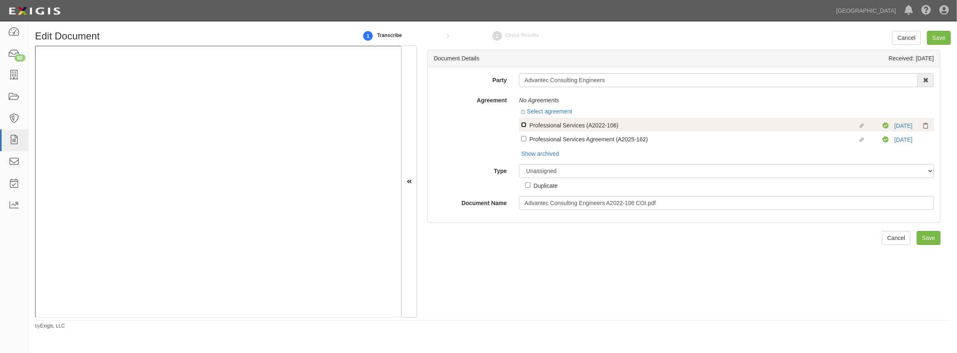
click at [524, 124] on input "Linked agreement Professional Services (A2022-106) Linked agreement" at bounding box center [523, 124] width 5 height 5
checkbox input "true"
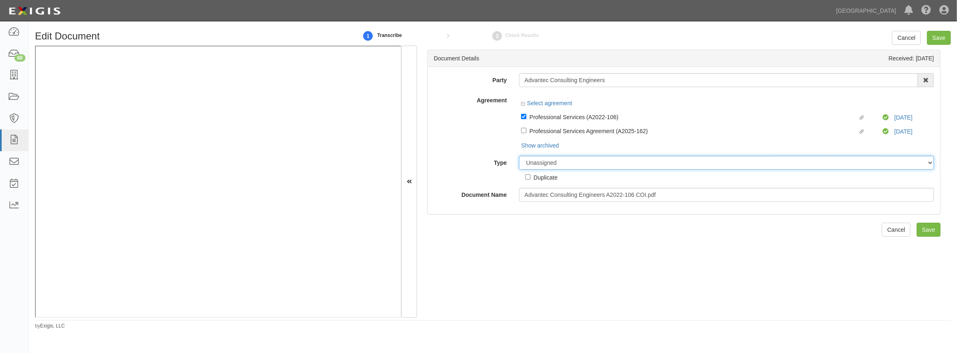
click at [599, 164] on select "Unassigned Binder Cancellation Notice Certificate Contract Endorsement Insuranc…" at bounding box center [726, 163] width 415 height 14
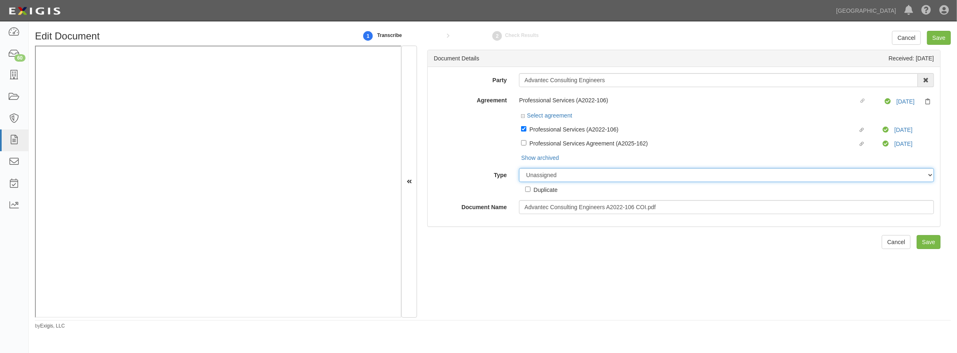
select select "CertificateDetail"
click at [519, 169] on select "Unassigned Binder Cancellation Notice Certificate Contract Endorsement Insuranc…" at bounding box center [726, 175] width 415 height 14
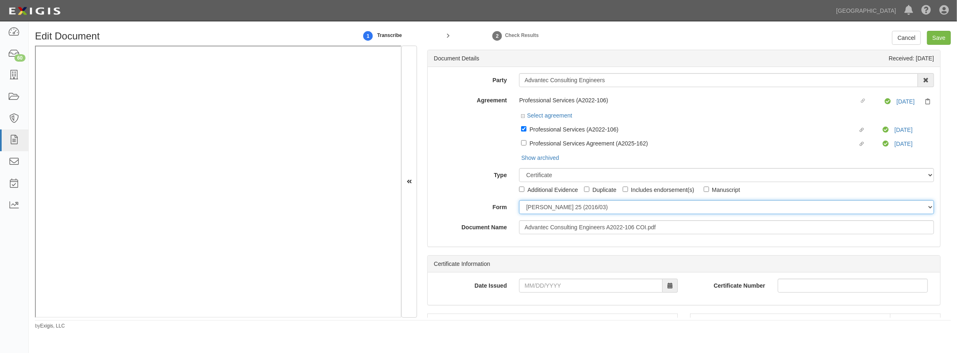
click at [547, 209] on select "ACORD 25 (2016/03) ACORD 101 ACORD 855 NY (2014/05) General" at bounding box center [726, 207] width 415 height 14
select select "GeneralFormDetail"
click at [519, 201] on select "ACORD 25 (2016/03) ACORD 101 ACORD 855 NY (2014/05) General" at bounding box center [726, 207] width 415 height 14
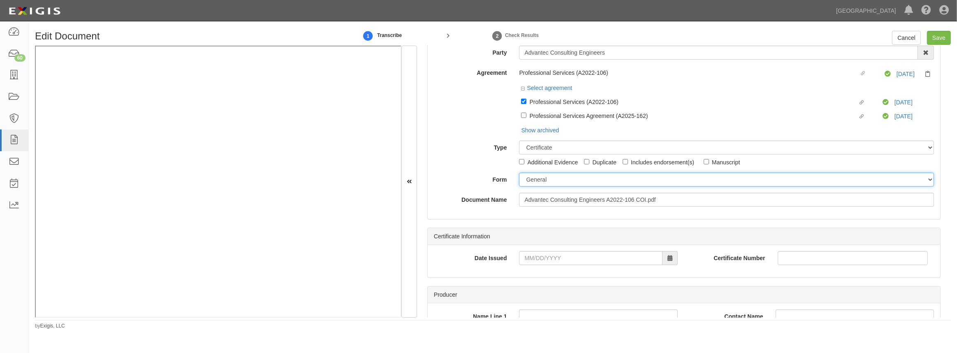
scroll to position [74, 0]
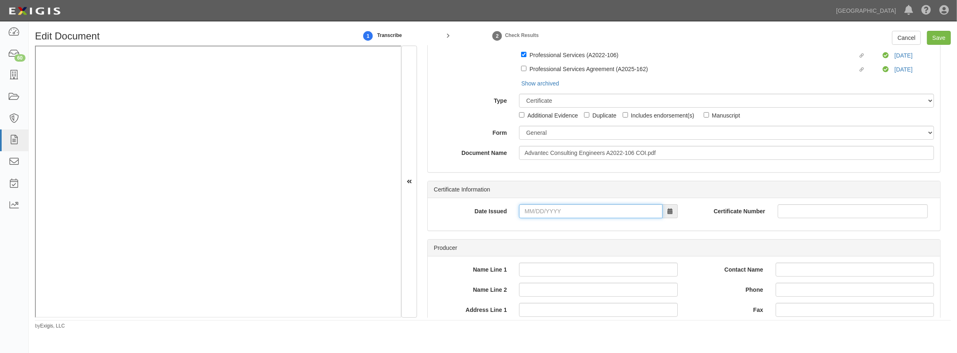
click at [544, 214] on input "Date Issued" at bounding box center [590, 211] width 143 height 14
type input "05/07/2025"
click at [562, 131] on td "7" at bounding box center [564, 134] width 13 height 12
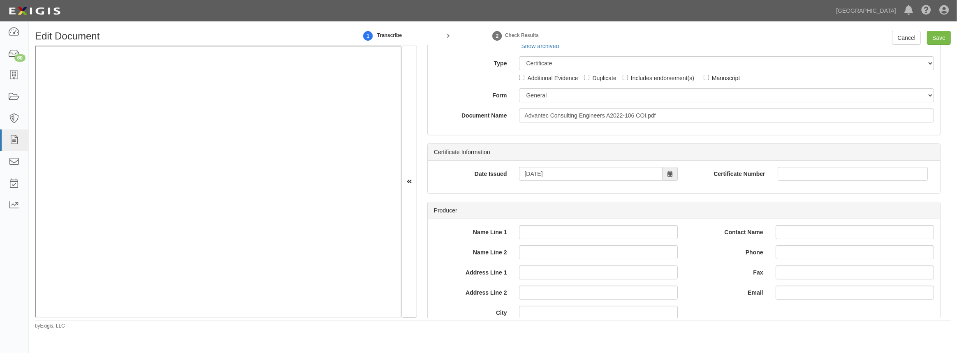
scroll to position [0, 0]
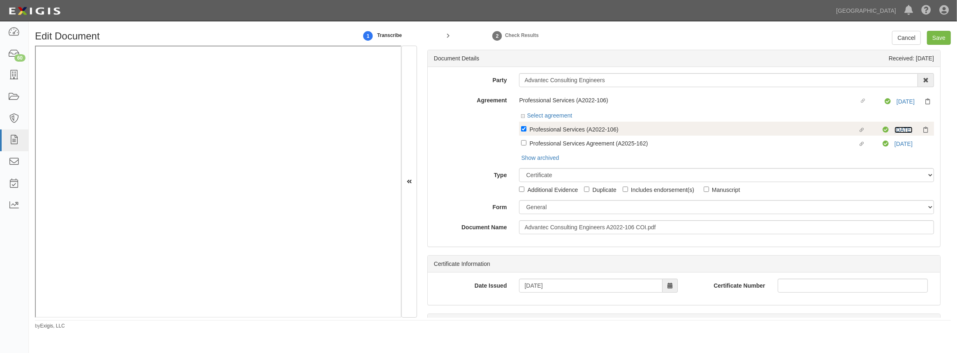
click at [900, 129] on link "11/12/25" at bounding box center [904, 130] width 18 height 7
click at [523, 128] on input "Linked agreement Professional Services (A2022-106) Linked agreement" at bounding box center [523, 128] width 5 height 5
checkbox input "false"
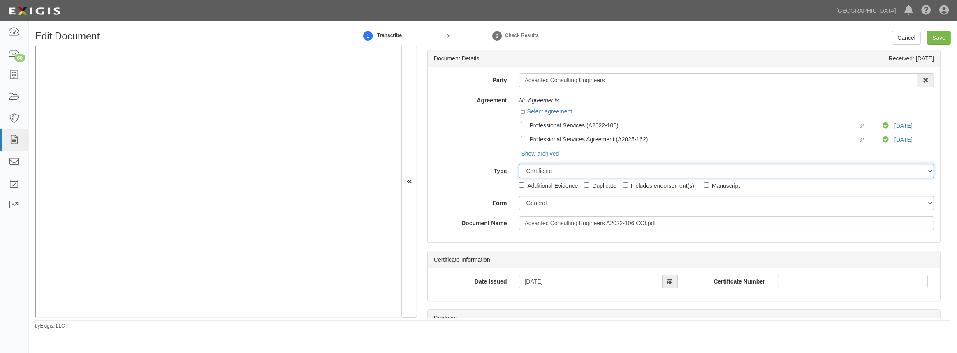
click at [549, 176] on select "Unassigned Binder Cancellation Notice Certificate Contract Endorsement Insuranc…" at bounding box center [726, 171] width 415 height 14
select select "OtherDetail"
click at [519, 165] on select "Unassigned Binder Cancellation Notice Certificate Contract Endorsement Insuranc…" at bounding box center [726, 171] width 415 height 14
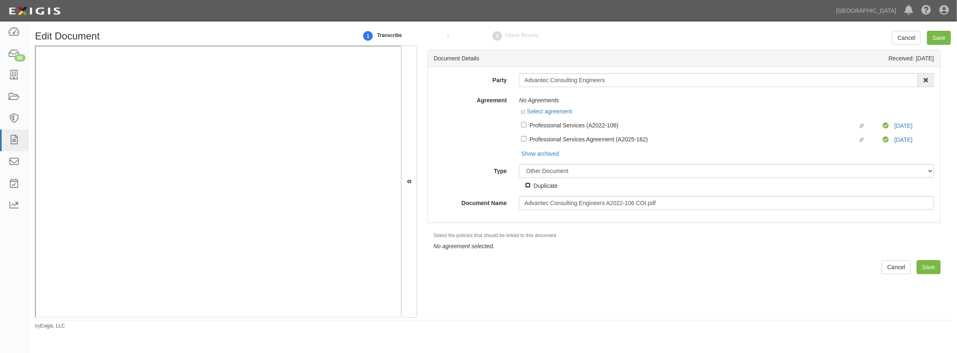
click at [526, 186] on input "Duplicate" at bounding box center [527, 185] width 5 height 5
checkbox input "true"
click at [920, 267] on input "Save" at bounding box center [929, 267] width 24 height 14
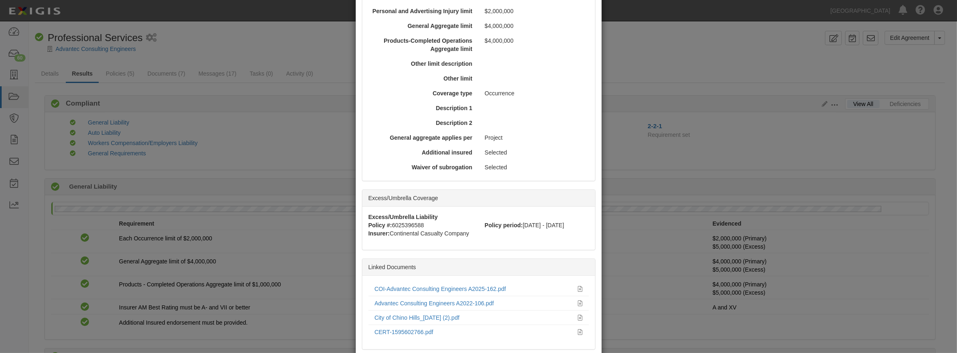
scroll to position [339, 0]
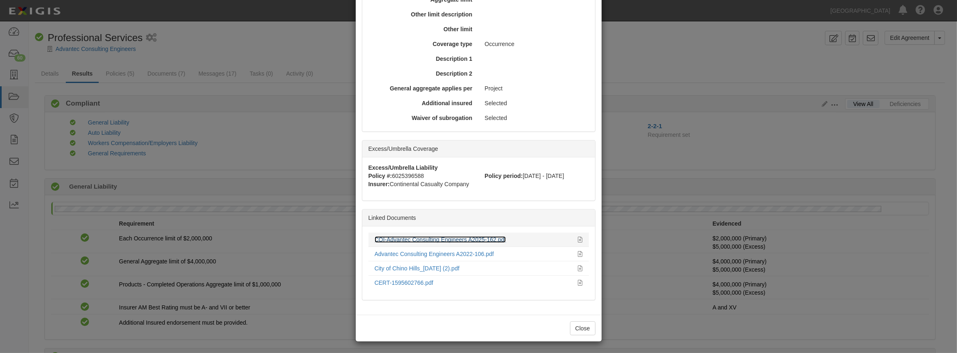
click at [409, 241] on link "COI-Advantec Consulting Engineers A2025-162.pdf" at bounding box center [441, 240] width 132 height 7
click at [383, 251] on link "Advantec Consulting Engineers A2022-106.pdf" at bounding box center [434, 254] width 119 height 7
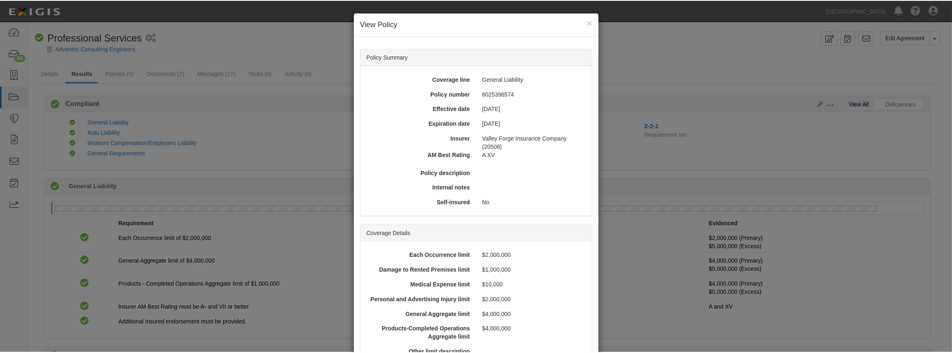
scroll to position [0, 0]
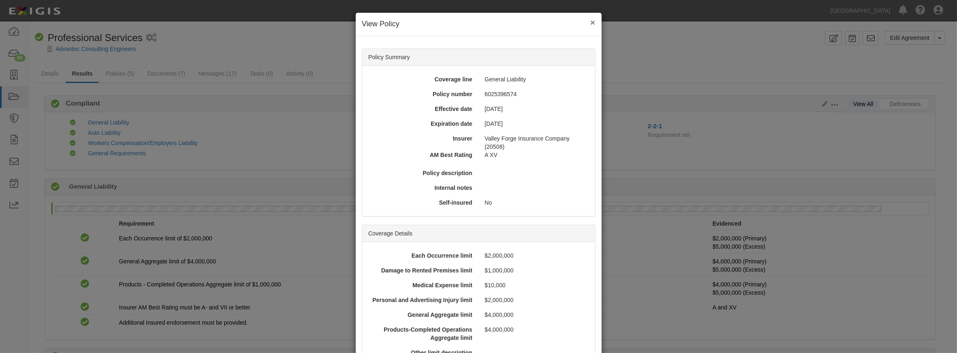
click at [590, 23] on button "×" at bounding box center [592, 22] width 5 height 9
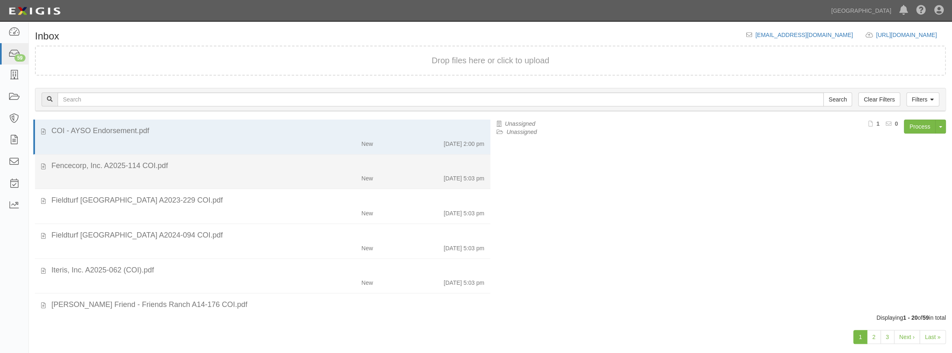
click at [202, 180] on div "New [DATE] 5:03 pm" at bounding box center [267, 177] width 445 height 12
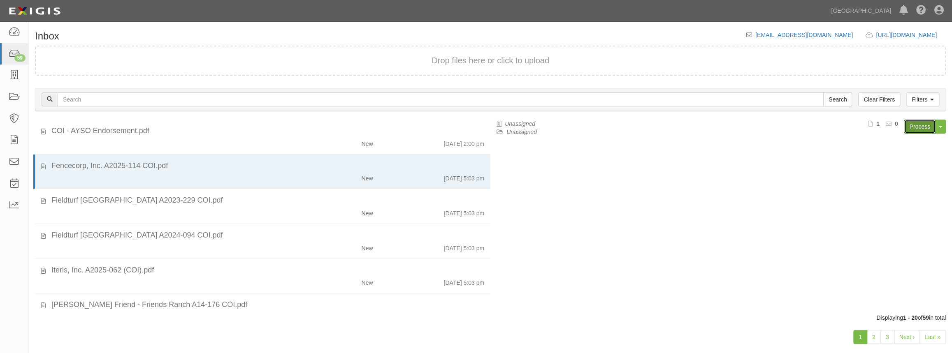
click at [911, 123] on link "Process" at bounding box center [920, 127] width 32 height 14
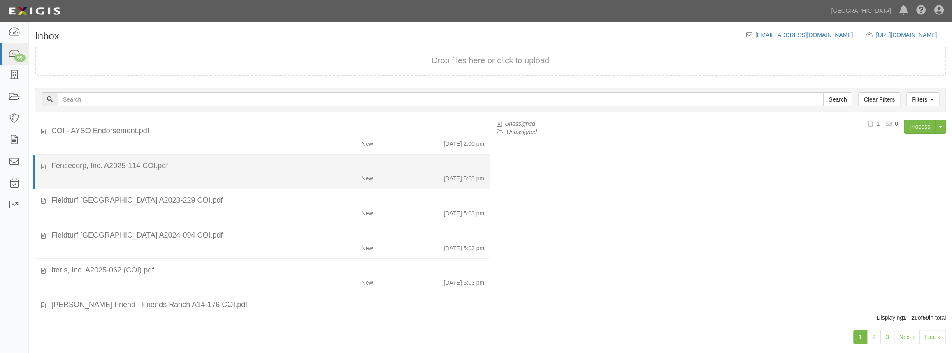
click at [256, 173] on div "New 10/1/25 5:03 pm" at bounding box center [267, 177] width 445 height 12
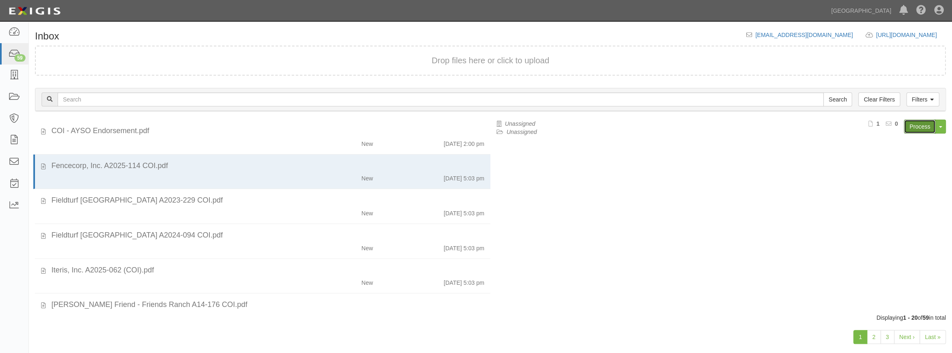
click at [913, 125] on link "Process" at bounding box center [920, 127] width 32 height 14
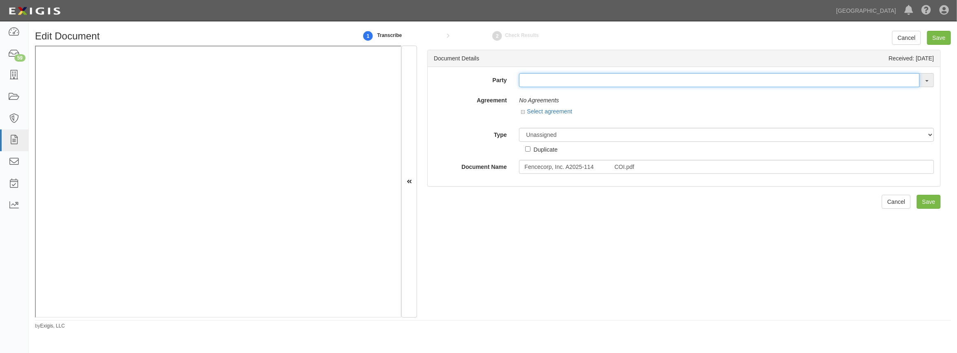
click at [563, 79] on input "text" at bounding box center [719, 80] width 401 height 14
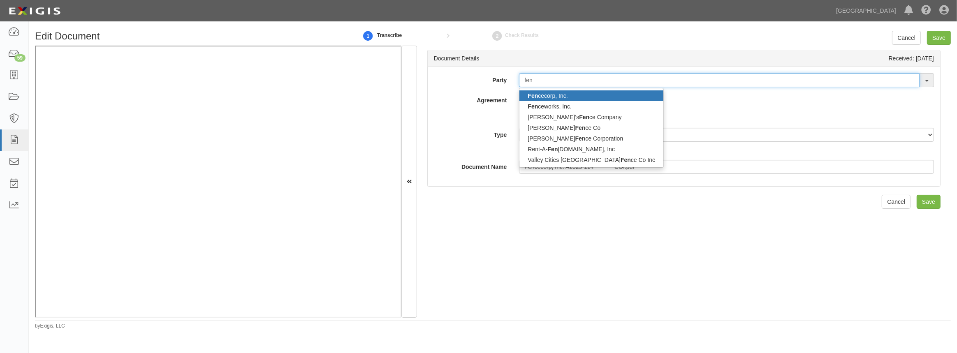
type input "fen"
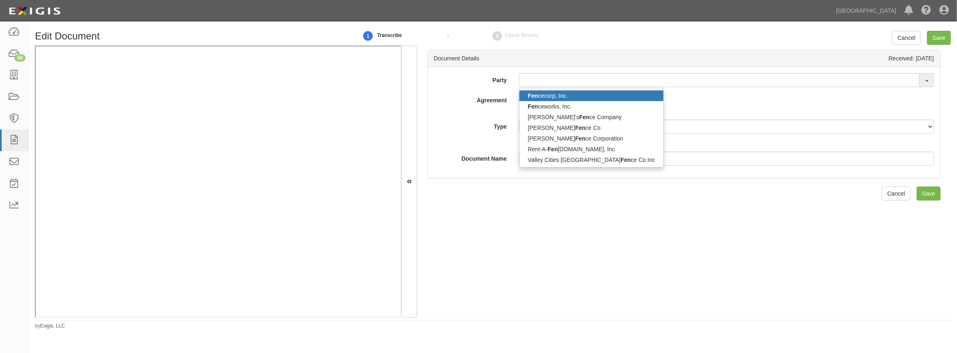
click at [560, 94] on link "Fen cecorp, Inc." at bounding box center [592, 96] width 144 height 11
type input "Fencecorp, Inc."
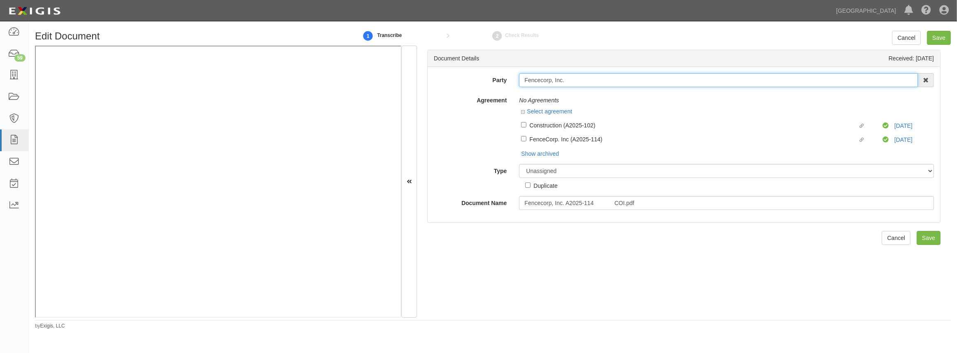
drag, startPoint x: 551, startPoint y: 79, endPoint x: 493, endPoint y: 86, distance: 58.5
click at [493, 86] on div "Party Fencecorp, Inc. Fen cecorp, Inc. Fen ceworks, Inc. Charlie's Fen ce Compa…" at bounding box center [684, 80] width 513 height 14
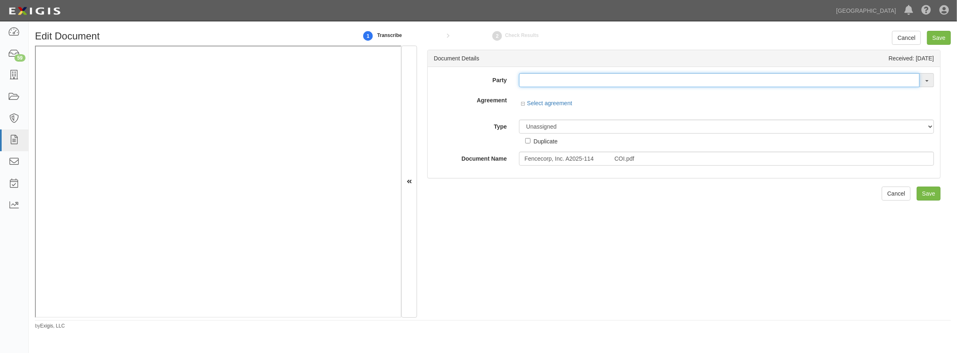
click at [541, 81] on input "text" at bounding box center [719, 80] width 401 height 14
paste input "Fencecorp"
type input "Fencecorp"
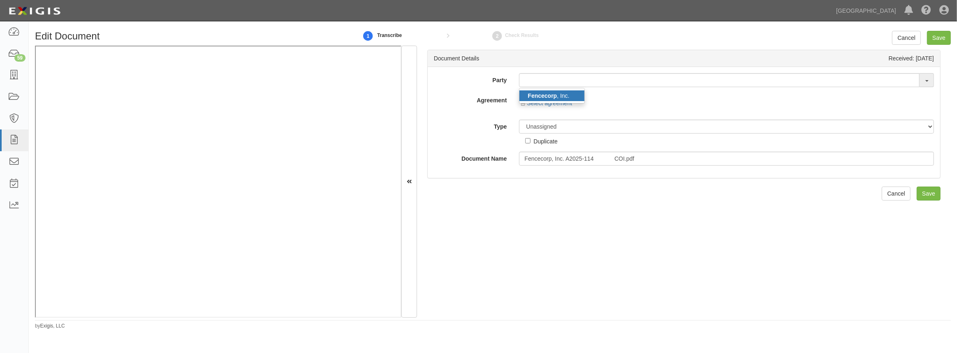
click at [544, 94] on strong "Fencecorp" at bounding box center [542, 96] width 29 height 7
type input "Fencecorp, Inc."
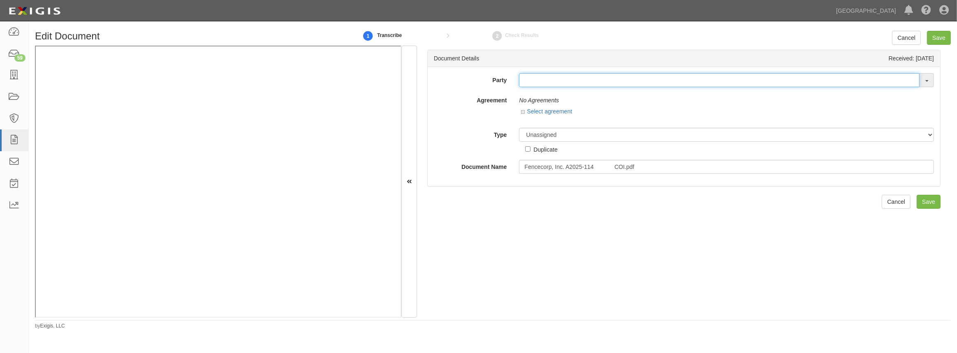
click at [535, 86] on input "text" at bounding box center [719, 80] width 401 height 14
paste input "Fencecorp"
type input "Fencecorp"
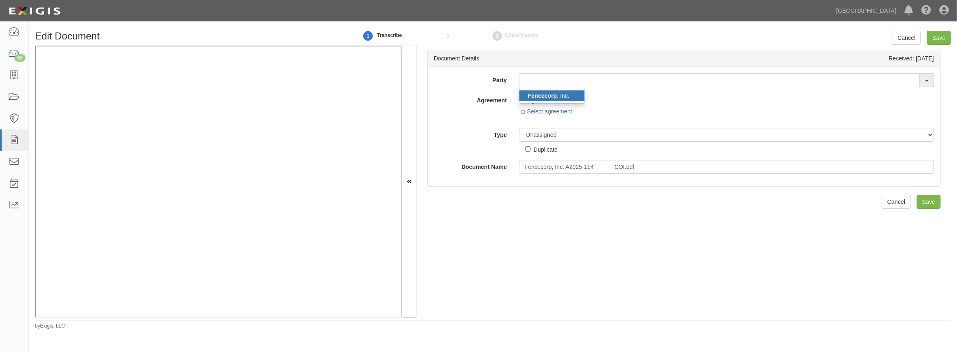
click at [542, 94] on strong "Fencecorp" at bounding box center [542, 96] width 29 height 7
type input "Fencecorp, Inc."
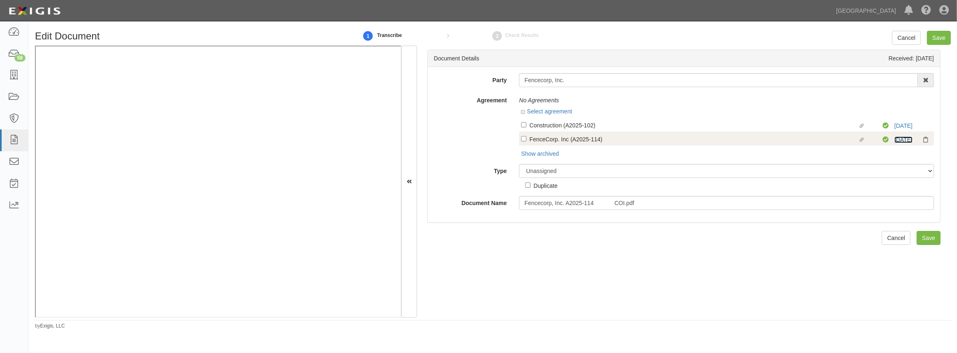
click at [906, 139] on link "12/31/25" at bounding box center [904, 140] width 18 height 7
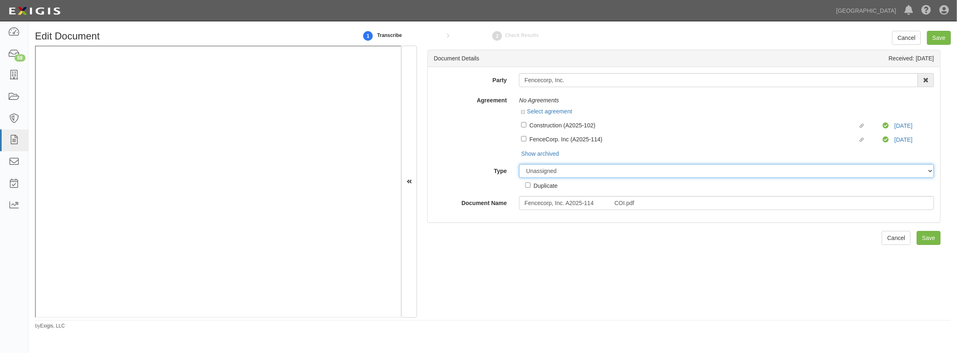
click at [539, 172] on select "Unassigned Binder Cancellation Notice Certificate Contract Endorsement Insuranc…" at bounding box center [726, 171] width 415 height 14
select select "OtherDetail"
click at [519, 165] on select "Unassigned Binder Cancellation Notice Certificate Contract Endorsement Insuranc…" at bounding box center [726, 171] width 415 height 14
click at [926, 265] on input "Save" at bounding box center [929, 267] width 24 height 14
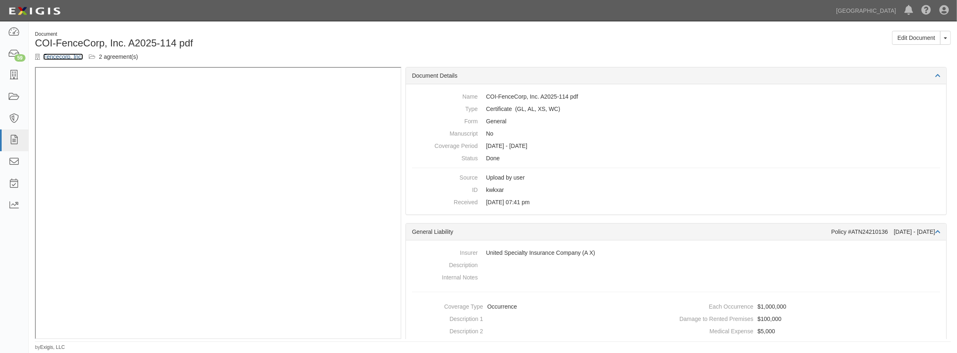
click at [70, 56] on link "Fencecorp, Inc." at bounding box center [63, 56] width 40 height 7
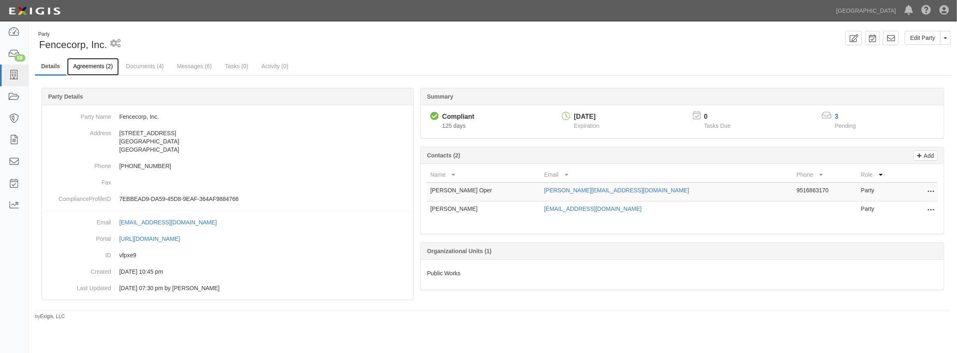
click at [107, 70] on link "Agreements (2)" at bounding box center [93, 67] width 52 height 18
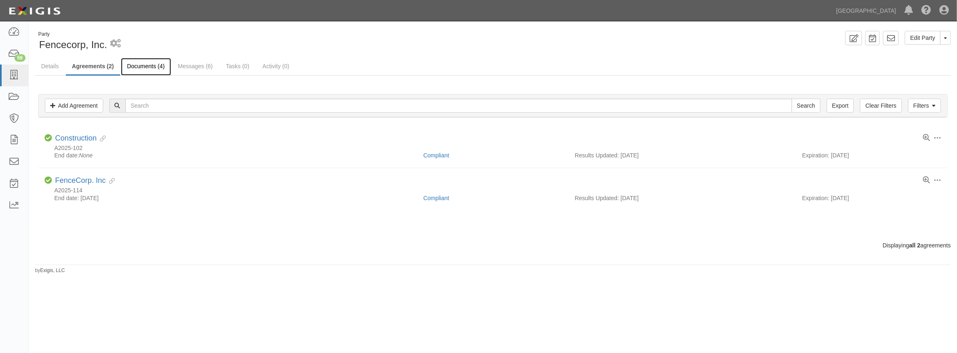
click at [140, 73] on link "Documents (4)" at bounding box center [146, 67] width 50 height 18
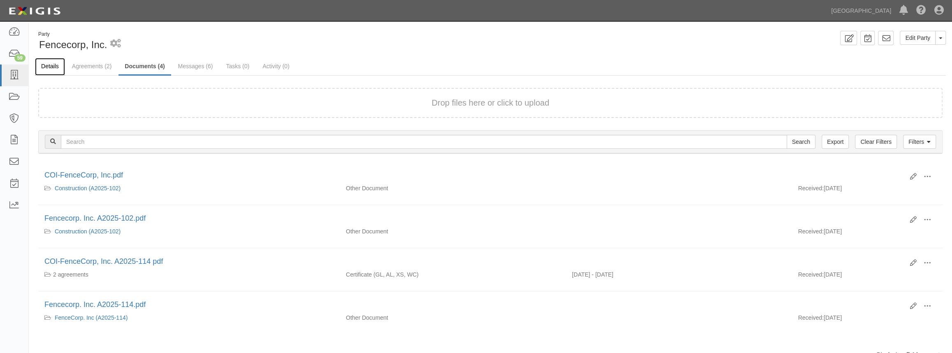
click at [55, 73] on link "Details" at bounding box center [50, 67] width 30 height 18
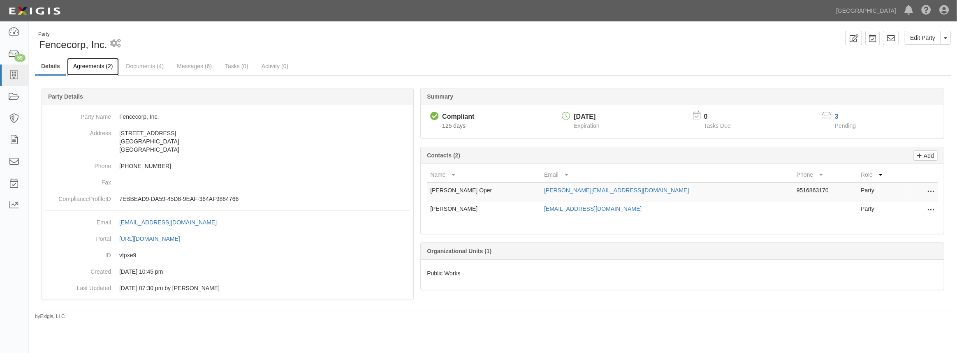
click at [86, 63] on link "Agreements (2)" at bounding box center [93, 67] width 52 height 18
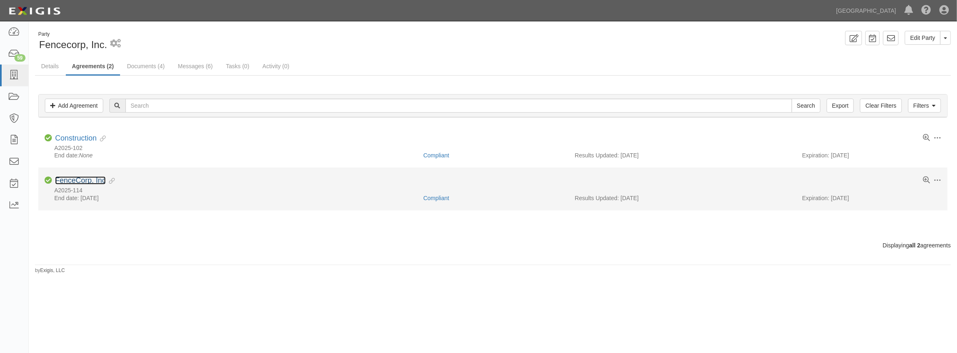
click at [81, 181] on link "FenceCorp. Inc" at bounding box center [80, 181] width 51 height 8
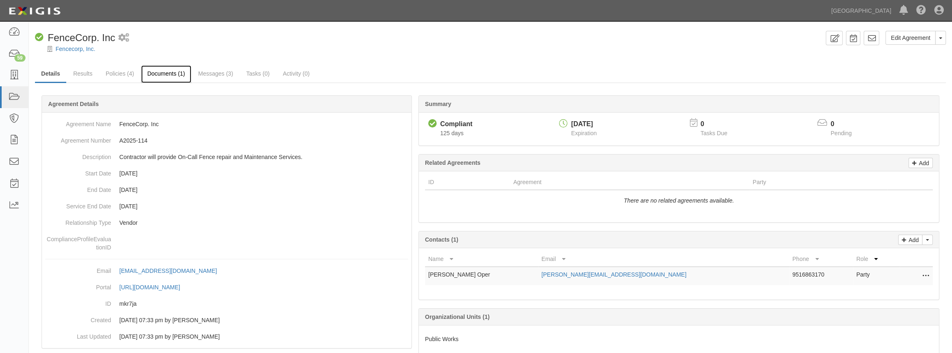
click at [160, 74] on link "Documents (1)" at bounding box center [166, 74] width 50 height 18
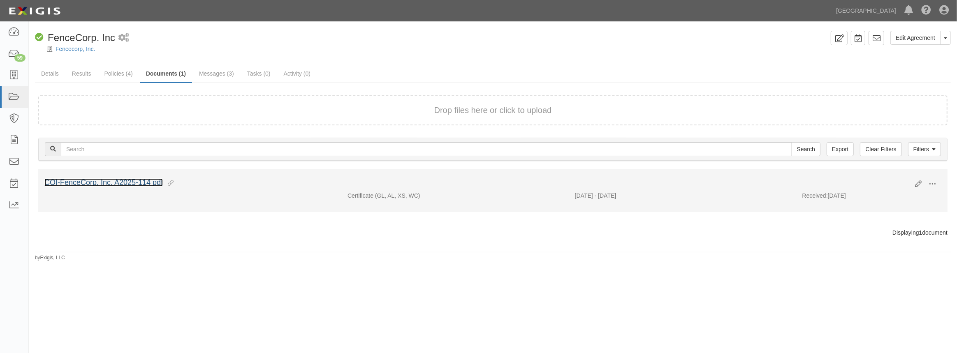
click at [129, 184] on link "COI-FenceCorp, Inc. A2025-114 pdf" at bounding box center [103, 183] width 118 height 8
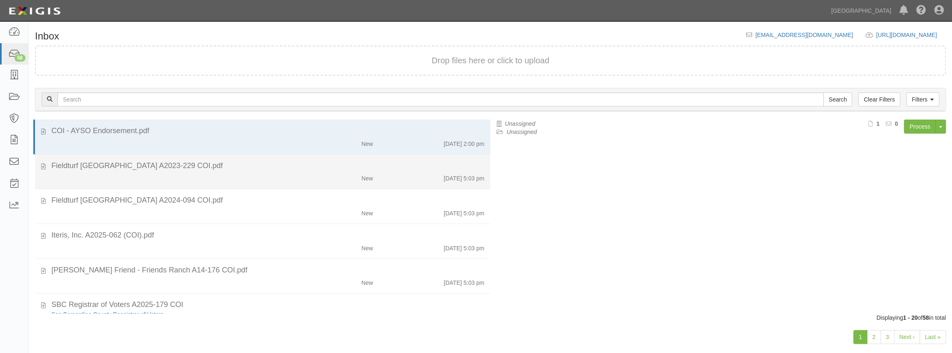
click at [147, 184] on li "Fieldturf [GEOGRAPHIC_DATA] A2023-229 COI.pdf New [DATE] 5:03 pm" at bounding box center [262, 172] width 455 height 35
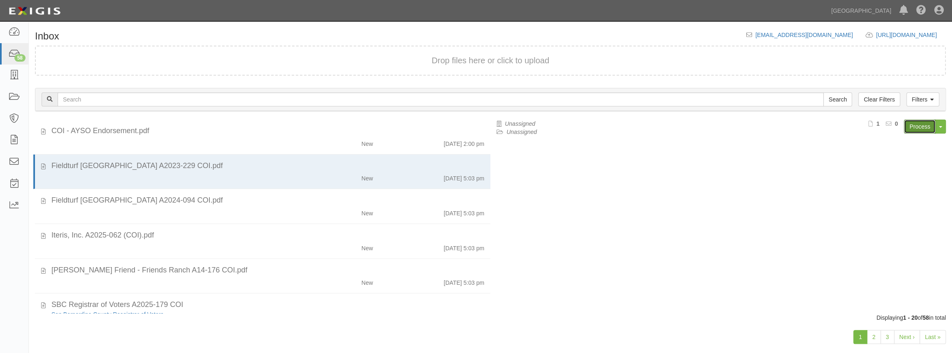
click at [913, 125] on link "Process" at bounding box center [920, 127] width 32 height 14
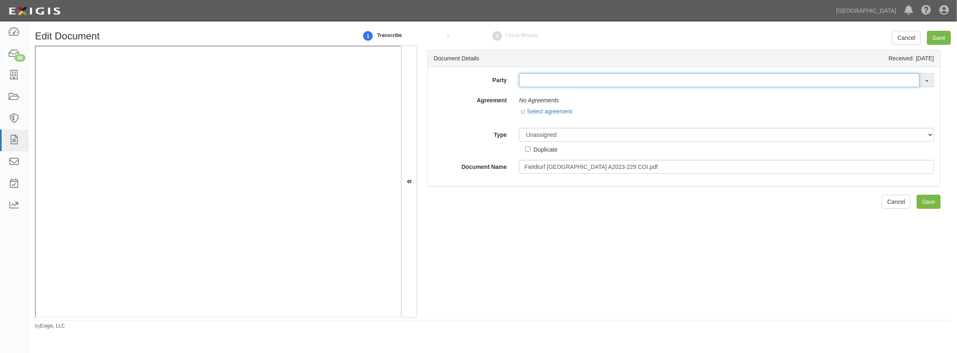
click at [525, 83] on input "text" at bounding box center [719, 80] width 401 height 14
type input "Fiel"
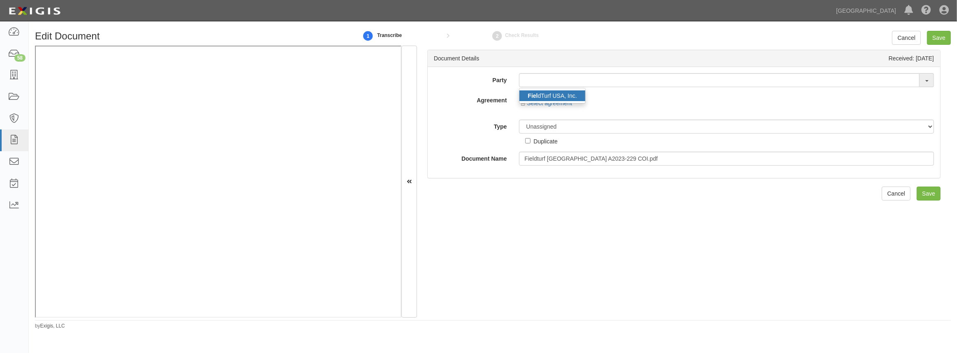
click at [537, 93] on strong "Fiel" at bounding box center [533, 96] width 10 height 7
type input "FieldTurf USA, Inc."
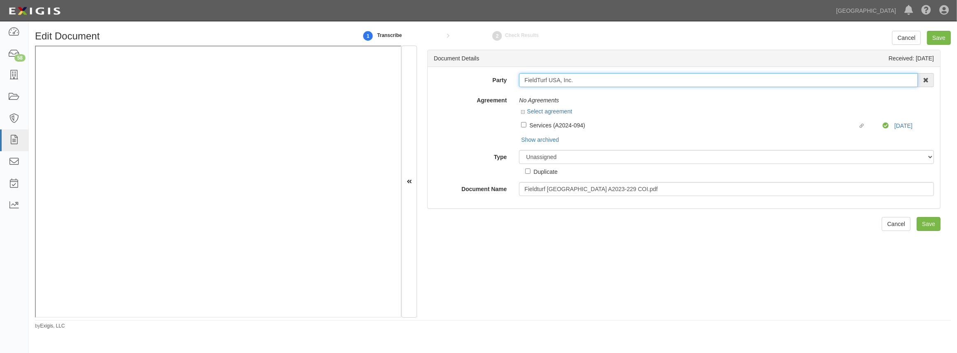
drag, startPoint x: 559, startPoint y: 79, endPoint x: 481, endPoint y: 82, distance: 77.4
click at [481, 82] on div "Party FieldTurf USA, Inc. Fiel dTurf USA, Inc. 4LEAF, Inc. Abba Termite & Pest …" at bounding box center [684, 80] width 513 height 14
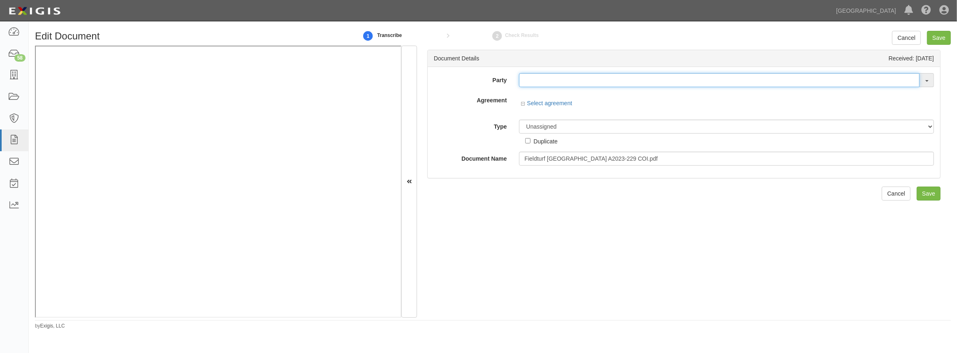
click at [570, 82] on input "text" at bounding box center [719, 80] width 401 height 14
type input "Field"
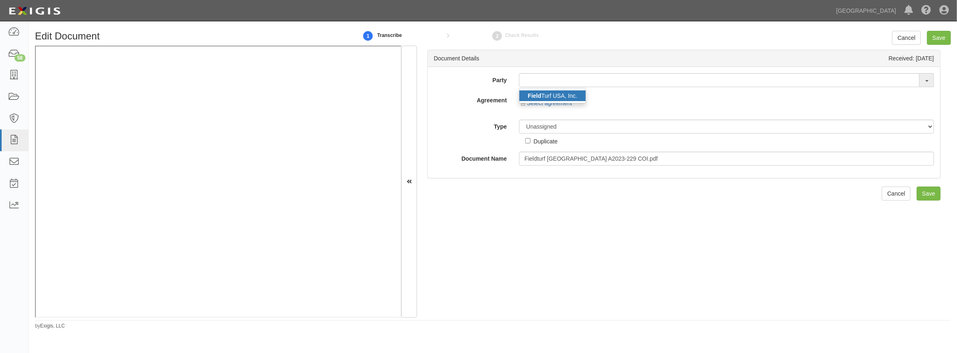
click at [572, 95] on link "Field Turf USA, Inc." at bounding box center [553, 96] width 66 height 11
type input "FieldTurf USA, Inc."
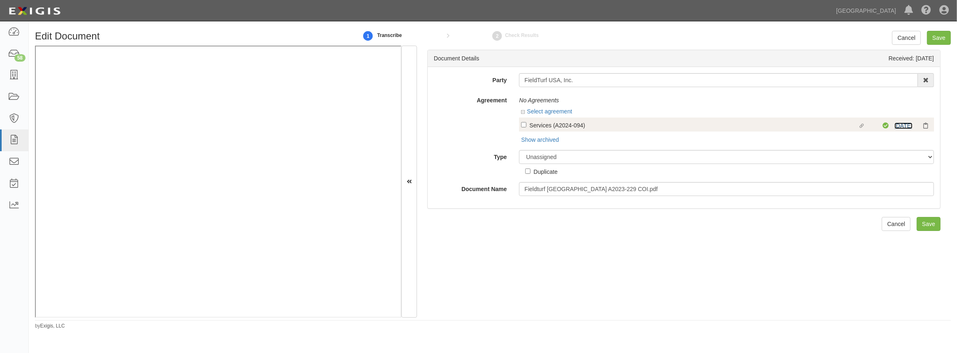
click at [895, 127] on link "[DATE]" at bounding box center [904, 126] width 18 height 7
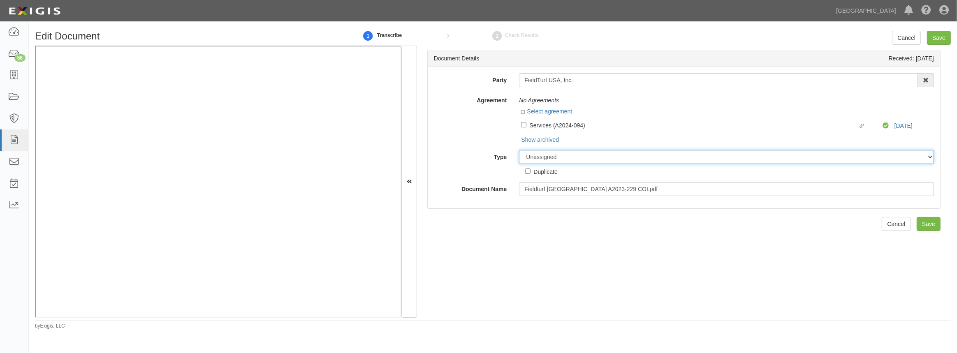
click at [532, 160] on select "Unassigned Binder Cancellation Notice Certificate Contract Endorsement Insuranc…" at bounding box center [726, 157] width 415 height 14
select select "OtherDetail"
click at [519, 150] on select "Unassigned Binder Cancellation Notice Certificate Contract Endorsement Insuranc…" at bounding box center [726, 157] width 415 height 14
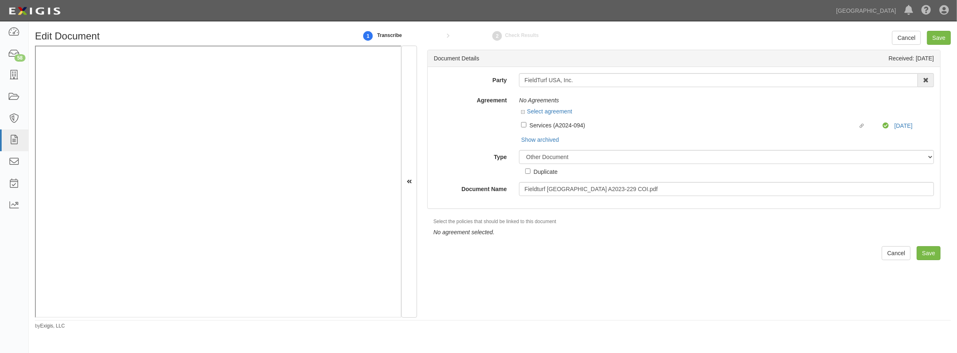
click at [525, 174] on label "Duplicate" at bounding box center [541, 171] width 32 height 9
click at [525, 174] on input "Duplicate" at bounding box center [527, 171] width 5 height 5
checkbox input "true"
click at [615, 274] on div "Document Details Received: 10/01/2025 Party FieldTurf USA, Inc. Field Turf USA,…" at bounding box center [684, 182] width 534 height 272
click at [921, 252] on input "Save" at bounding box center [929, 253] width 24 height 14
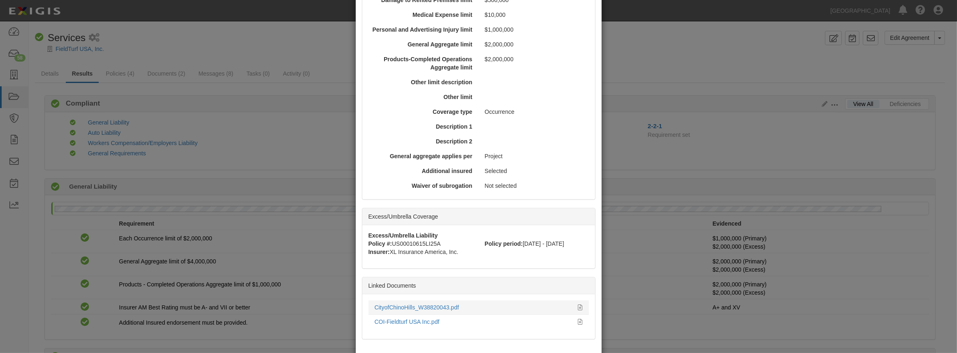
scroll to position [302, 0]
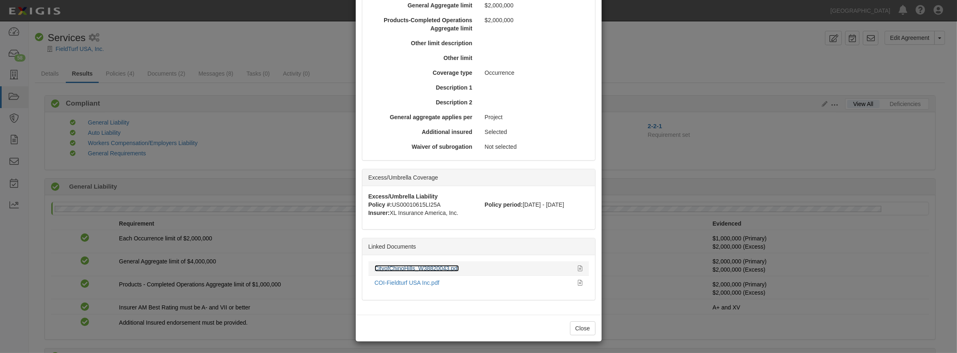
click at [391, 267] on link "CityofChinoHills_W38820043.pdf" at bounding box center [417, 268] width 84 height 7
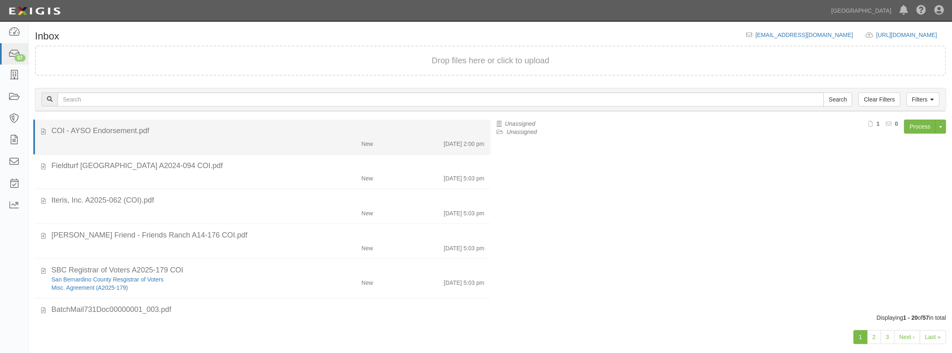
drag, startPoint x: 214, startPoint y: 165, endPoint x: 216, endPoint y: 150, distance: 15.0
click at [214, 165] on div "Fieldturf [GEOGRAPHIC_DATA] A2024-094 COI.pdf" at bounding box center [267, 166] width 433 height 11
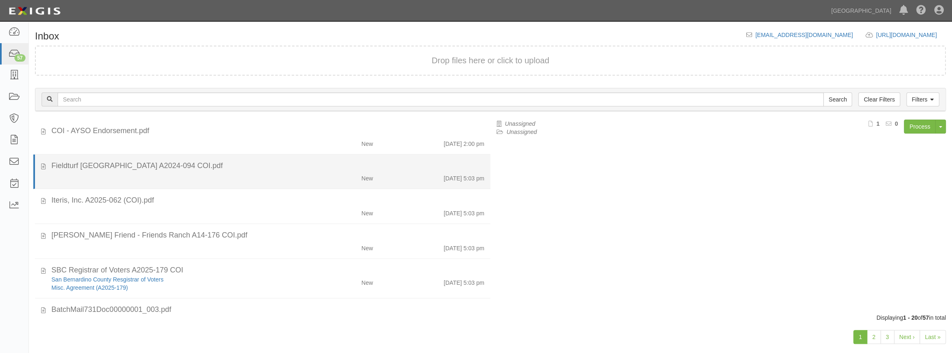
click at [300, 174] on div "New [DATE] 5:03 pm" at bounding box center [267, 177] width 445 height 12
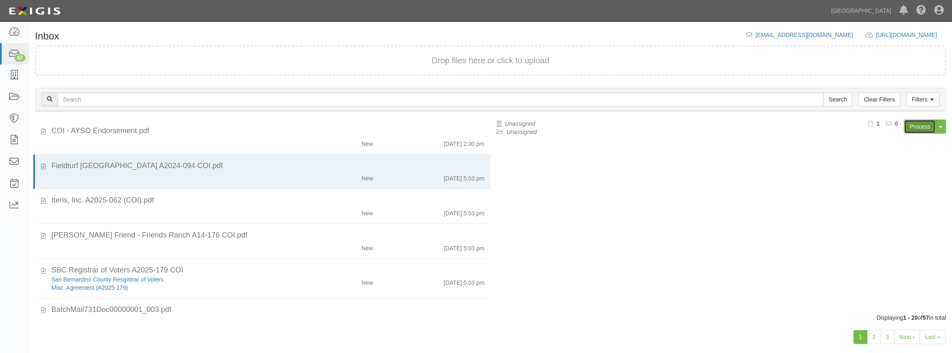
click at [912, 131] on link "Process" at bounding box center [920, 127] width 32 height 14
click at [914, 128] on link "Process" at bounding box center [920, 127] width 32 height 14
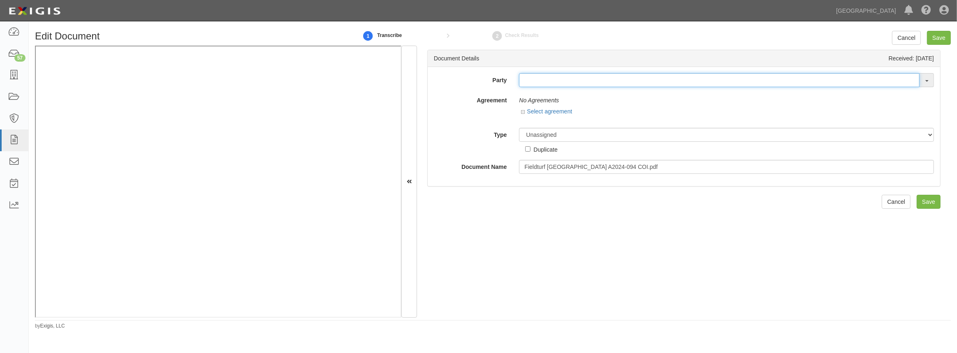
click at [562, 78] on input "text" at bounding box center [719, 80] width 401 height 14
paste input "COI & Endorsement"
type input "COI & Endorsement"
drag, startPoint x: 580, startPoint y: 84, endPoint x: 436, endPoint y: 79, distance: 144.1
click at [436, 79] on div "Party COI & Endorsement 4LEAF, Inc. Abba Termite & Pest Control Abound Food Car…" at bounding box center [684, 80] width 513 height 14
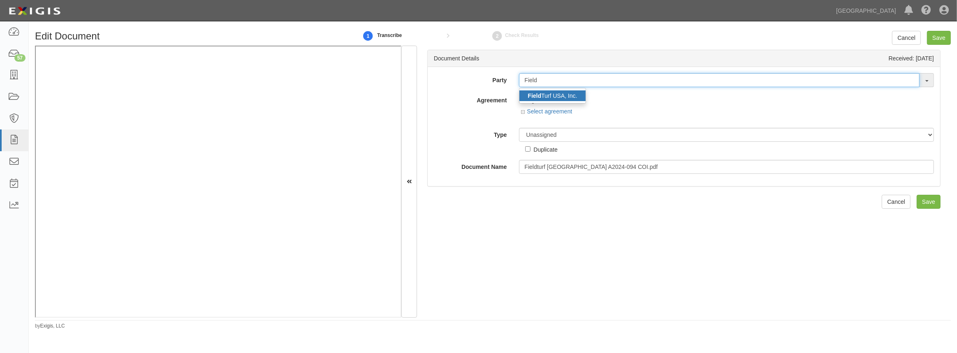
type input "Field"
click at [547, 97] on link "Field Turf USA, Inc." at bounding box center [553, 96] width 66 height 11
type input "FieldTurf USA, Inc."
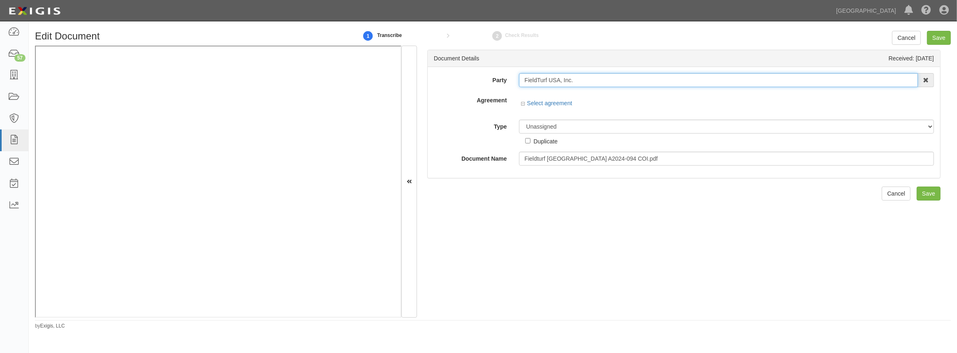
drag, startPoint x: 559, startPoint y: 77, endPoint x: 522, endPoint y: 77, distance: 37.0
click at [522, 77] on input "FieldTurf USA, Inc." at bounding box center [718, 80] width 399 height 14
click at [537, 74] on input "text" at bounding box center [719, 80] width 401 height 14
paste input "FieldTurf USA"
type input "FieldTurf USA"
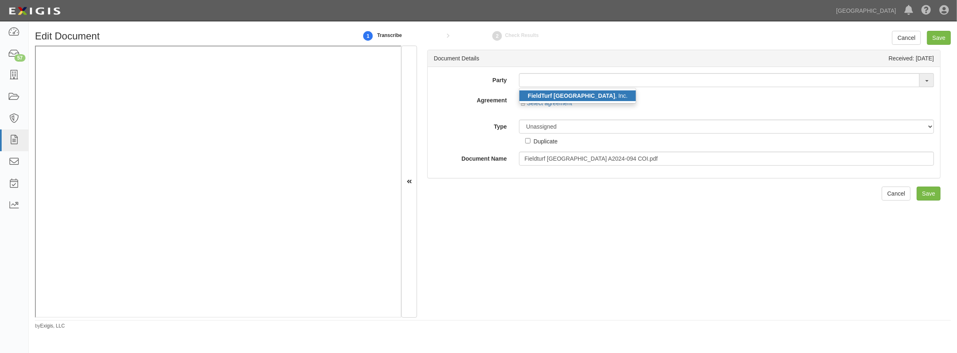
click at [536, 93] on strong "FieldTurf USA" at bounding box center [571, 96] width 87 height 7
type input "FieldTurf USA, Inc."
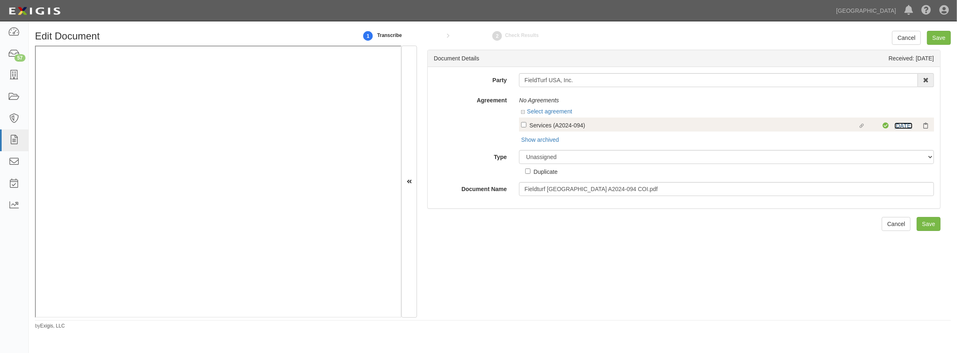
click at [897, 125] on link "5/1/26" at bounding box center [904, 126] width 18 height 7
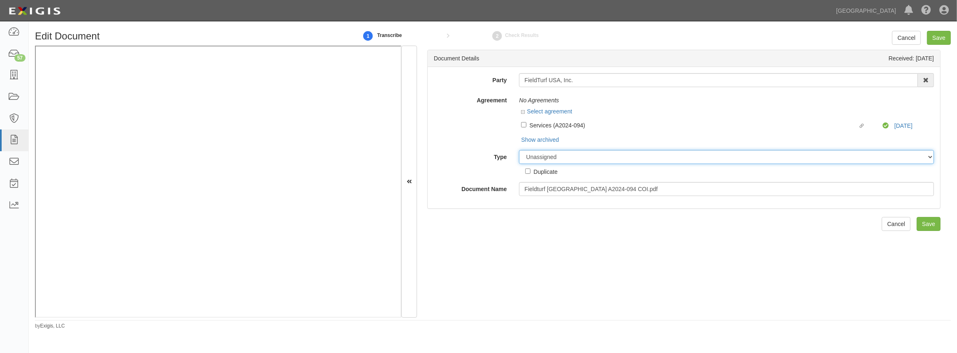
click at [564, 158] on select "Unassigned Binder Cancellation Notice Certificate Contract Endorsement Insuranc…" at bounding box center [726, 157] width 415 height 14
select select "OtherDetail"
click at [519, 150] on select "Unassigned Binder Cancellation Notice Certificate Contract Endorsement Insuranc…" at bounding box center [726, 157] width 415 height 14
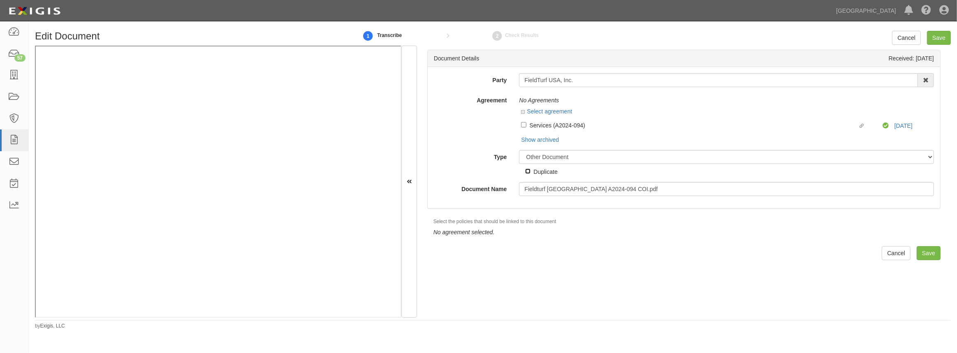
click at [528, 171] on input "Duplicate" at bounding box center [527, 171] width 5 height 5
checkbox input "true"
click at [538, 226] on div "Select the policies that should be linked to this document No agreement selecte…" at bounding box center [691, 228] width 526 height 23
click at [918, 253] on input "Save" at bounding box center [929, 253] width 24 height 14
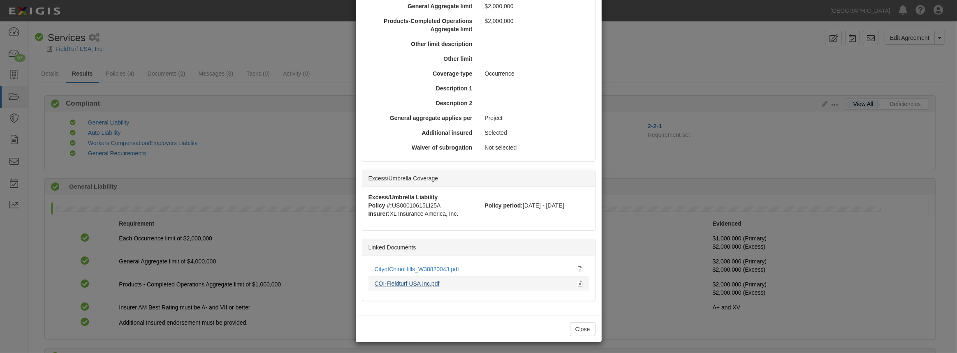
scroll to position [302, 0]
click at [414, 270] on link "CityofChinoHills_W38820043.pdf" at bounding box center [417, 268] width 84 height 7
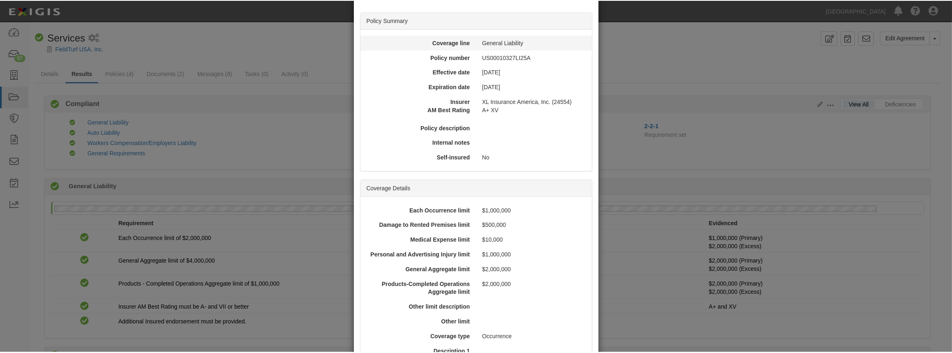
scroll to position [0, 0]
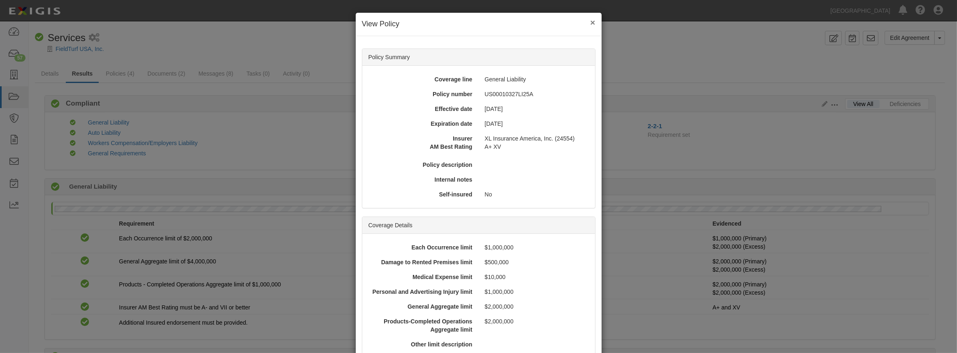
click at [590, 21] on button "×" at bounding box center [592, 22] width 5 height 9
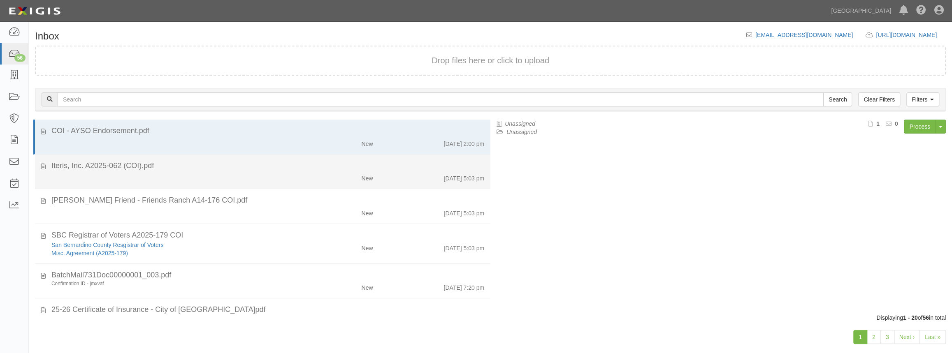
click at [144, 161] on div "Iteris, Inc. A2025-062 (COI).pdf" at bounding box center [267, 166] width 433 height 11
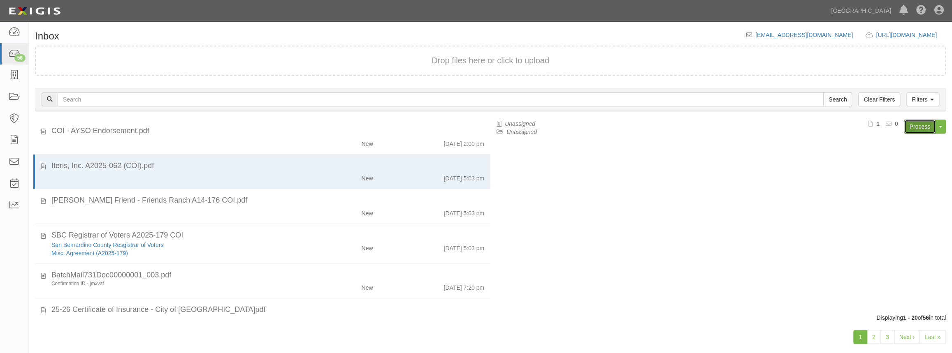
click at [923, 128] on link "Process" at bounding box center [920, 127] width 32 height 14
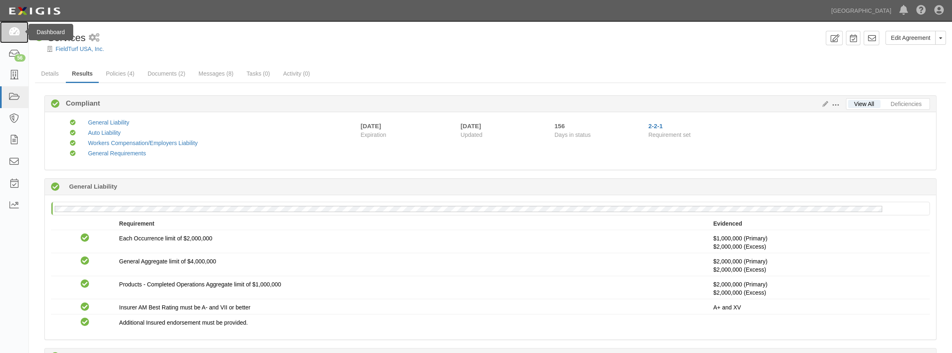
drag, startPoint x: 11, startPoint y: 33, endPoint x: 0, endPoint y: 41, distance: 12.9
click at [11, 33] on icon at bounding box center [14, 32] width 12 height 9
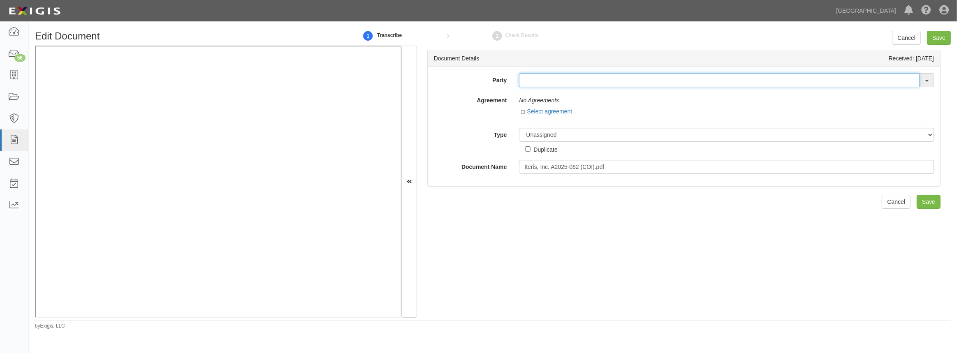
click at [534, 82] on input "text" at bounding box center [719, 80] width 401 height 14
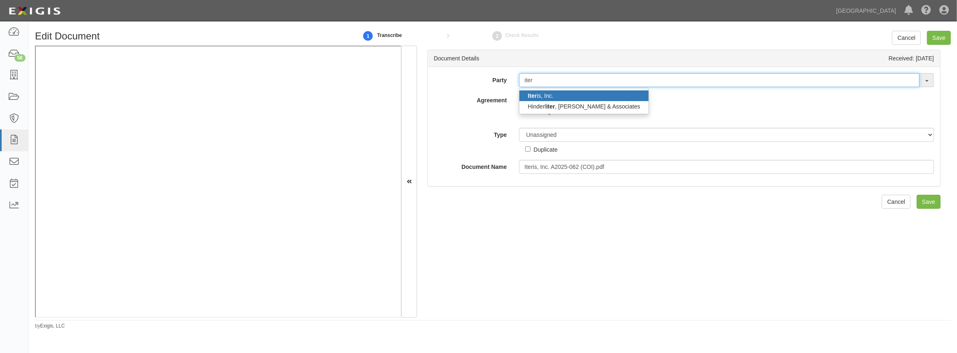
type input "iter"
click at [531, 93] on strong "Iter" at bounding box center [532, 96] width 9 height 7
type input "Iteris, Inc."
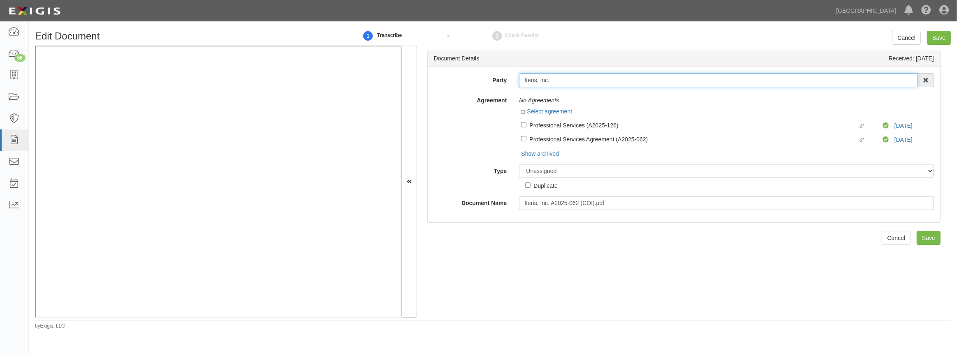
drag, startPoint x: 535, startPoint y: 79, endPoint x: 488, endPoint y: 78, distance: 46.5
click at [488, 78] on div "Party Iteris, Inc. Iter is, Inc. Hinderl iter , [PERSON_NAME] & Associates 4LEA…" at bounding box center [684, 80] width 513 height 14
click at [522, 78] on input "Iteris, Inc." at bounding box center [718, 80] width 399 height 14
drag, startPoint x: 535, startPoint y: 79, endPoint x: 496, endPoint y: 76, distance: 39.6
click at [498, 76] on div "Party Iteris, Inc. Iter is, Inc. Hinderl iter , De Llamas & Associates 4LEAF, I…" at bounding box center [684, 80] width 513 height 14
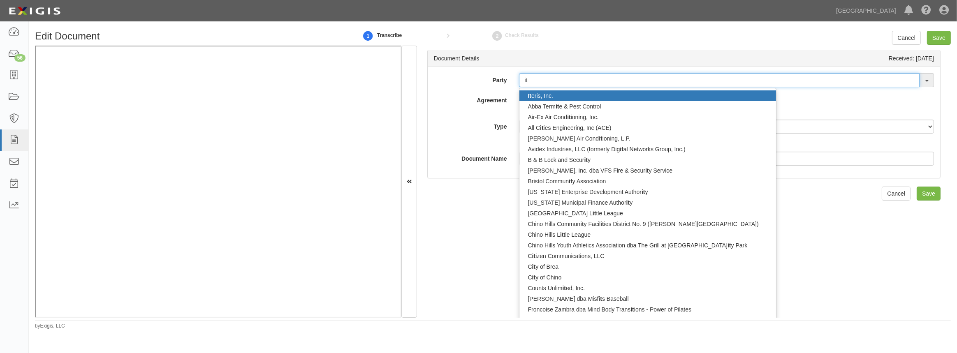
type input "it"
click at [609, 96] on link "It eris, Inc." at bounding box center [648, 96] width 257 height 11
type input "Iteris, Inc."
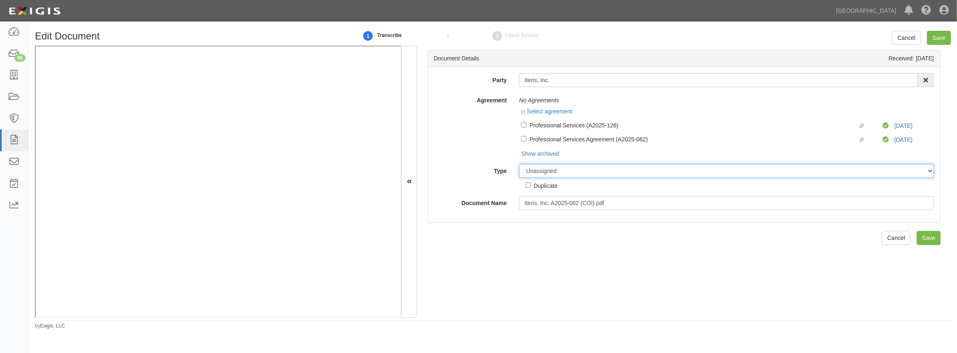
click at [539, 171] on select "Unassigned Binder Cancellation Notice Certificate Contract Endorsement Insuranc…" at bounding box center [726, 171] width 415 height 14
select select "OtherDetail"
click at [519, 165] on select "Unassigned Binder Cancellation Notice Certificate Contract Endorsement Insuranc…" at bounding box center [726, 171] width 415 height 14
click at [528, 187] on input "Duplicate" at bounding box center [527, 185] width 5 height 5
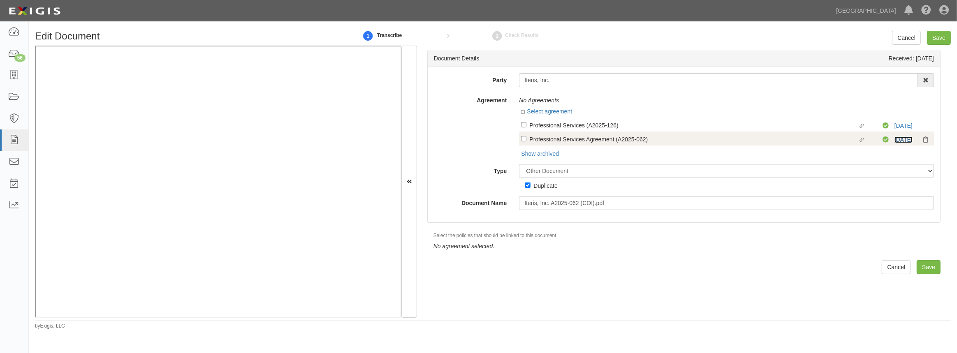
click at [900, 139] on link "4/1/26" at bounding box center [904, 140] width 18 height 7
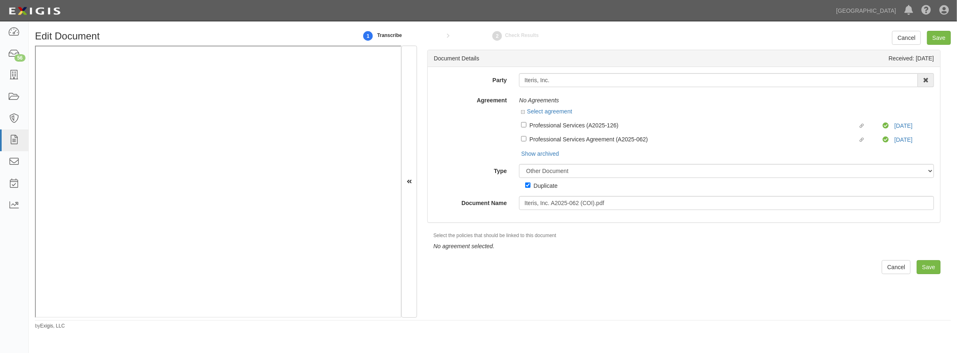
click at [527, 185] on label "Duplicate" at bounding box center [541, 185] width 32 height 9
click at [528, 186] on input "Duplicate" at bounding box center [527, 185] width 5 height 5
checkbox input "false"
click at [923, 270] on input "Save" at bounding box center [929, 267] width 24 height 14
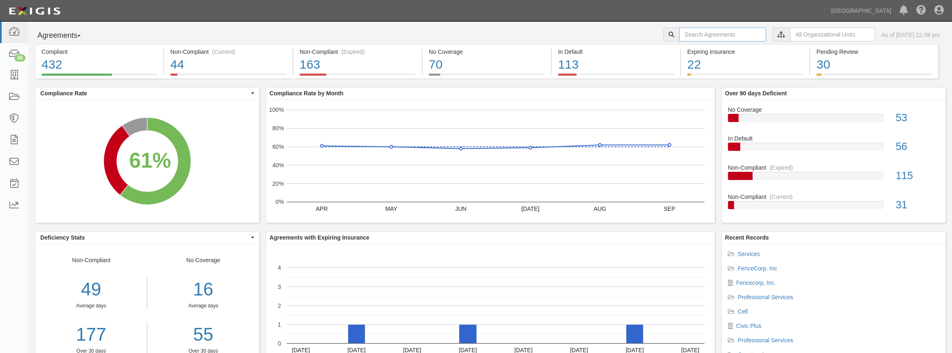
click at [679, 33] on input "text" at bounding box center [722, 35] width 87 height 14
paste input "Iteris Inc"
type input "Iteris Inc"
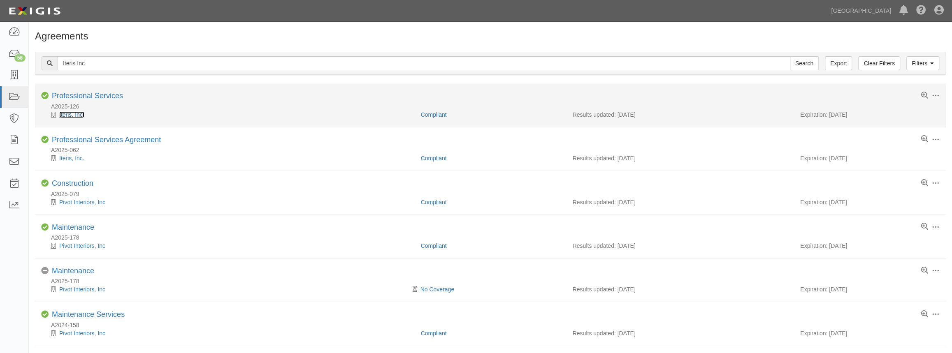
click at [73, 114] on link "Iteris, Inc." at bounding box center [71, 115] width 25 height 7
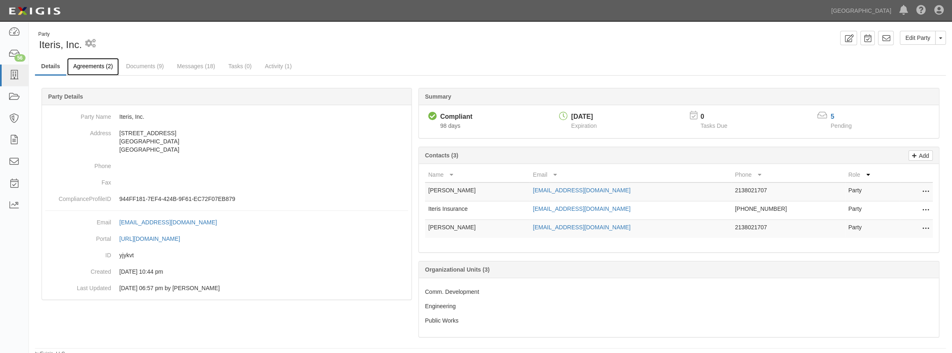
click at [87, 68] on link "Agreements (2)" at bounding box center [93, 67] width 52 height 18
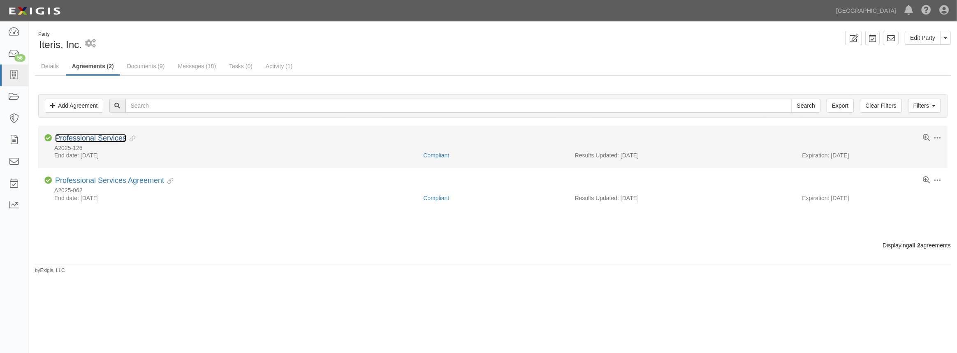
click at [83, 137] on link "Professional Services" at bounding box center [90, 138] width 71 height 8
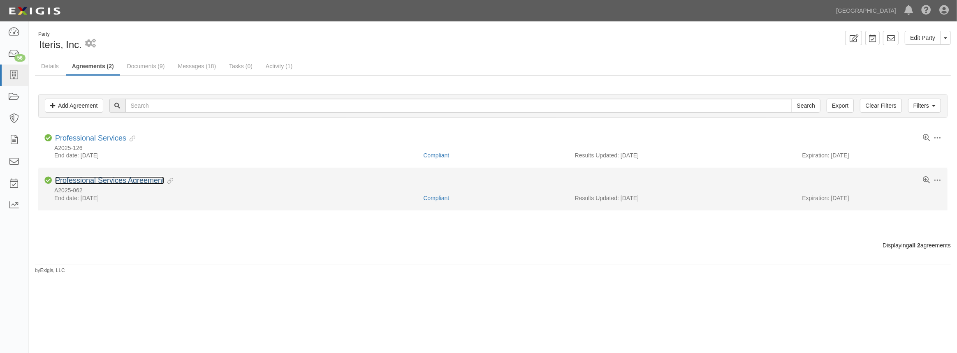
click at [102, 181] on link "Professional Services Agreement" at bounding box center [109, 181] width 109 height 8
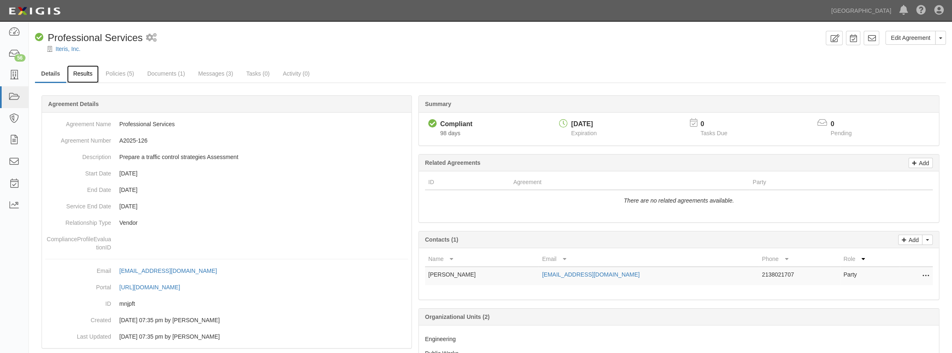
click at [86, 74] on link "Results" at bounding box center [83, 74] width 32 height 18
click at [91, 70] on link "Results" at bounding box center [83, 74] width 32 height 18
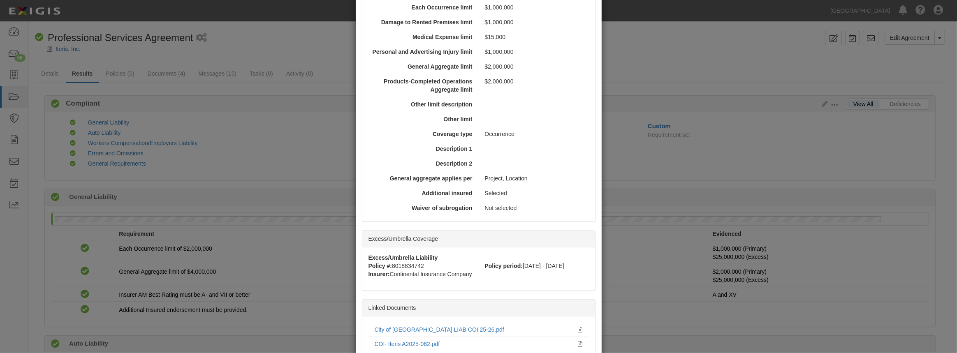
scroll to position [310, 0]
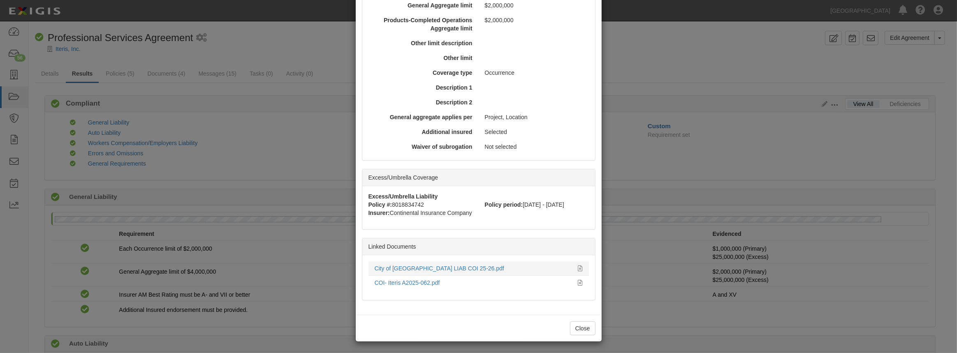
click at [409, 272] on li "City of Chino Hills LIAB COI 25-26.pdf" at bounding box center [479, 269] width 221 height 14
click at [410, 265] on link "City of Chino Hills LIAB COI 25-26.pdf" at bounding box center [440, 268] width 130 height 7
click at [398, 281] on link "COI- Iteris A2025-062.pdf" at bounding box center [407, 283] width 65 height 7
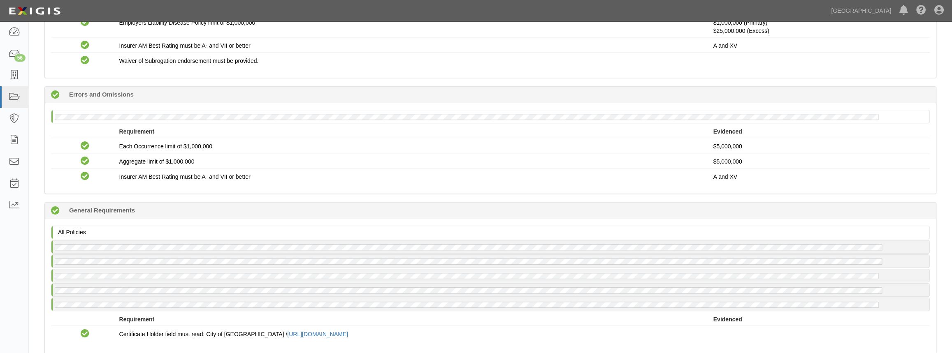
scroll to position [595, 0]
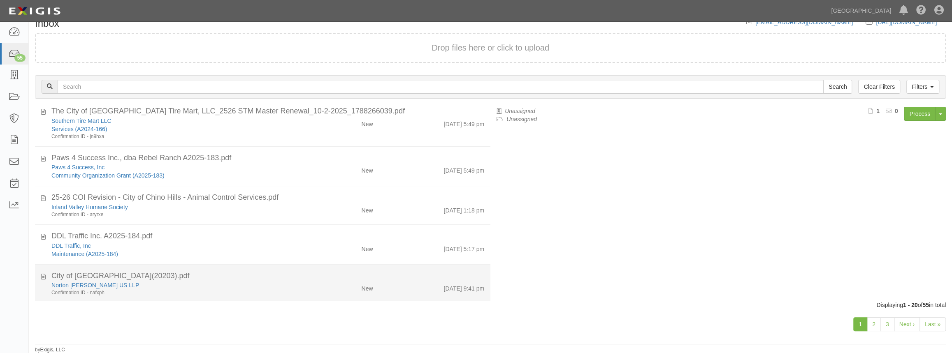
scroll to position [611, 0]
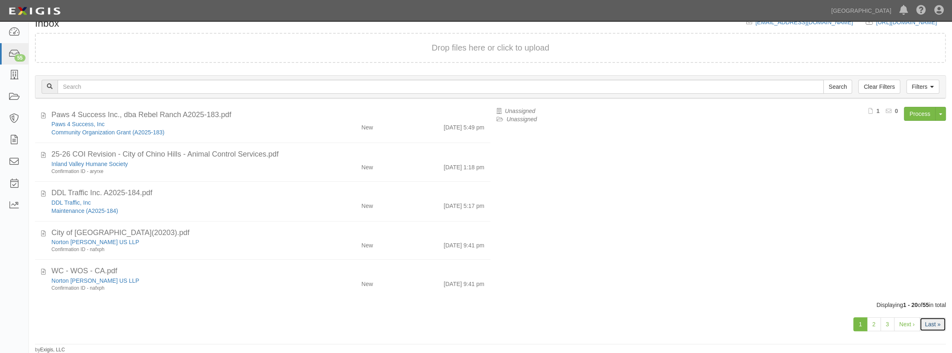
click at [930, 327] on link "Last »" at bounding box center [933, 325] width 26 height 14
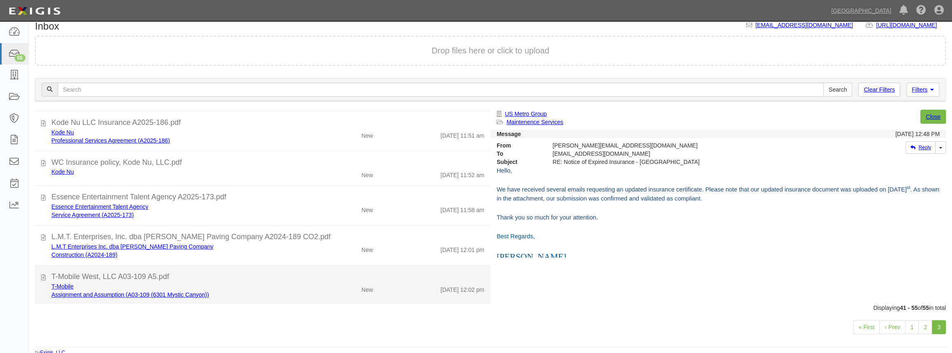
scroll to position [13, 0]
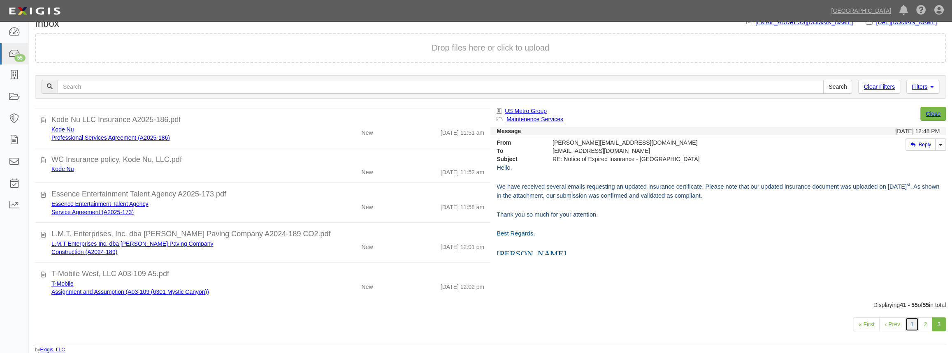
click at [909, 325] on link "1" at bounding box center [912, 325] width 14 height 14
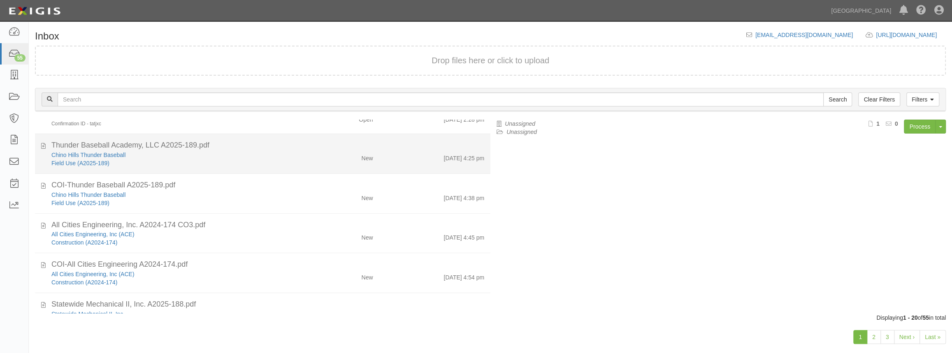
scroll to position [112, 0]
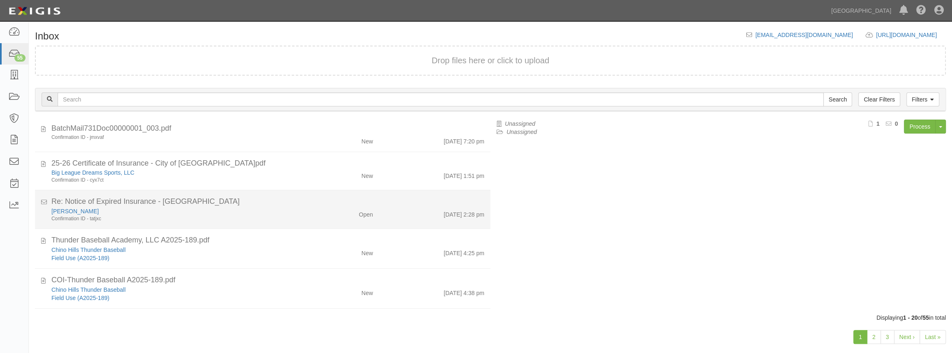
click at [395, 214] on div "10/2/25 2:28 pm" at bounding box center [435, 213] width 112 height 12
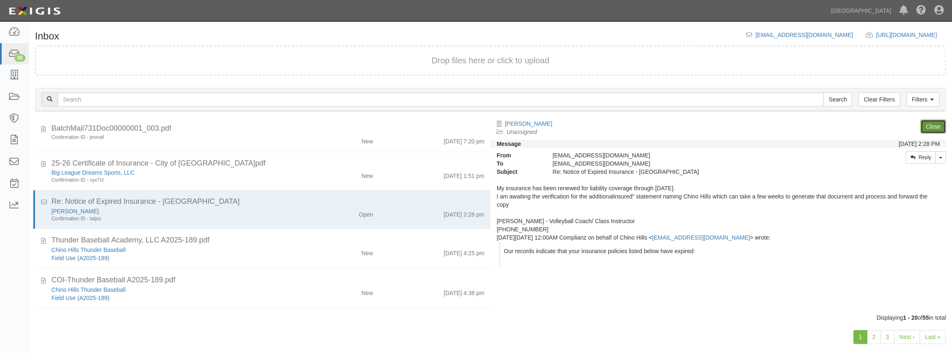
click at [932, 130] on link "Close" at bounding box center [933, 127] width 26 height 14
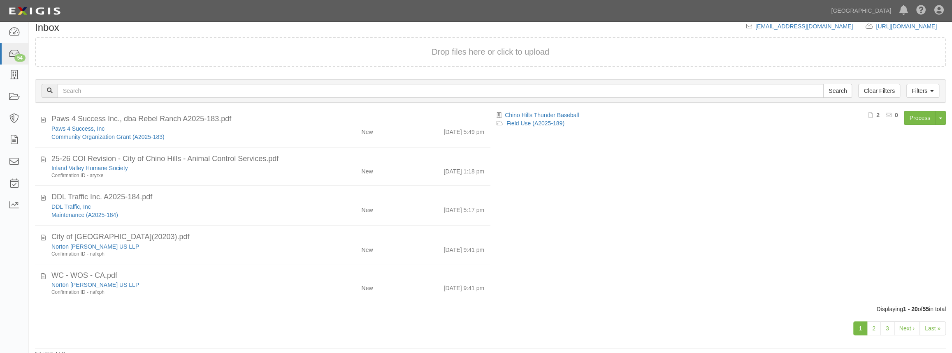
scroll to position [13, 0]
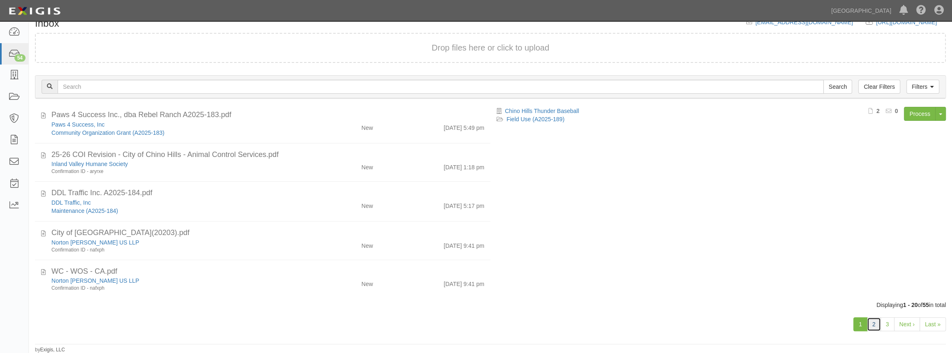
click at [874, 327] on link "2" at bounding box center [874, 325] width 14 height 14
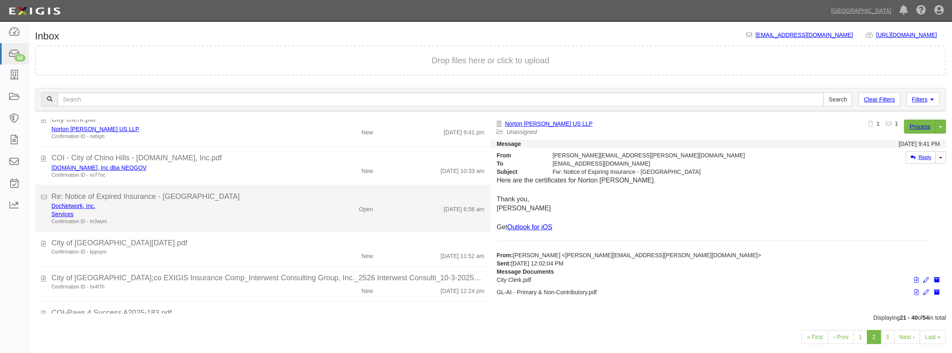
scroll to position [224, 0]
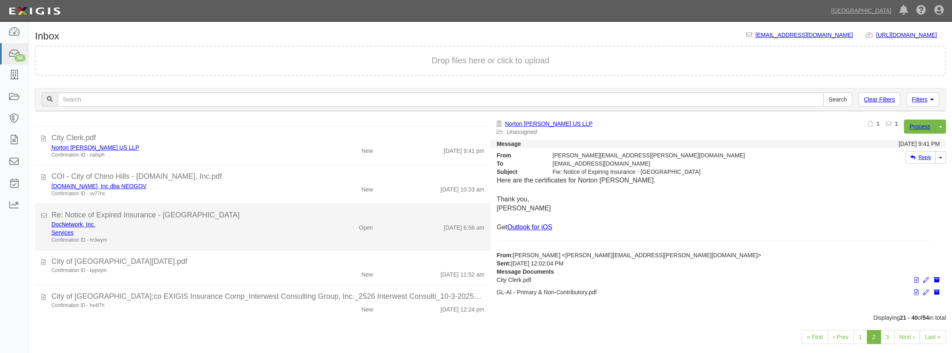
click at [399, 234] on div "DocNetwork, Inc. Services Confirmation ID - hr3wym Open [DATE] 6:56 am" at bounding box center [267, 232] width 445 height 23
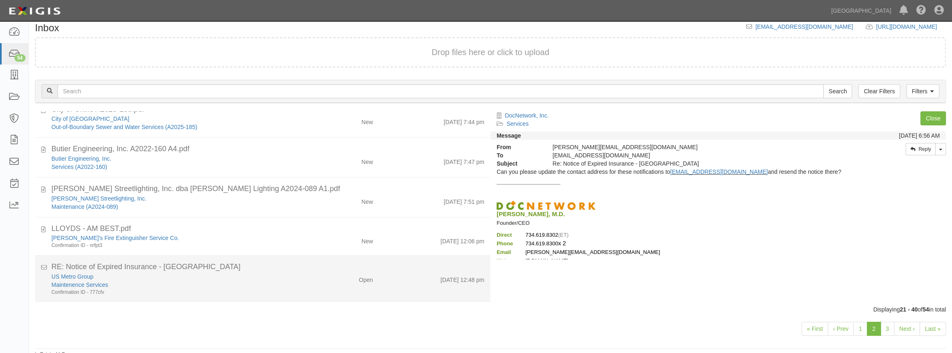
scroll to position [13, 0]
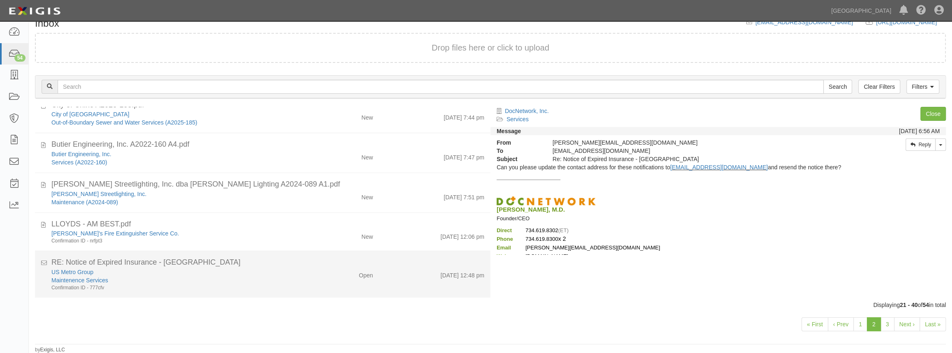
click at [390, 284] on div "US Metro Group Maintenence Services Confirmation ID - 777cfv Open 10/8/25 12:48…" at bounding box center [267, 279] width 445 height 23
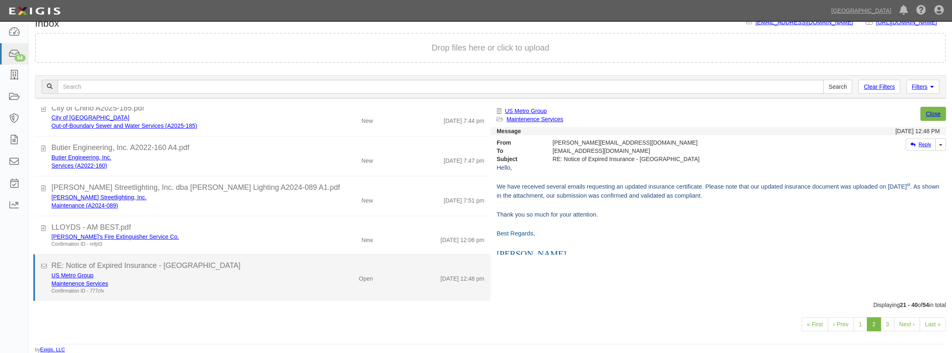
scroll to position [592, 0]
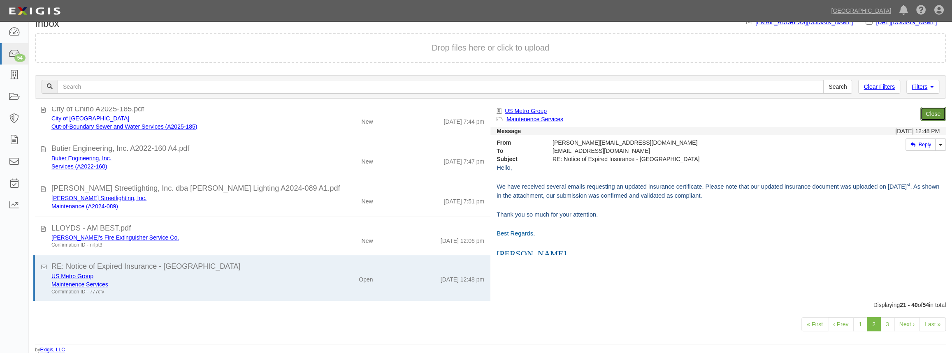
click at [925, 116] on link "Close" at bounding box center [933, 114] width 26 height 14
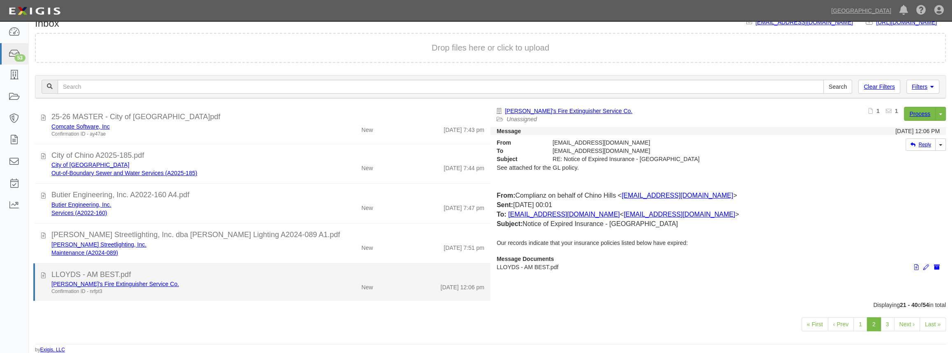
scroll to position [550, 0]
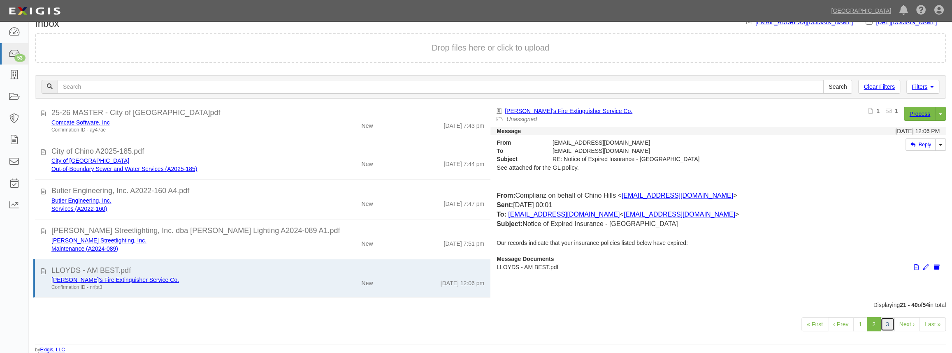
click at [889, 325] on link "3" at bounding box center [888, 325] width 14 height 14
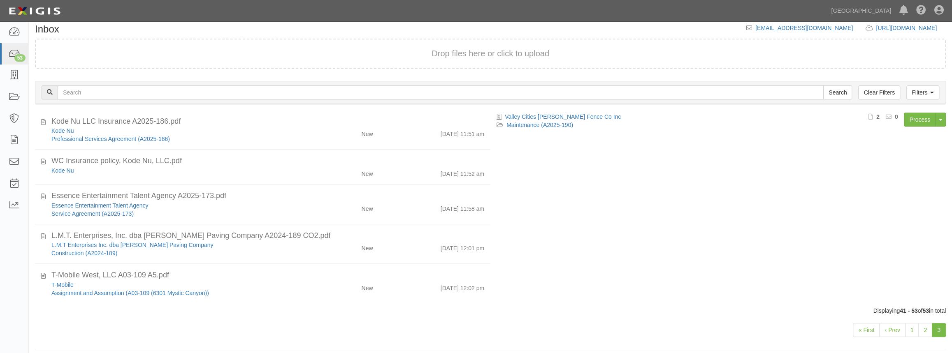
scroll to position [13, 0]
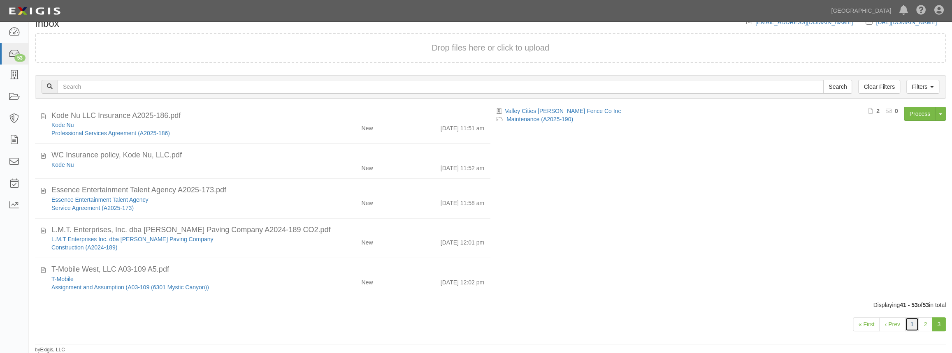
click at [911, 329] on link "1" at bounding box center [912, 325] width 14 height 14
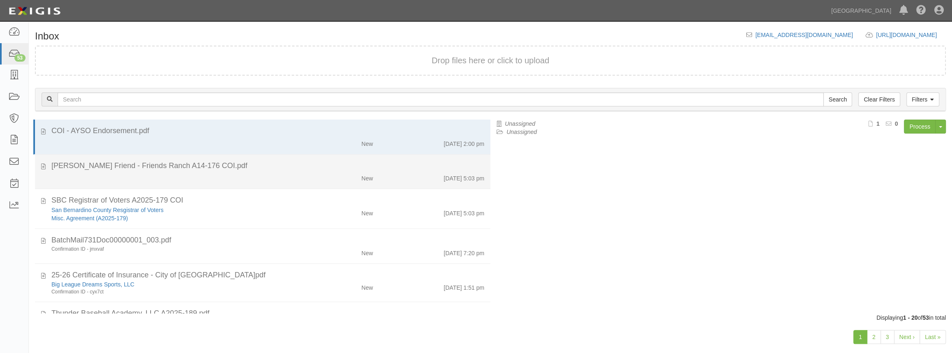
click at [184, 177] on div "New 10/1/25 5:03 pm" at bounding box center [267, 177] width 445 height 12
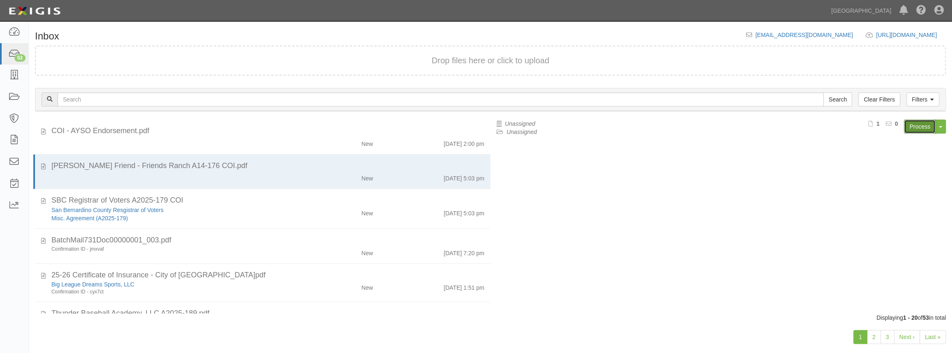
click at [918, 128] on link "Process" at bounding box center [920, 127] width 32 height 14
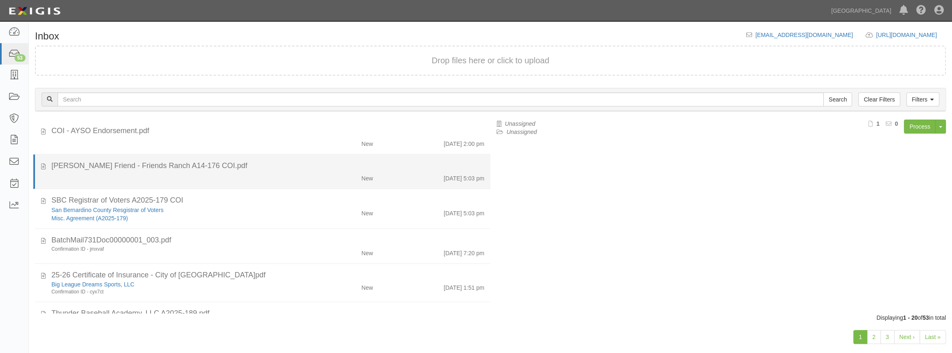
click at [305, 179] on div "New" at bounding box center [342, 177] width 74 height 12
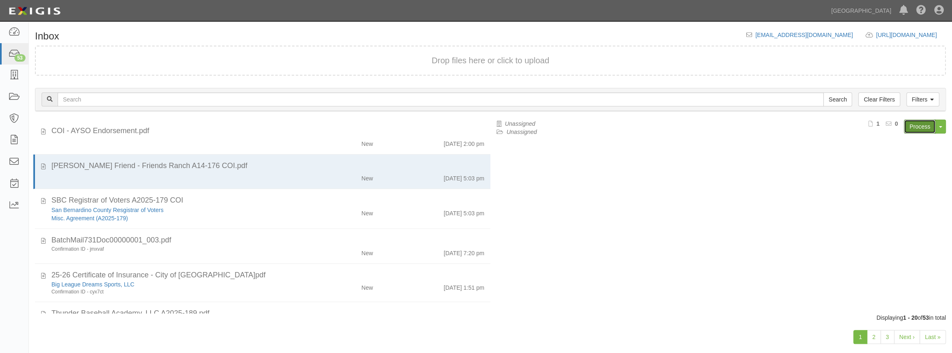
click at [920, 127] on link "Process" at bounding box center [920, 127] width 32 height 14
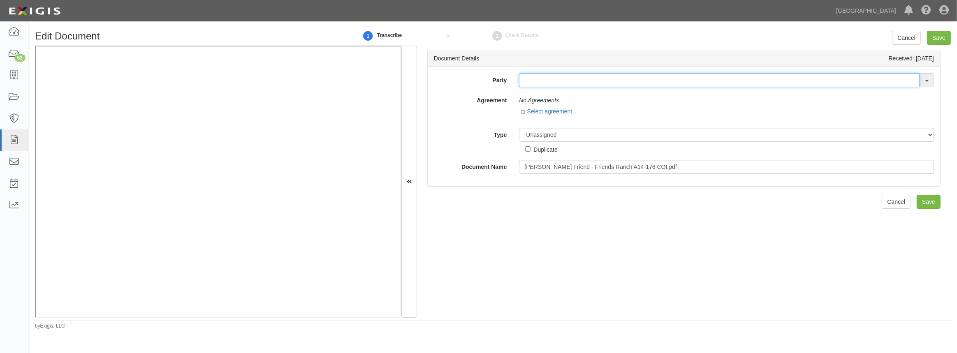
click at [541, 82] on input "text" at bounding box center [719, 80] width 401 height 14
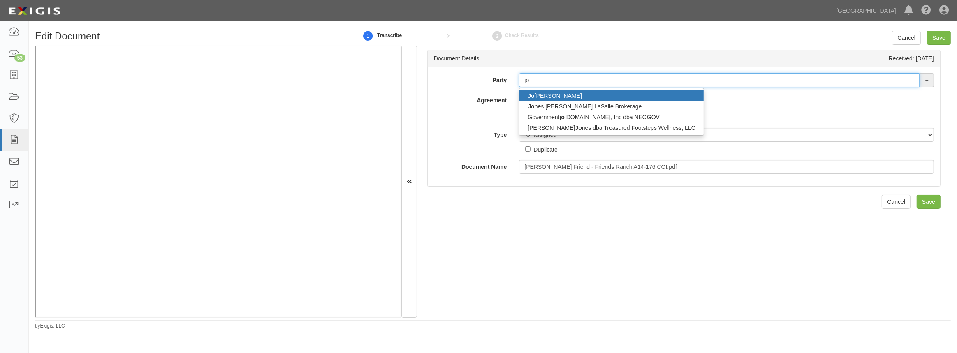
type input "jo"
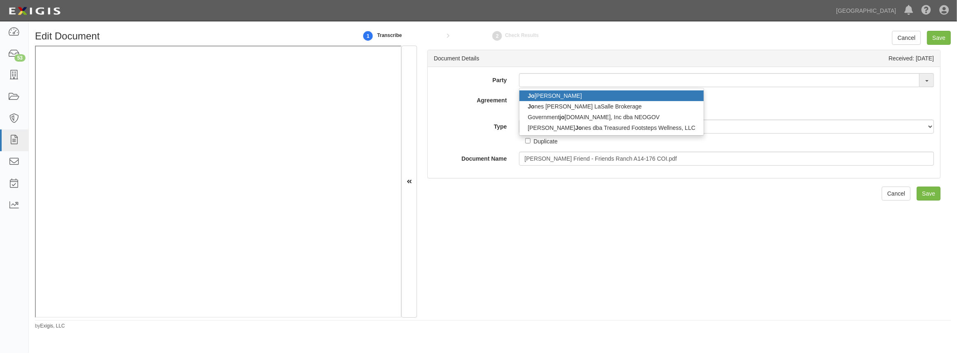
click at [542, 94] on link "Jo ann Friend" at bounding box center [612, 96] width 184 height 11
type input "[PERSON_NAME]"
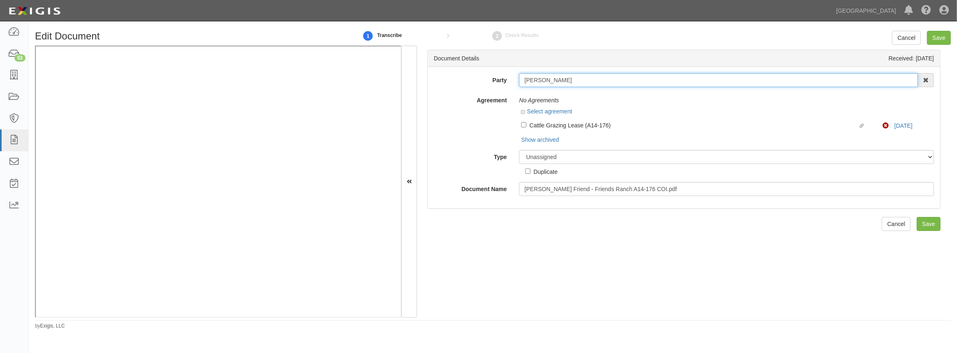
drag, startPoint x: 564, startPoint y: 79, endPoint x: 463, endPoint y: 87, distance: 100.8
click at [463, 87] on div "Party Joann Friend Jo ann Friend Jo nes Lange LaSalle Brokerage Government jo b…" at bounding box center [684, 134] width 500 height 123
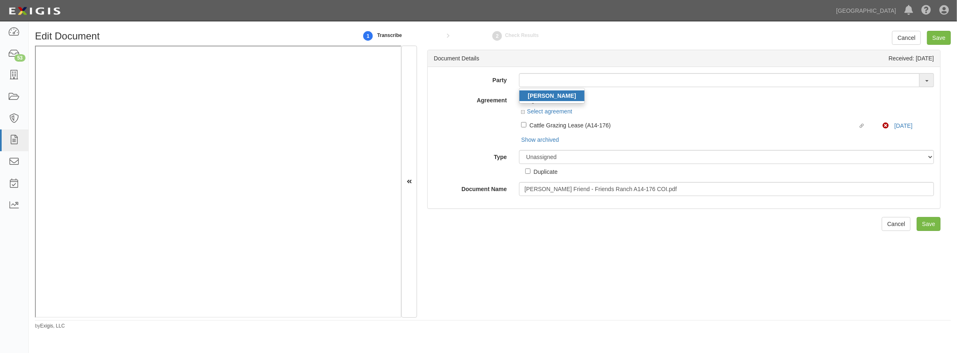
click at [541, 96] on strong "[PERSON_NAME]" at bounding box center [552, 96] width 48 height 7
type input "[PERSON_NAME]"
click at [599, 70] on div "Party Joann Friend Joann Friend 4LEAF, Inc. Abba Termite & Pest Control Abound …" at bounding box center [684, 138] width 513 height 142
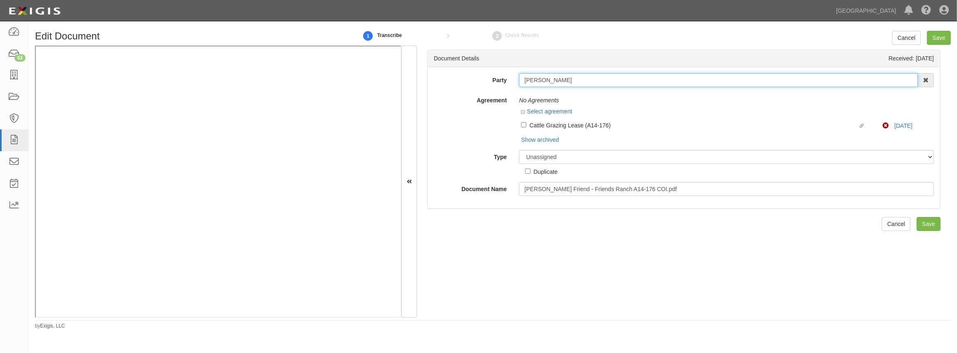
click at [592, 76] on input "[PERSON_NAME]" at bounding box center [718, 80] width 399 height 14
drag, startPoint x: 563, startPoint y: 78, endPoint x: 460, endPoint y: 91, distance: 103.2
click at [460, 91] on div "Party Joann Friend Joann Friend 4LEAF, Inc. Abba Termite & Pest Control Abound …" at bounding box center [684, 134] width 500 height 123
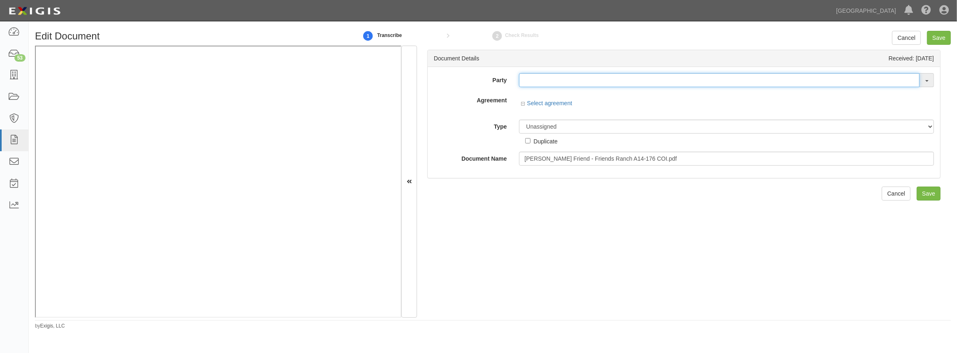
click at [628, 81] on input "text" at bounding box center [719, 80] width 401 height 14
paste input "Joann Friend"
type input "Joann Friend"
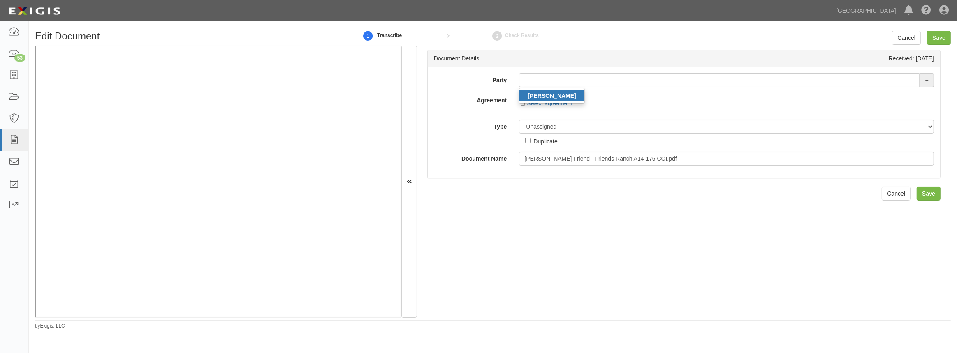
click at [575, 97] on link "Joann Friend" at bounding box center [552, 96] width 65 height 11
type input "Joann Friend"
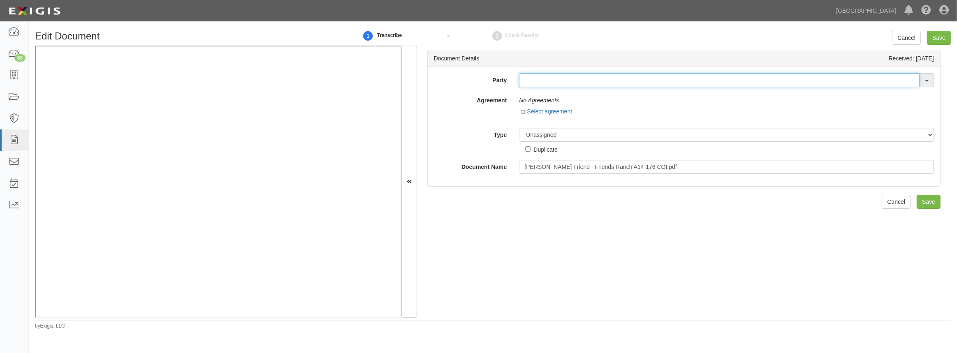
click at [574, 76] on input "text" at bounding box center [719, 80] width 401 height 14
paste input "[PERSON_NAME]"
type input "[PERSON_NAME]"
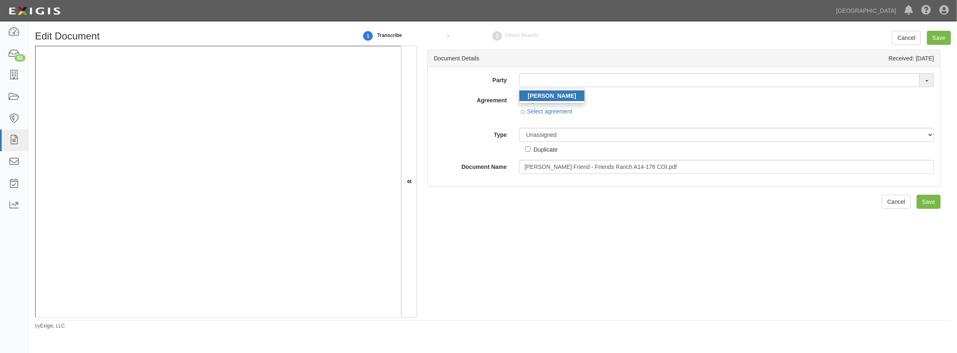
click at [561, 94] on strong "[PERSON_NAME]" at bounding box center [552, 96] width 48 height 7
type input "[PERSON_NAME]"
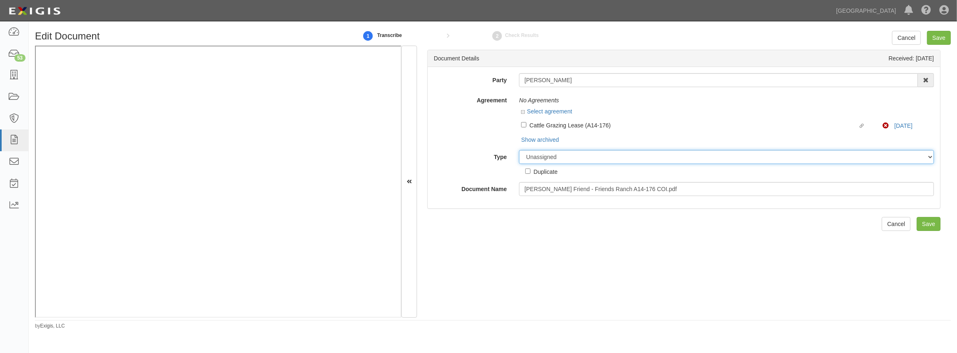
click at [557, 158] on select "Unassigned Binder Cancellation Notice Certificate Contract Endorsement Insuranc…" at bounding box center [726, 157] width 415 height 14
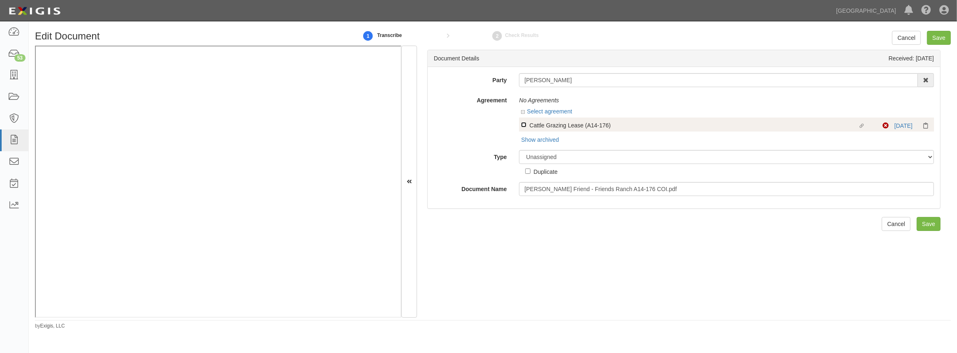
click at [522, 127] on input "Linked agreement Cattle Grazing Lease (A14-176) Linked agreement" at bounding box center [523, 124] width 5 height 5
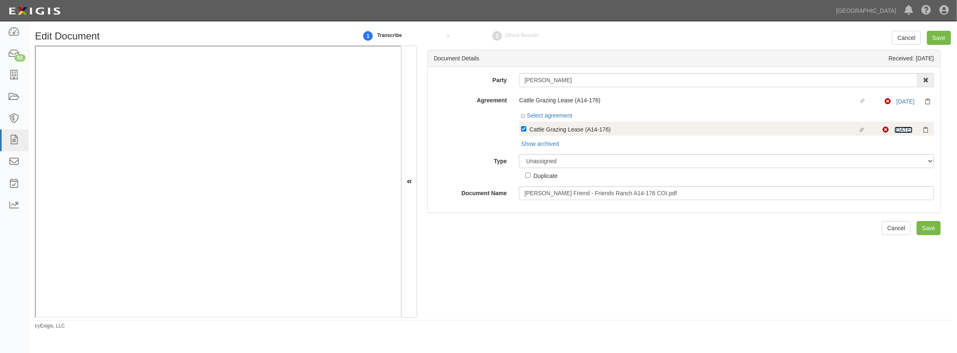
click at [897, 130] on link "[DATE]" at bounding box center [904, 130] width 18 height 7
click at [521, 130] on input "Linked agreement Cattle Grazing Lease (A14-176) Linked agreement" at bounding box center [523, 128] width 5 height 5
checkbox input "false"
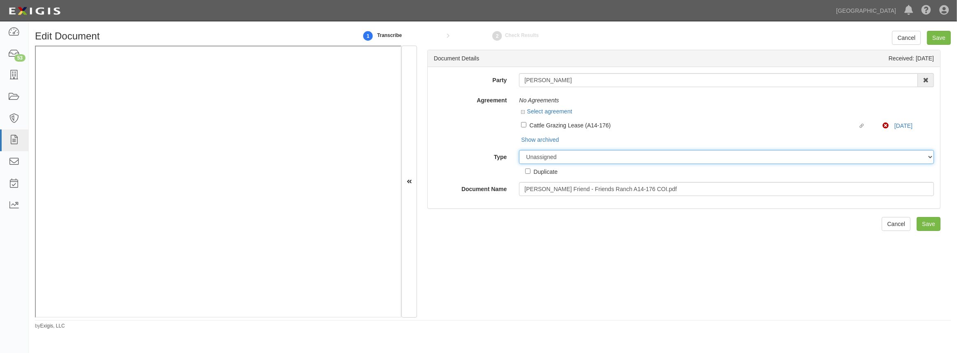
click at [547, 156] on select "Unassigned Binder Cancellation Notice Certificate Contract Endorsement Insuranc…" at bounding box center [726, 157] width 415 height 14
select select "OtherDetail"
click at [519, 150] on select "Unassigned Binder Cancellation Notice Certificate Contract Endorsement Insuranc…" at bounding box center [726, 157] width 415 height 14
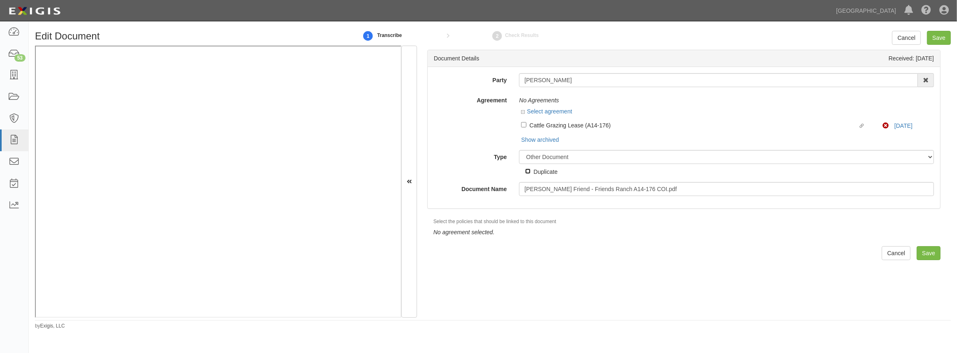
click at [526, 170] on input "Duplicate" at bounding box center [527, 171] width 5 height 5
checkbox input "true"
click at [921, 254] on input "Save" at bounding box center [929, 253] width 24 height 14
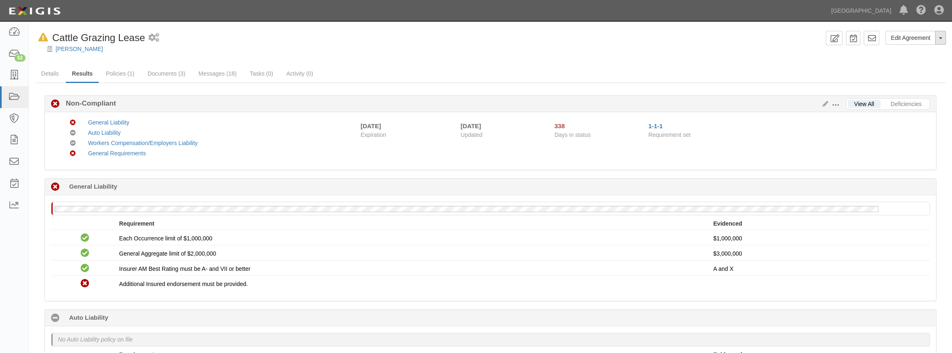
click at [936, 41] on button "Toggle Agreement Dropdown" at bounding box center [940, 38] width 11 height 14
click at [913, 75] on button "Remove from Default" at bounding box center [912, 76] width 67 height 12
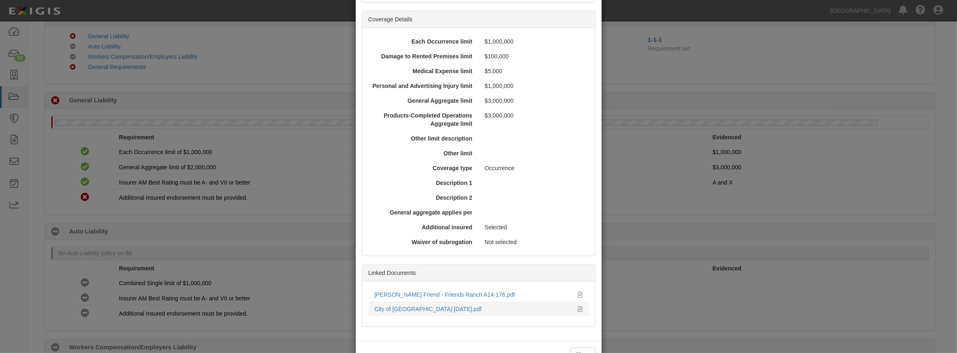
scroll to position [233, 0]
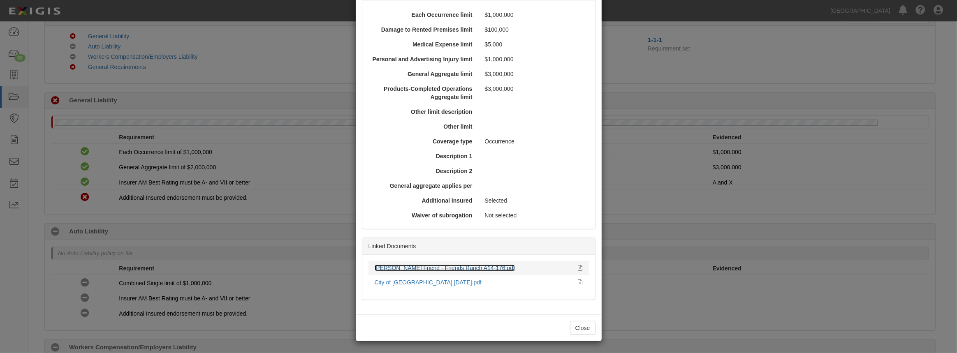
click at [404, 269] on link "[PERSON_NAME] Friend - Friends Ranch A14-176.pdf" at bounding box center [445, 268] width 141 height 7
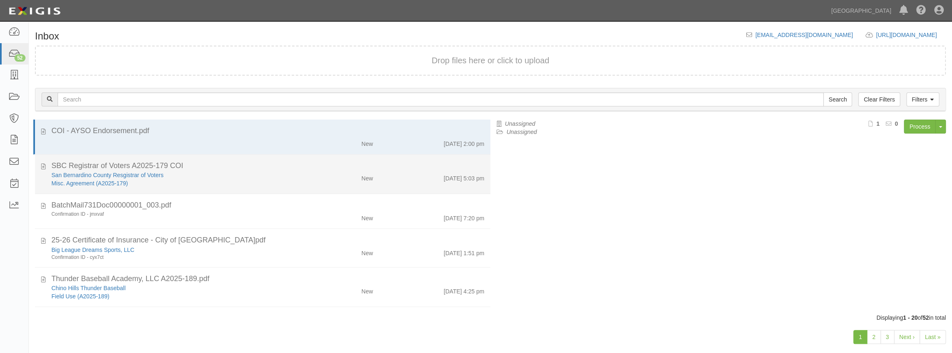
click at [165, 174] on div "San Bernardino County Resgistrar of Voters" at bounding box center [174, 175] width 247 height 8
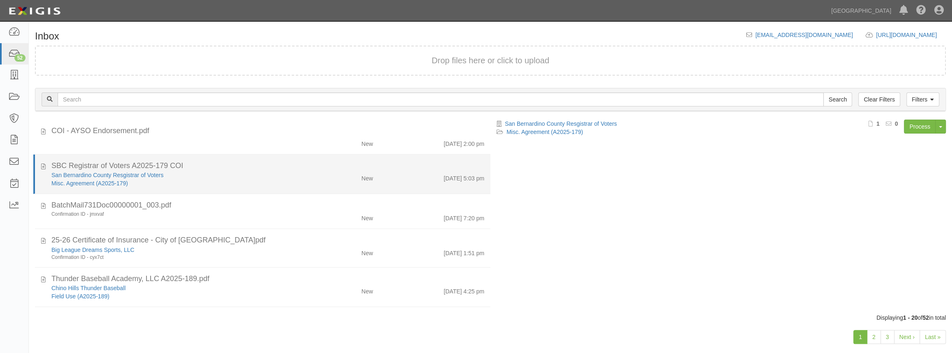
click at [204, 179] on div "San Bernardino County Resgistrar of Voters" at bounding box center [174, 175] width 247 height 8
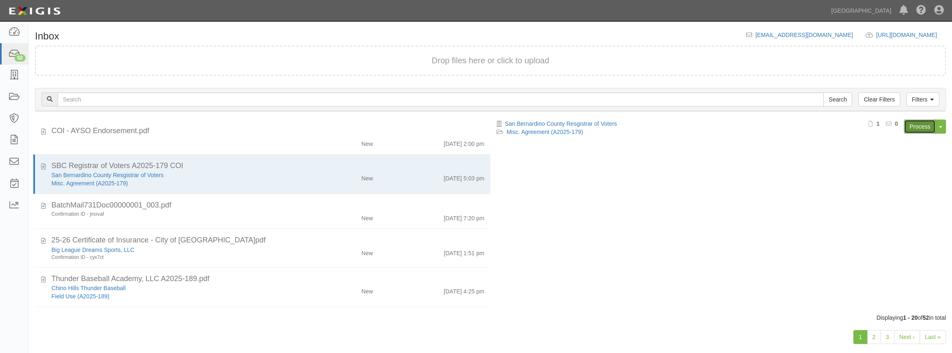
click at [911, 127] on link "Process" at bounding box center [920, 127] width 32 height 14
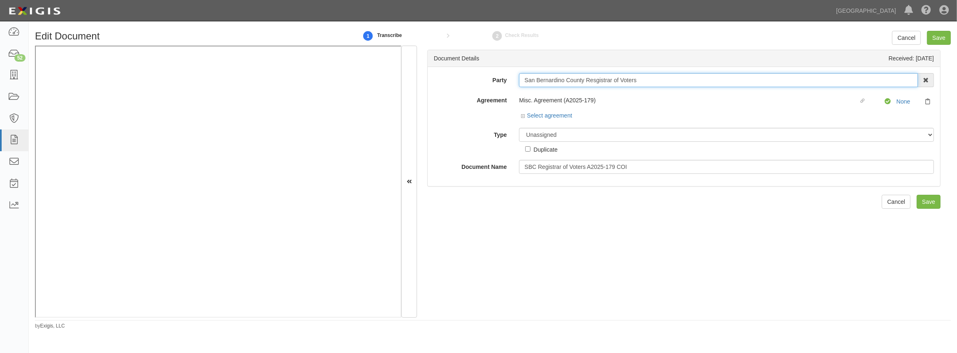
drag, startPoint x: 642, startPoint y: 84, endPoint x: 430, endPoint y: 78, distance: 212.4
click at [430, 78] on div "Party San Bernardino County Resgistrar of Voters 4LEAF, Inc. Abba Termite & Pes…" at bounding box center [684, 80] width 513 height 14
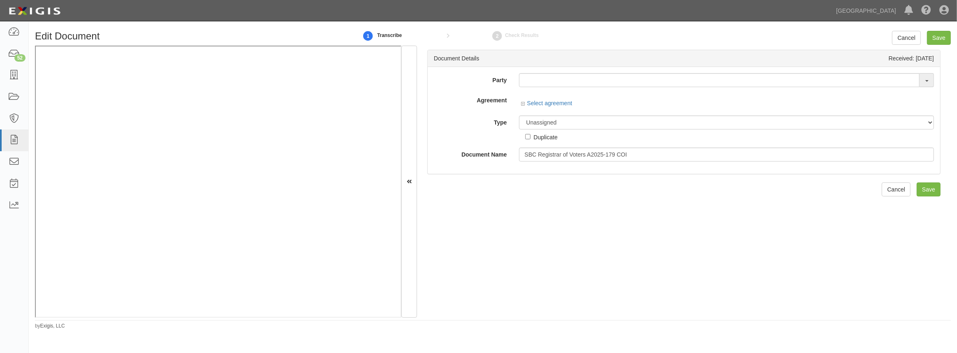
click at [612, 235] on div "Document Details Received: 10/01/2025 Party San Bernardino County Resgistrar of…" at bounding box center [684, 182] width 534 height 272
click at [523, 83] on input "text" at bounding box center [719, 80] width 401 height 14
paste input "San Bernardino County Resgistrar of Voters"
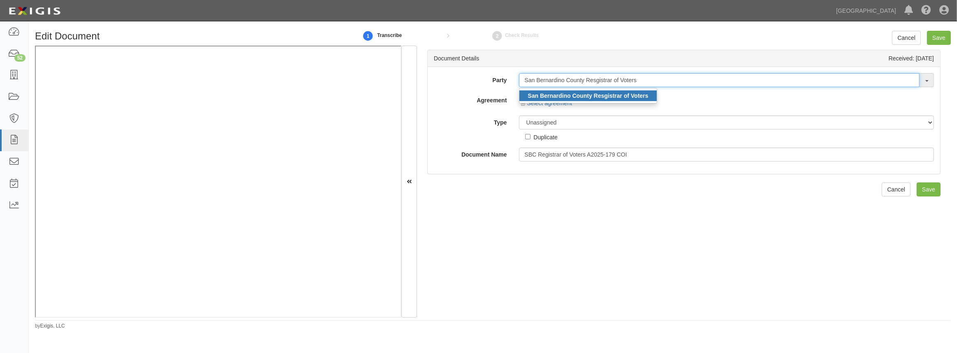
type input "San Bernardino County Resgistrar of Voters"
click at [566, 94] on strong "San Bernardino County Resgistrar of Voters" at bounding box center [588, 96] width 121 height 7
type input "San Bernardino County Resgistrar of Voters"
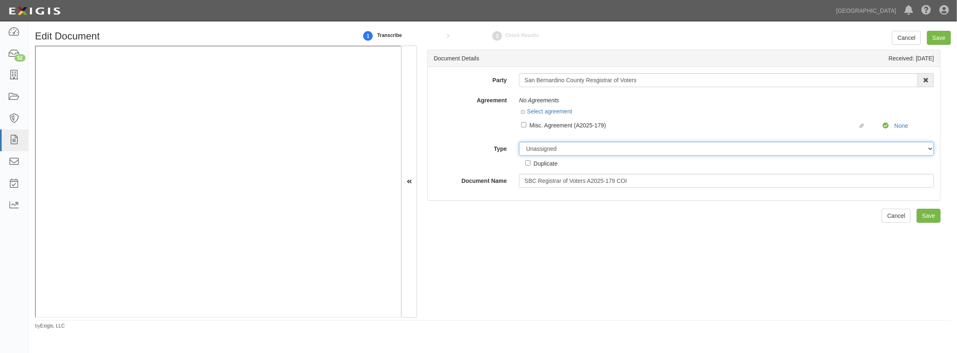
click at [531, 151] on select "Unassigned Binder Cancellation Notice Certificate Contract Endorsement Insuranc…" at bounding box center [726, 149] width 415 height 14
select select "OtherDetail"
click at [519, 142] on select "Unassigned Binder Cancellation Notice Certificate Contract Endorsement Insuranc…" at bounding box center [726, 149] width 415 height 14
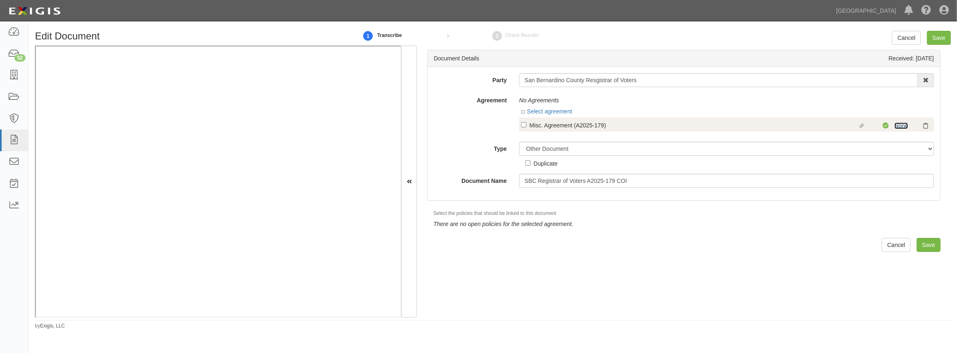
click at [900, 127] on link "None" at bounding box center [902, 126] width 14 height 7
click at [932, 244] on input "Save" at bounding box center [929, 245] width 24 height 14
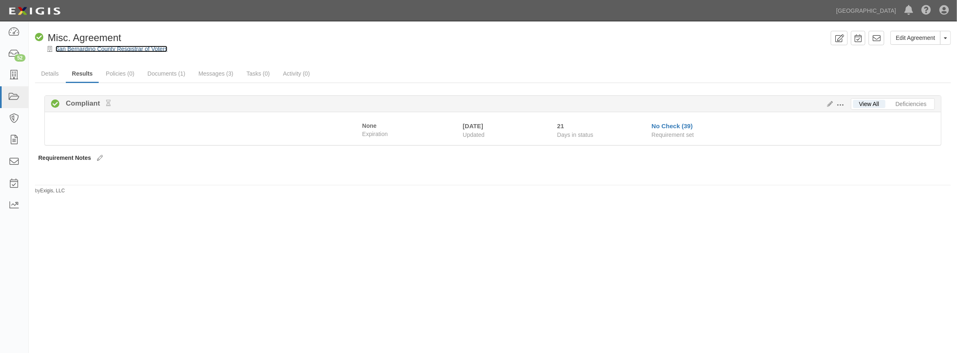
click at [96, 47] on link "San Bernardino County Resgistrar of Voters" at bounding box center [112, 49] width 112 height 7
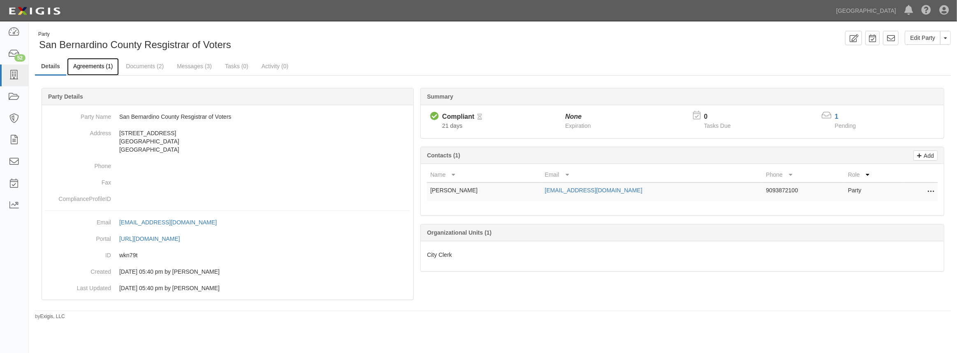
click at [96, 67] on link "Agreements (1)" at bounding box center [93, 67] width 52 height 18
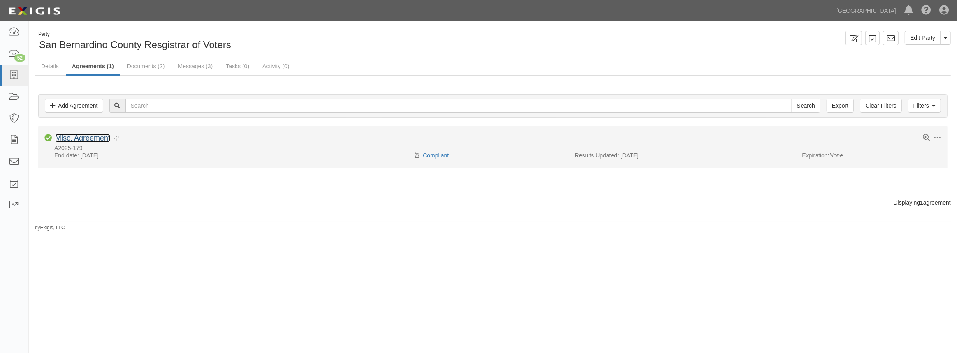
click at [77, 134] on link "Misc. Agreement" at bounding box center [82, 138] width 55 height 8
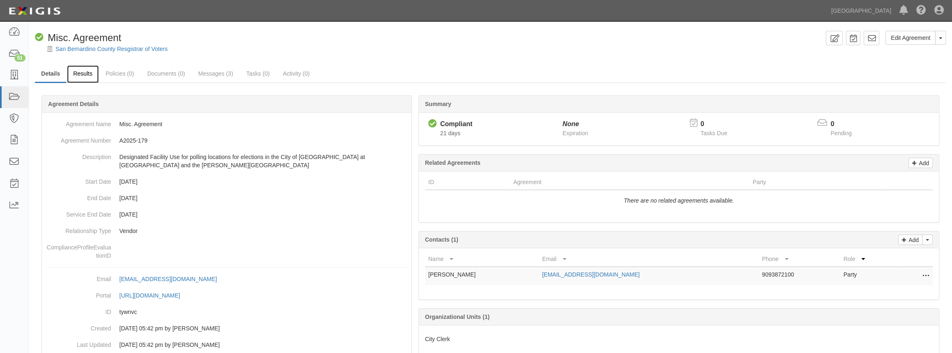
click at [89, 67] on link "Results" at bounding box center [83, 74] width 32 height 18
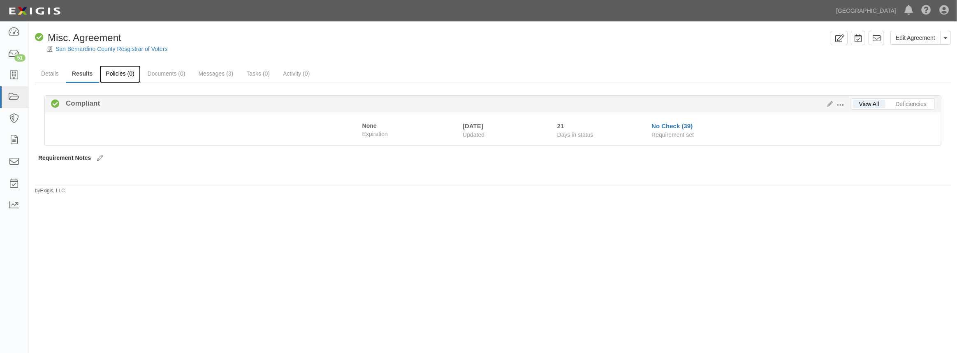
click at [107, 78] on link "Policies (0)" at bounding box center [120, 74] width 41 height 18
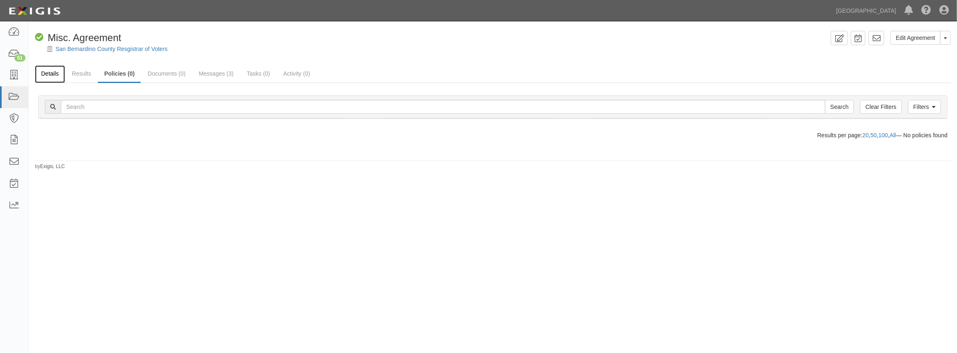
click at [46, 75] on link "Details" at bounding box center [50, 74] width 30 height 18
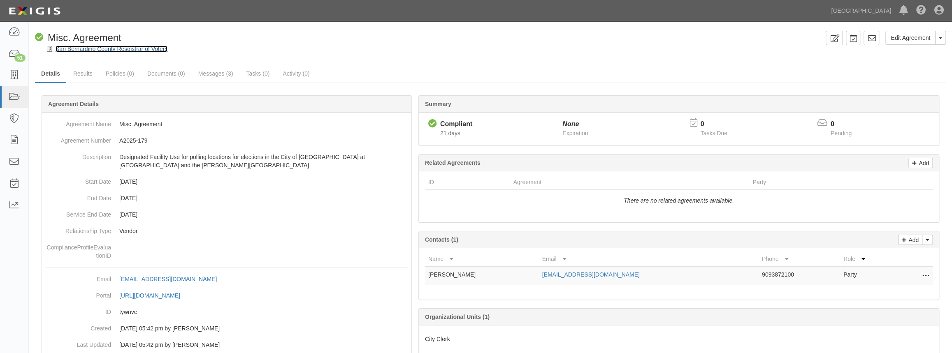
click at [85, 46] on link "San Bernardino County Resgistrar of Voters" at bounding box center [112, 49] width 112 height 7
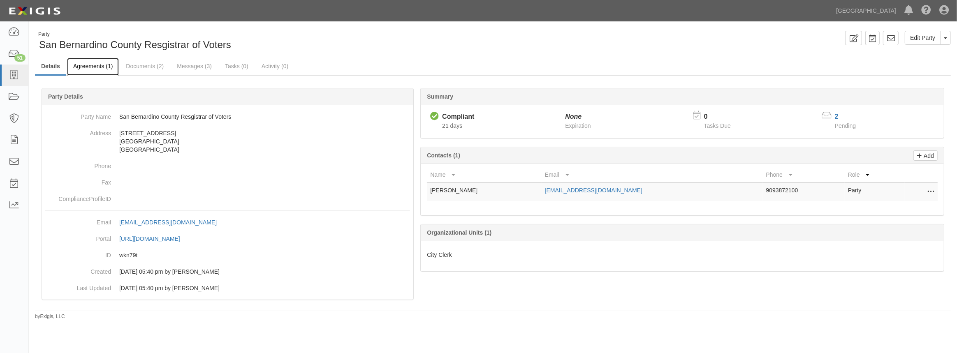
click at [103, 66] on link "Agreements (1)" at bounding box center [93, 67] width 52 height 18
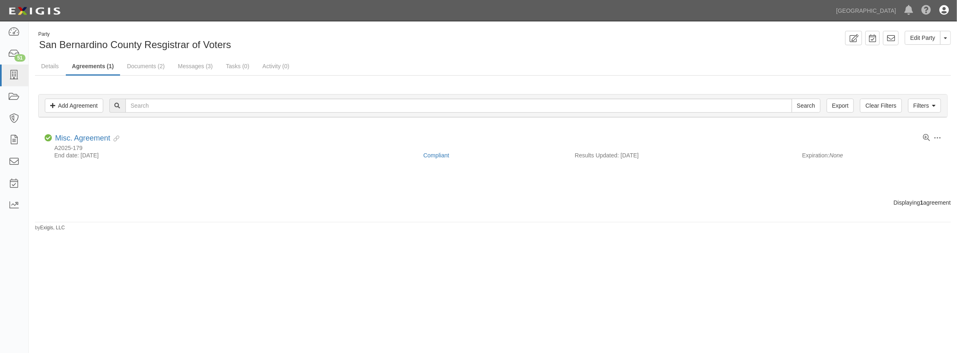
click at [943, 11] on icon at bounding box center [944, 11] width 9 height 10
click at [906, 54] on link "Sign Out" at bounding box center [920, 48] width 65 height 16
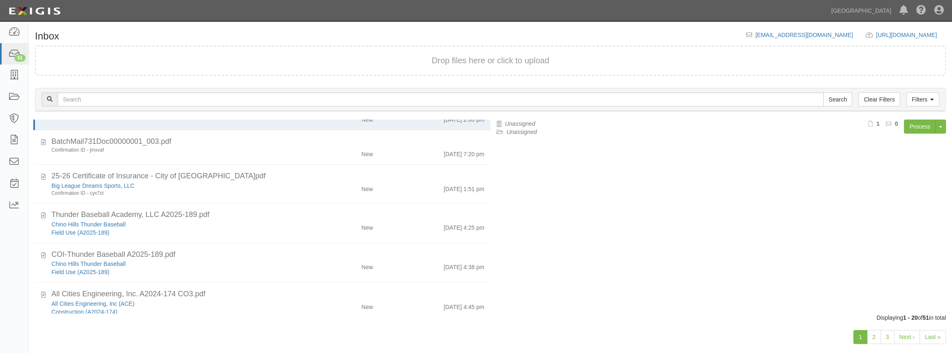
scroll to position [37, 0]
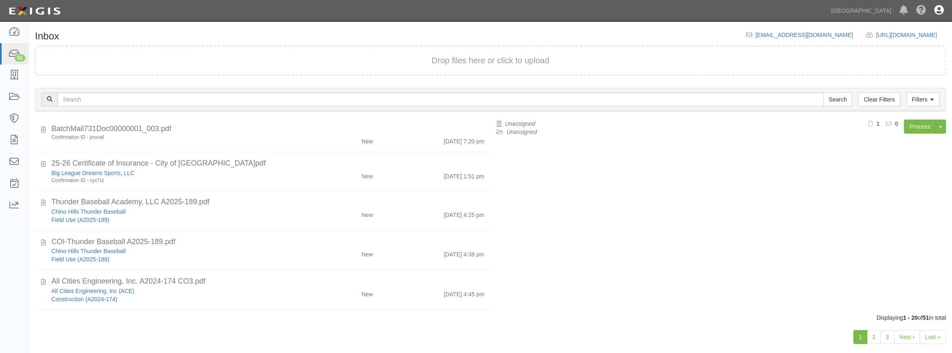
click at [935, 5] on link at bounding box center [939, 10] width 18 height 21
click at [911, 53] on link "Sign Out" at bounding box center [915, 48] width 65 height 16
